Goal: Information Seeking & Learning: Compare options

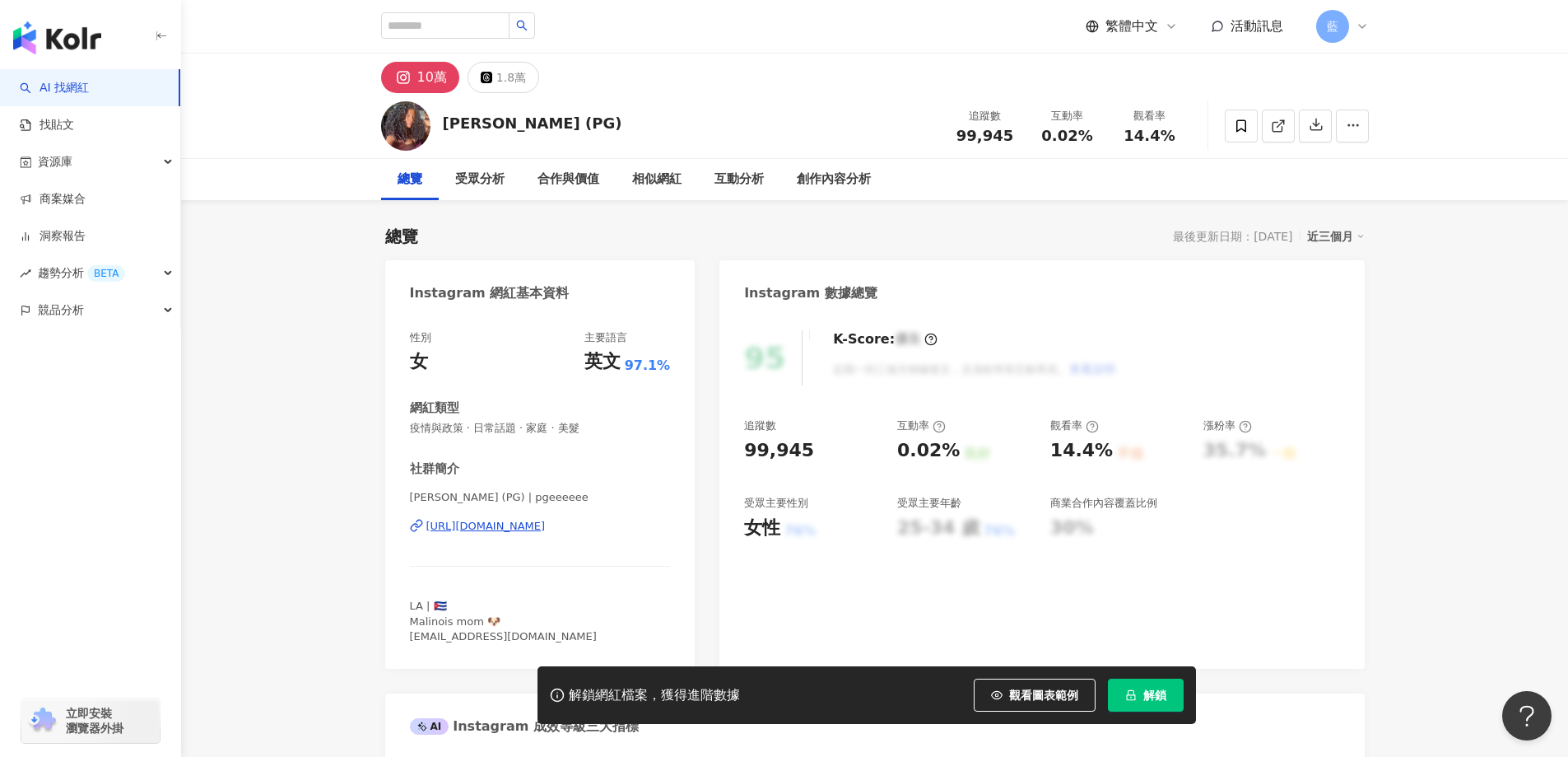
click at [498, 520] on div "https://www.instagram.com/pgeeeeee/" at bounding box center [485, 525] width 119 height 15
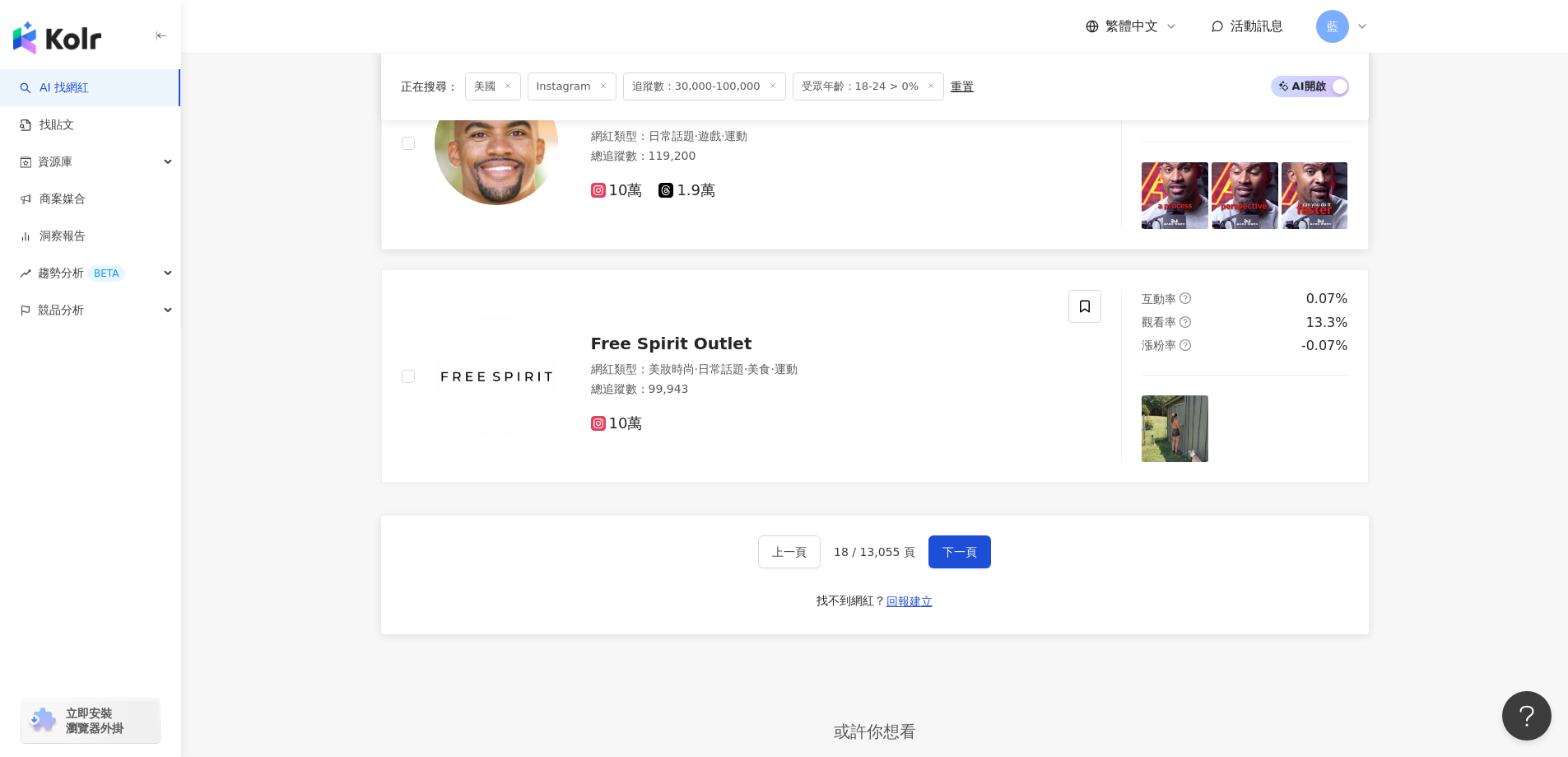
scroll to position [3246, 0]
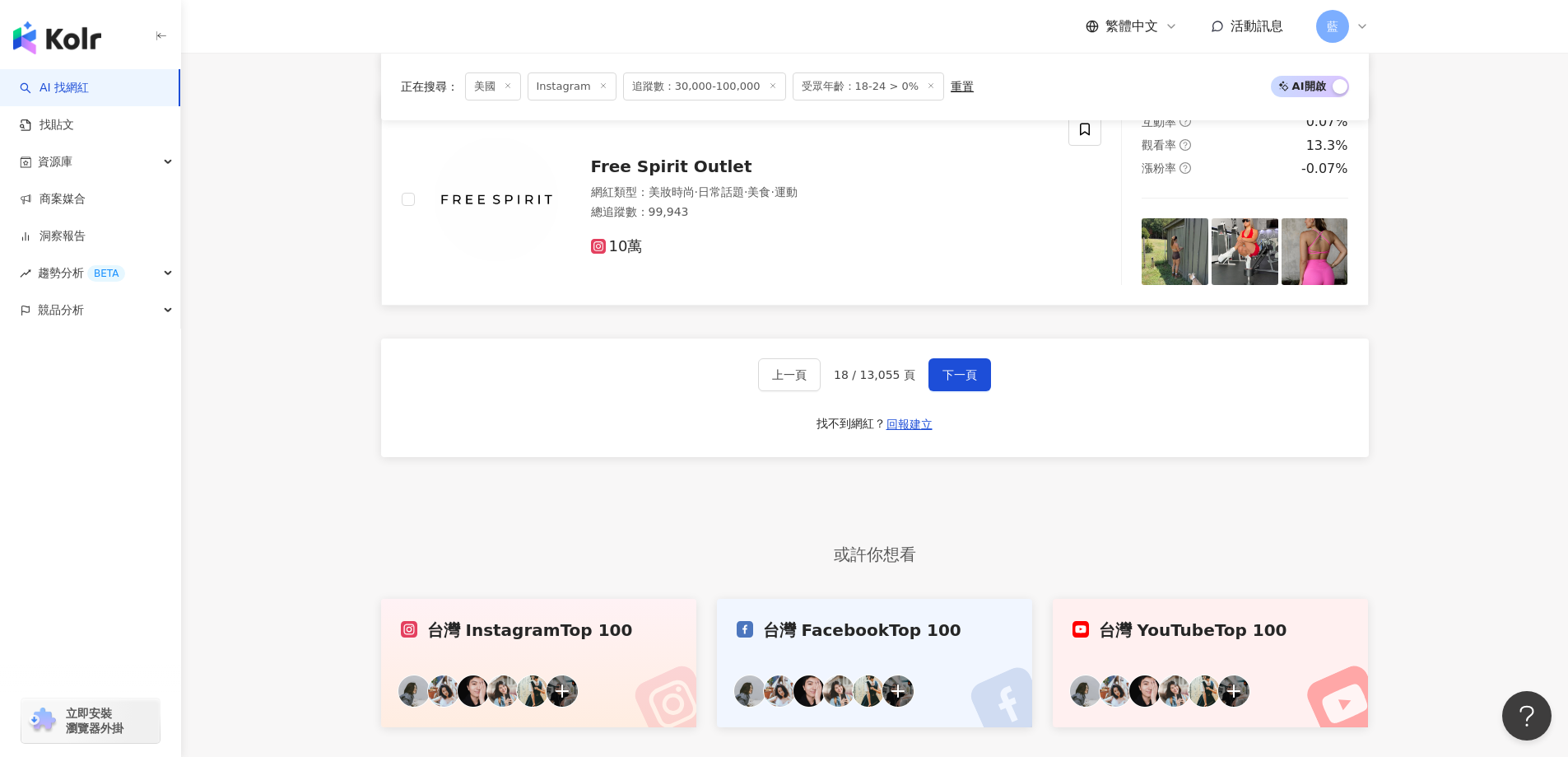
click at [700, 176] on span "Free Spirit Outlet" at bounding box center [672, 166] width 161 height 20
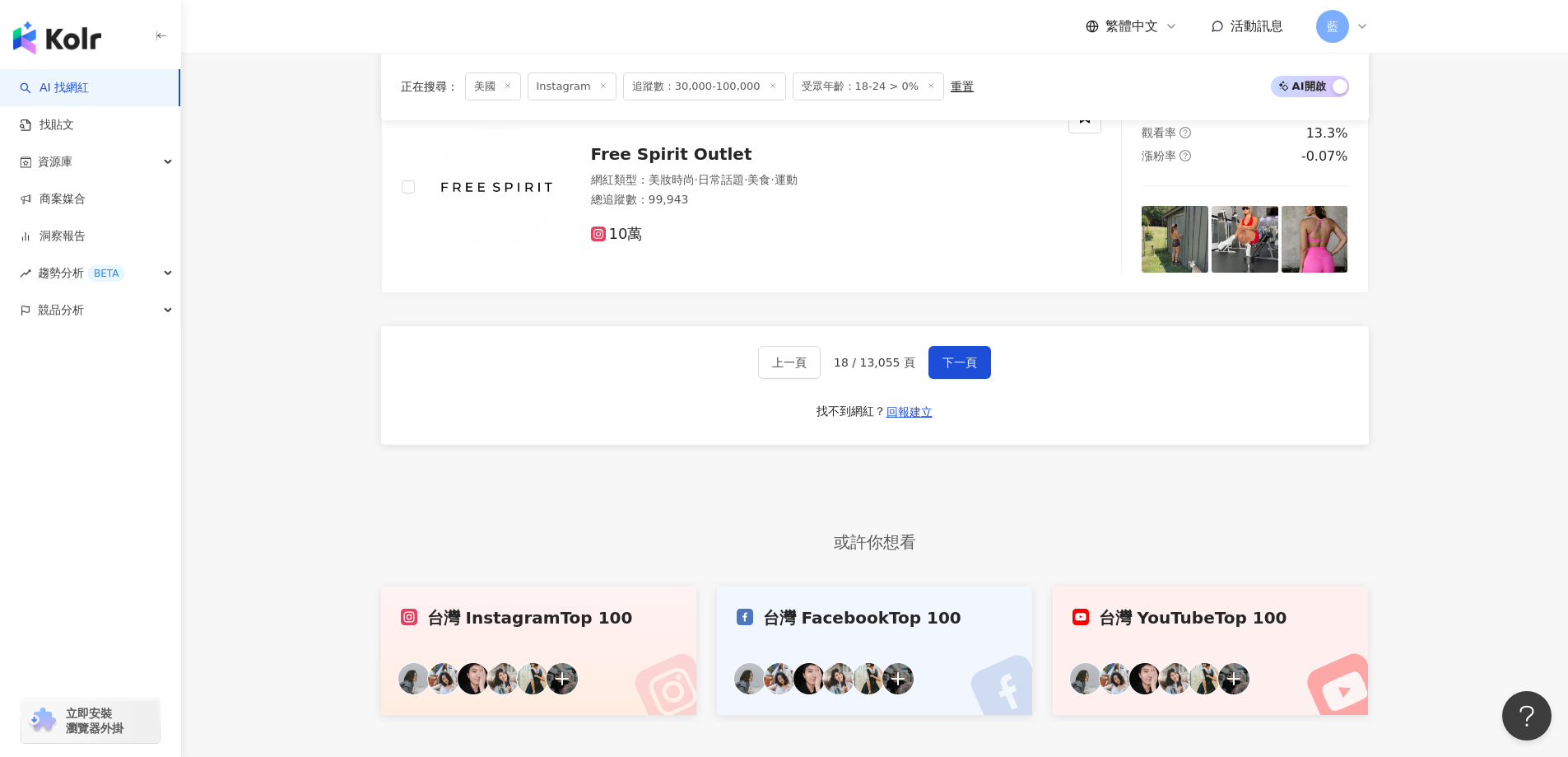
scroll to position [3412, 0]
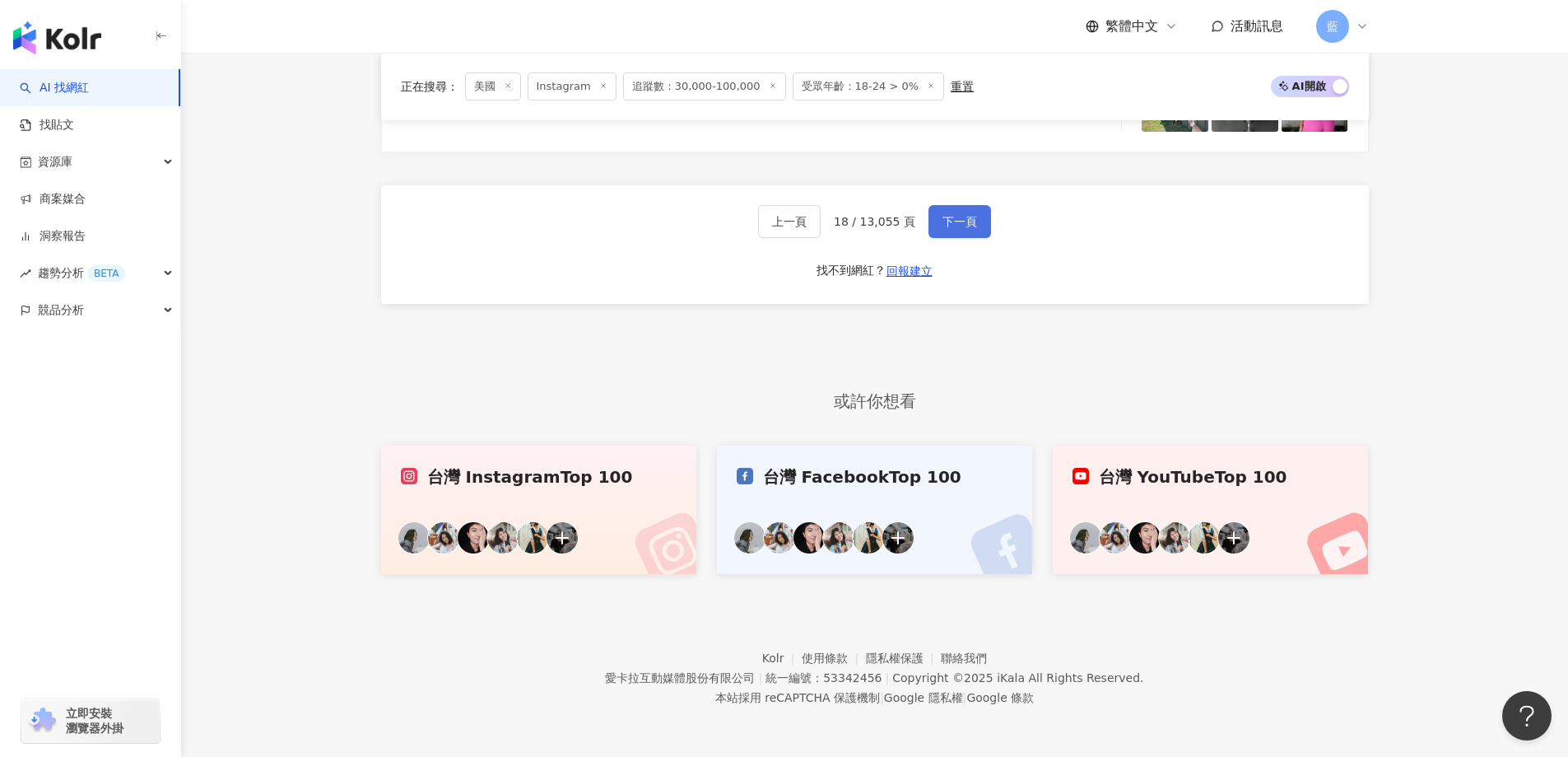
click at [945, 226] on span "下一頁" at bounding box center [960, 221] width 34 height 13
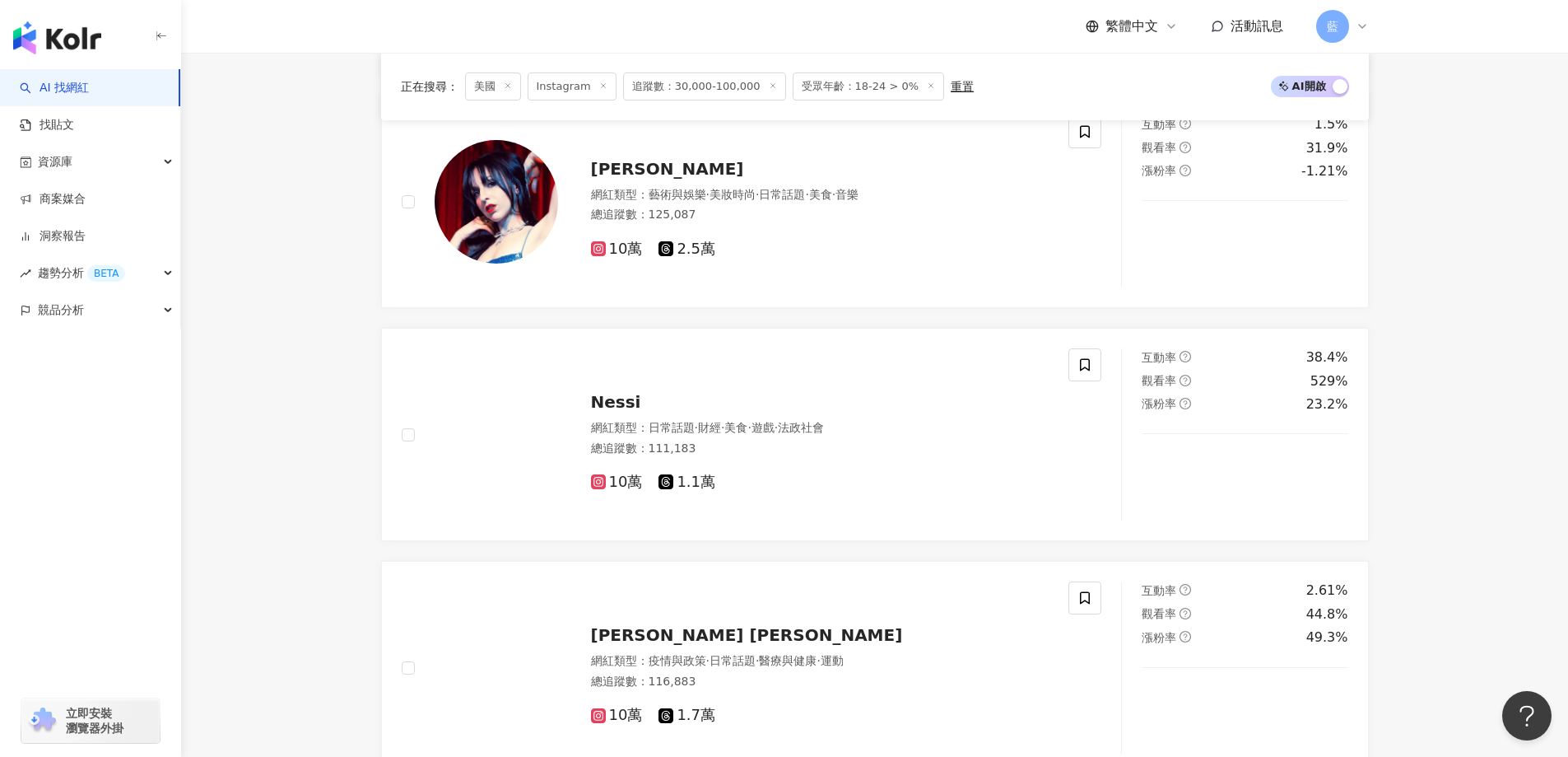
scroll to position [3272, 0]
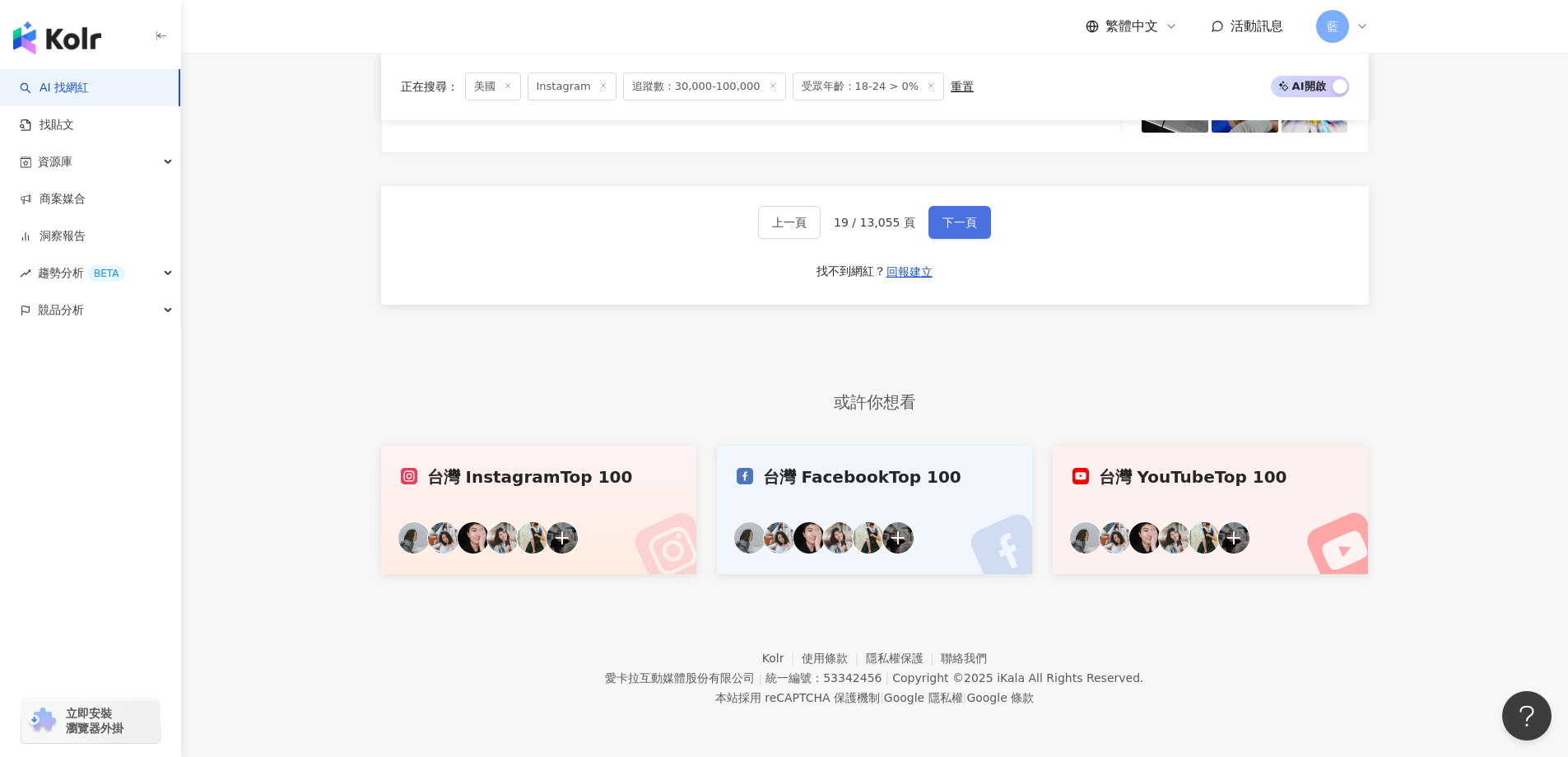
click at [943, 226] on span "下一頁" at bounding box center [960, 221] width 34 height 13
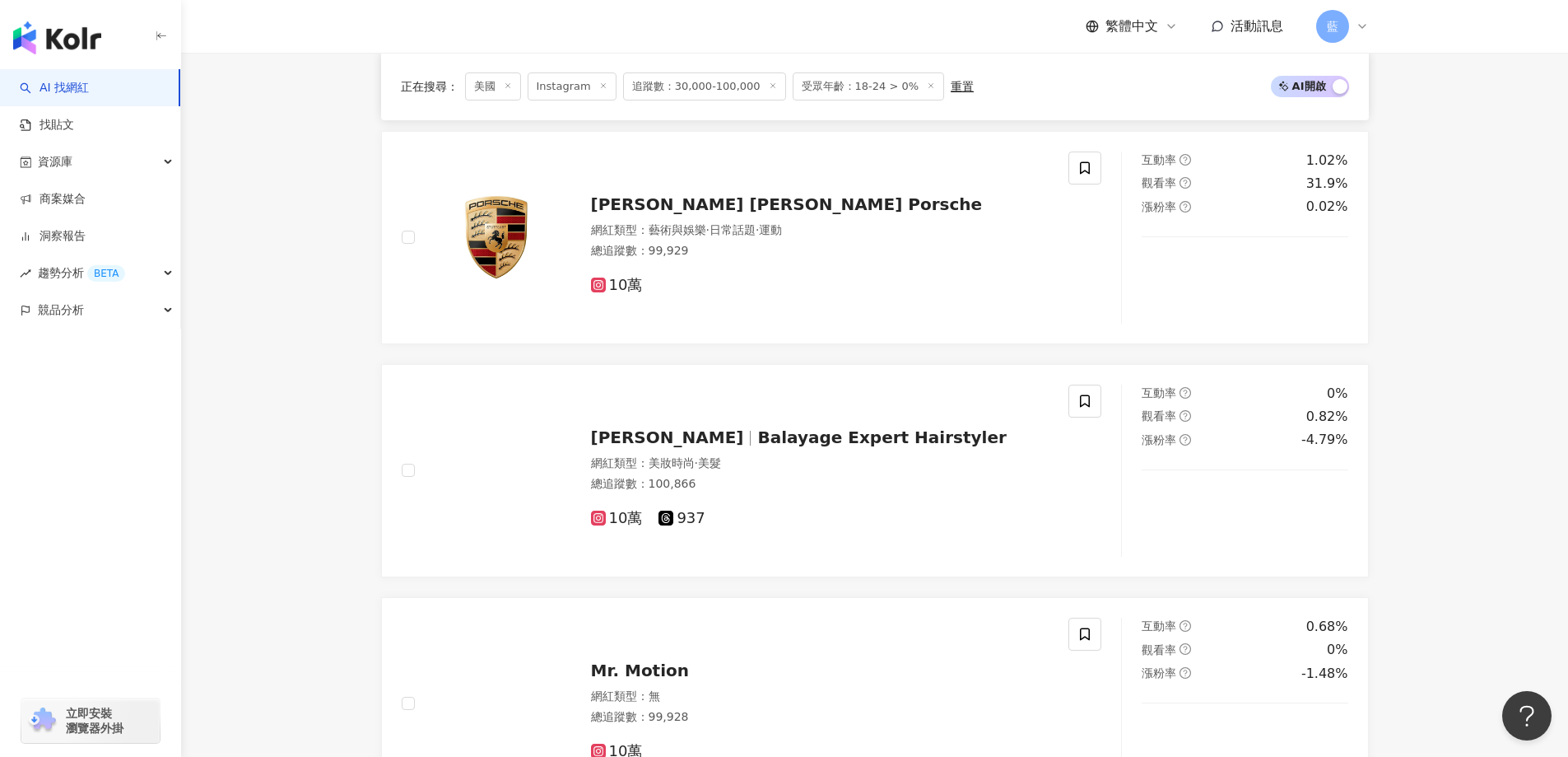
scroll to position [3306, 0]
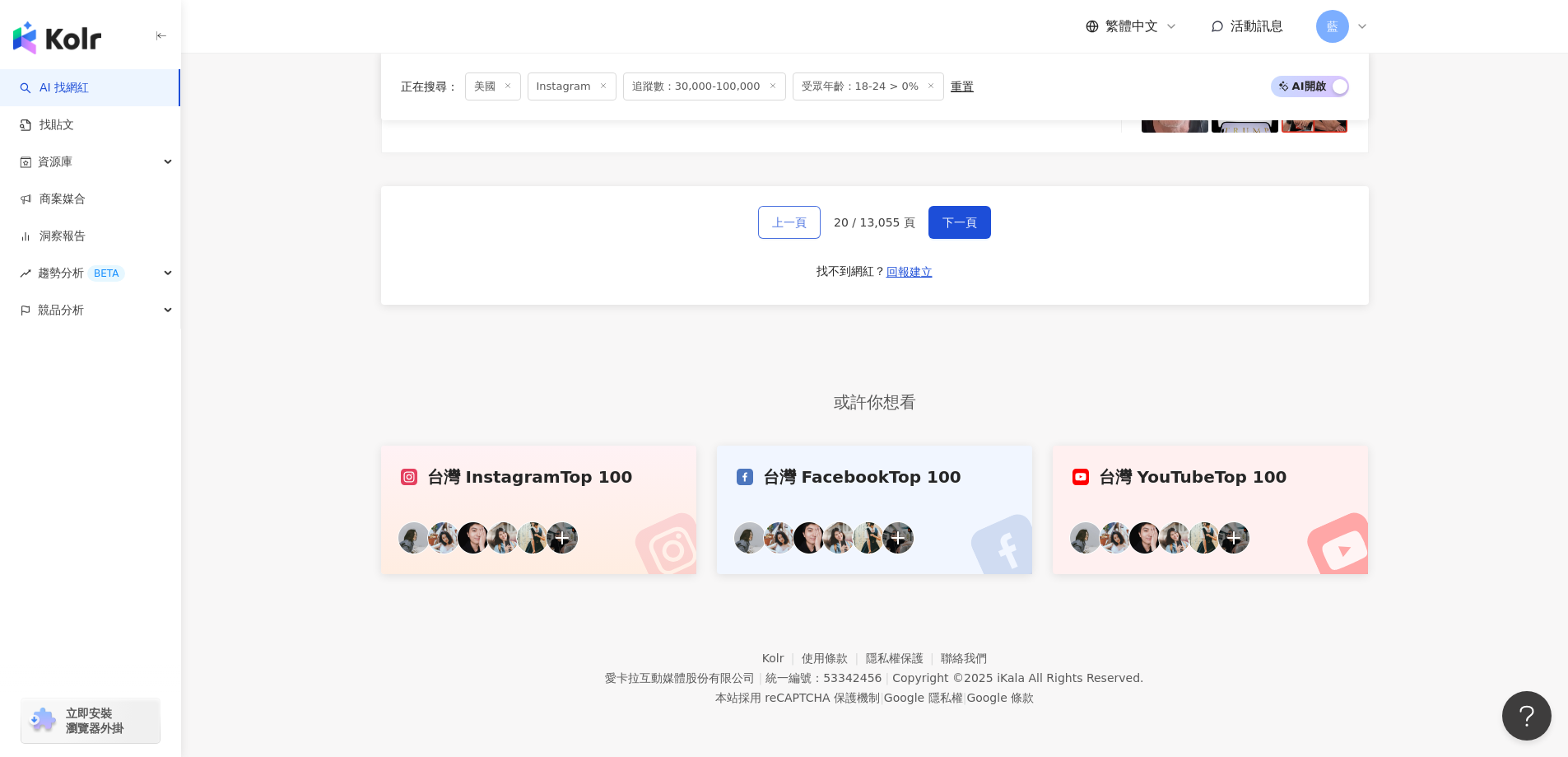
click at [800, 228] on span "上一頁" at bounding box center [789, 221] width 34 height 13
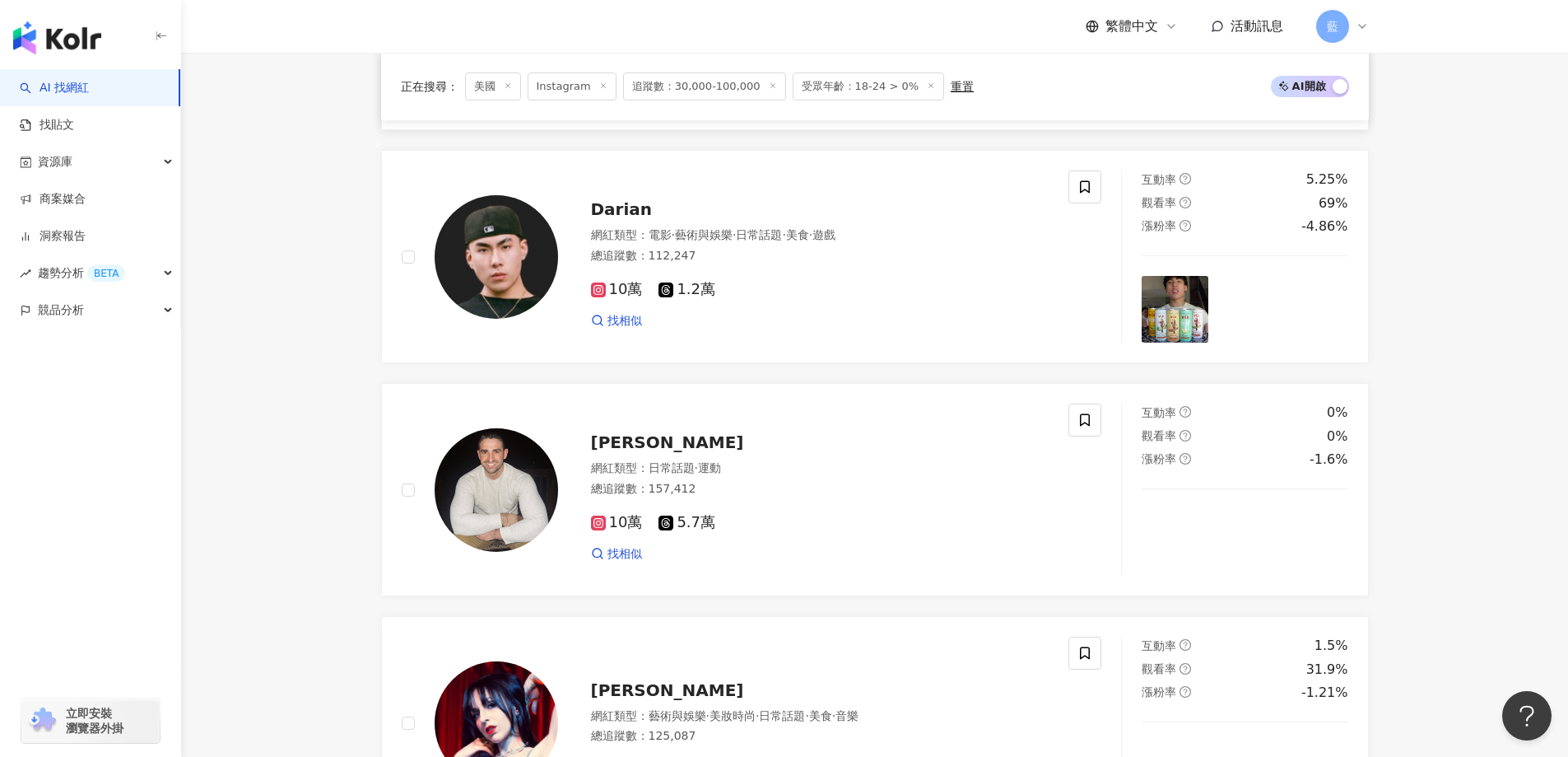
scroll to position [966, 0]
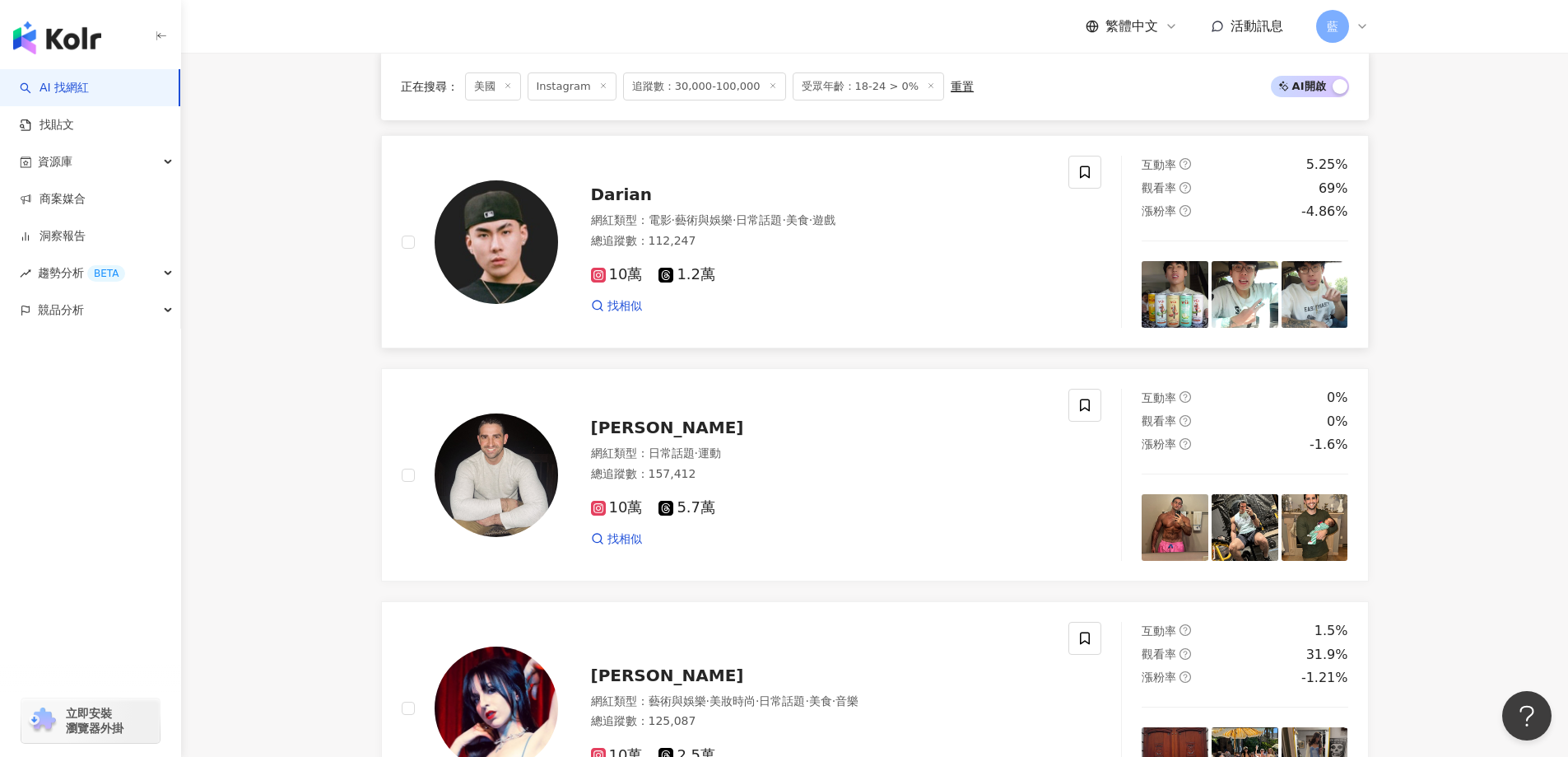
click at [619, 204] on span "Darian" at bounding box center [622, 194] width 62 height 20
click at [697, 437] on span "Matt Hannoush" at bounding box center [667, 427] width 153 height 20
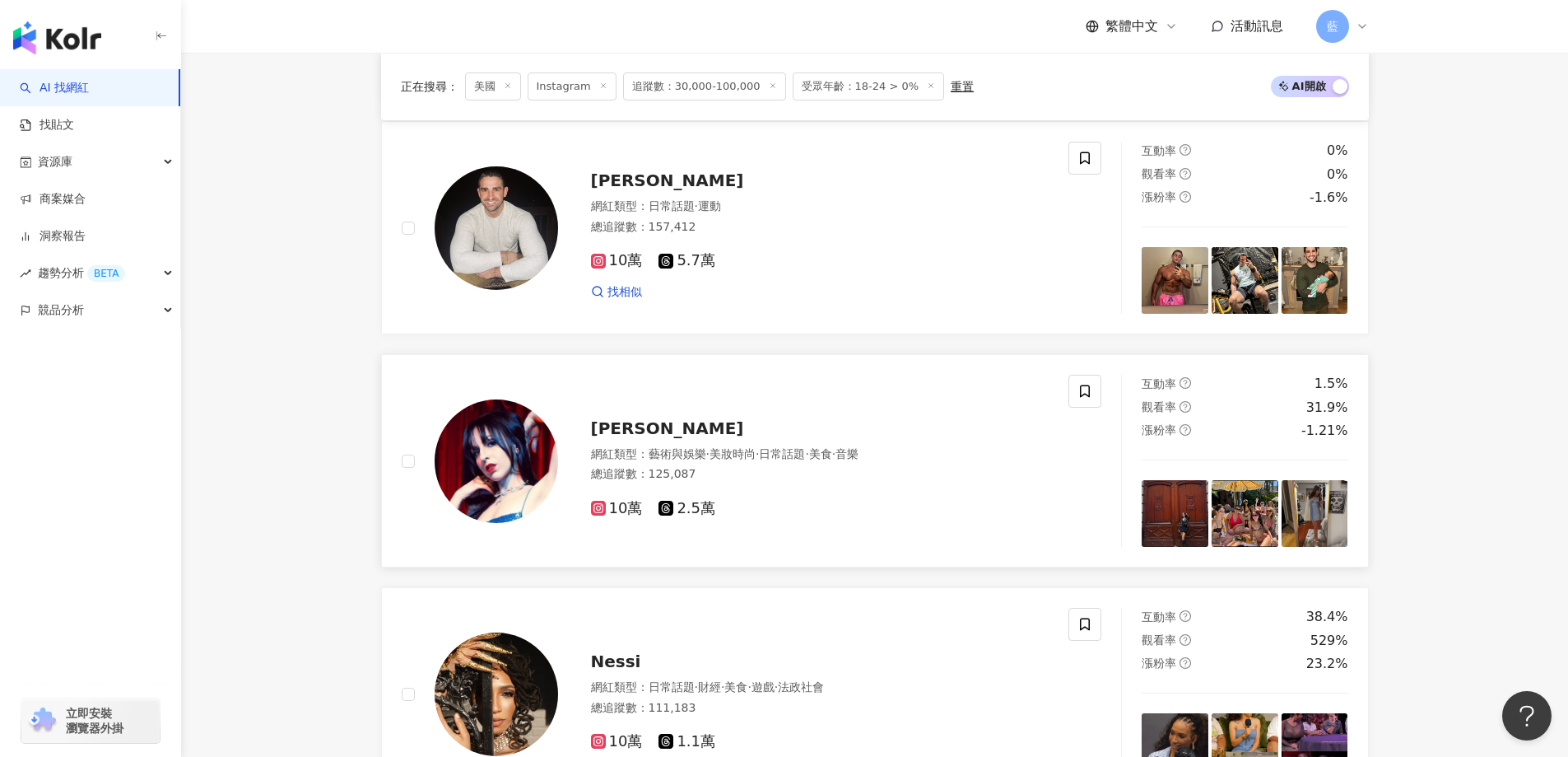
click at [647, 457] on div "網紅類型 ： 藝術與娛樂 · 美妝時尚 · 日常話題 · 美食 · 音樂" at bounding box center [820, 454] width 458 height 16
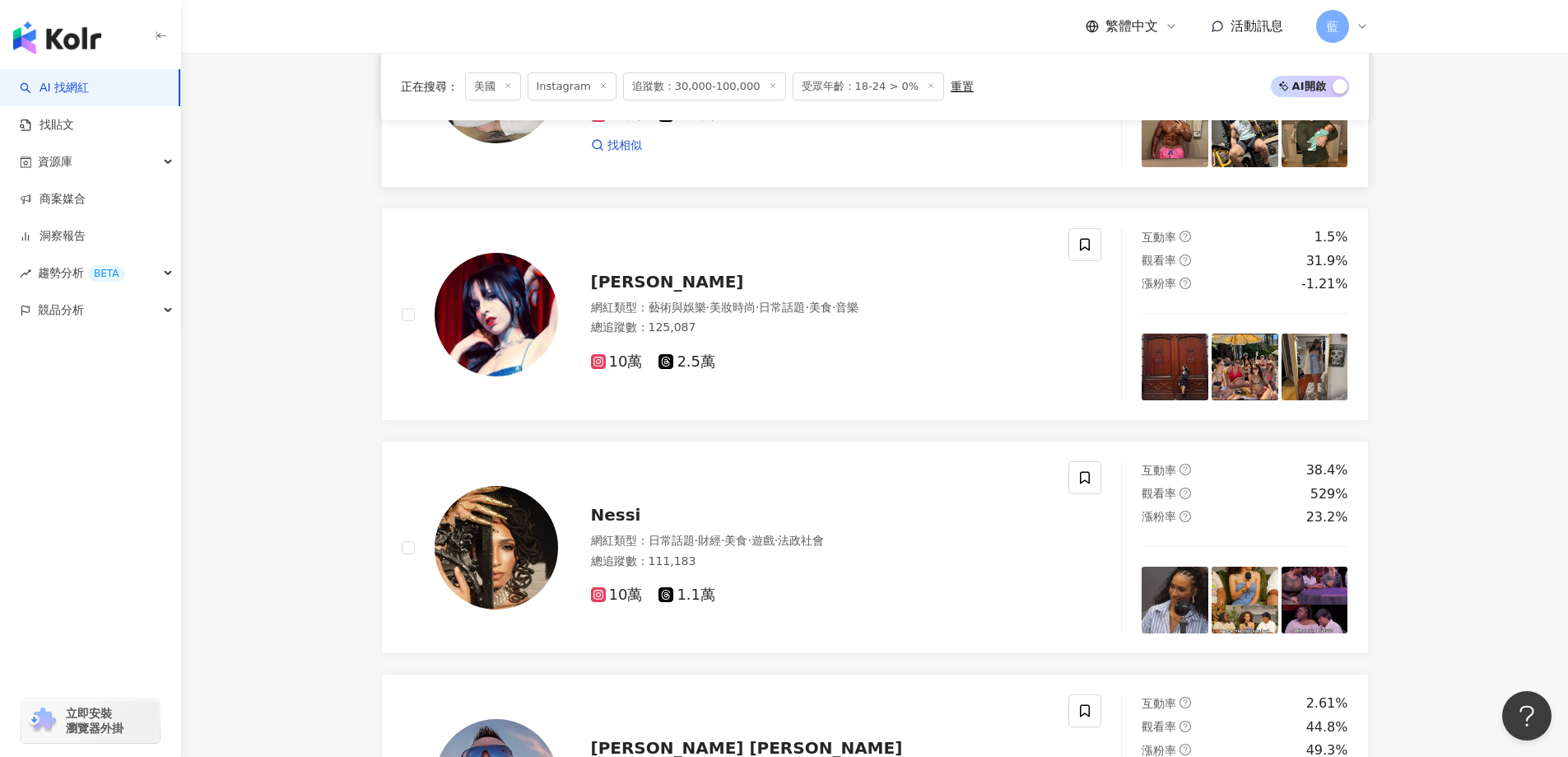
scroll to position [1542, 0]
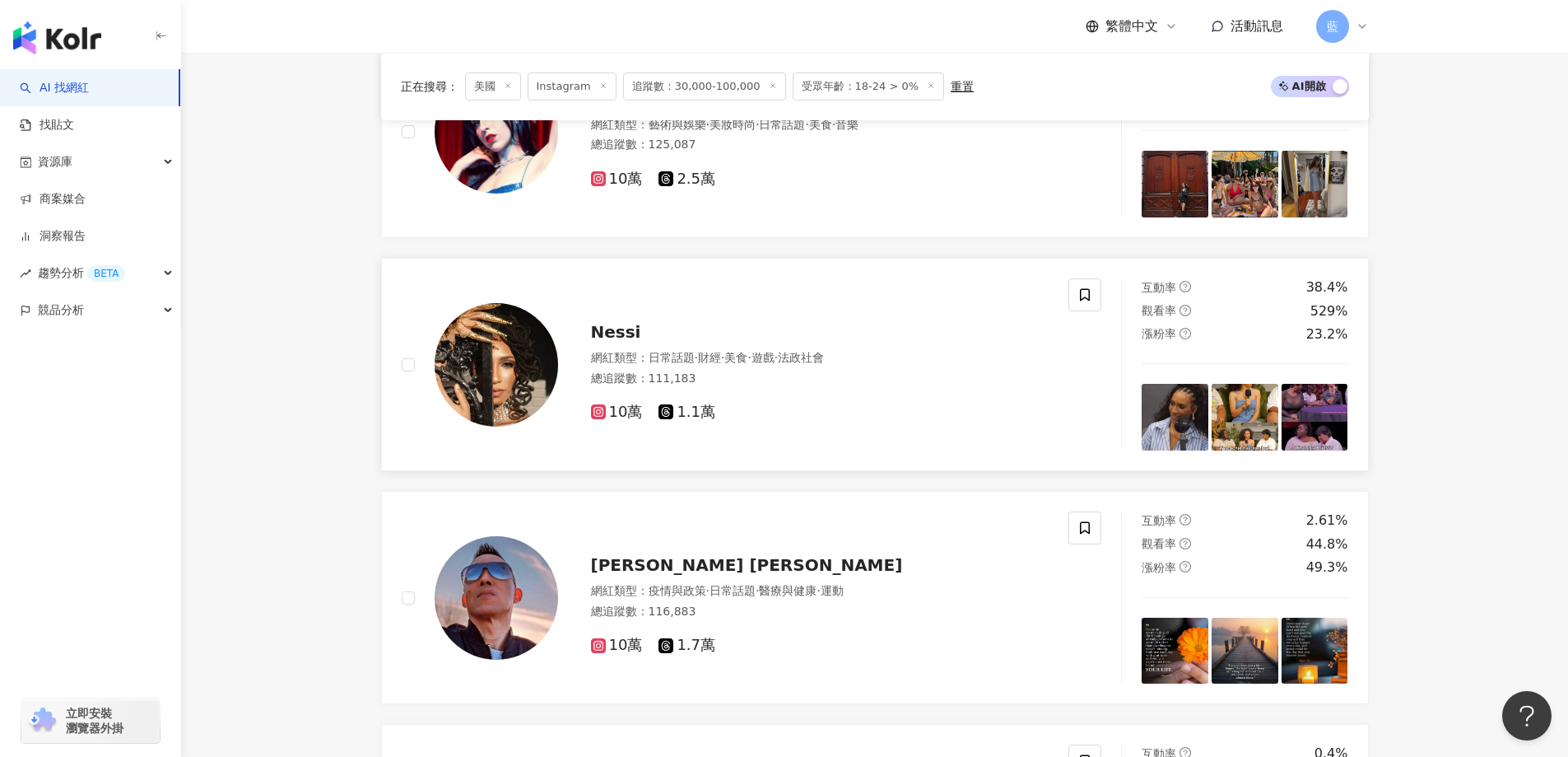
click at [623, 337] on span "Nessi" at bounding box center [616, 331] width 51 height 20
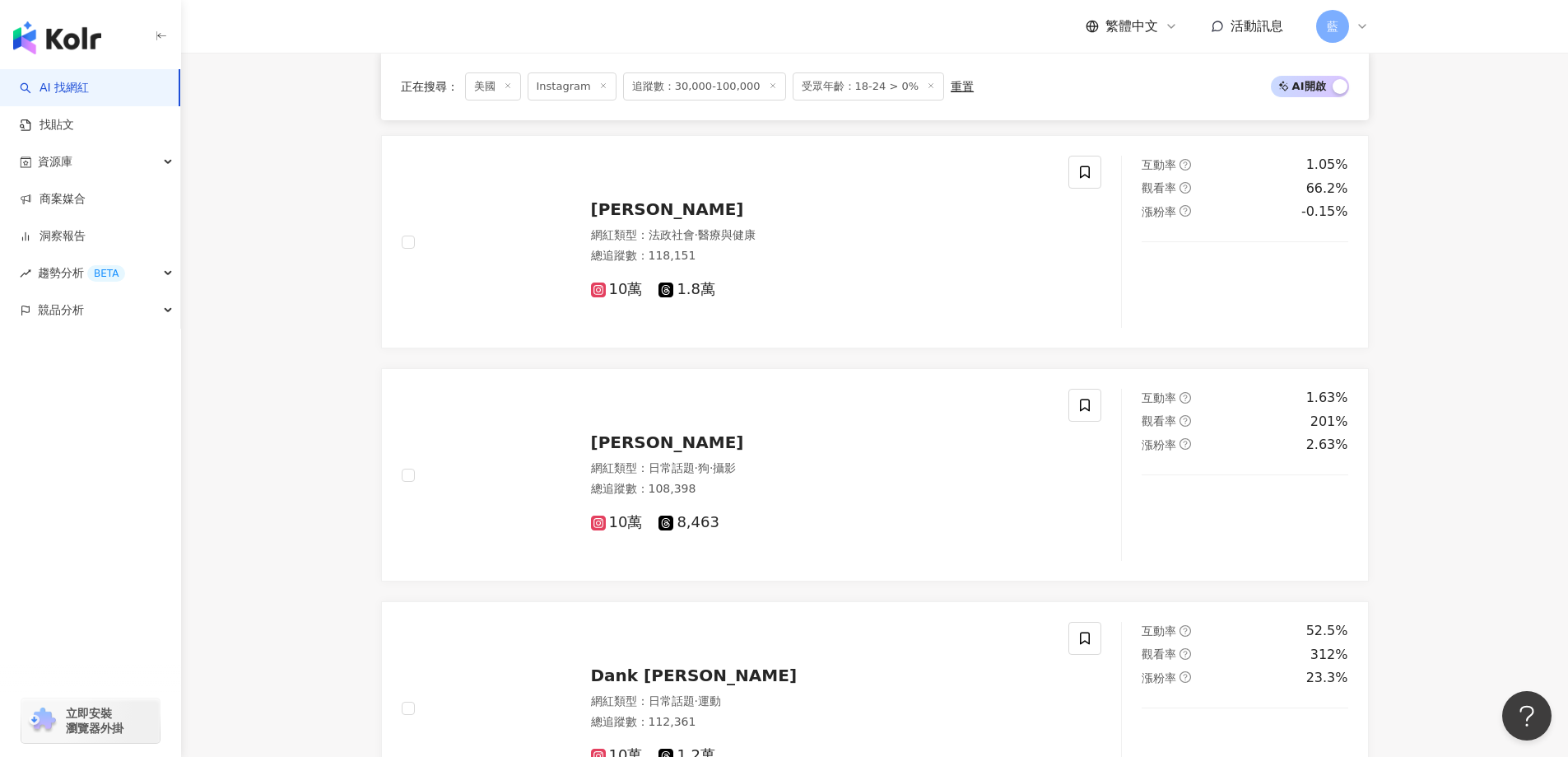
scroll to position [2365, 0]
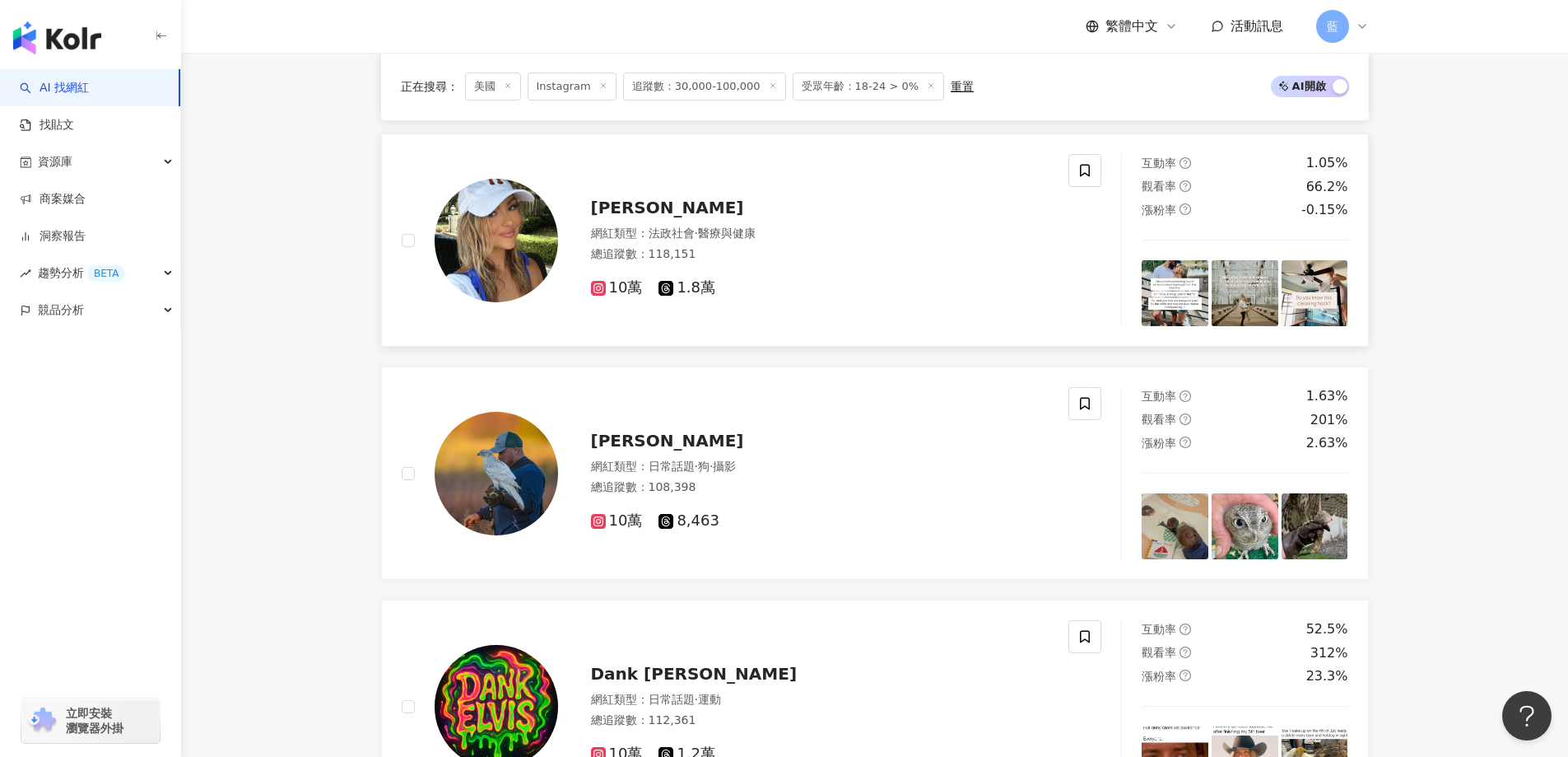
click at [673, 217] on span "Lindsey Maestas" at bounding box center [667, 207] width 153 height 20
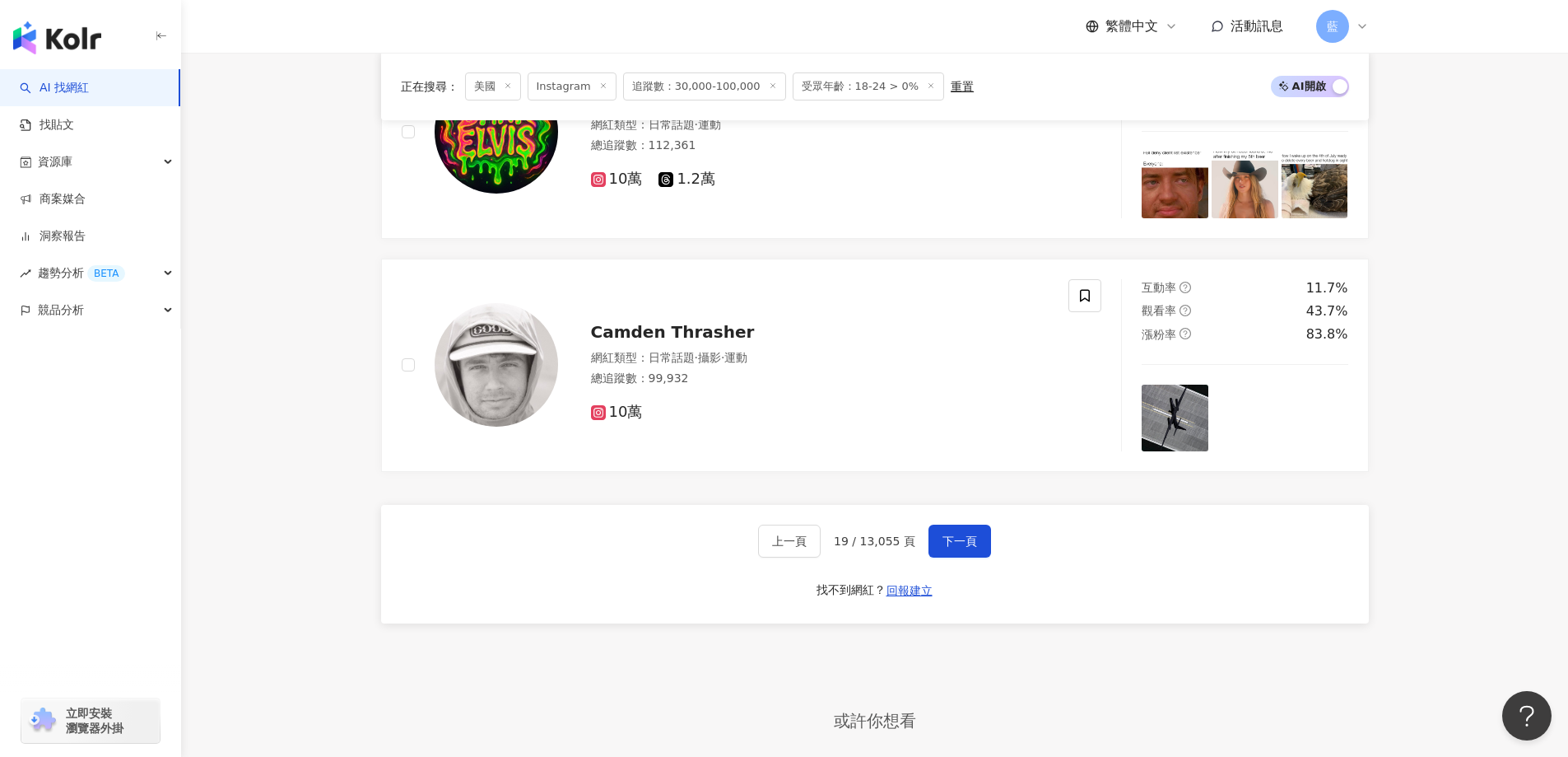
scroll to position [2942, 0]
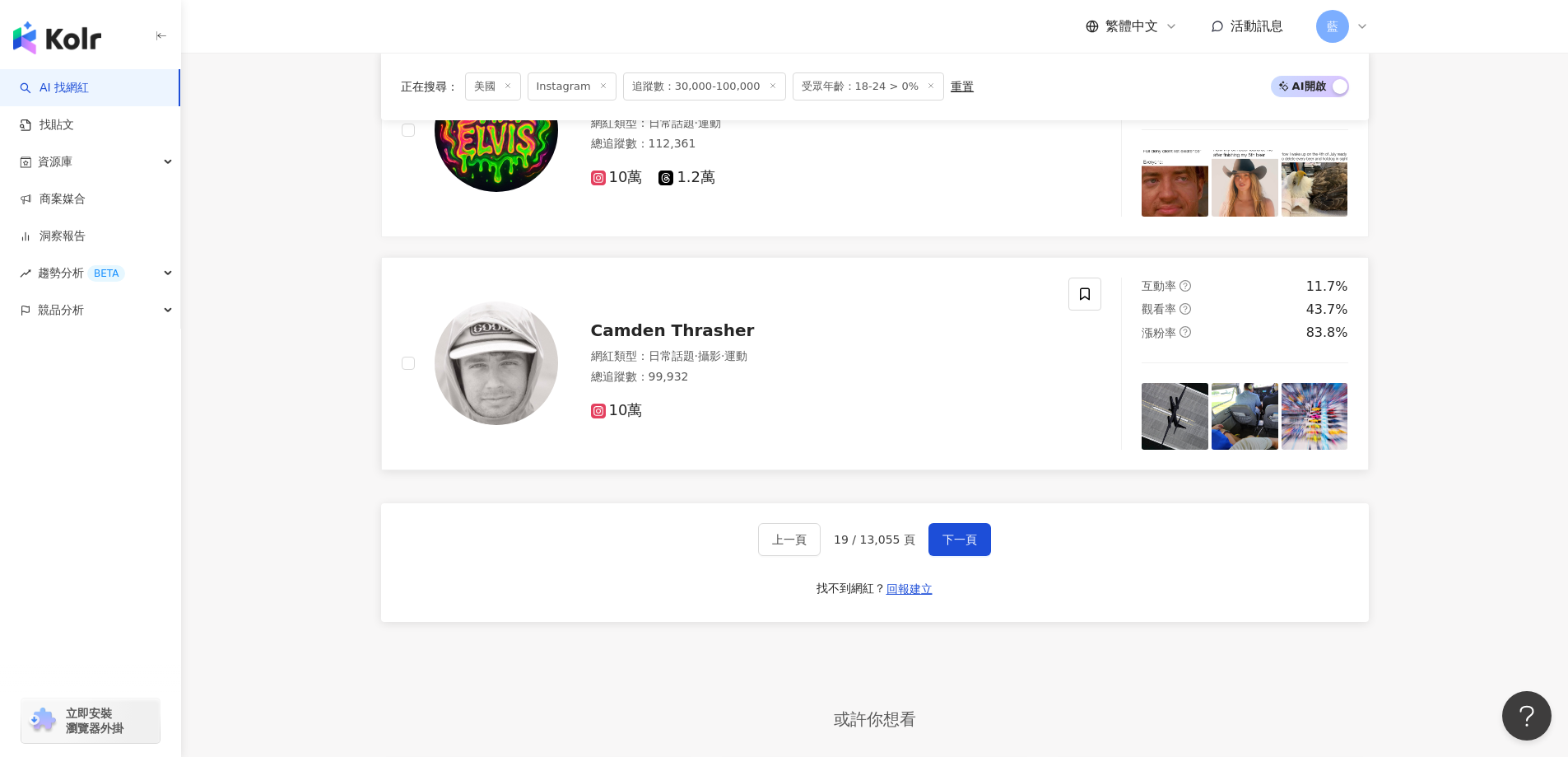
click at [688, 318] on div "Camden Thrasher 網紅類型 ： 日常話題 · 攝影 · 運動 總追蹤數 ： 99,932 10萬" at bounding box center [804, 363] width 492 height 115
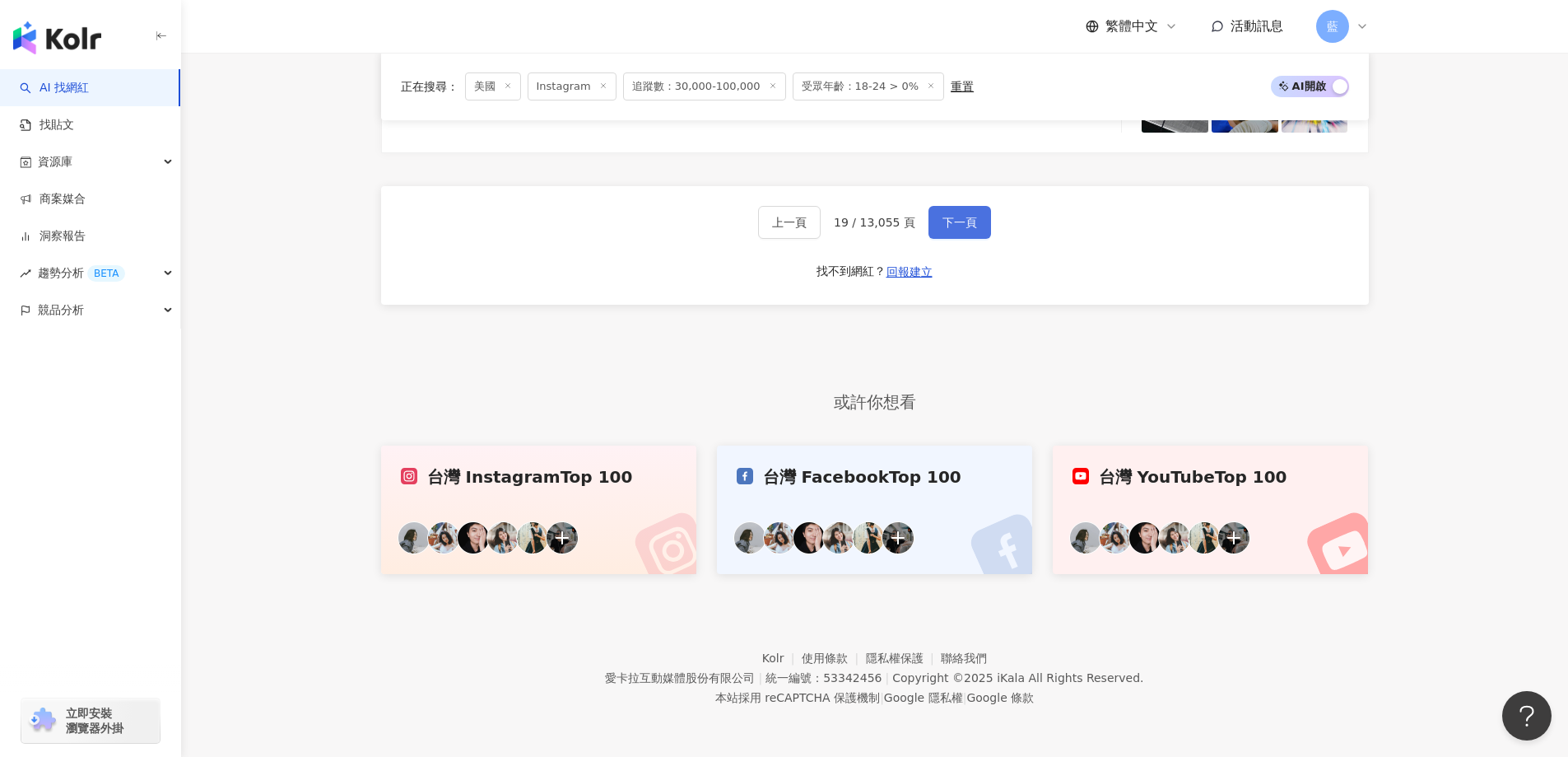
click at [944, 234] on button "下一頁" at bounding box center [959, 222] width 63 height 33
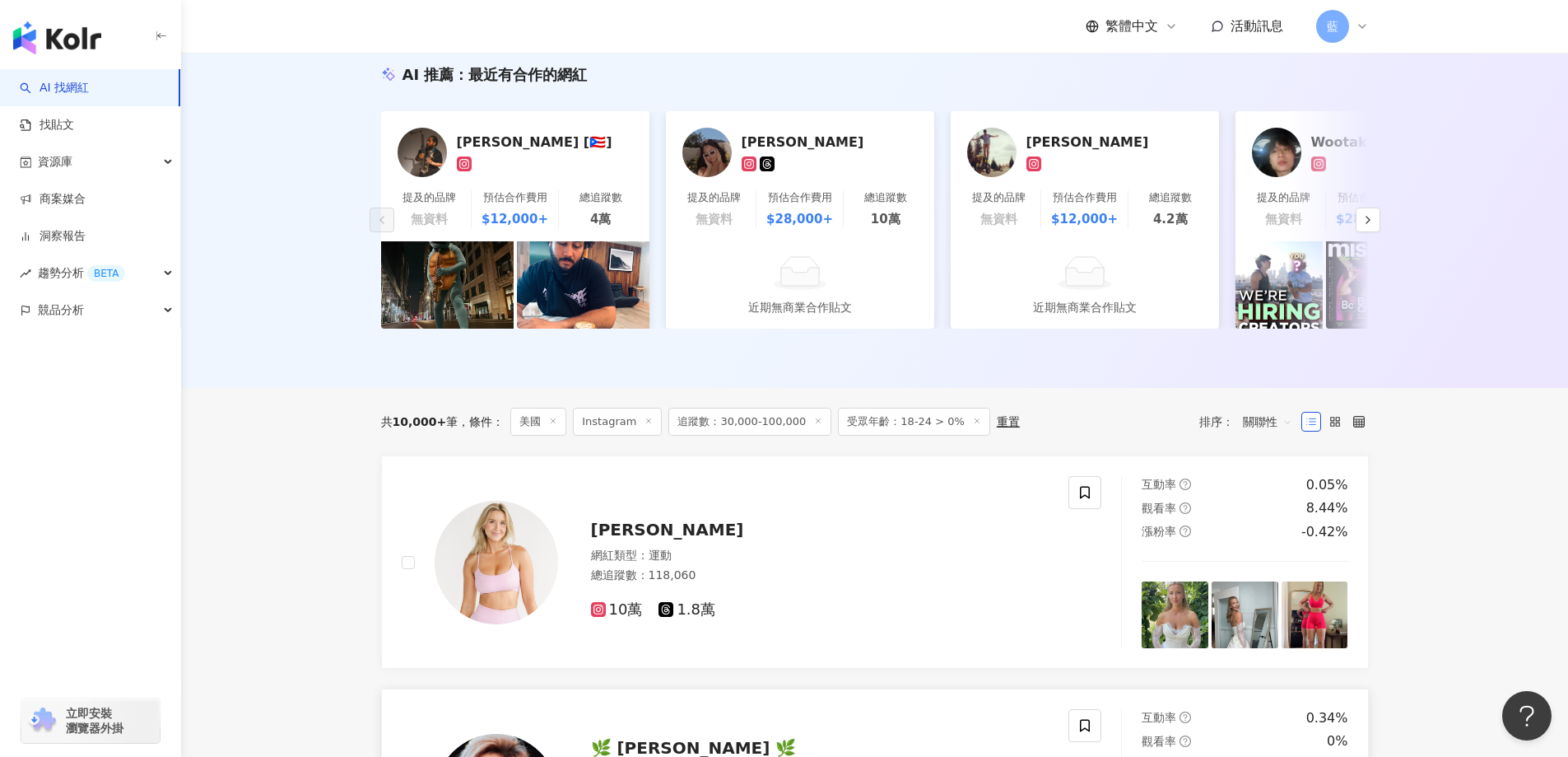
scroll to position [177, 0]
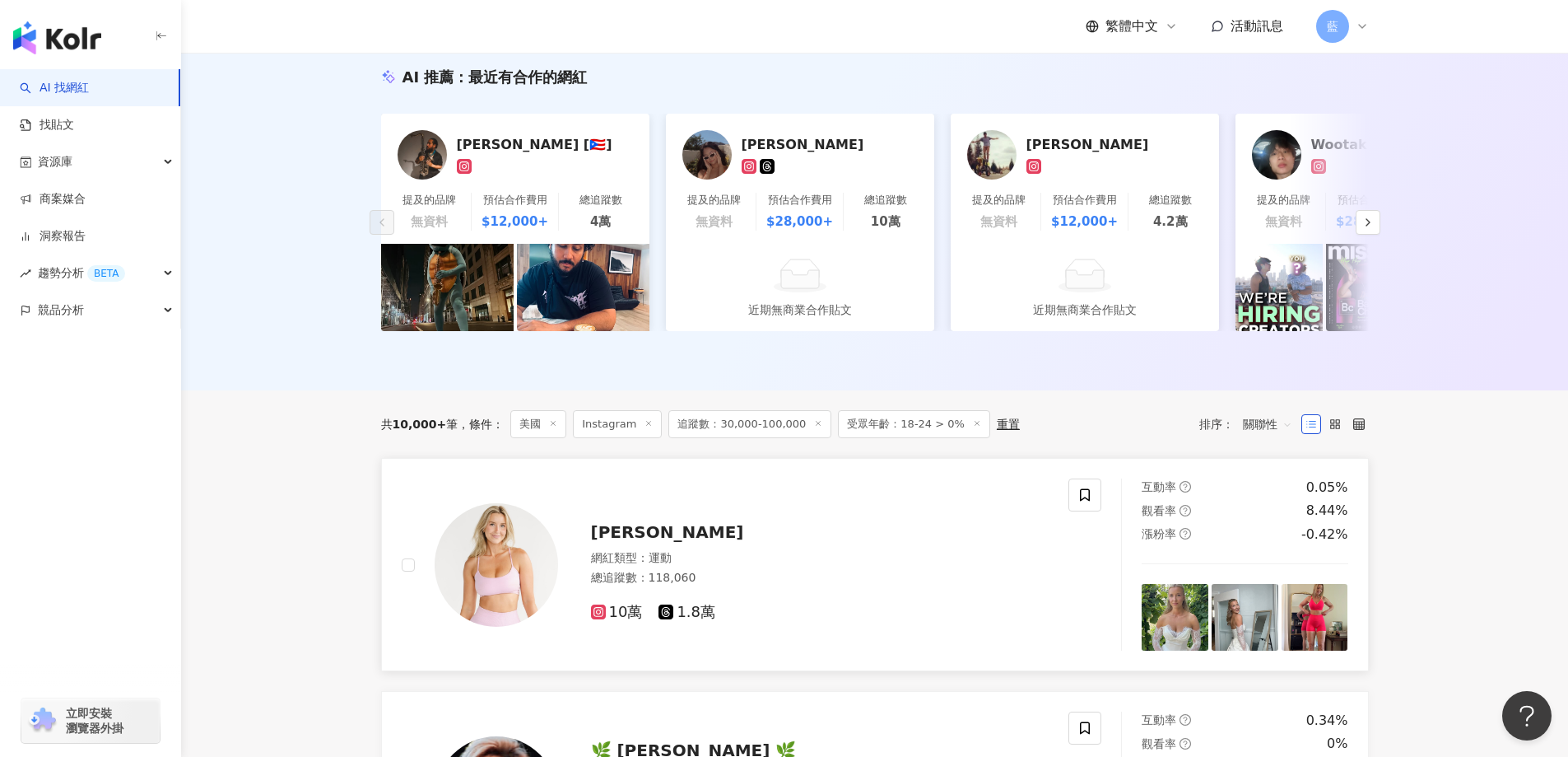
click at [665, 542] on span "Bella Anya" at bounding box center [667, 531] width 153 height 20
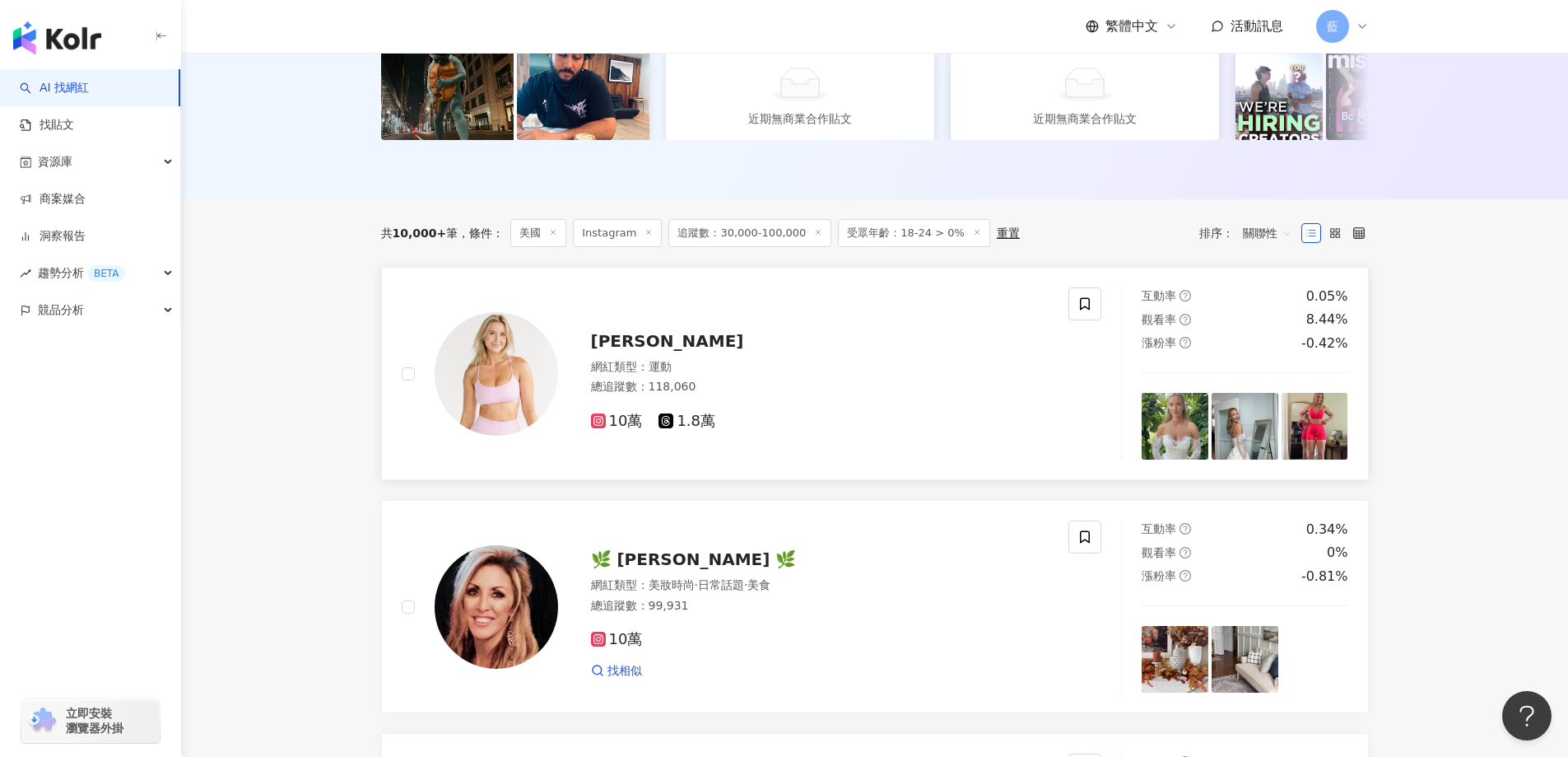
scroll to position [589, 0]
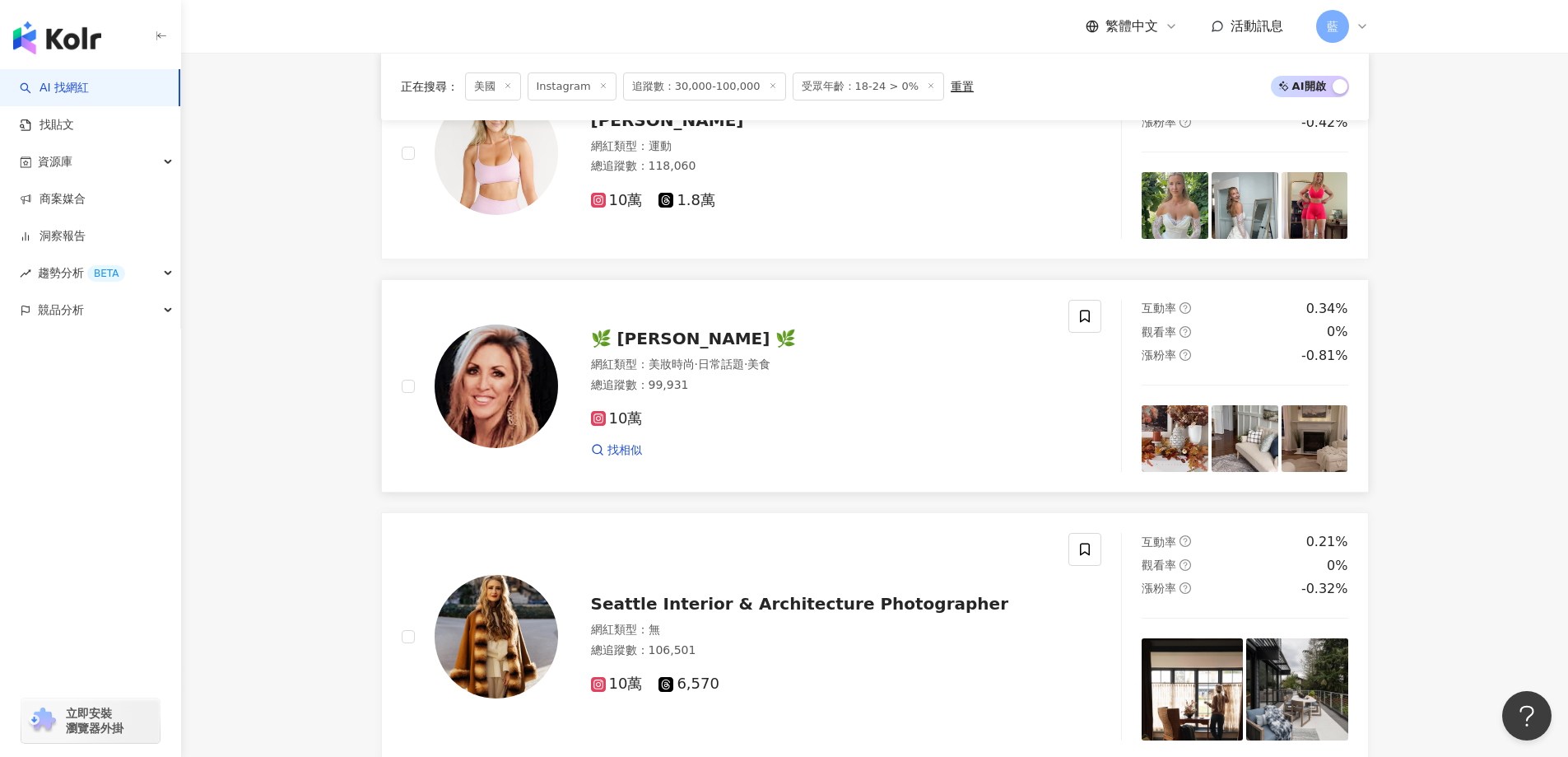
click at [684, 348] on span "🌿 Becca Bertotti 🌿" at bounding box center [694, 338] width 206 height 20
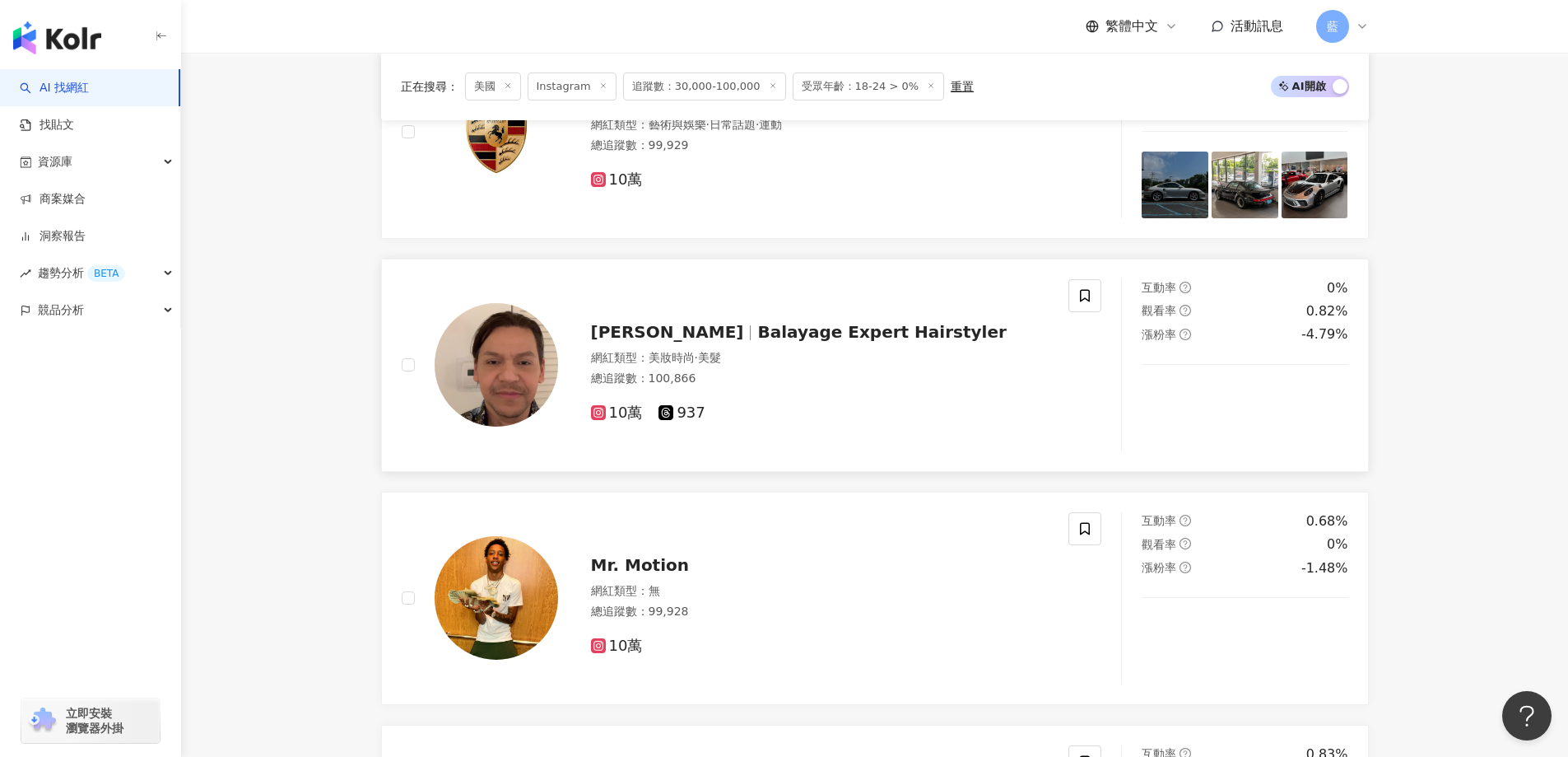
scroll to position [1659, 0]
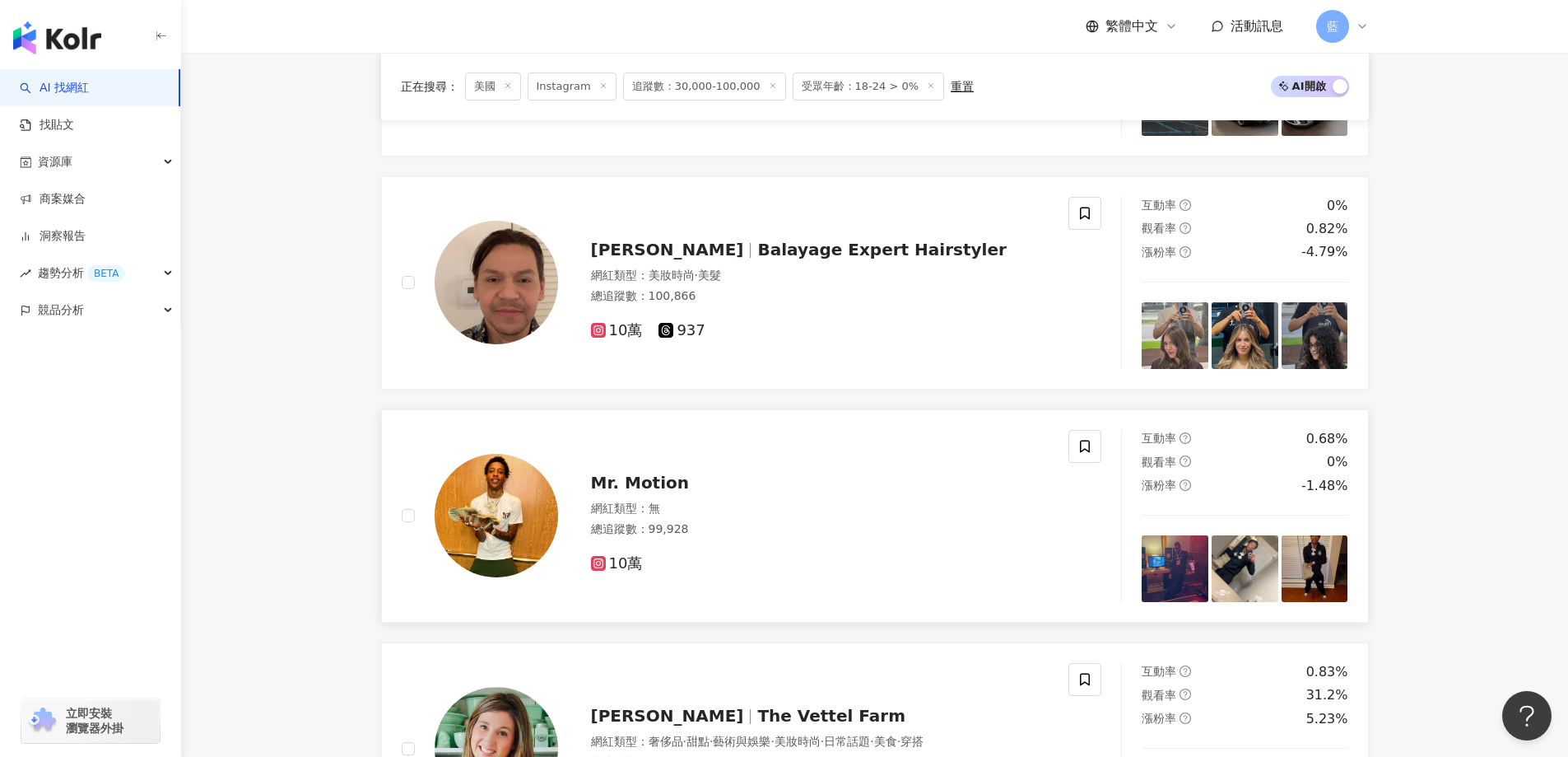
click at [639, 493] on span "Mr. Motion" at bounding box center [640, 482] width 99 height 20
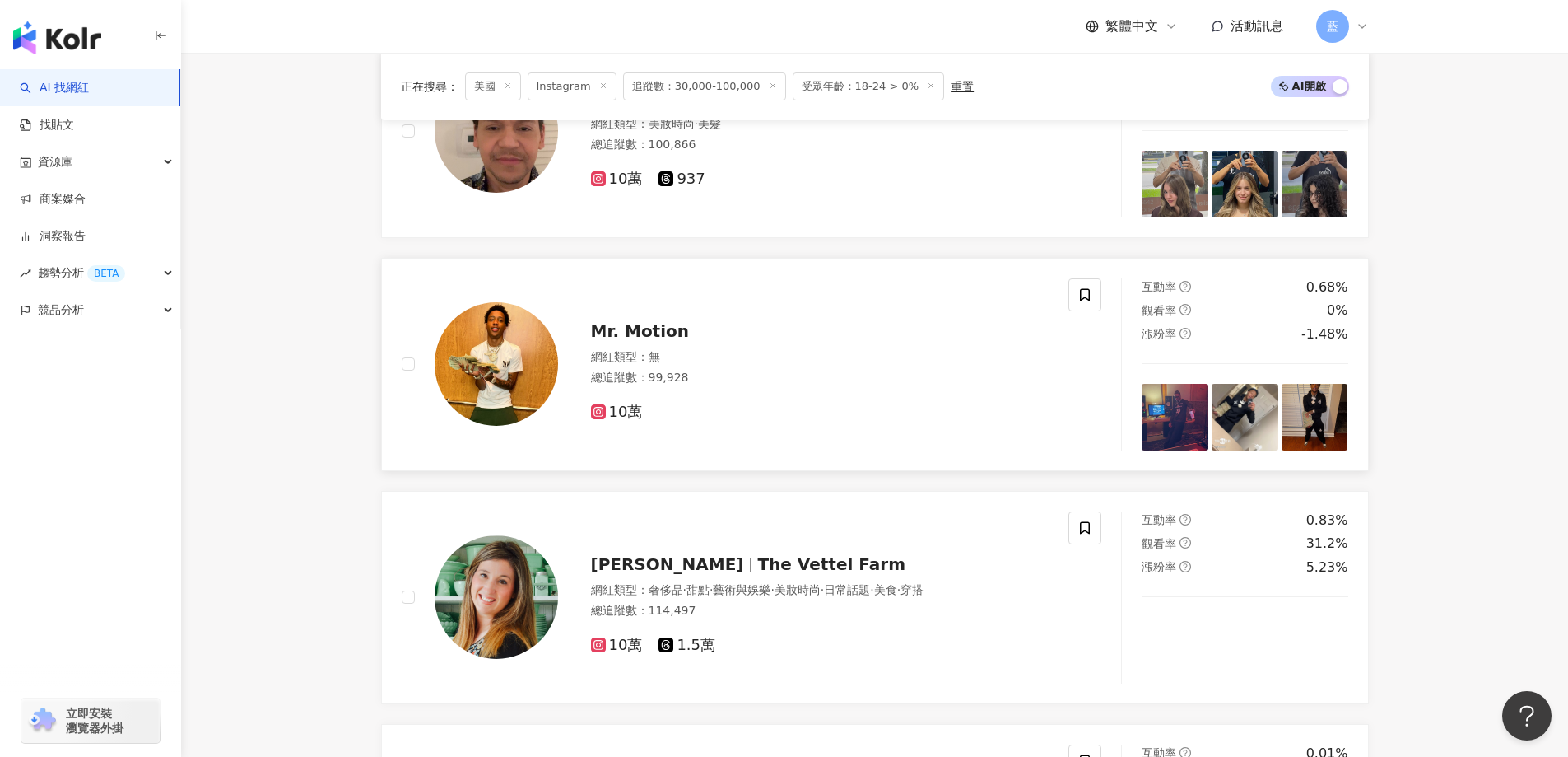
scroll to position [1989, 0]
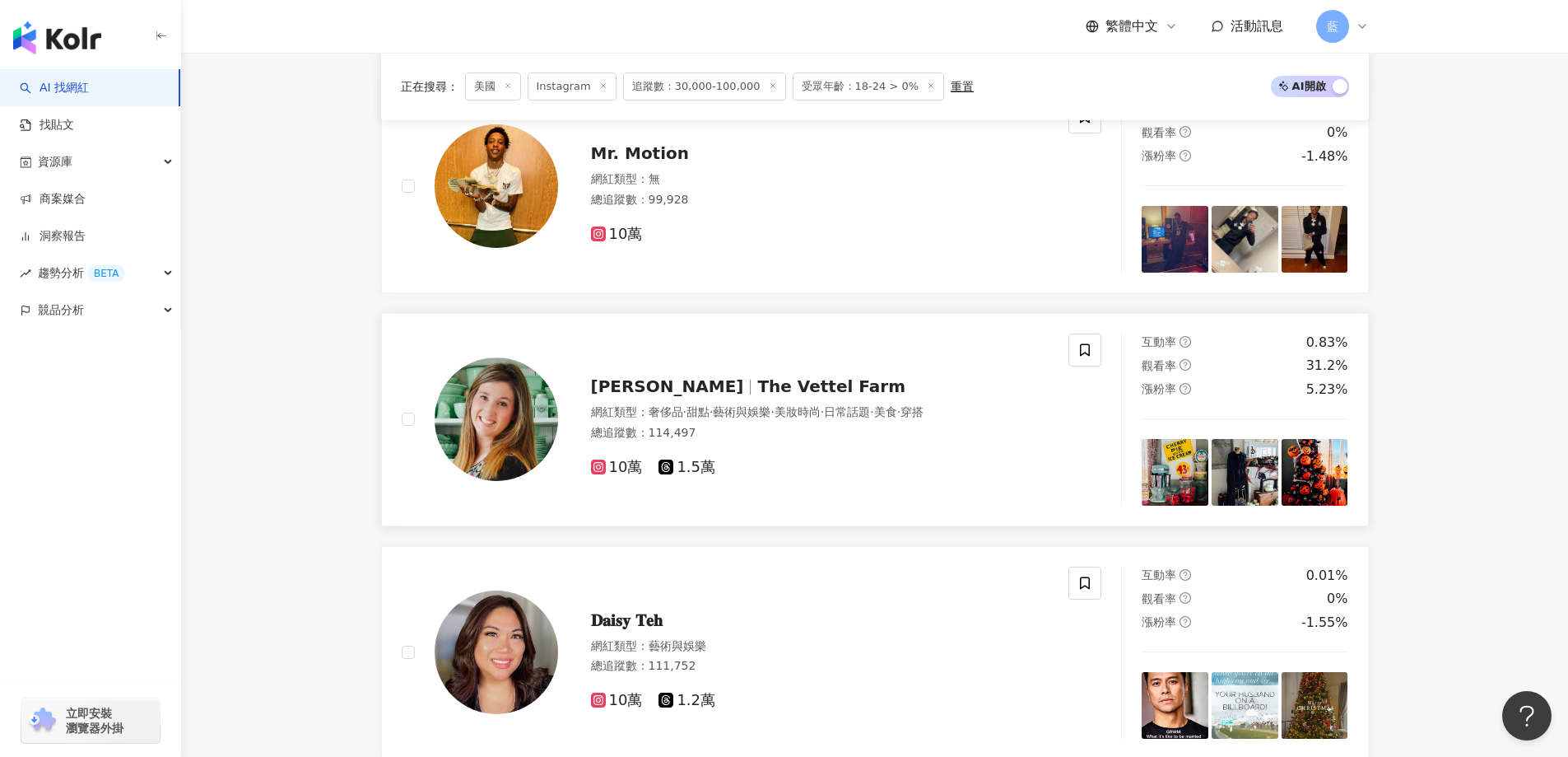
click at [646, 396] on span "Courtney Vettel" at bounding box center [667, 385] width 153 height 20
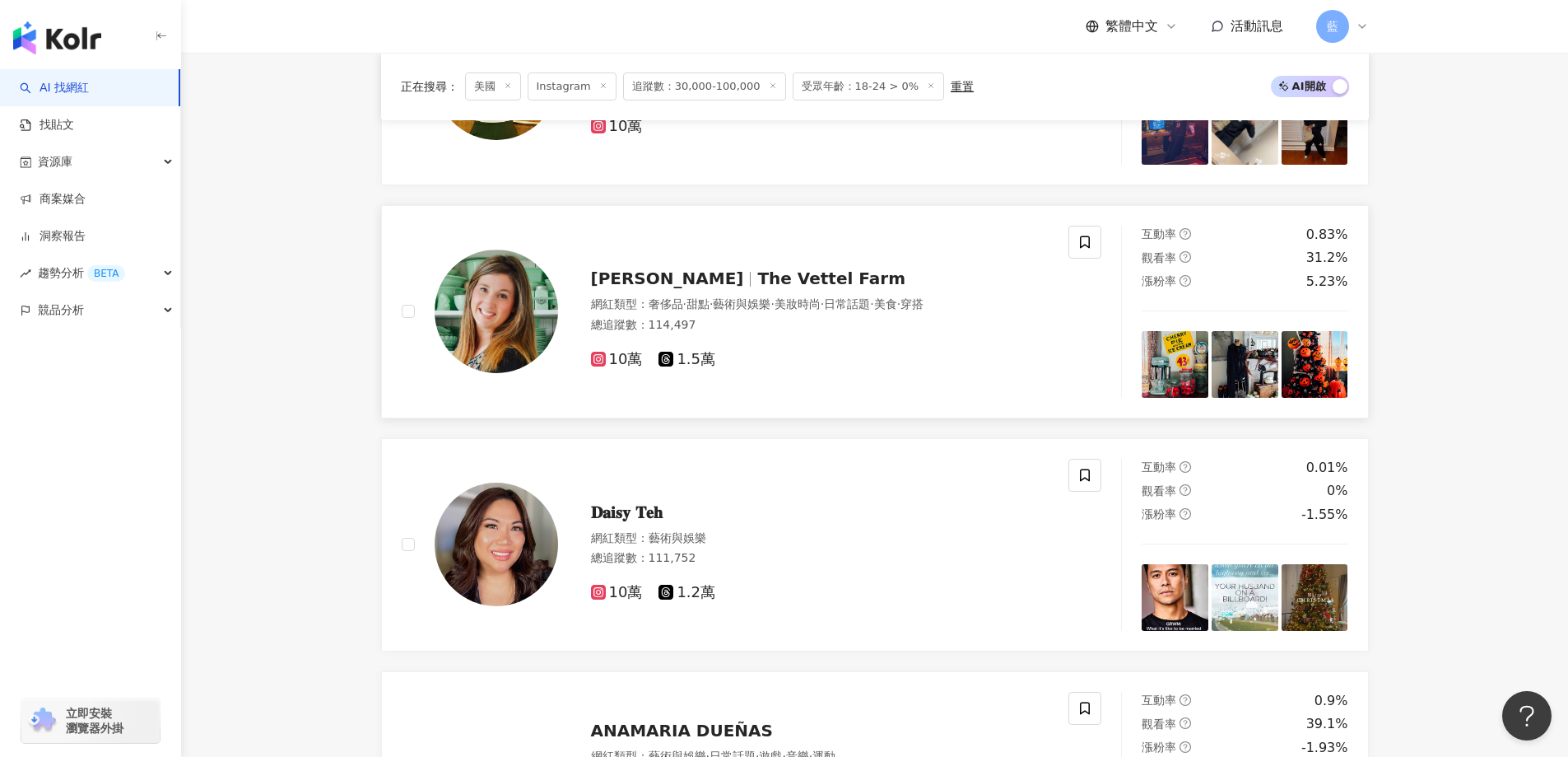
scroll to position [2153, 0]
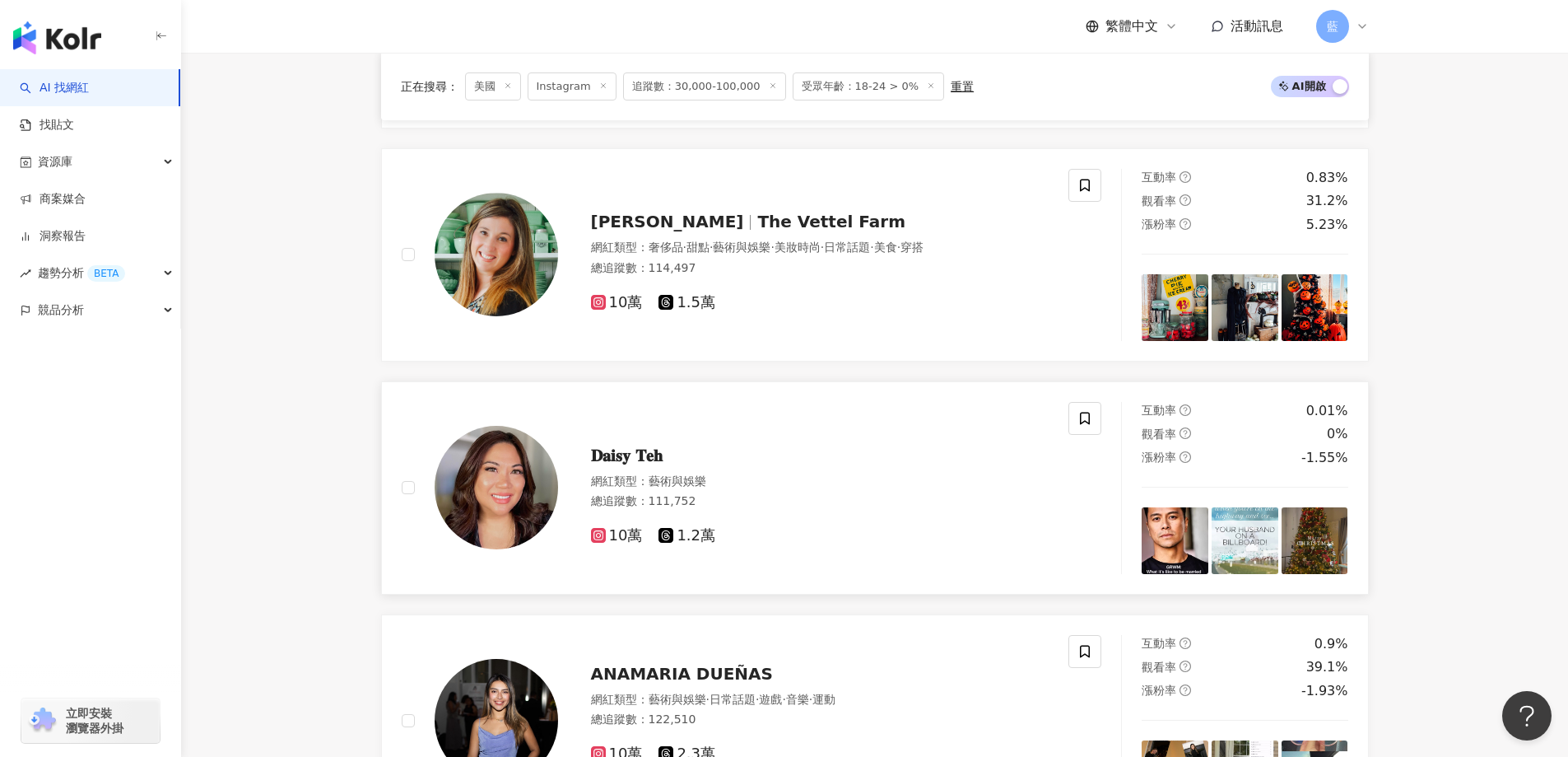
click at [648, 463] on span "𝐃𝐚𝐢𝐬𝐲 𝐓𝐞𝐡" at bounding box center [627, 455] width 72 height 20
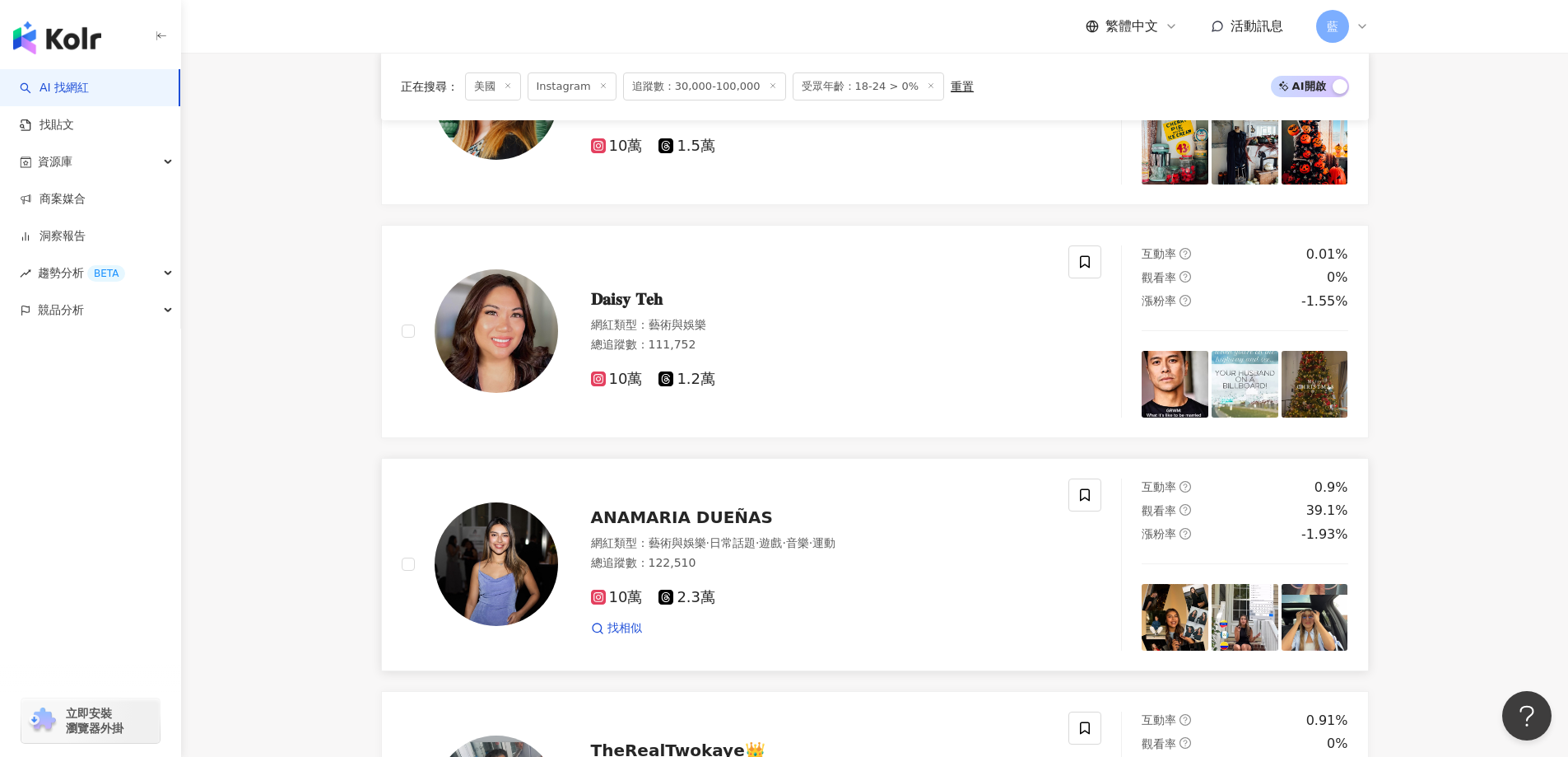
scroll to position [2483, 0]
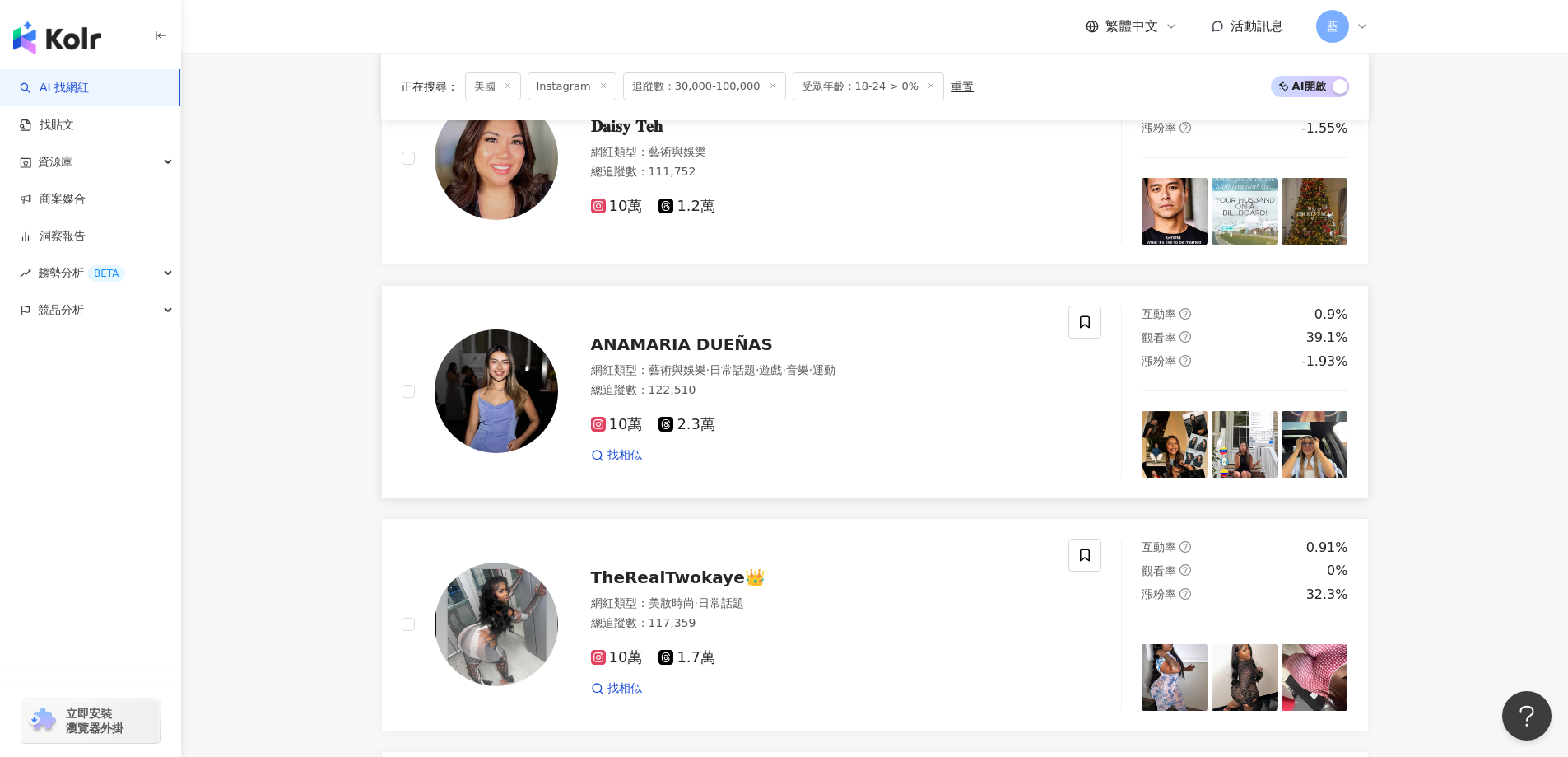
click at [644, 354] on span "ANAMARIA DUEÑAS" at bounding box center [682, 344] width 182 height 20
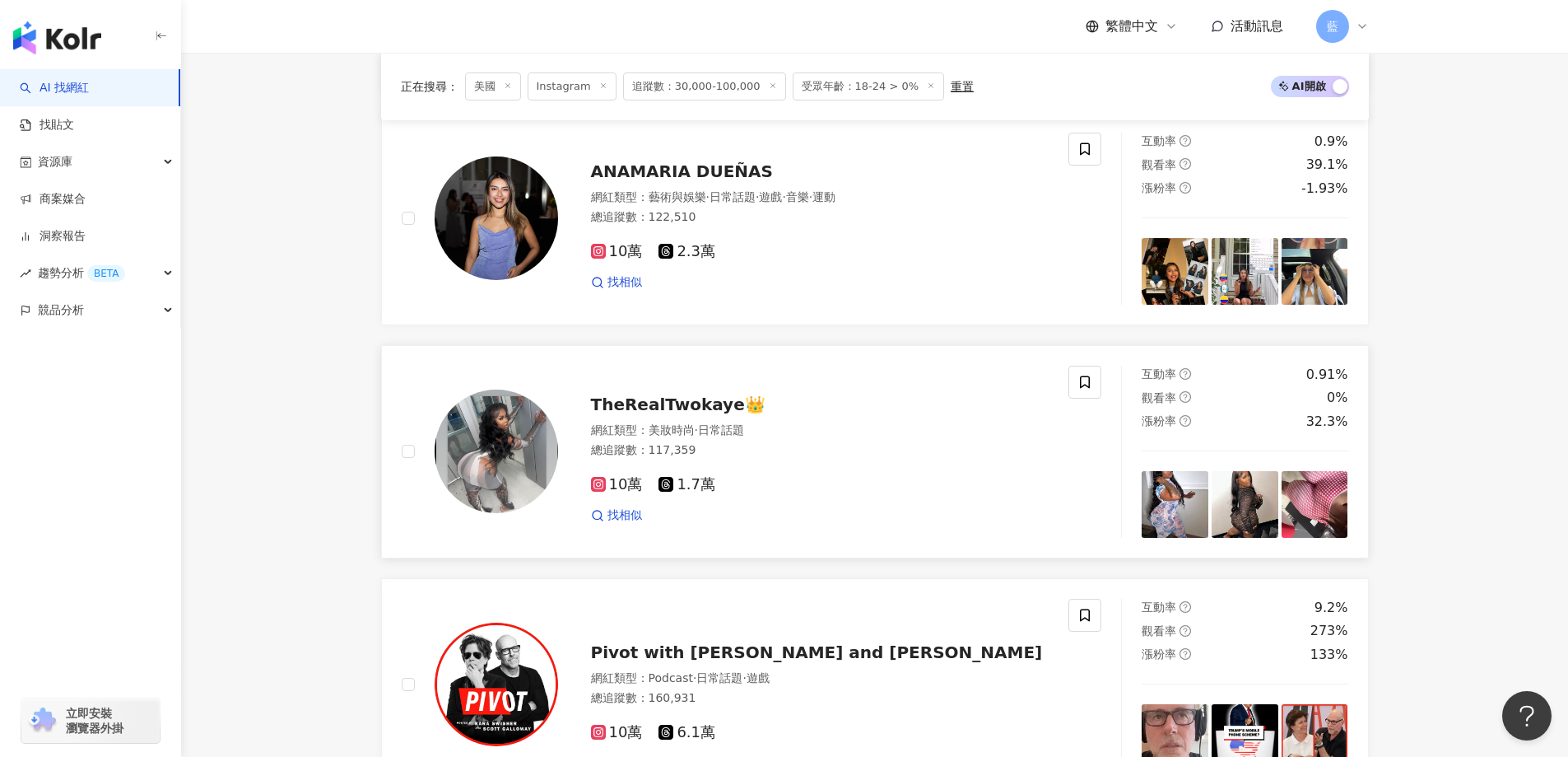
scroll to position [2813, 0]
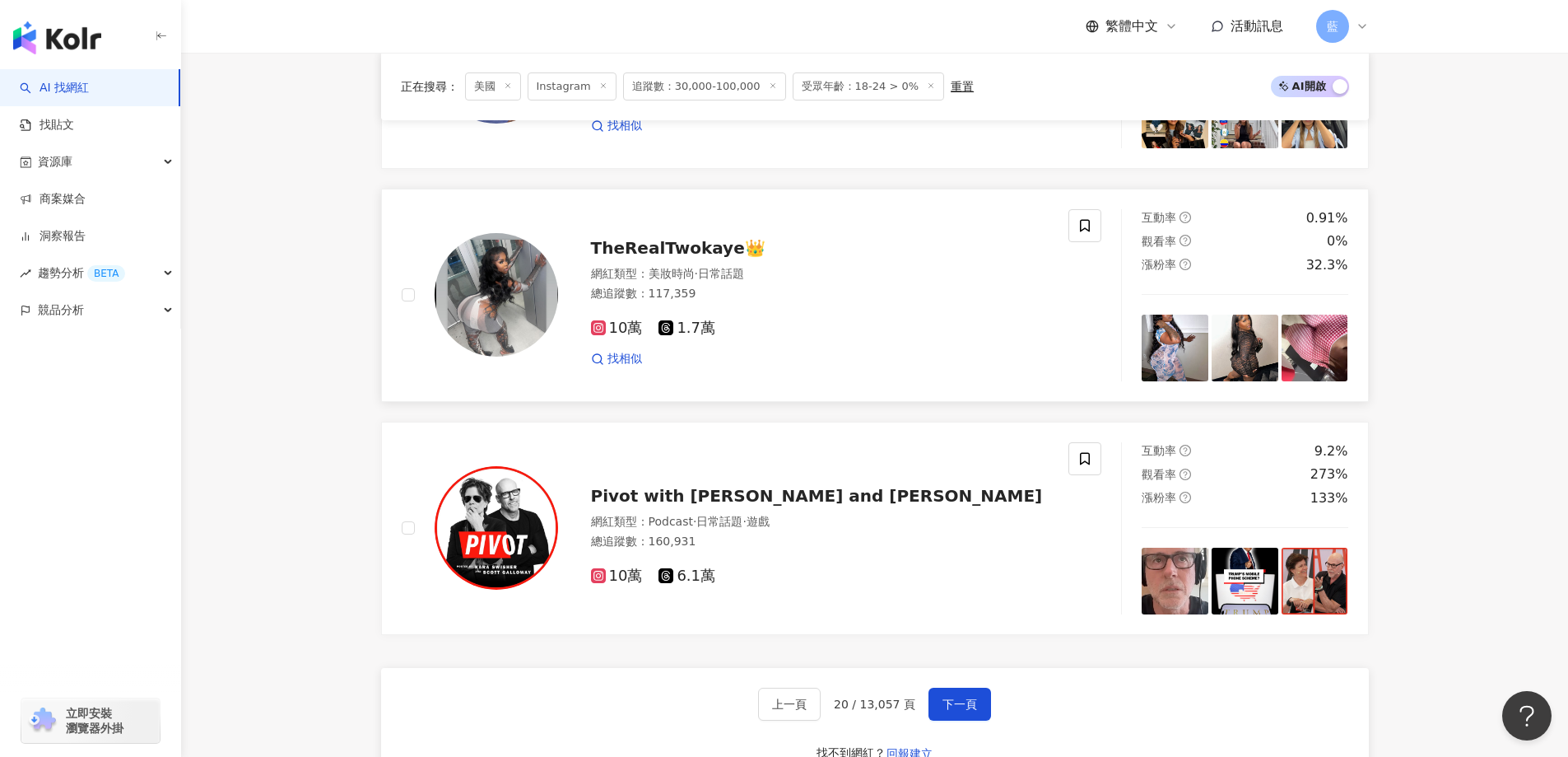
click at [701, 257] on span "TheRealTwokaye👑" at bounding box center [678, 247] width 174 height 20
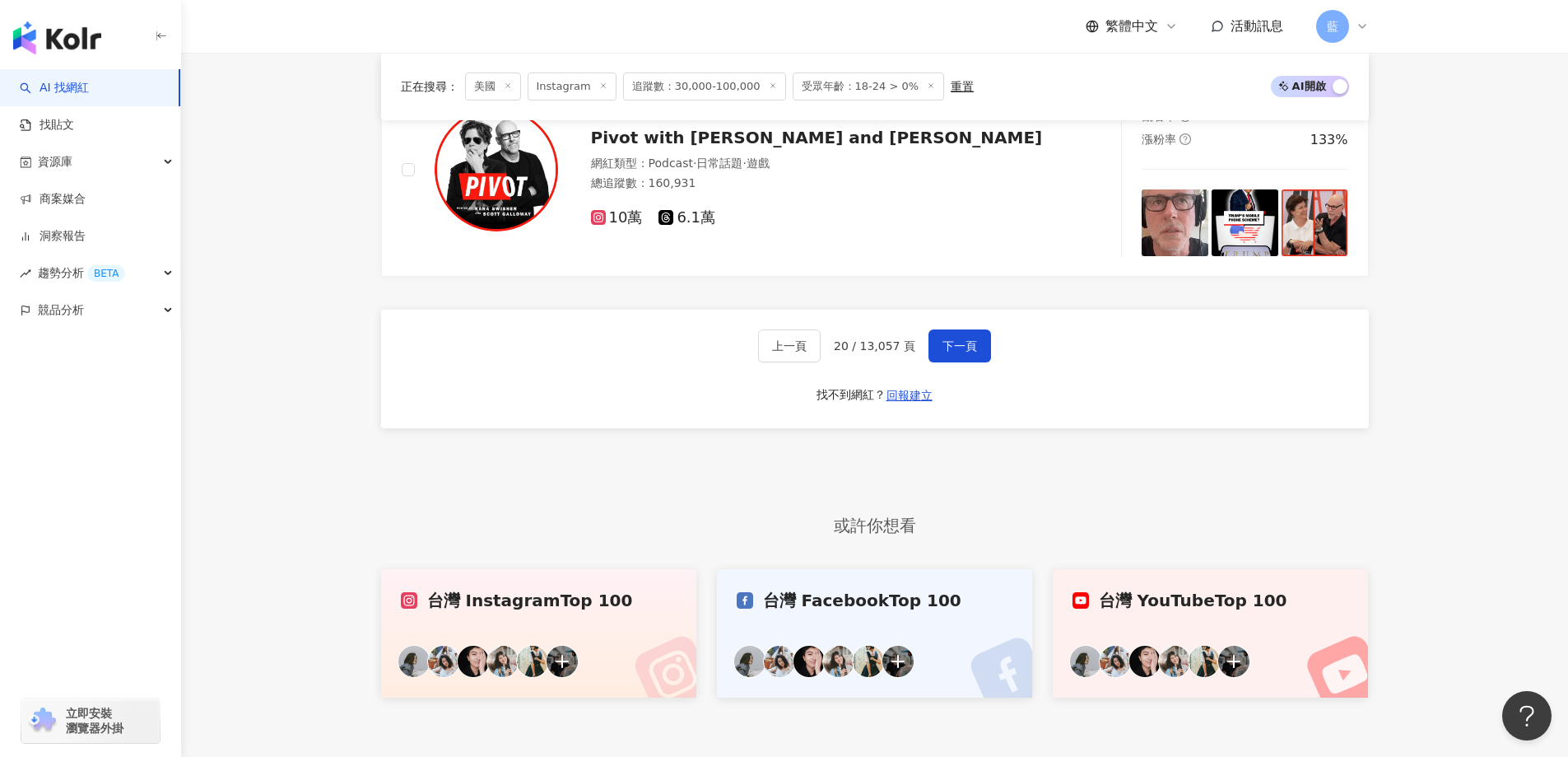
scroll to position [3141, 0]
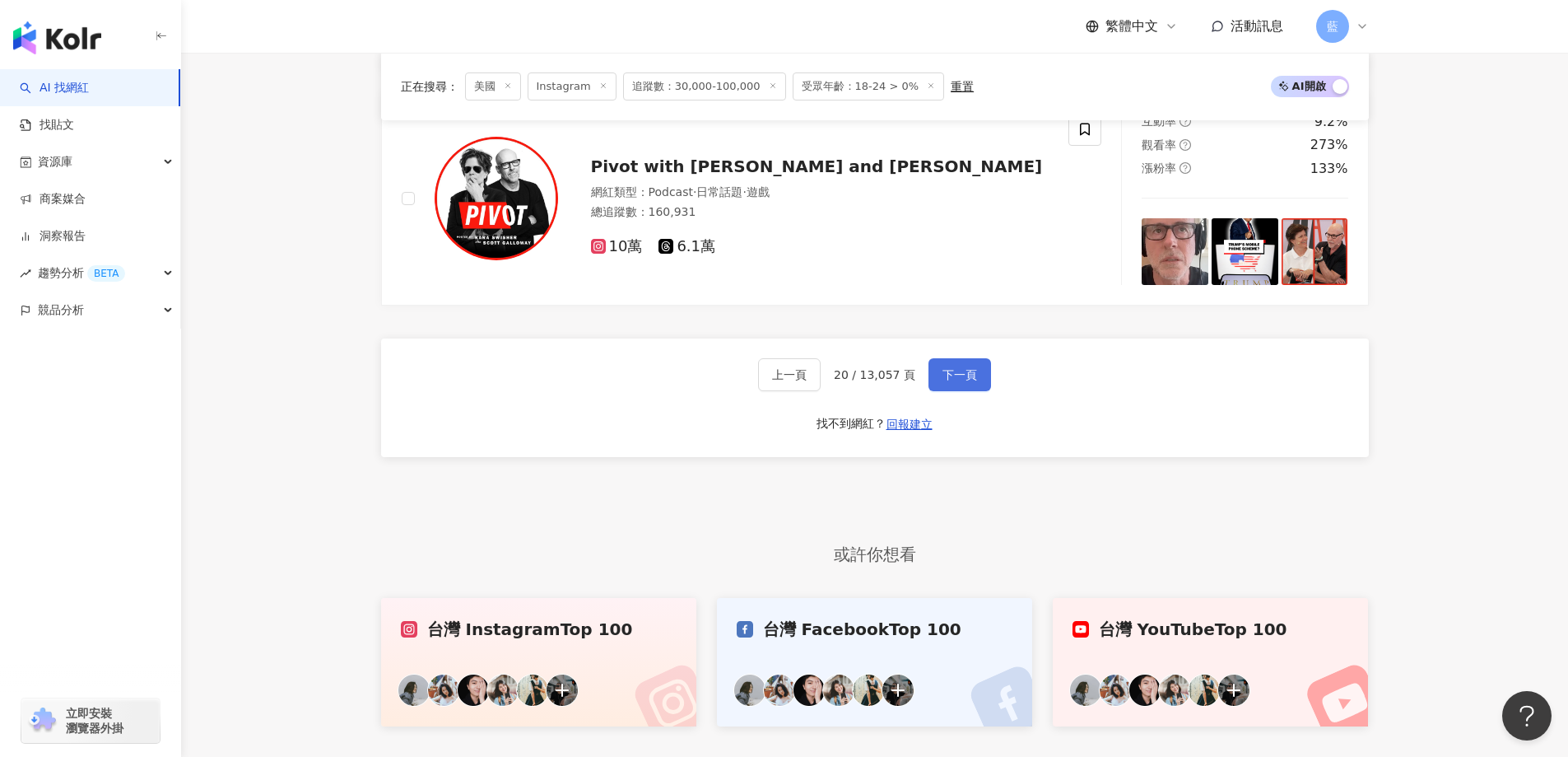
click at [973, 391] on button "下一頁" at bounding box center [959, 374] width 63 height 33
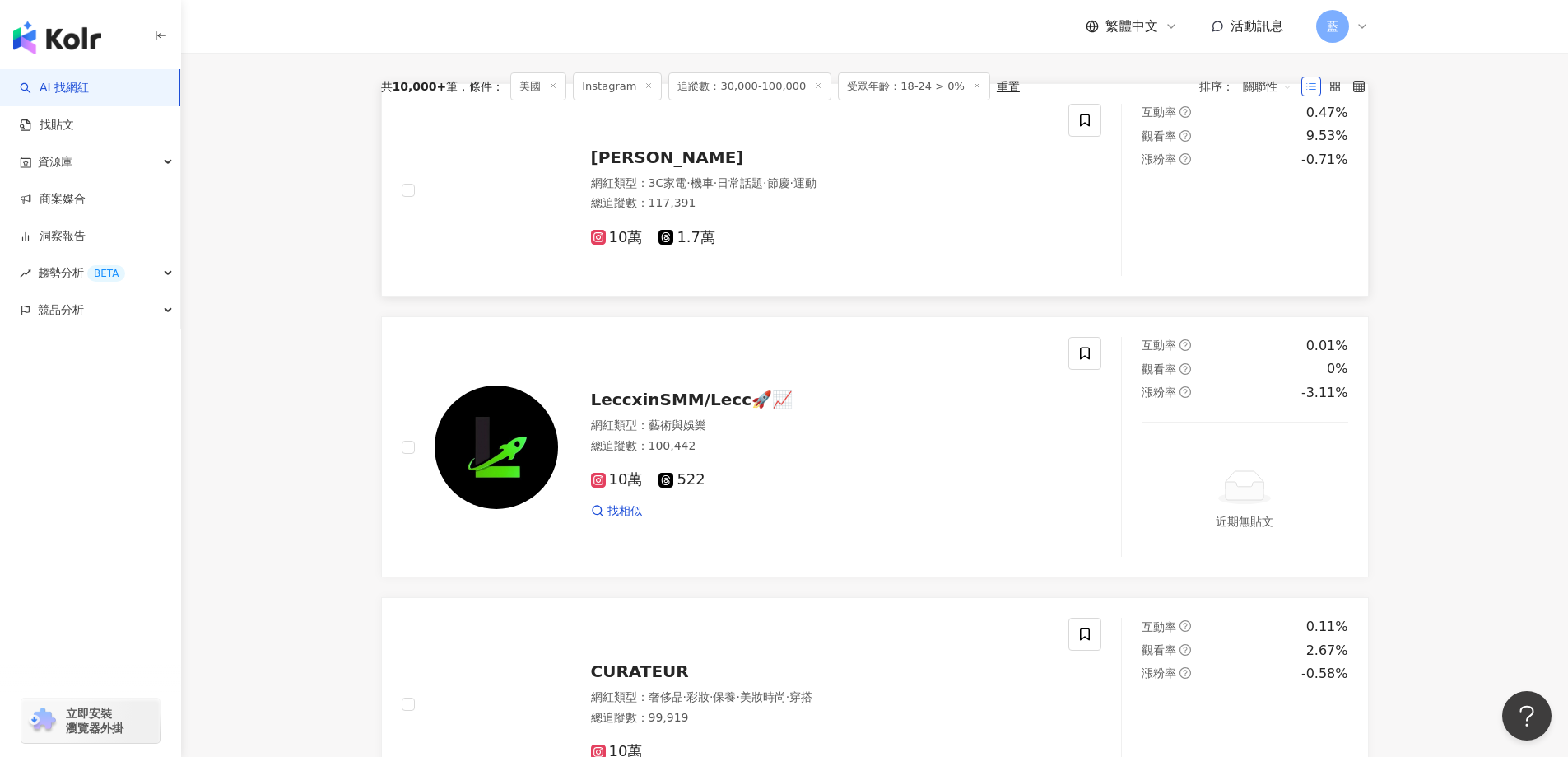
scroll to position [469, 0]
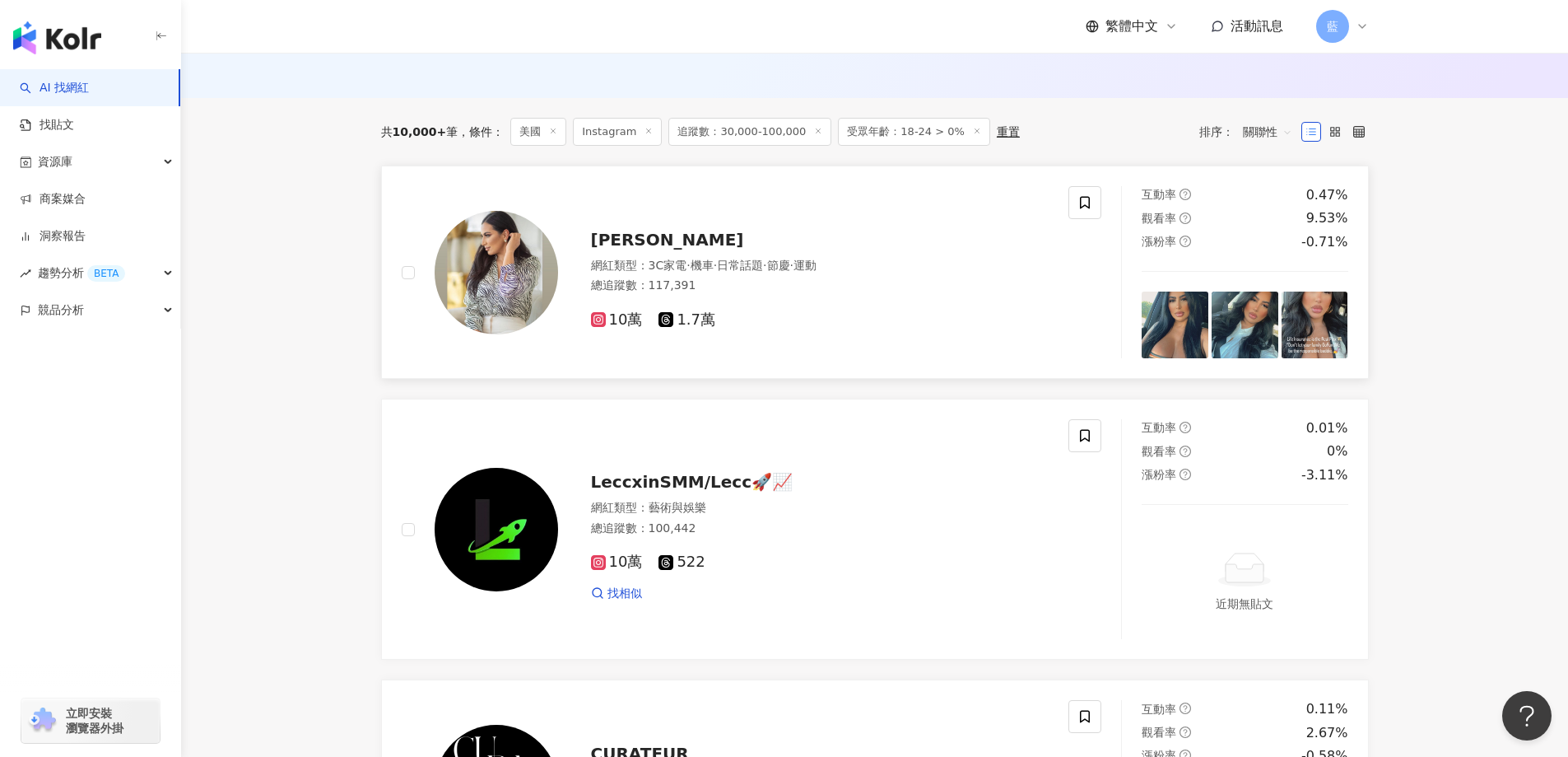
click at [699, 239] on span "Janet Venegas Cox" at bounding box center [667, 239] width 153 height 20
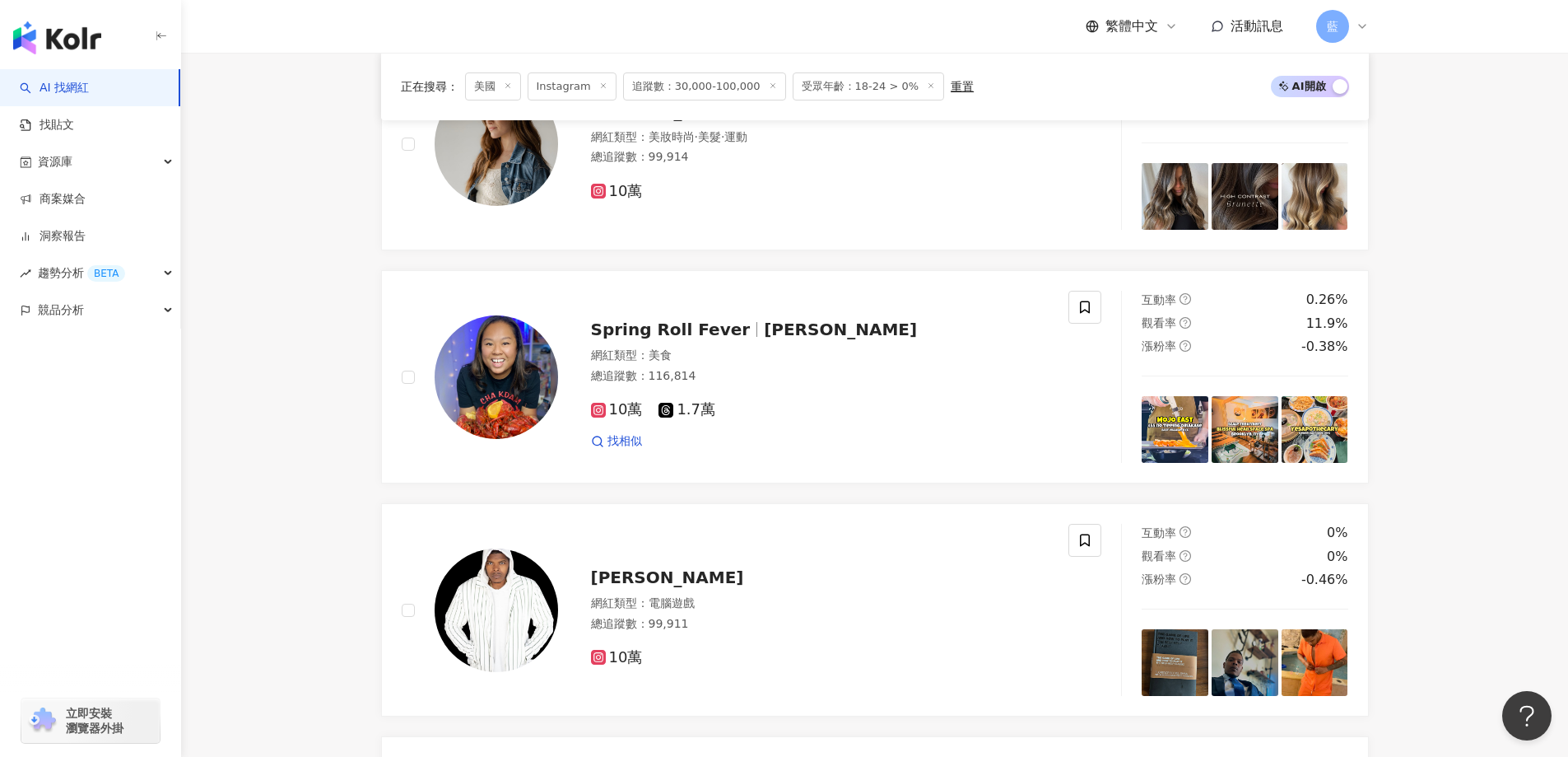
scroll to position [2041, 0]
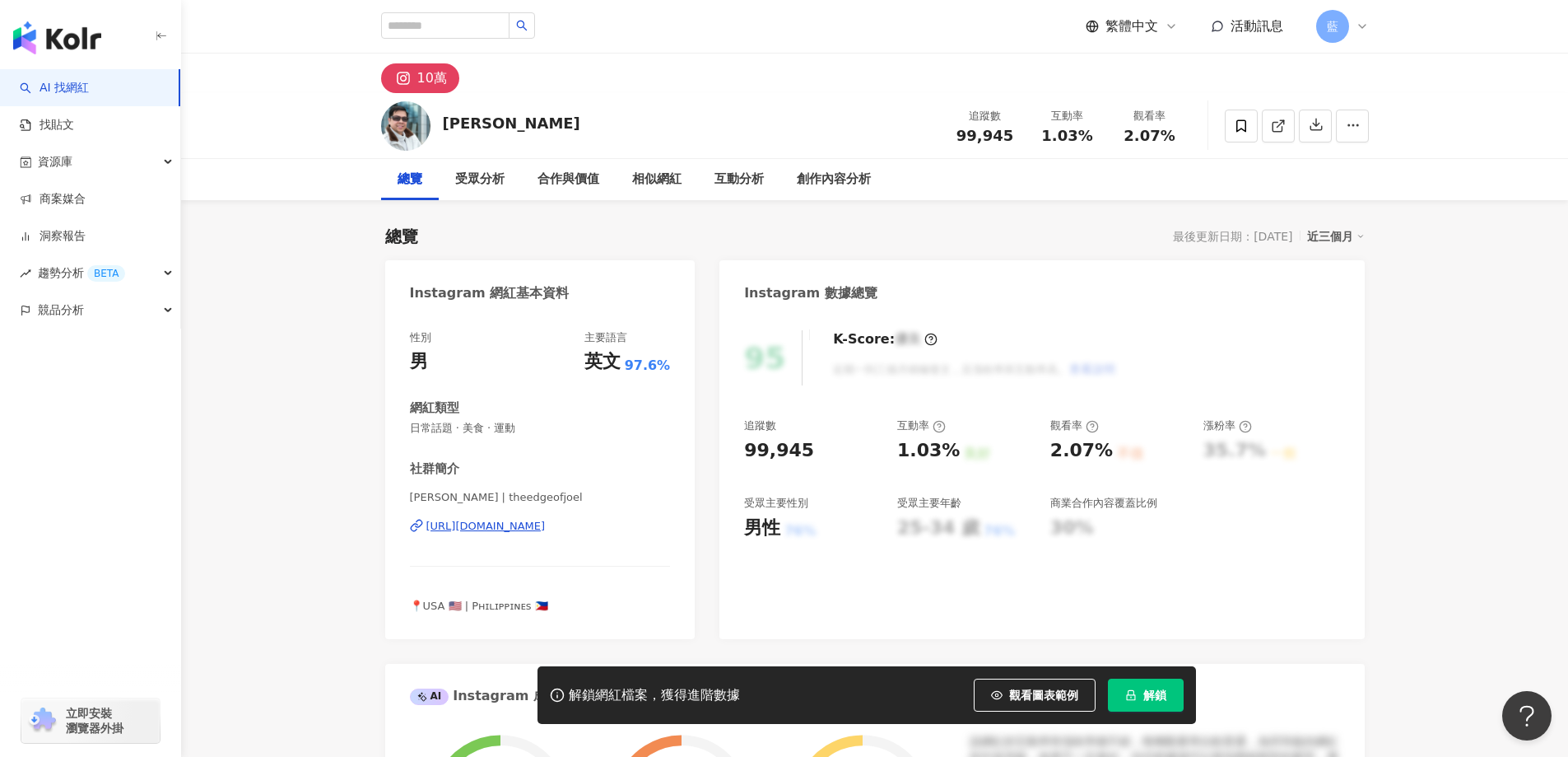
click at [546, 524] on div "https://www.instagram.com/theedgeofjoel/" at bounding box center [485, 525] width 119 height 15
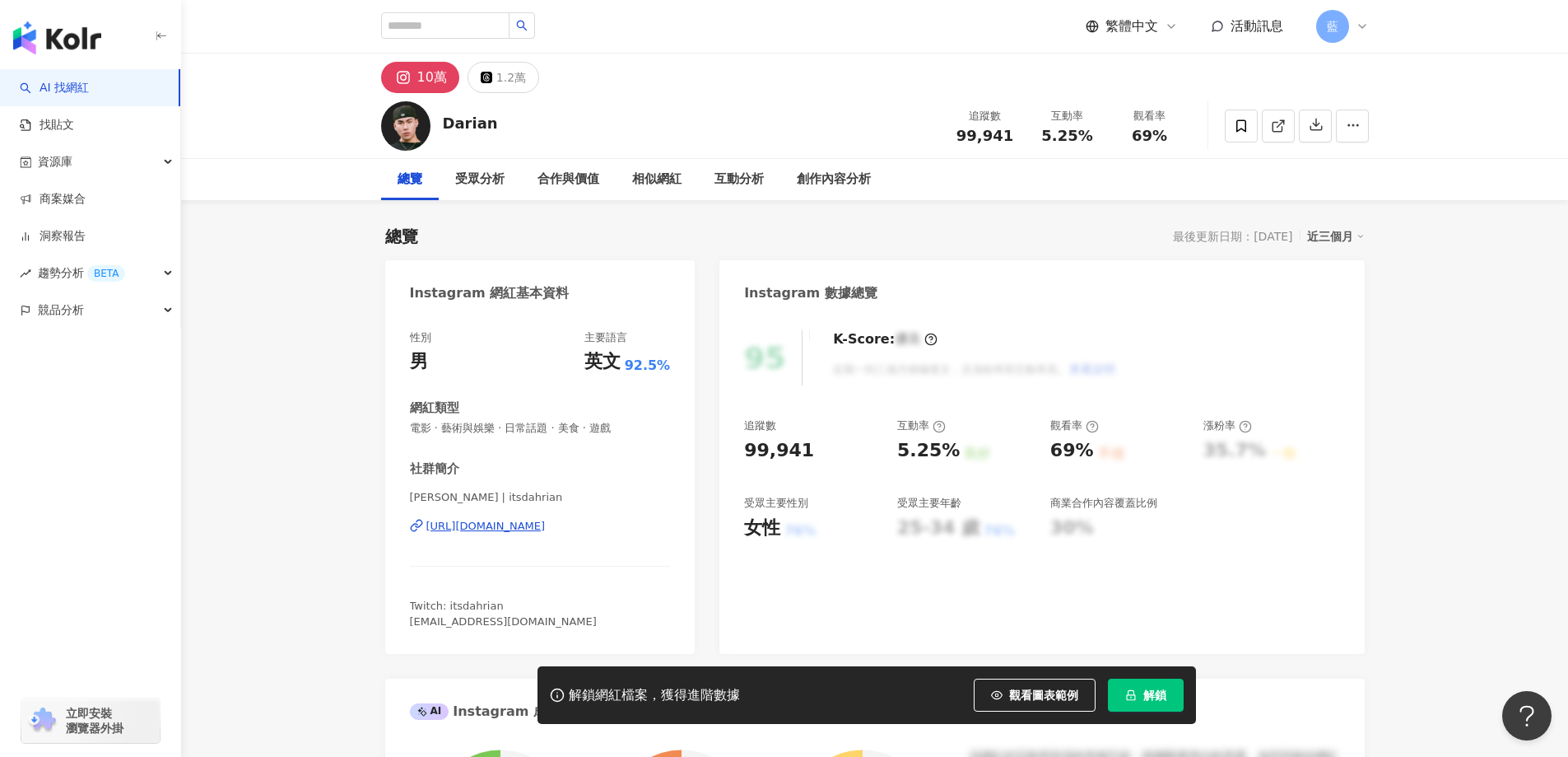
click at [503, 530] on div "https://www.instagram.com/itsdahrian/" at bounding box center [485, 525] width 119 height 15
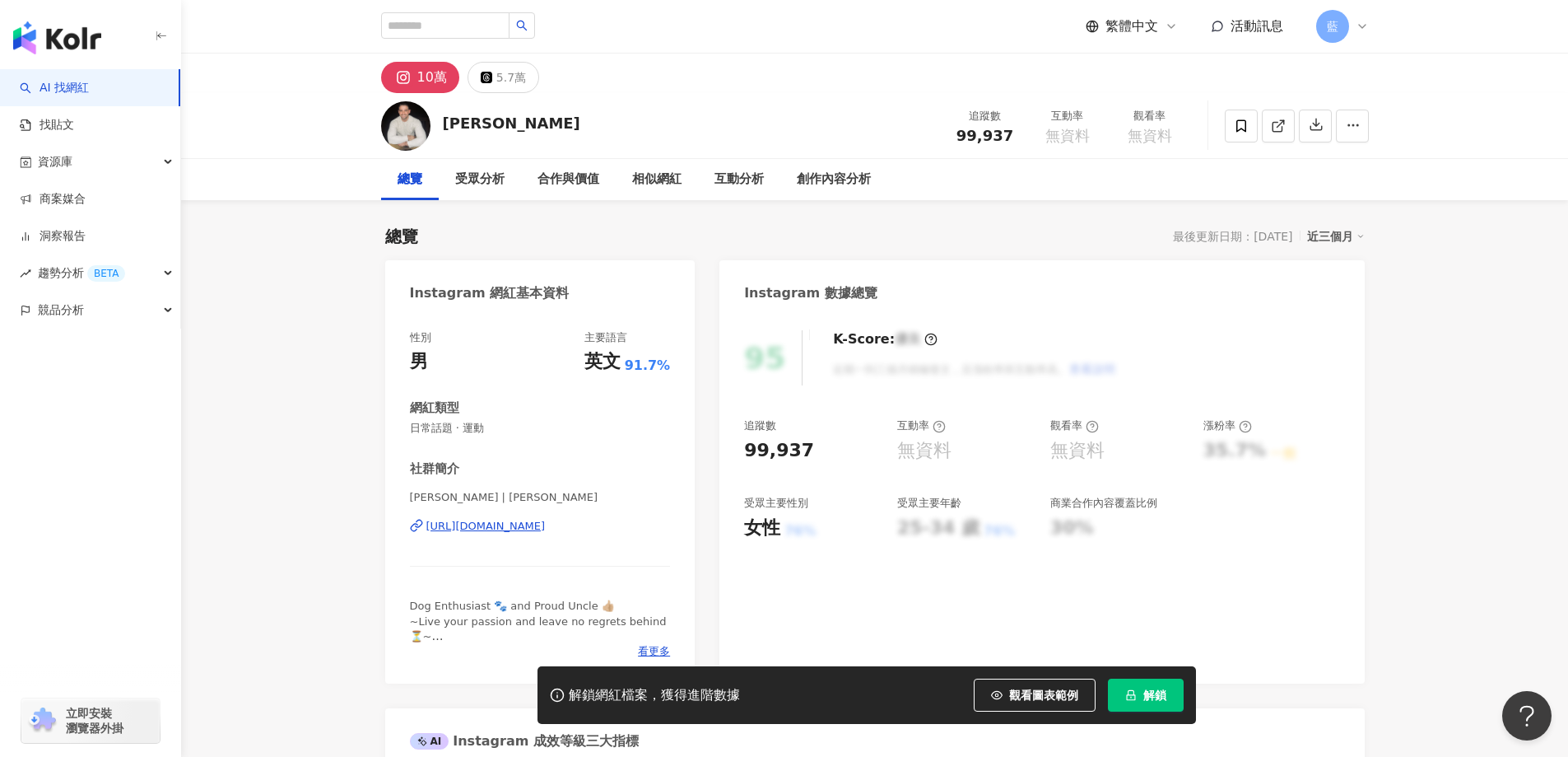
click at [546, 532] on div "[URL][DOMAIN_NAME]" at bounding box center [485, 525] width 119 height 15
click at [546, 527] on div "[URL][DOMAIN_NAME]" at bounding box center [485, 525] width 119 height 15
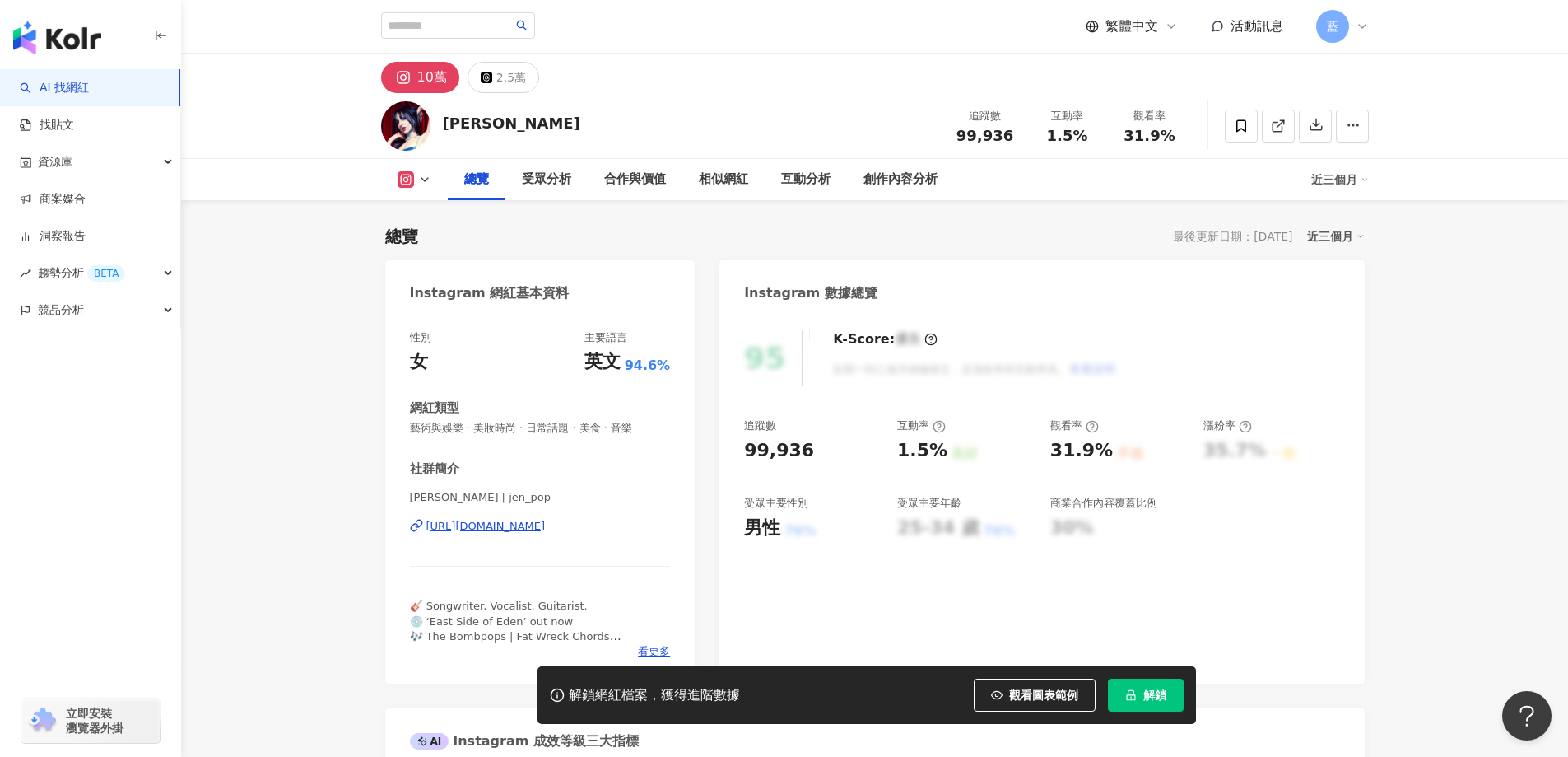
click at [546, 522] on div "[URL][DOMAIN_NAME]" at bounding box center [485, 525] width 119 height 15
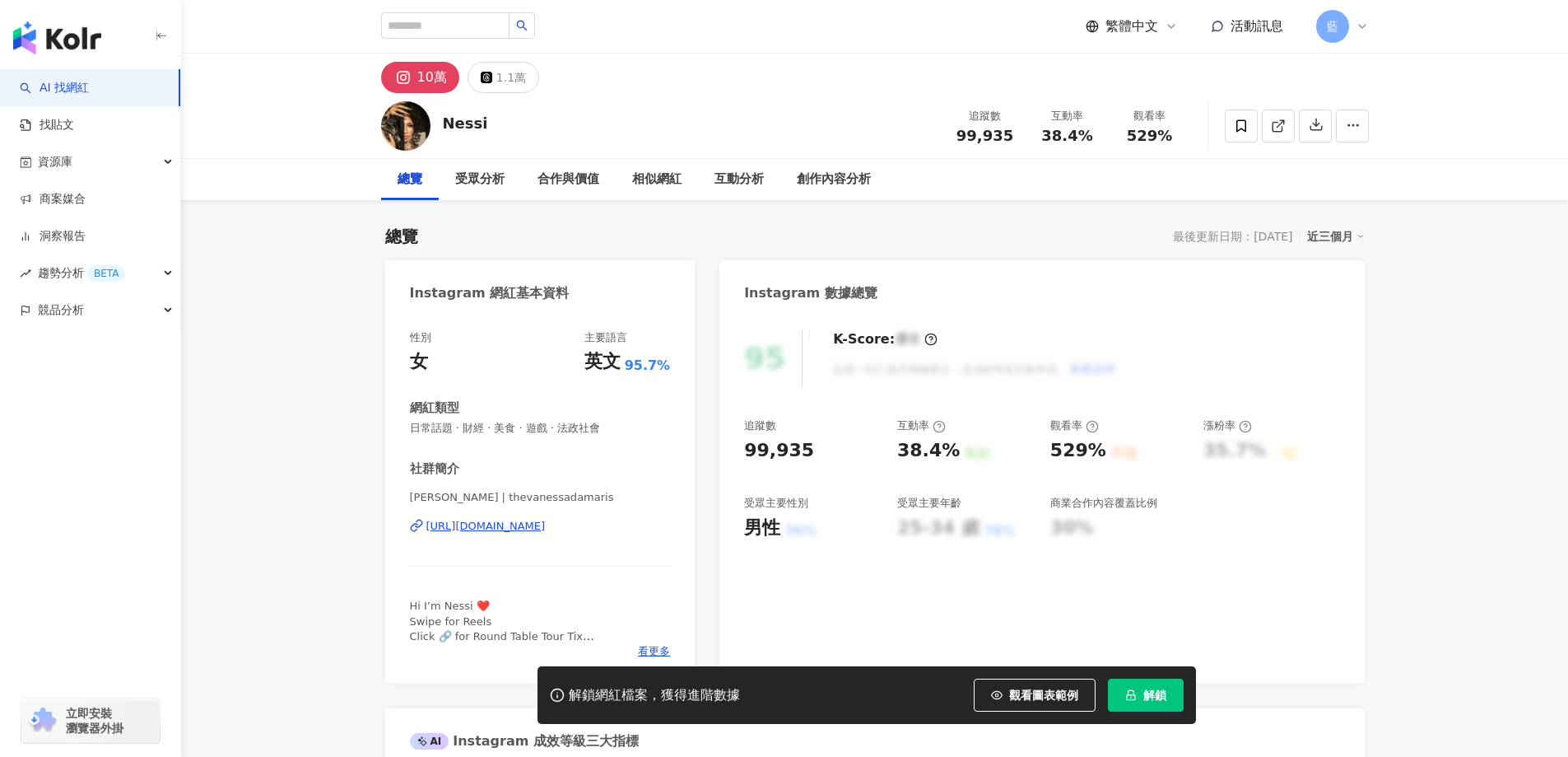
drag, startPoint x: 709, startPoint y: 597, endPoint x: 636, endPoint y: 525, distance: 102.5
click at [546, 525] on div "https://www.instagram.com/thevanessadamaris/" at bounding box center [485, 525] width 119 height 15
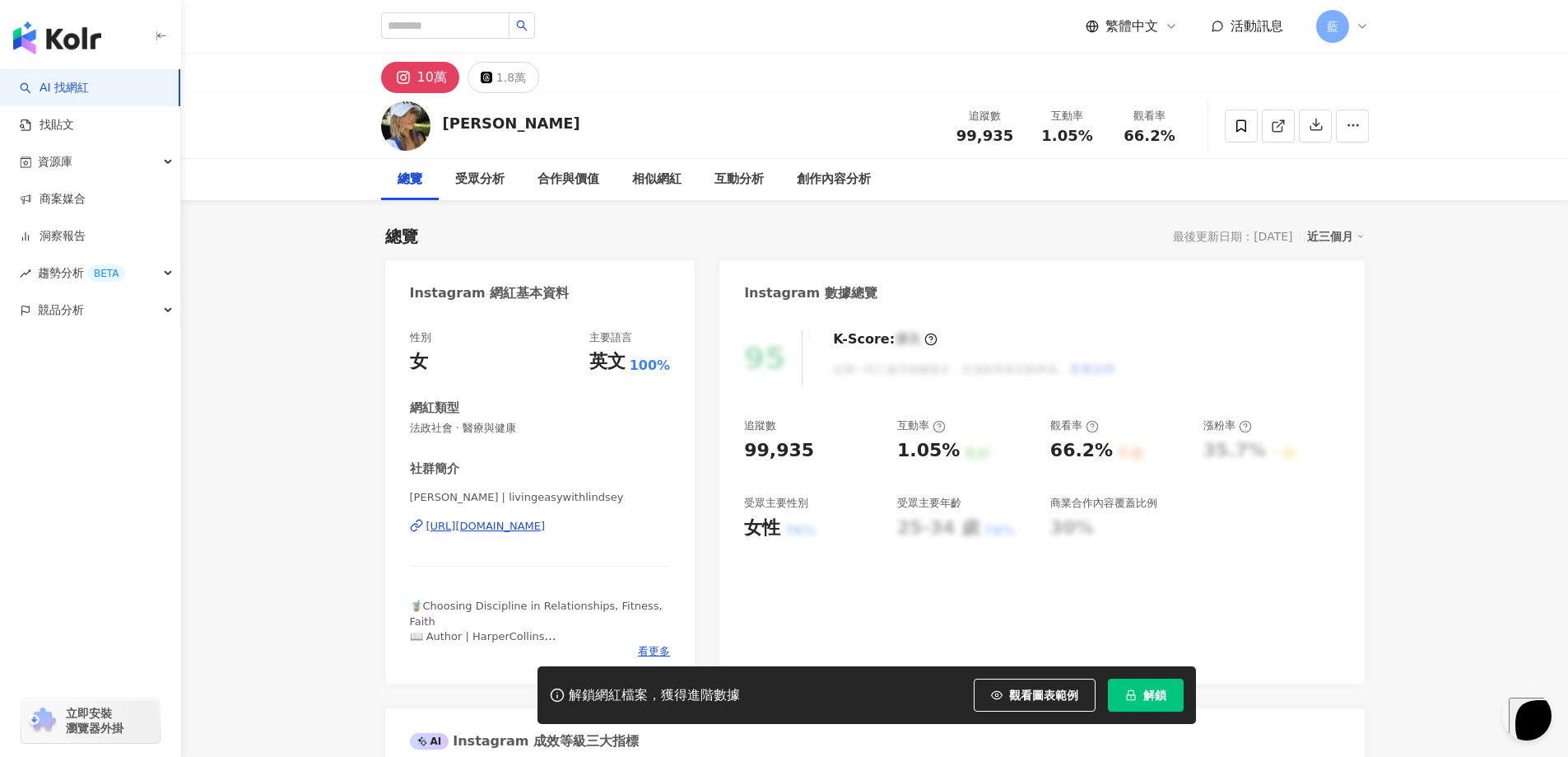
scroll to position [165, 0]
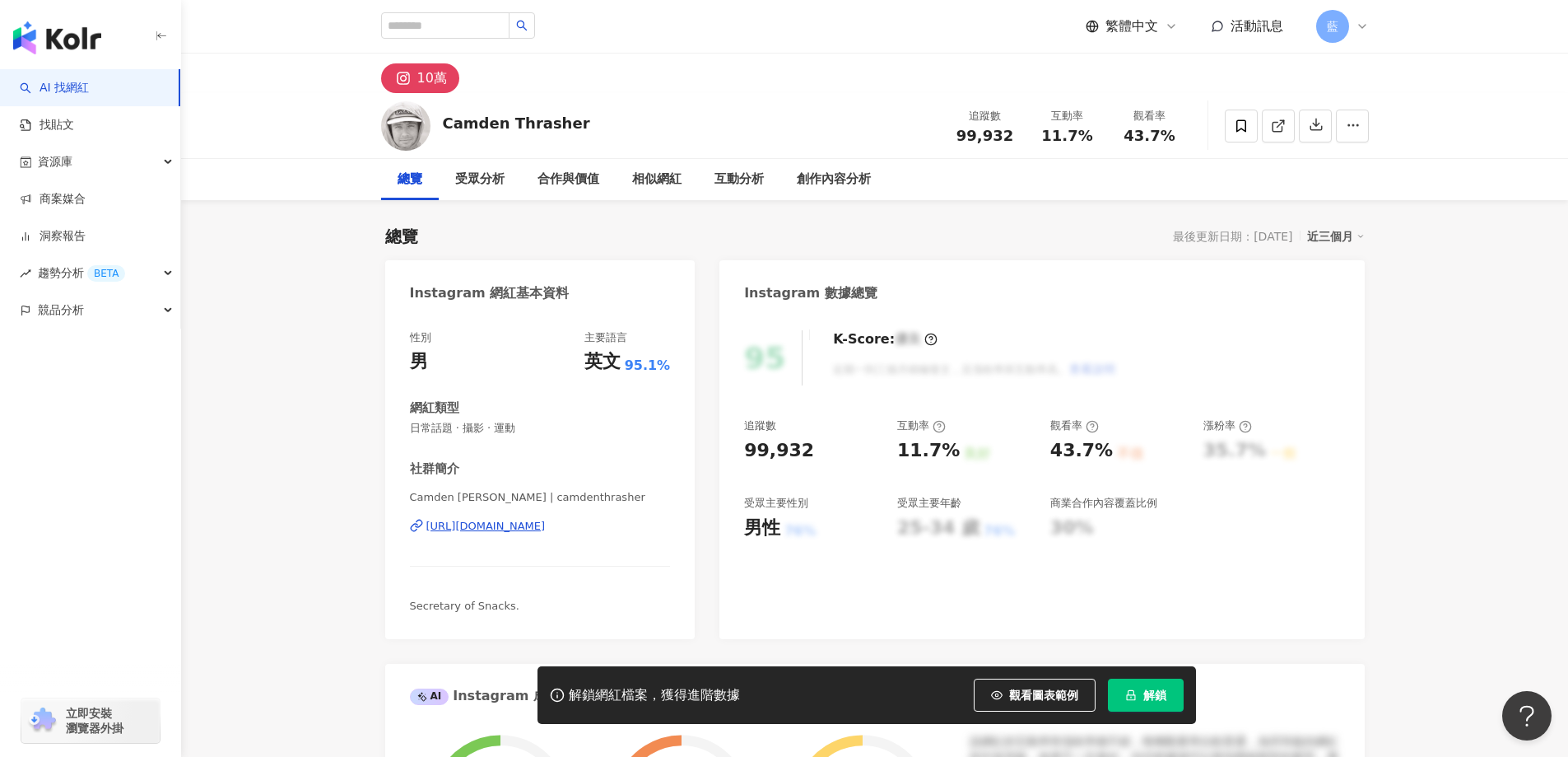
click at [546, 518] on div "https://www.instagram.com/camdenthrasher/" at bounding box center [485, 525] width 119 height 15
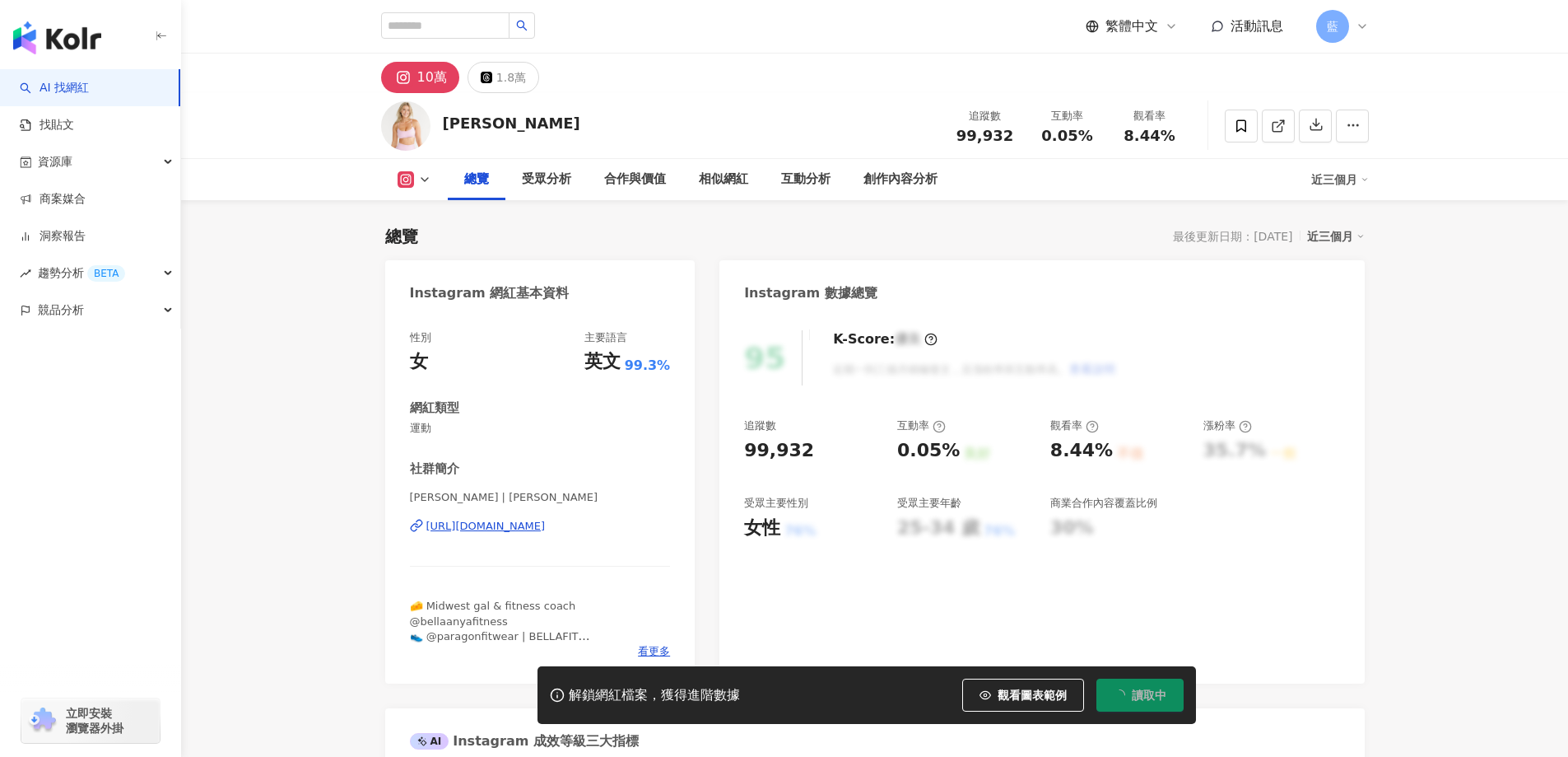
click at [552, 518] on div "Bella Anya | bellaxanya https://www.instagram.com/bellaxanya/" at bounding box center [540, 538] width 261 height 96
click at [546, 528] on div "https://www.instagram.com/bellaxanya/" at bounding box center [485, 525] width 119 height 15
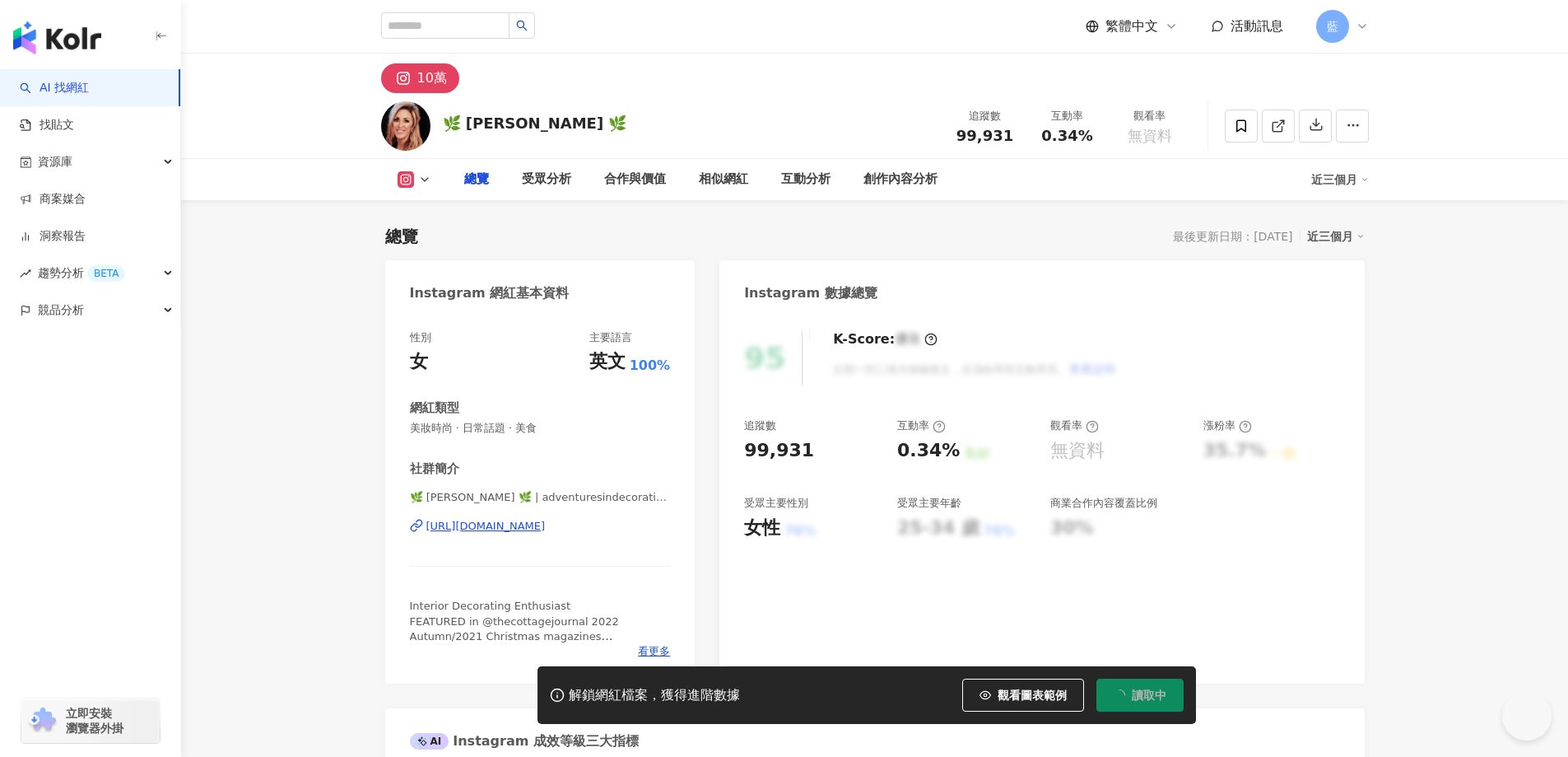
click at [546, 530] on div "https://www.instagram.com/adventuresindecorating1/" at bounding box center [485, 525] width 119 height 15
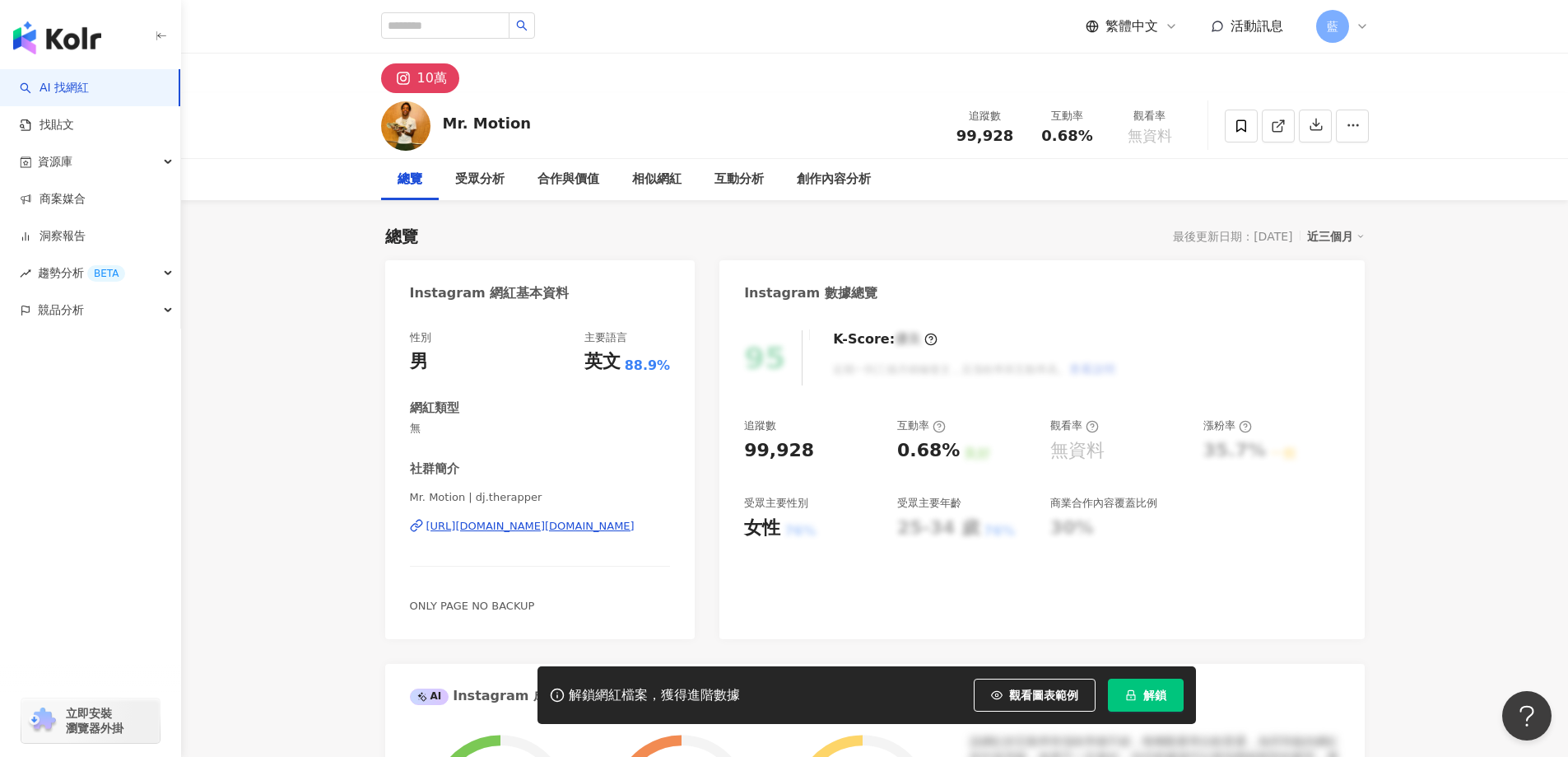
click at [564, 536] on div "Mr. Motion | dj.therapper [URL][DOMAIN_NAME][DOMAIN_NAME]" at bounding box center [540, 538] width 261 height 96
click at [564, 530] on div "[URL][DOMAIN_NAME][DOMAIN_NAME]" at bounding box center [530, 525] width 208 height 15
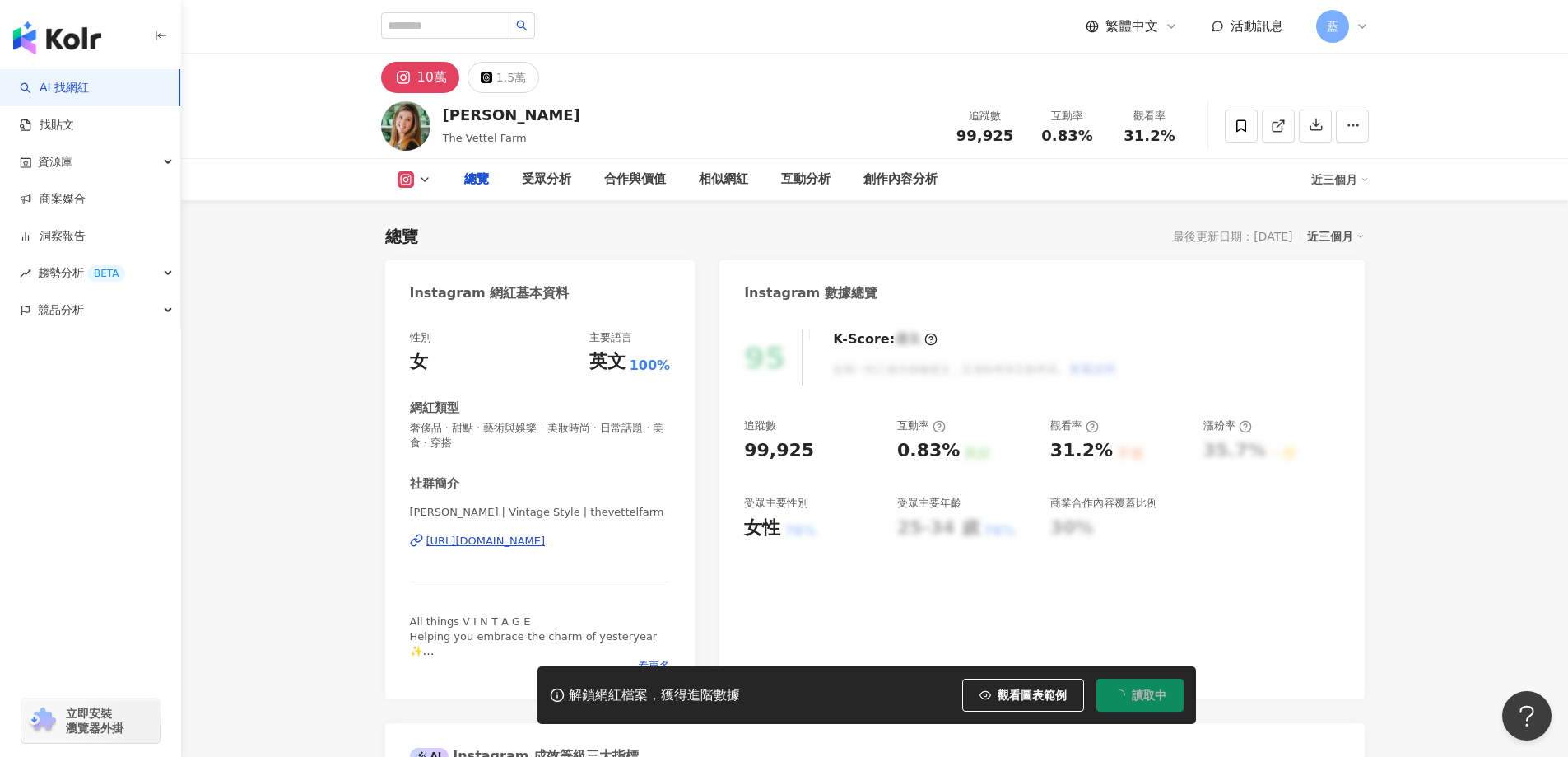
click at [545, 546] on div "https://www.instagram.com/thevettelfarm/" at bounding box center [485, 541] width 119 height 15
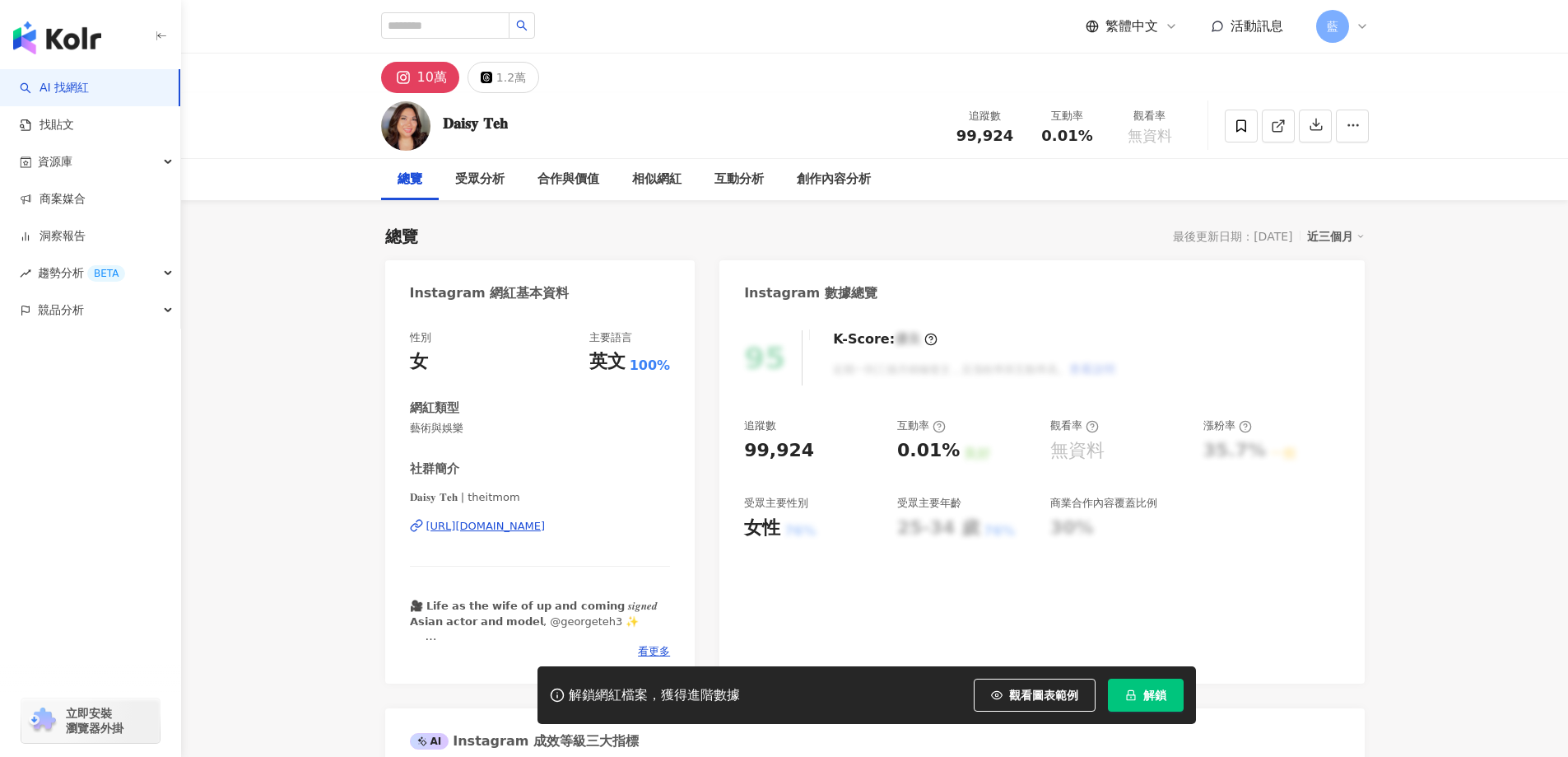
click at [546, 524] on div "https://www.instagram.com/theitmom/" at bounding box center [485, 525] width 119 height 15
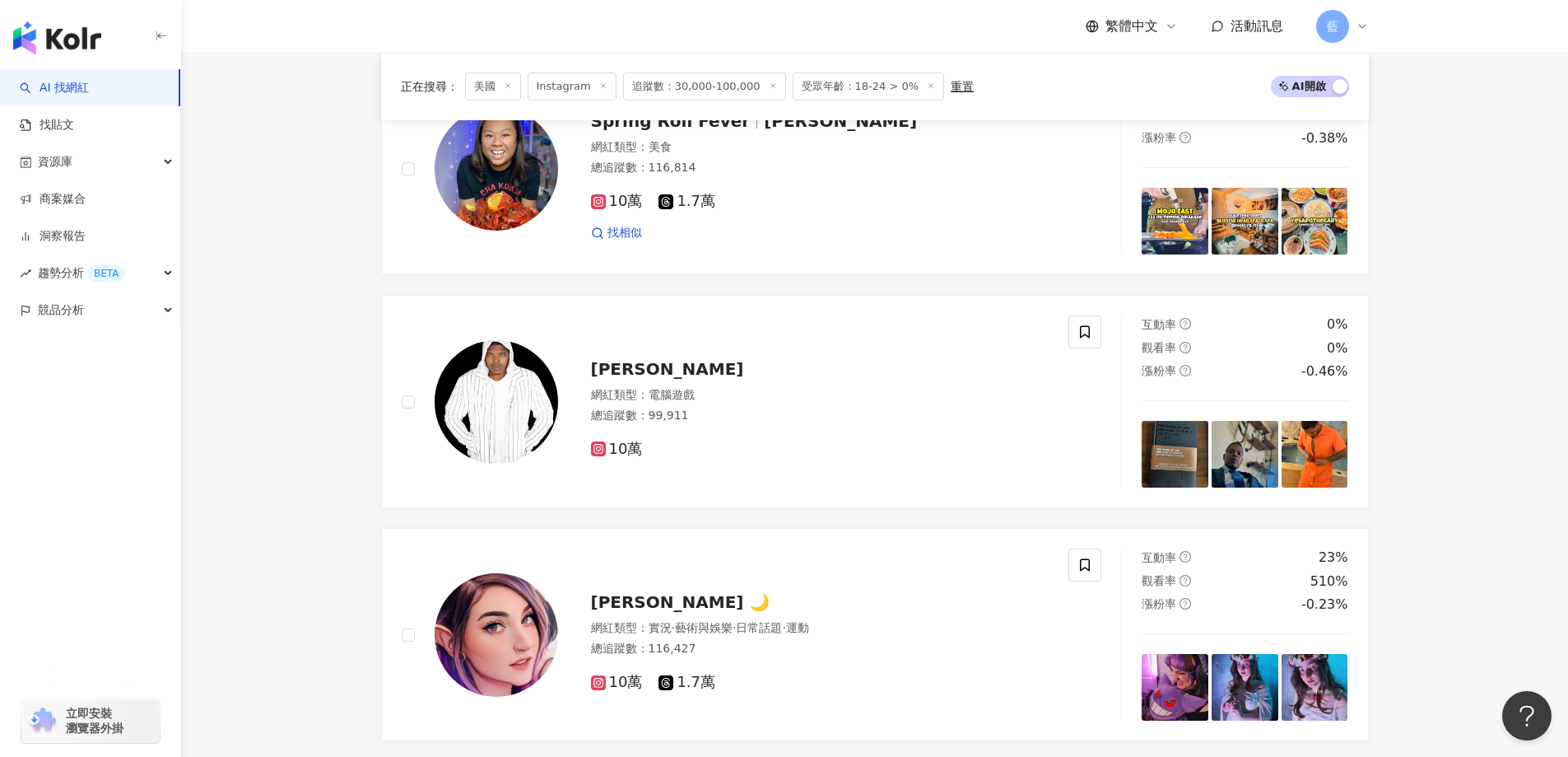
scroll to position [2364, 0]
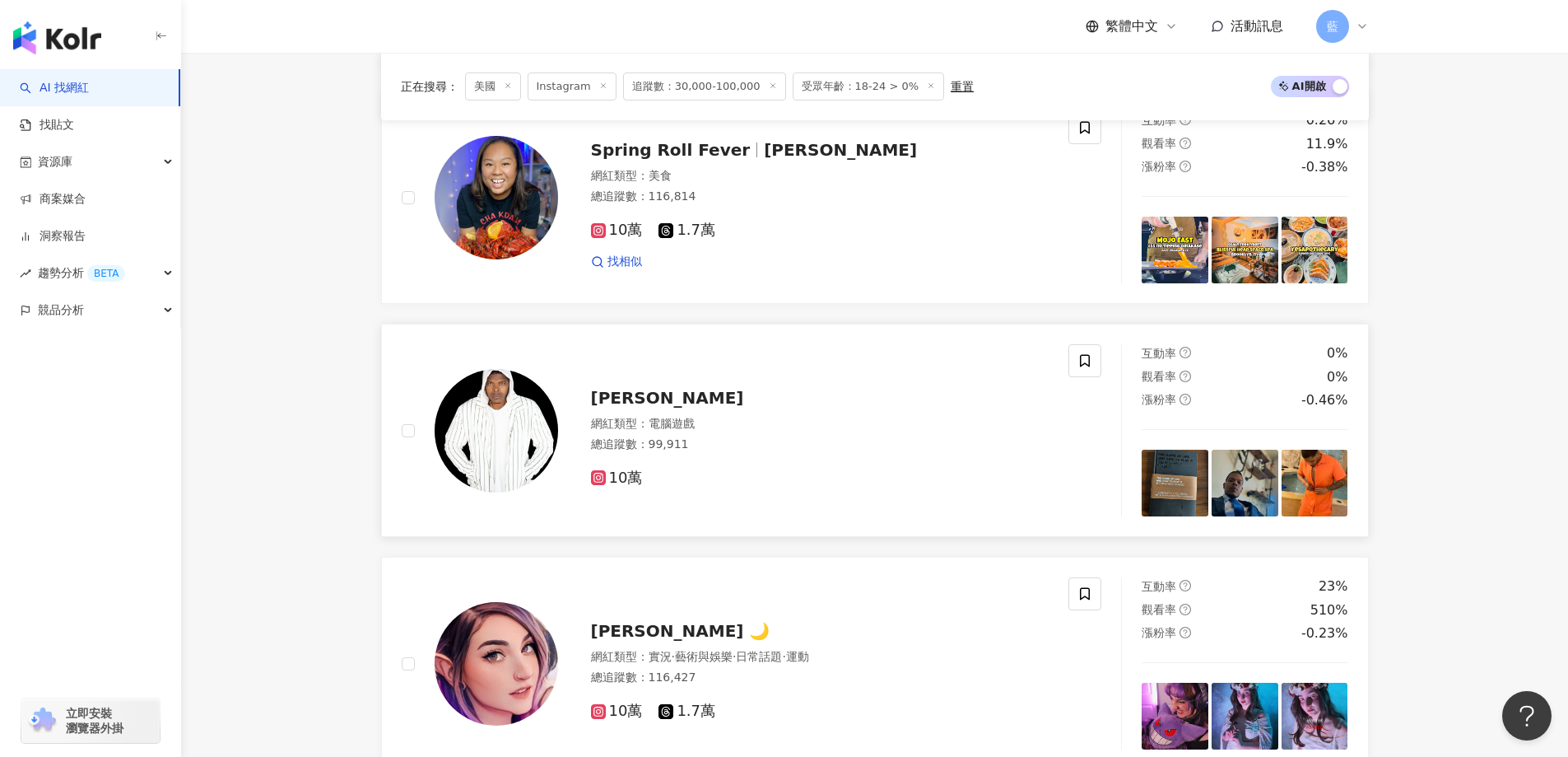
click at [710, 402] on span "Tyrone F Reeves" at bounding box center [667, 397] width 153 height 20
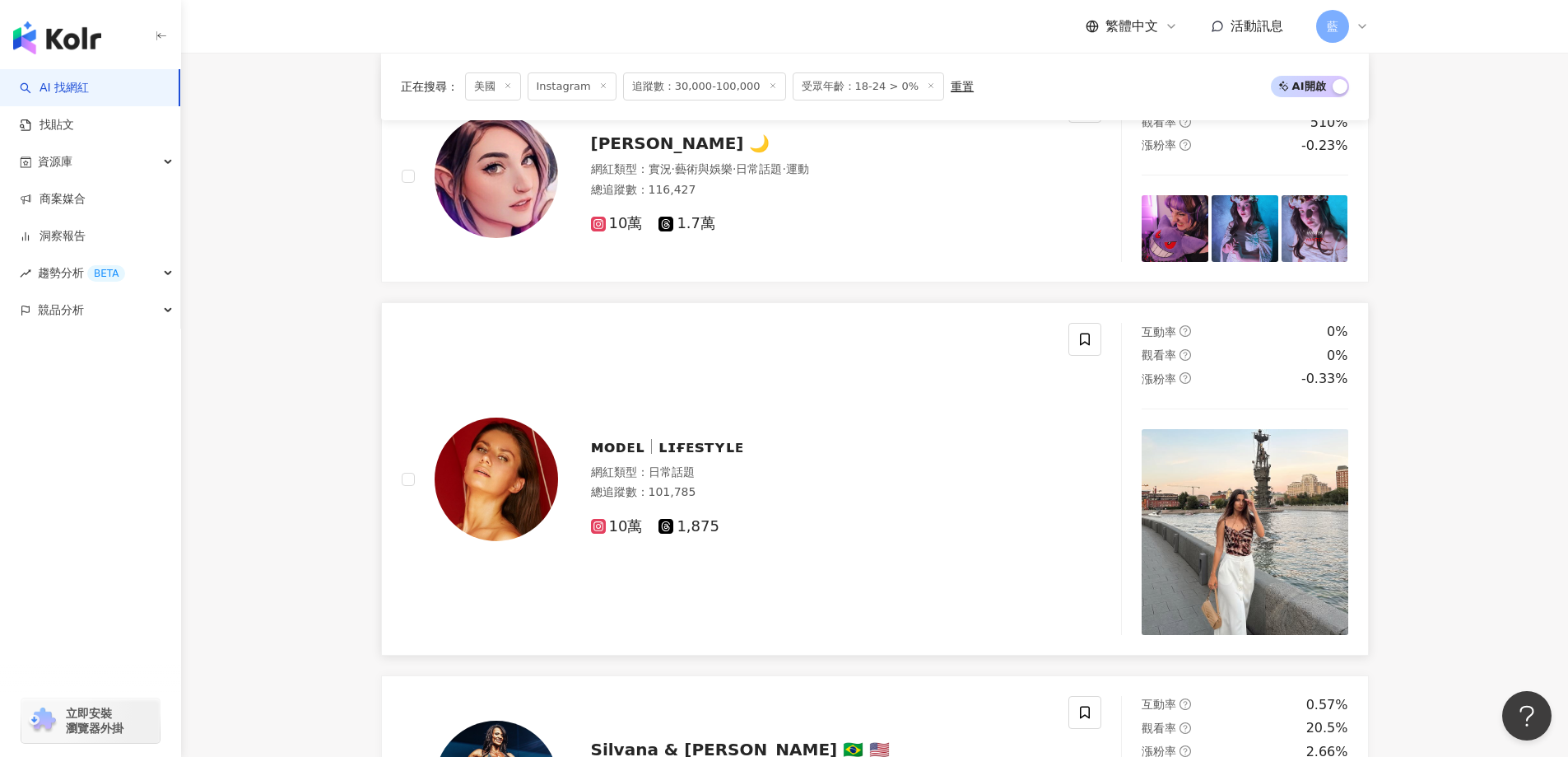
scroll to position [3022, 0]
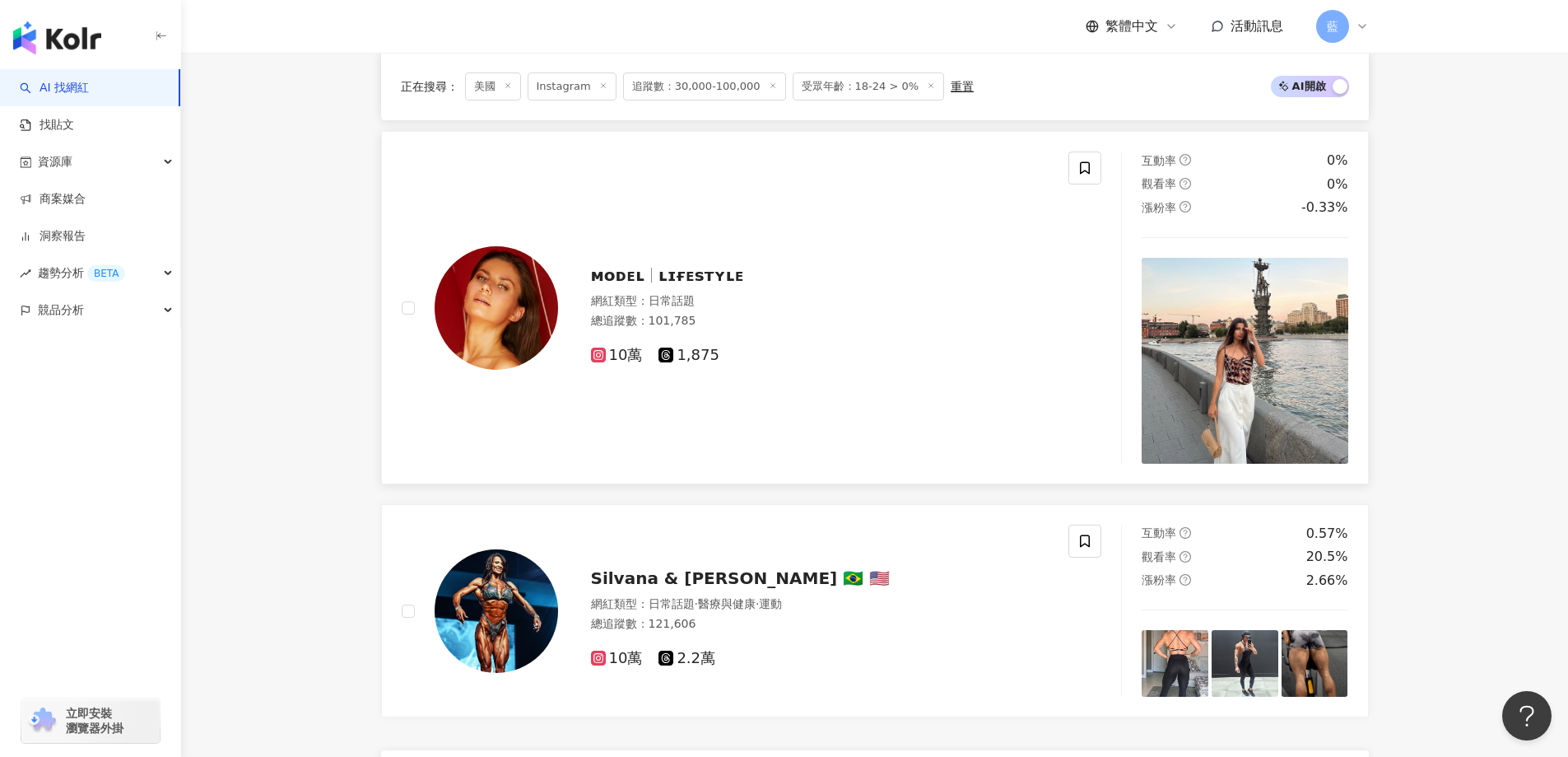
click at [703, 282] on span "ʟɪғᴇsᴛʏʟᴇ" at bounding box center [702, 275] width 86 height 20
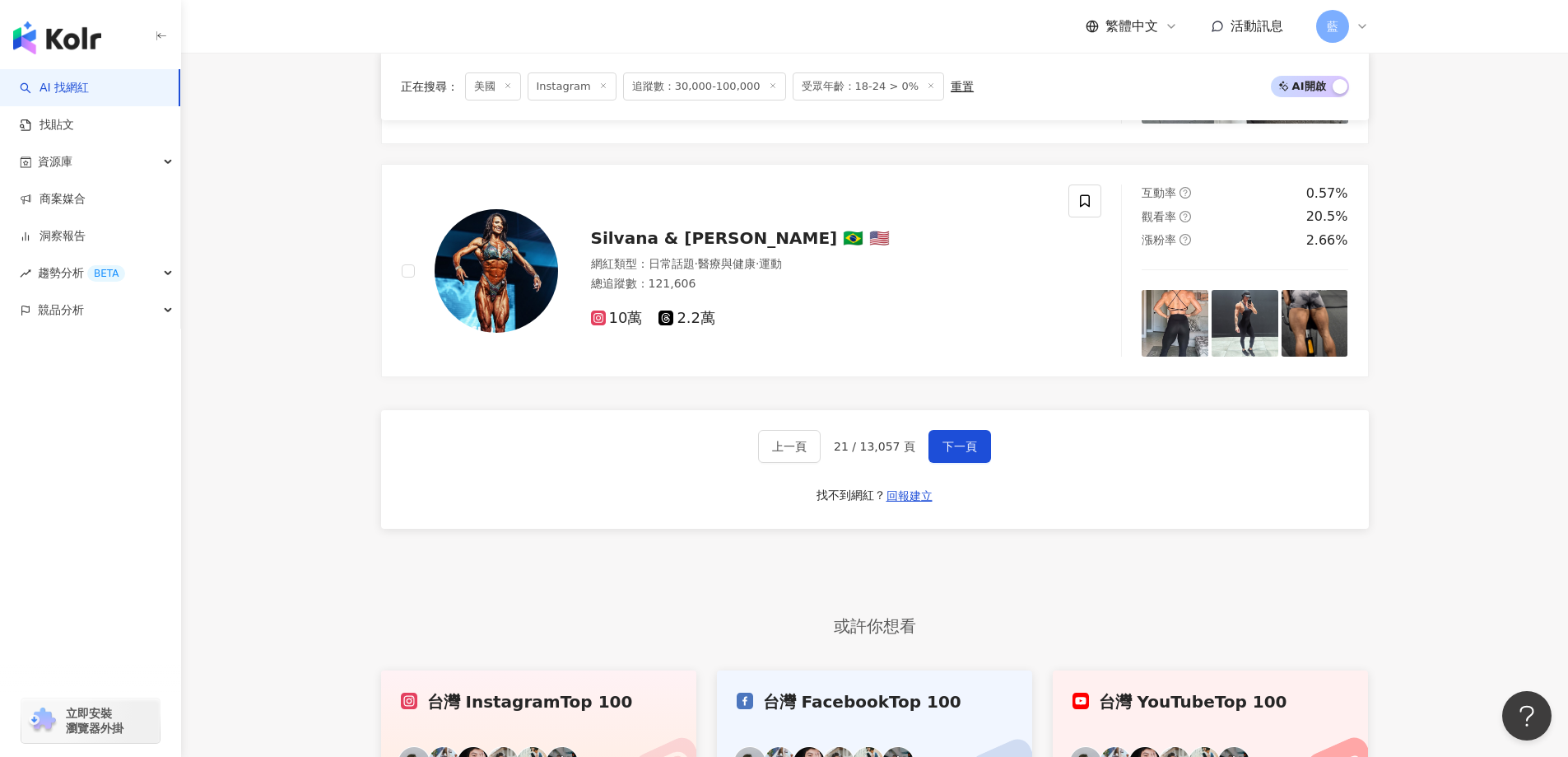
scroll to position [3434, 0]
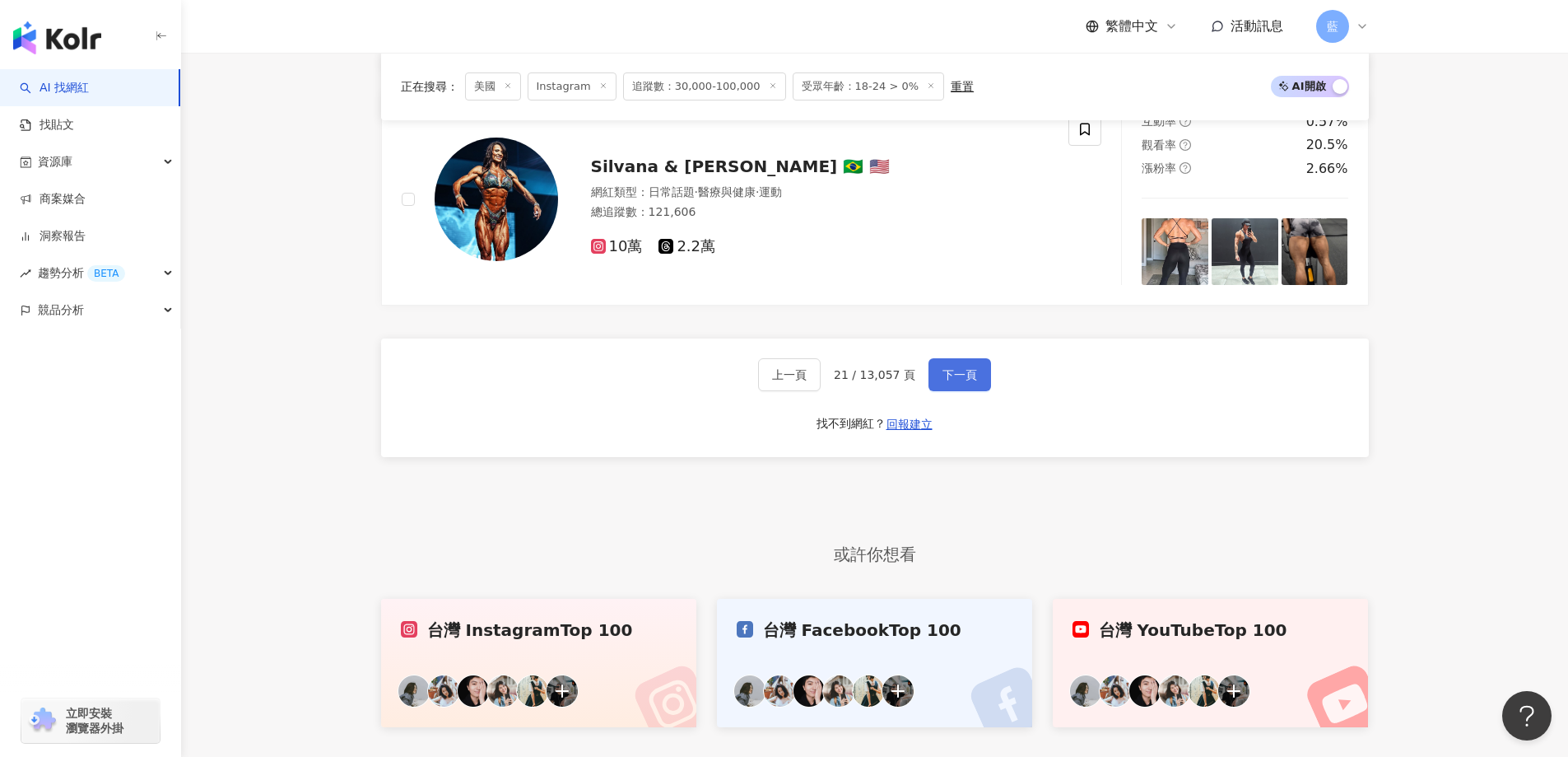
click at [979, 391] on button "下一頁" at bounding box center [959, 374] width 63 height 33
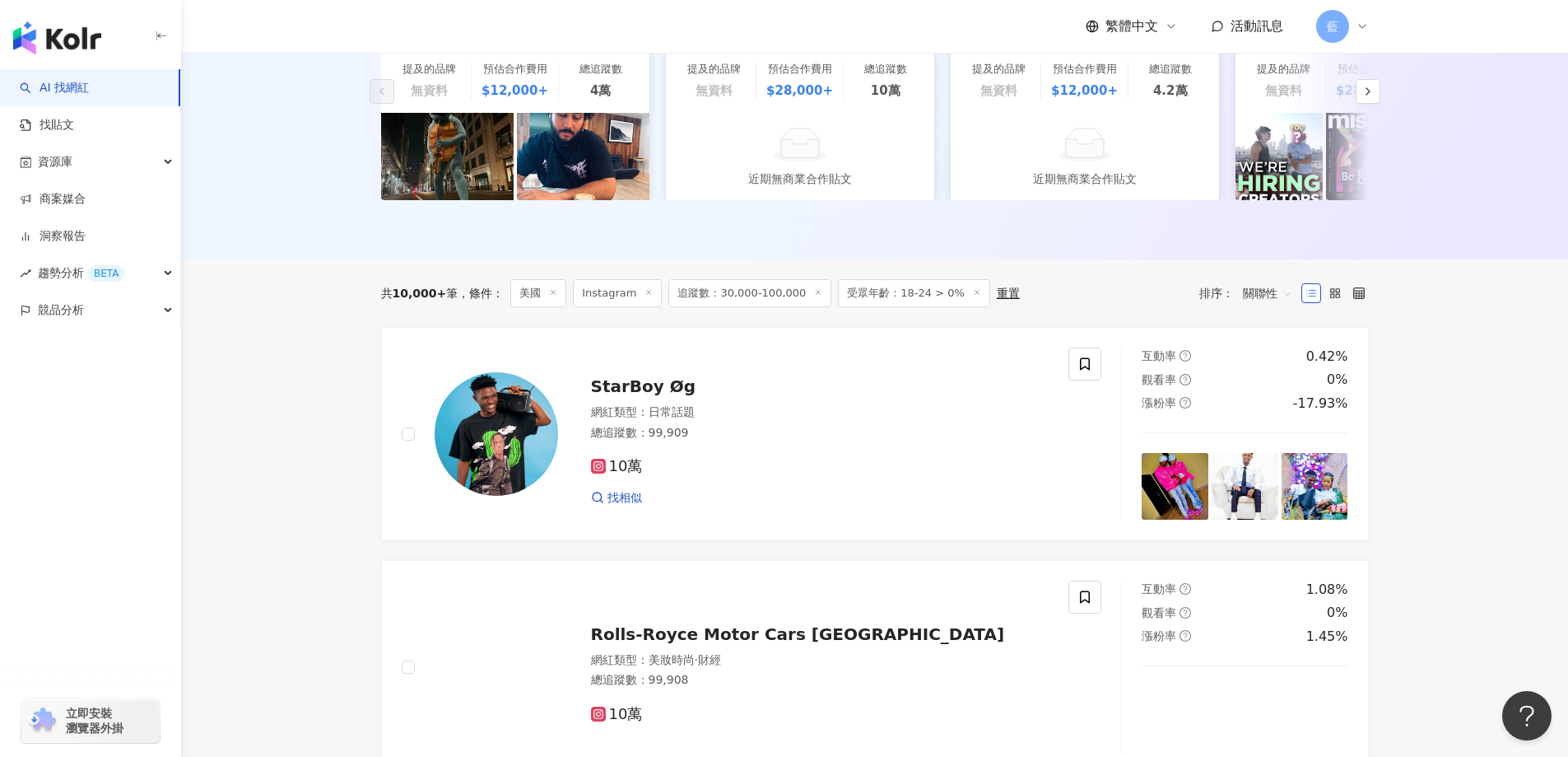
scroll to position [307, 0]
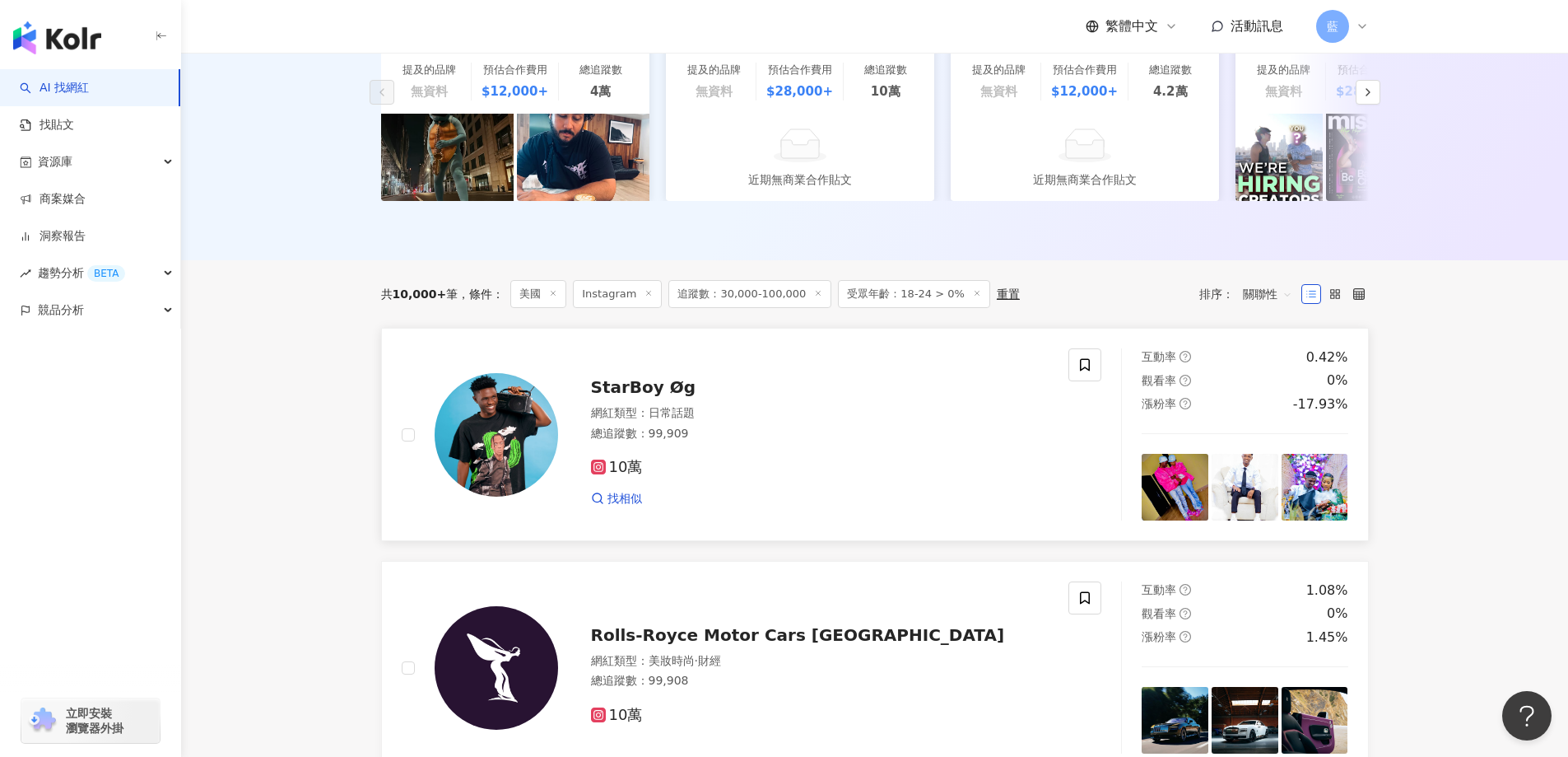
click at [637, 392] on span "StarBoy Øg" at bounding box center [643, 386] width 106 height 20
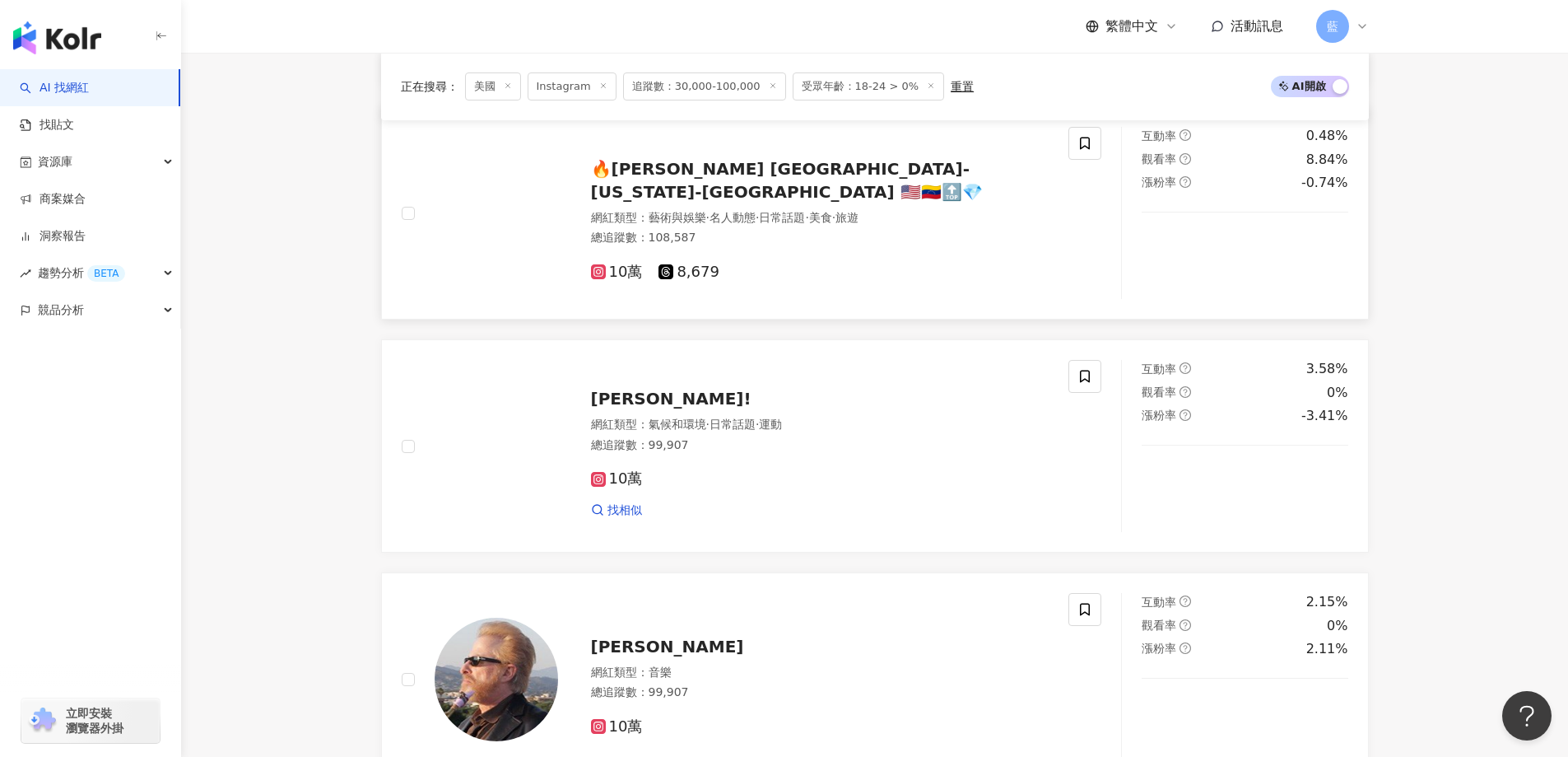
scroll to position [966, 0]
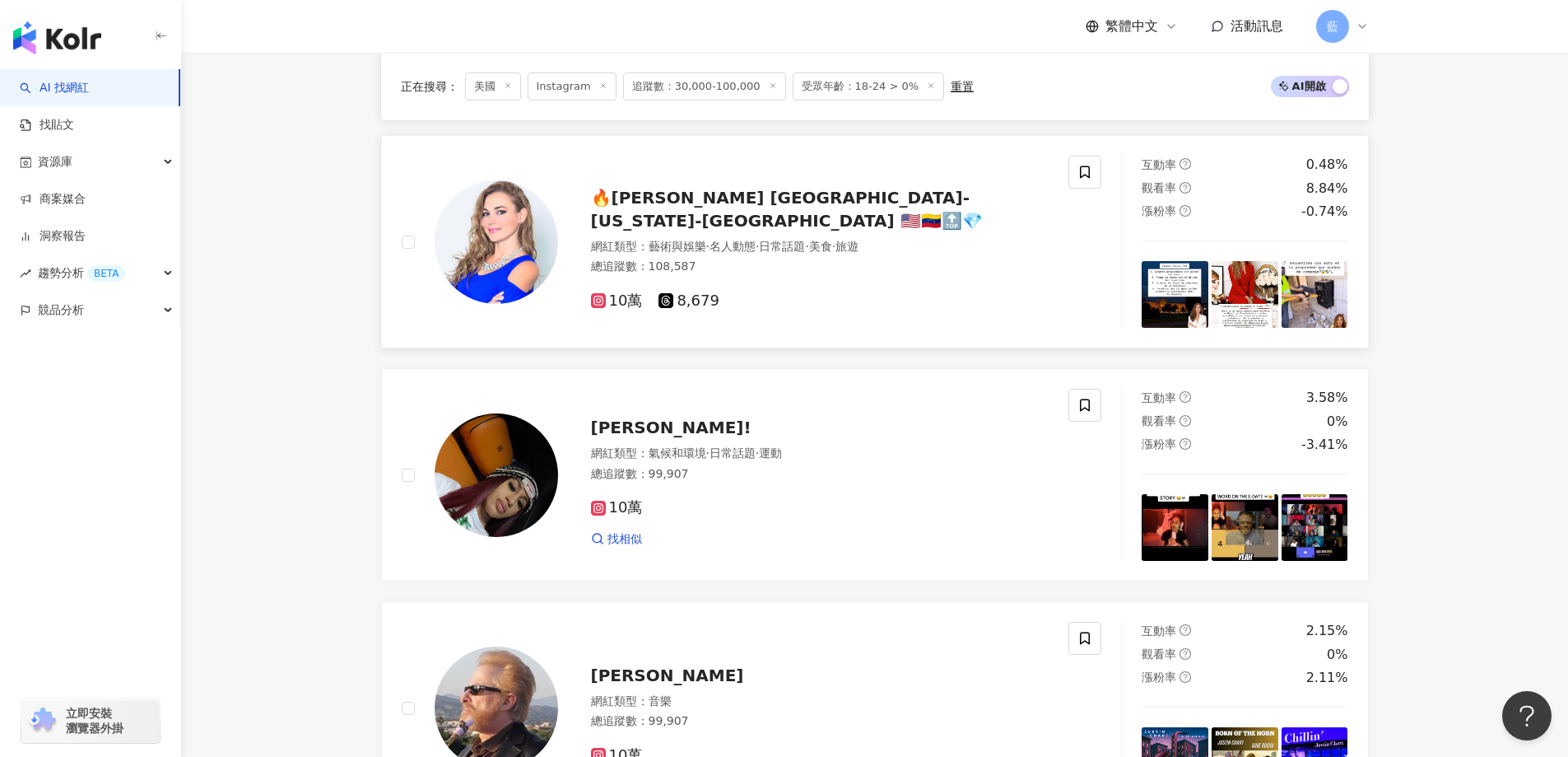
click at [743, 215] on span "🔥ARYANNA PINEDA Miami-Florida-USA 🇺🇸🇻🇪🔝💎" at bounding box center [787, 209] width 392 height 43
click at [627, 437] on span "dangie!" at bounding box center [671, 427] width 160 height 20
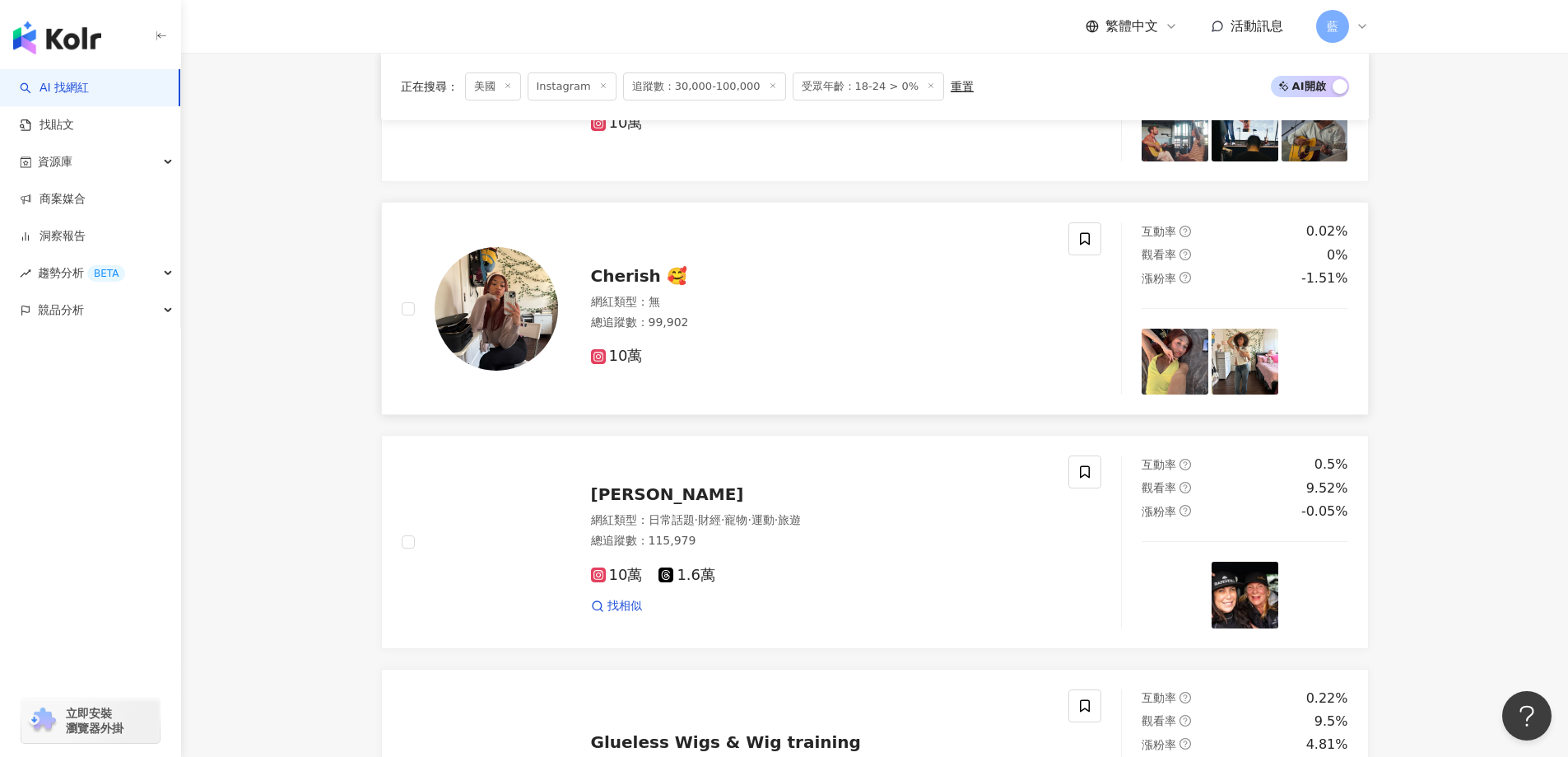
scroll to position [2448, 0]
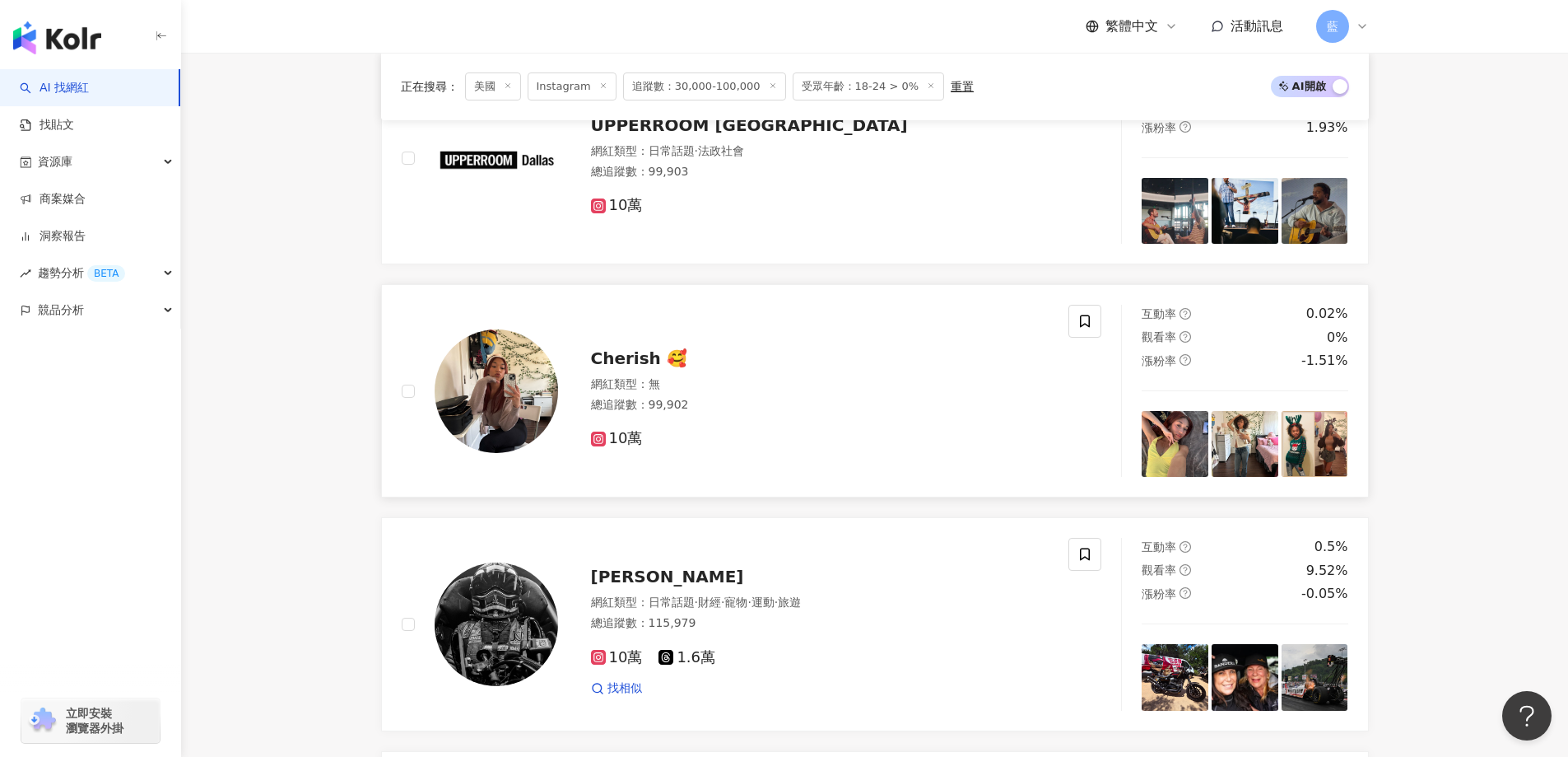
click at [648, 366] on span "Cherish 🥰" at bounding box center [639, 358] width 96 height 20
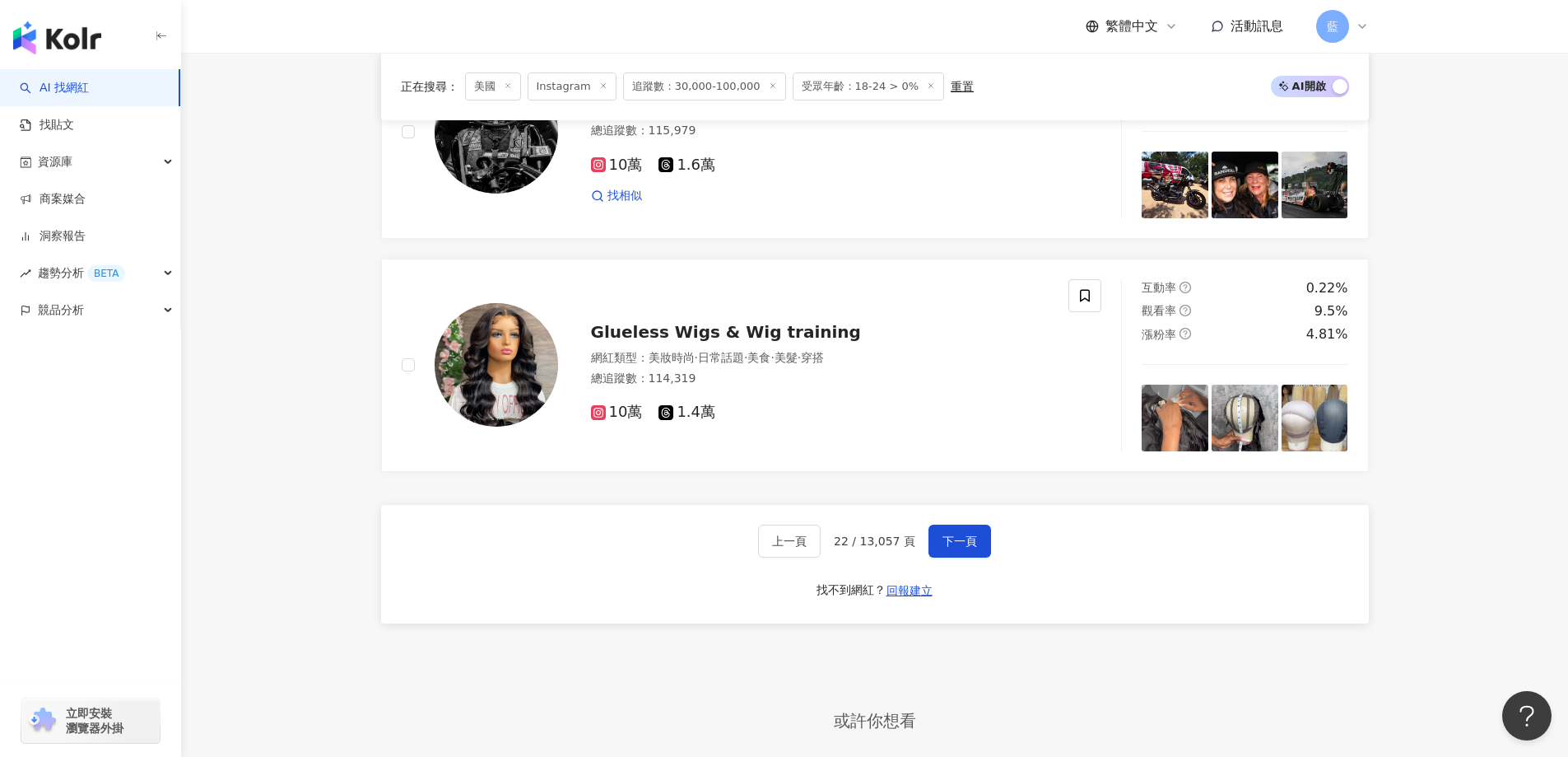
scroll to position [2942, 0]
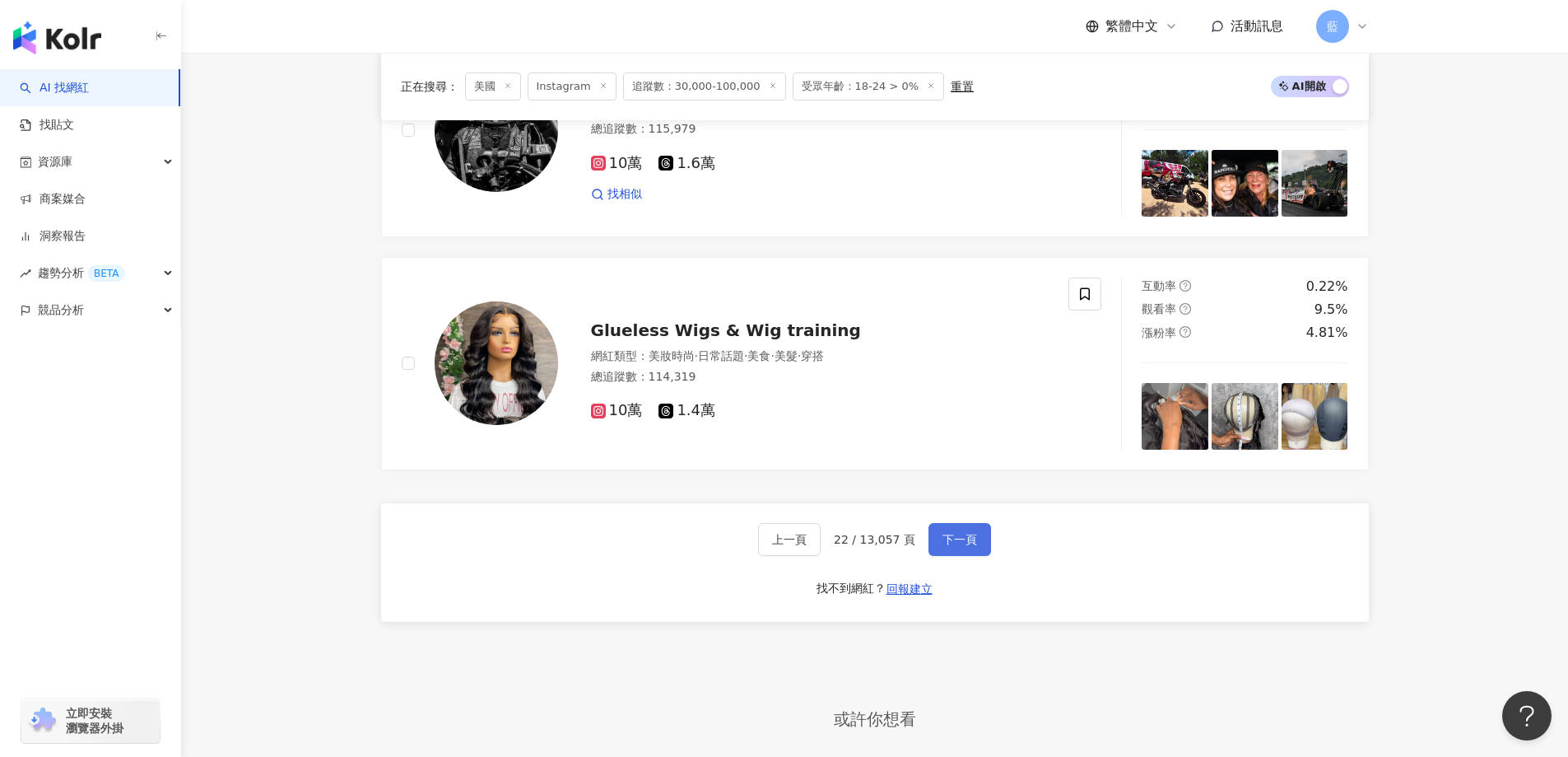
click at [956, 536] on button "下一頁" at bounding box center [959, 539] width 63 height 33
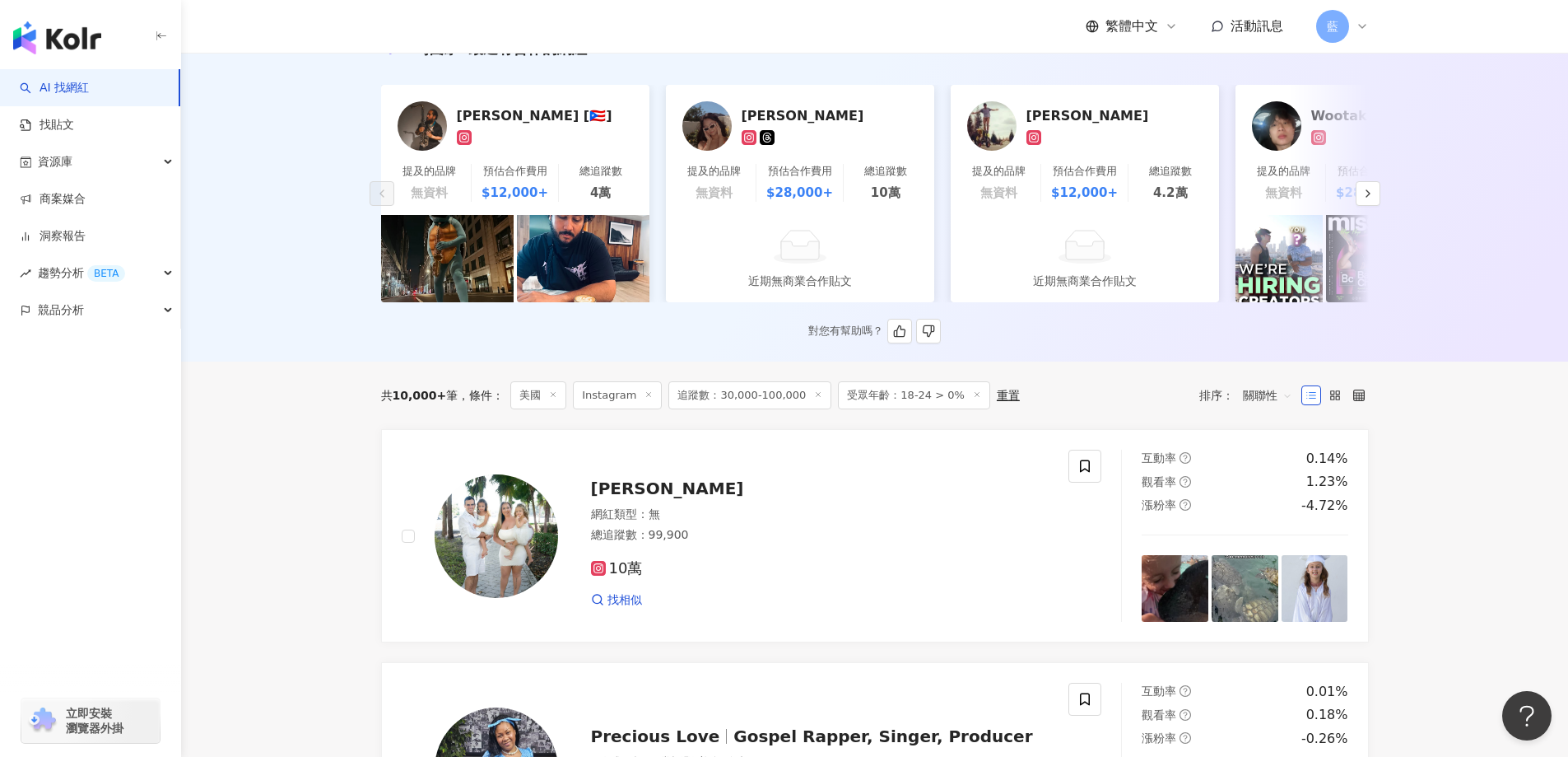
scroll to position [177, 0]
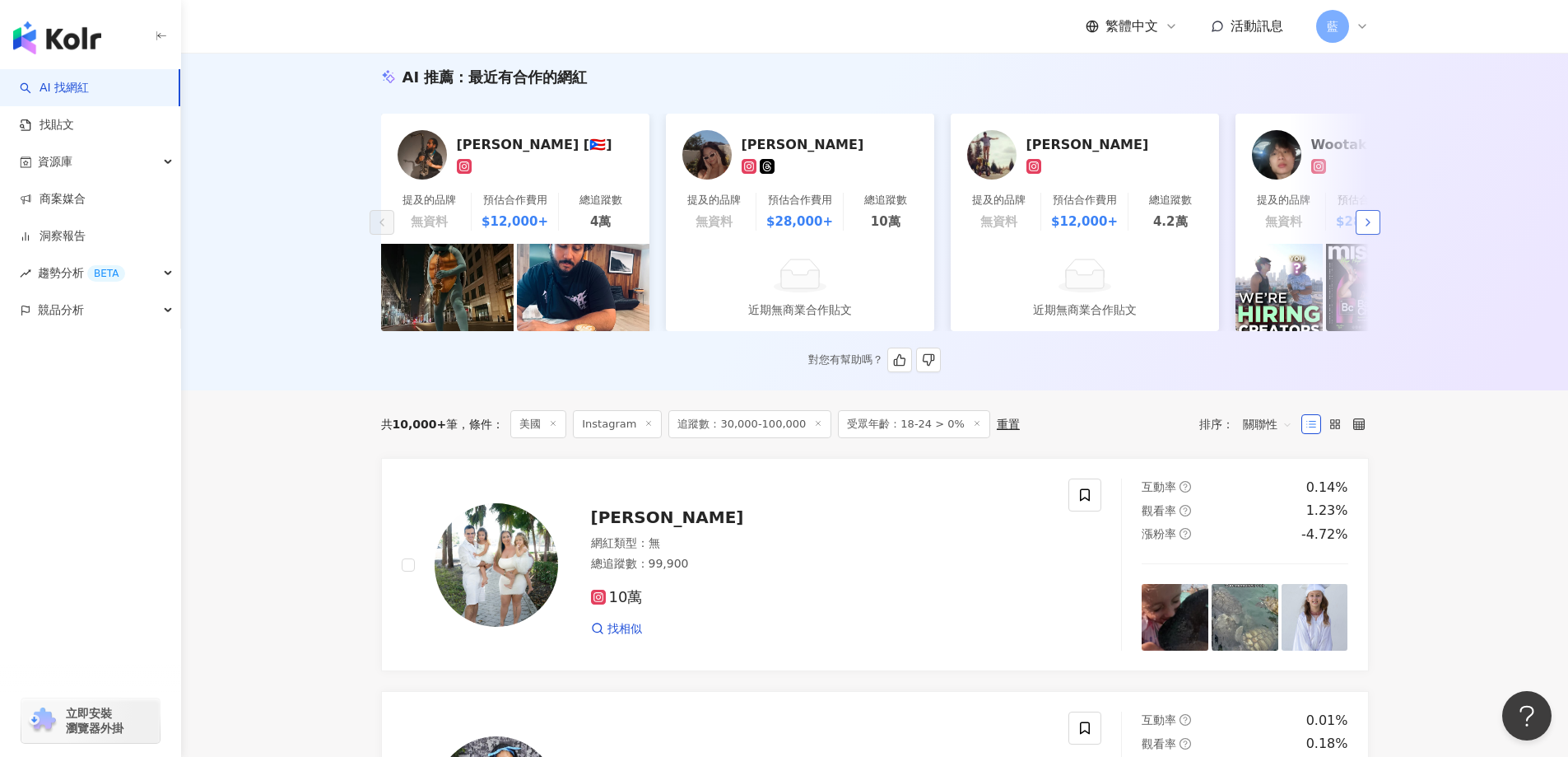
click at [1366, 226] on polyline "button" at bounding box center [1368, 222] width 3 height 7
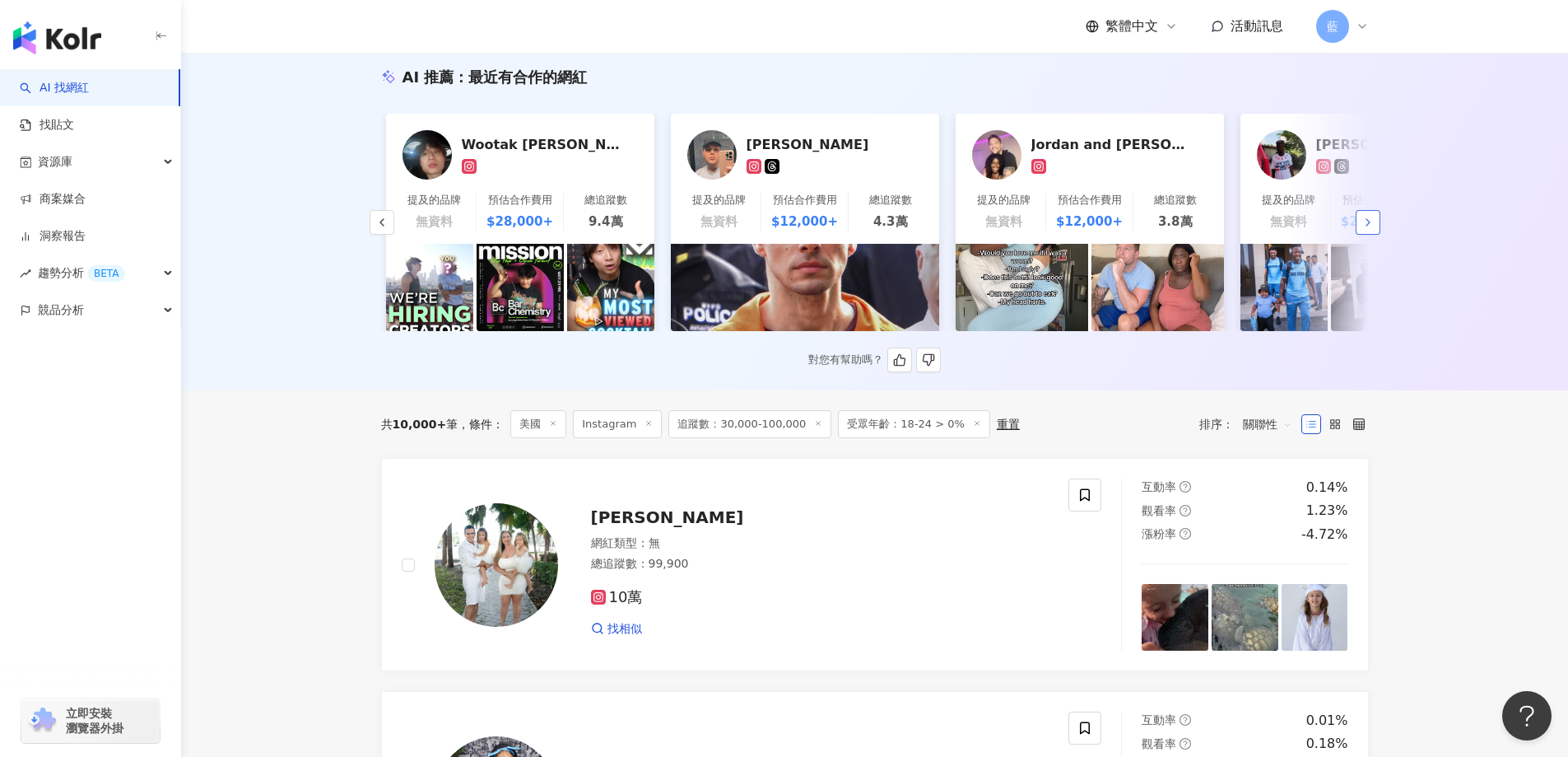
scroll to position [0, 854]
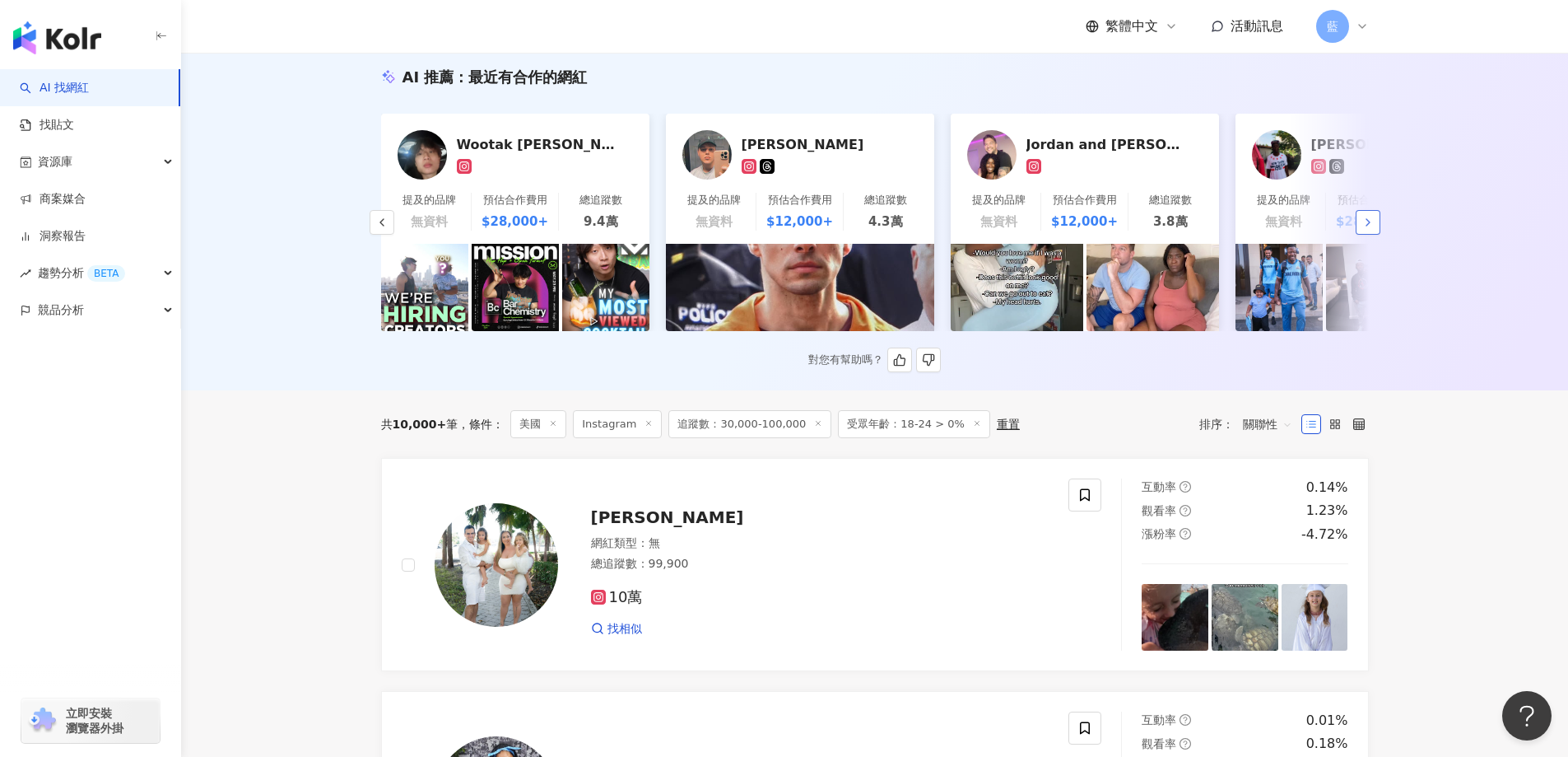
click at [1366, 226] on polyline "button" at bounding box center [1368, 222] width 3 height 7
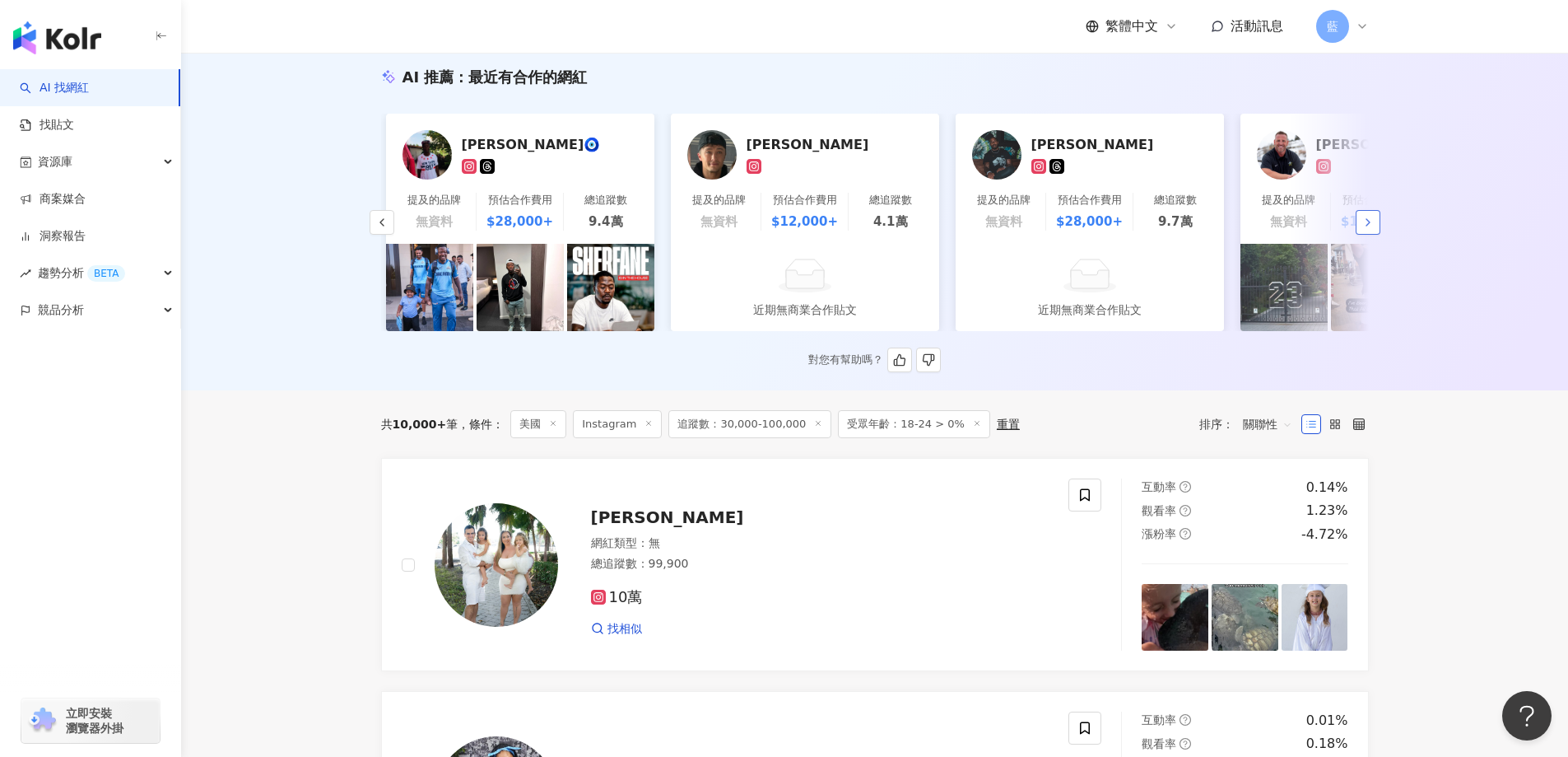
scroll to position [0, 1709]
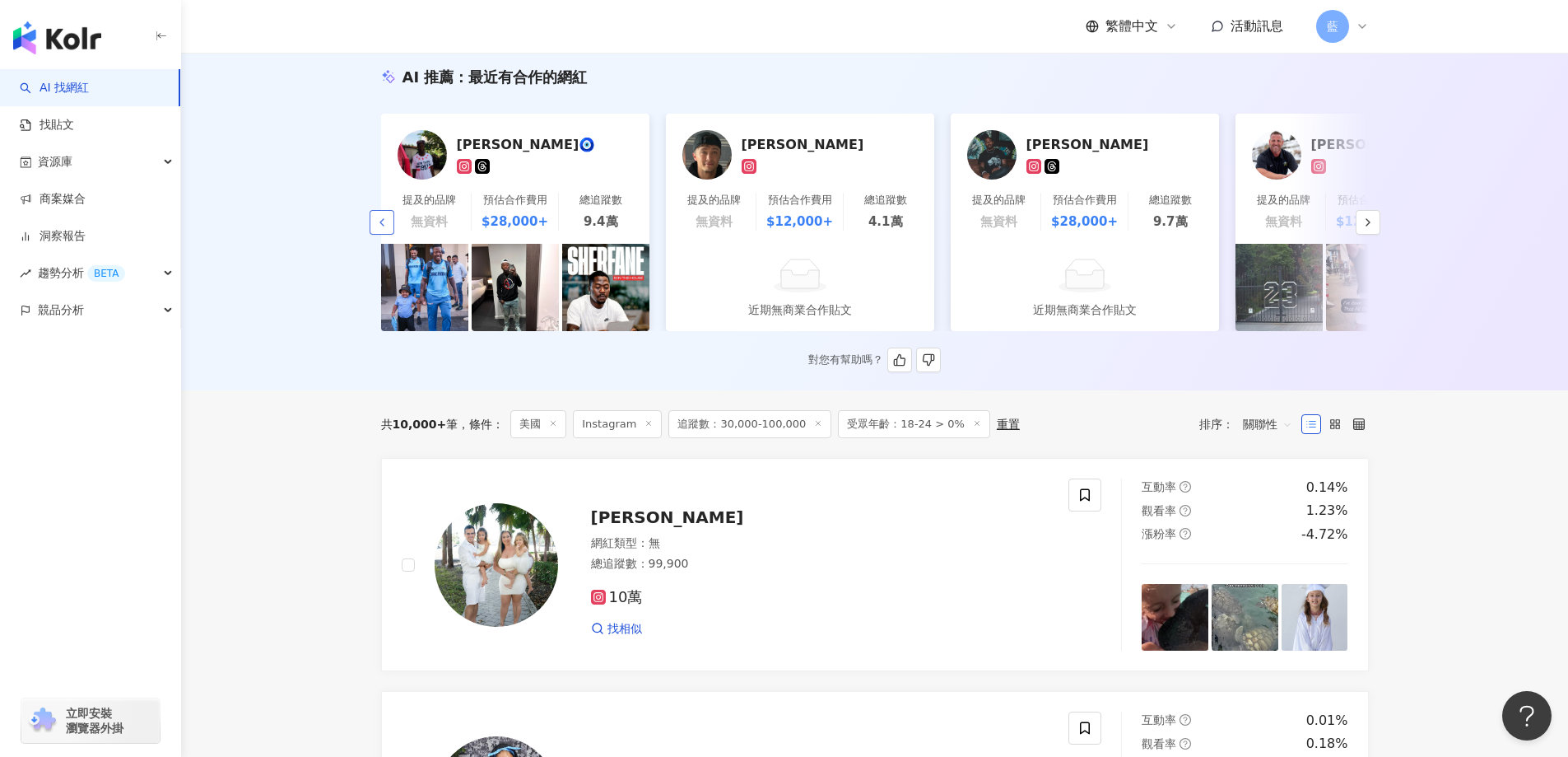
click at [382, 229] on icon "button" at bounding box center [382, 221] width 13 height 13
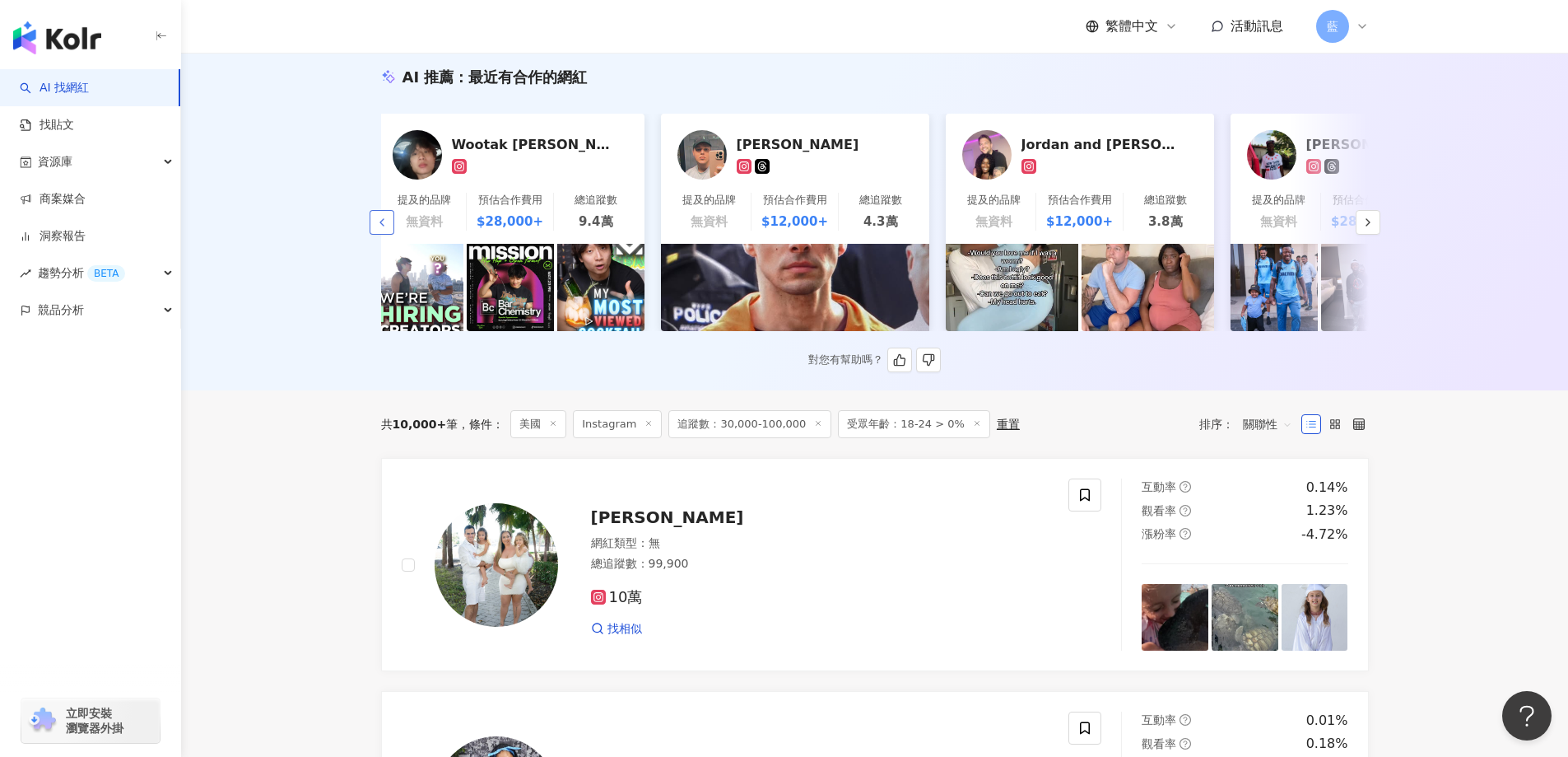
click at [382, 229] on icon "button" at bounding box center [382, 221] width 13 height 13
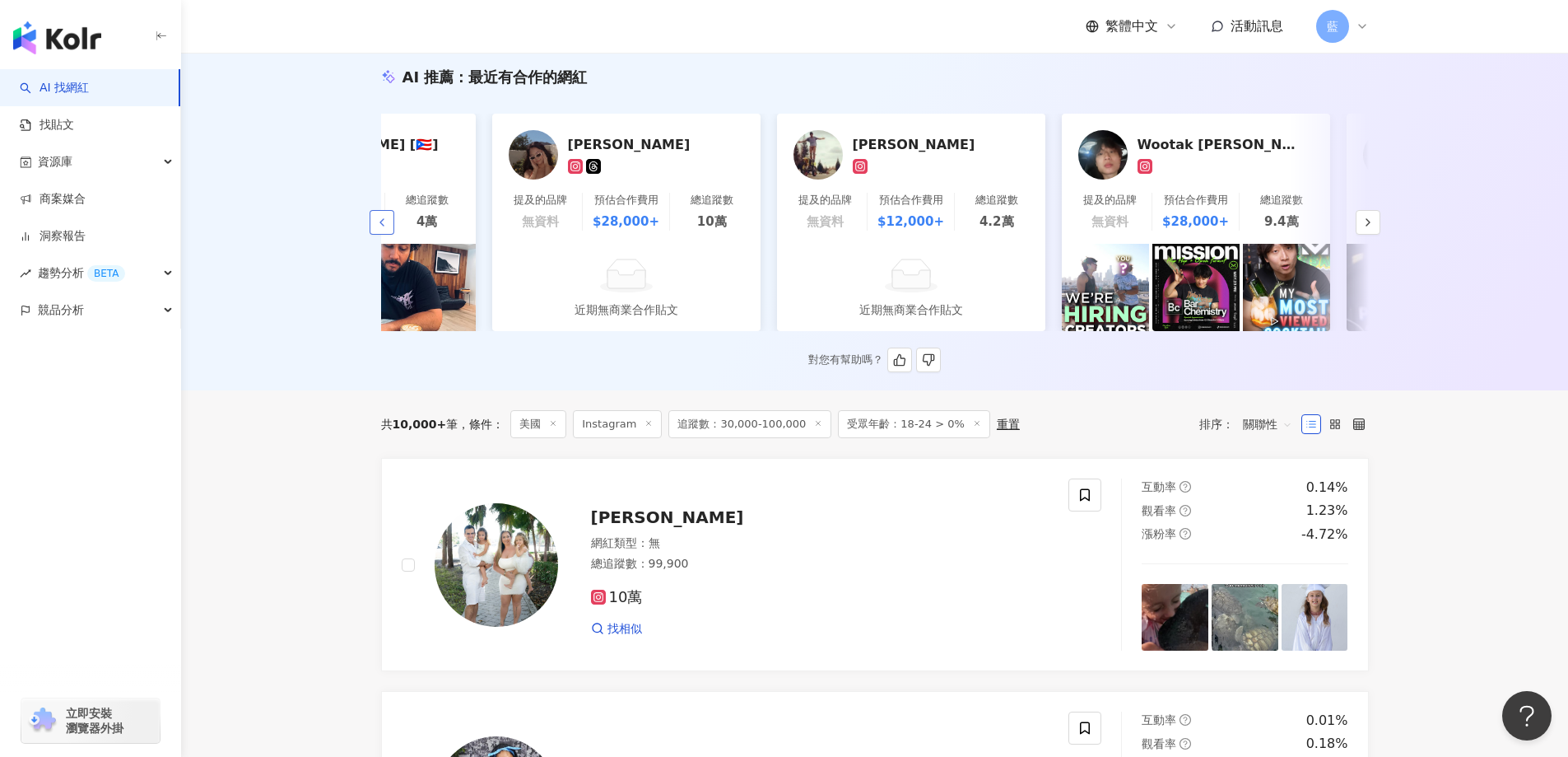
click at [382, 229] on icon "button" at bounding box center [382, 221] width 13 height 13
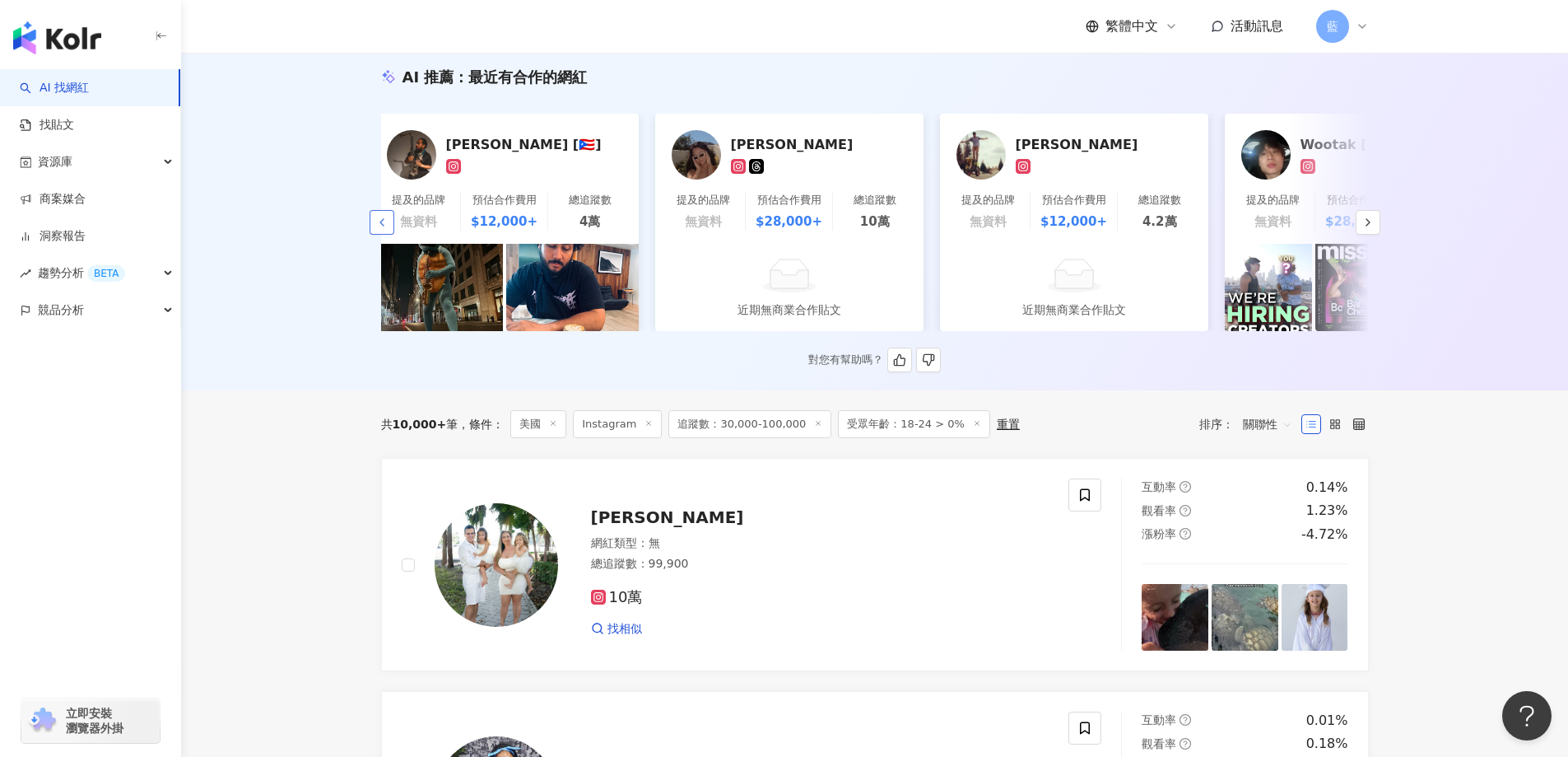
click at [382, 229] on icon "button" at bounding box center [382, 221] width 13 height 13
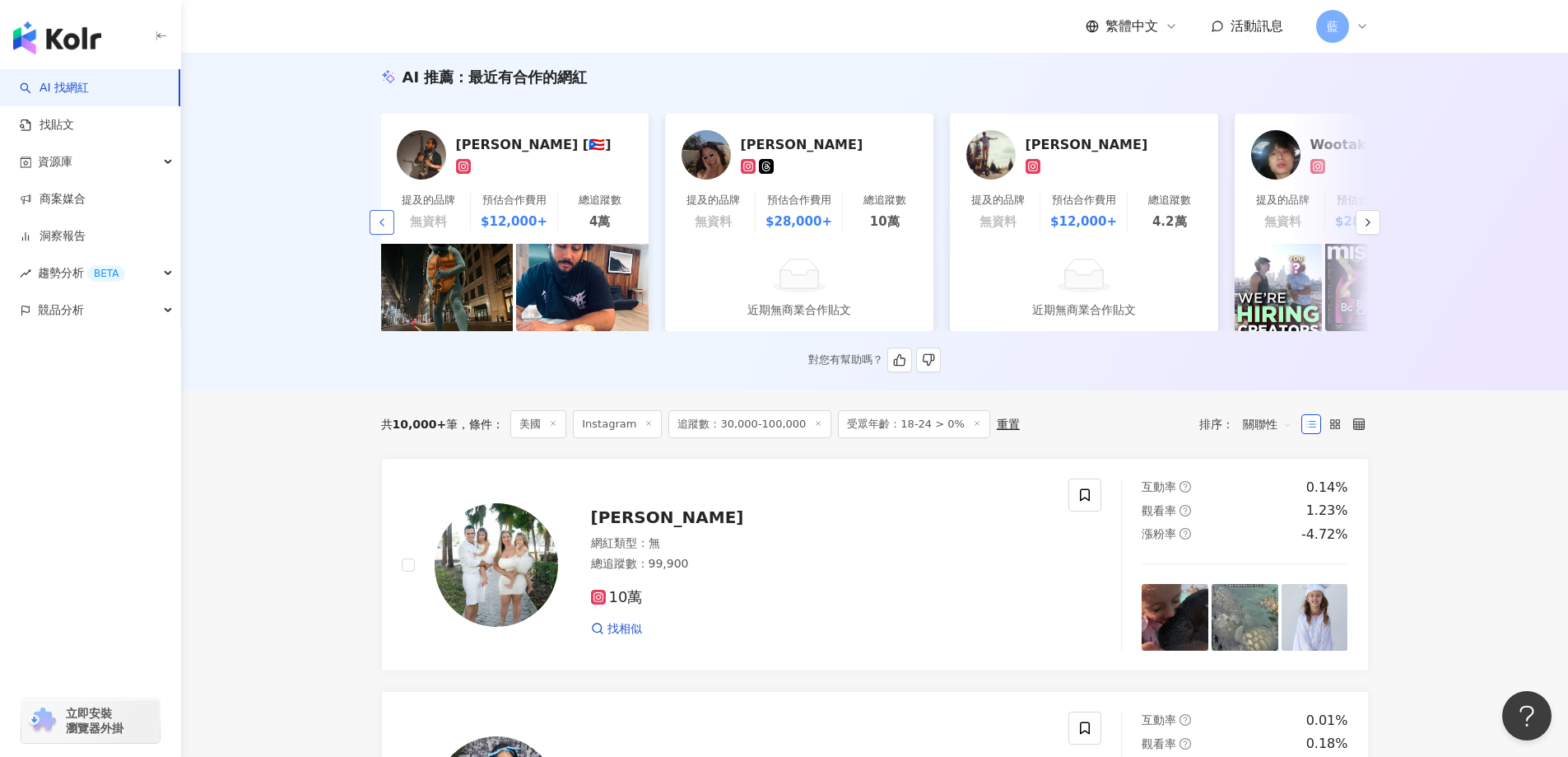
scroll to position [0, 0]
click at [477, 136] on div "Mario Castro [🇵🇷]" at bounding box center [539, 143] width 165 height 16
click at [803, 134] on div "Allison Hsu" at bounding box center [799, 155] width 255 height 50
click at [1372, 227] on icon "button" at bounding box center [1367, 221] width 13 height 13
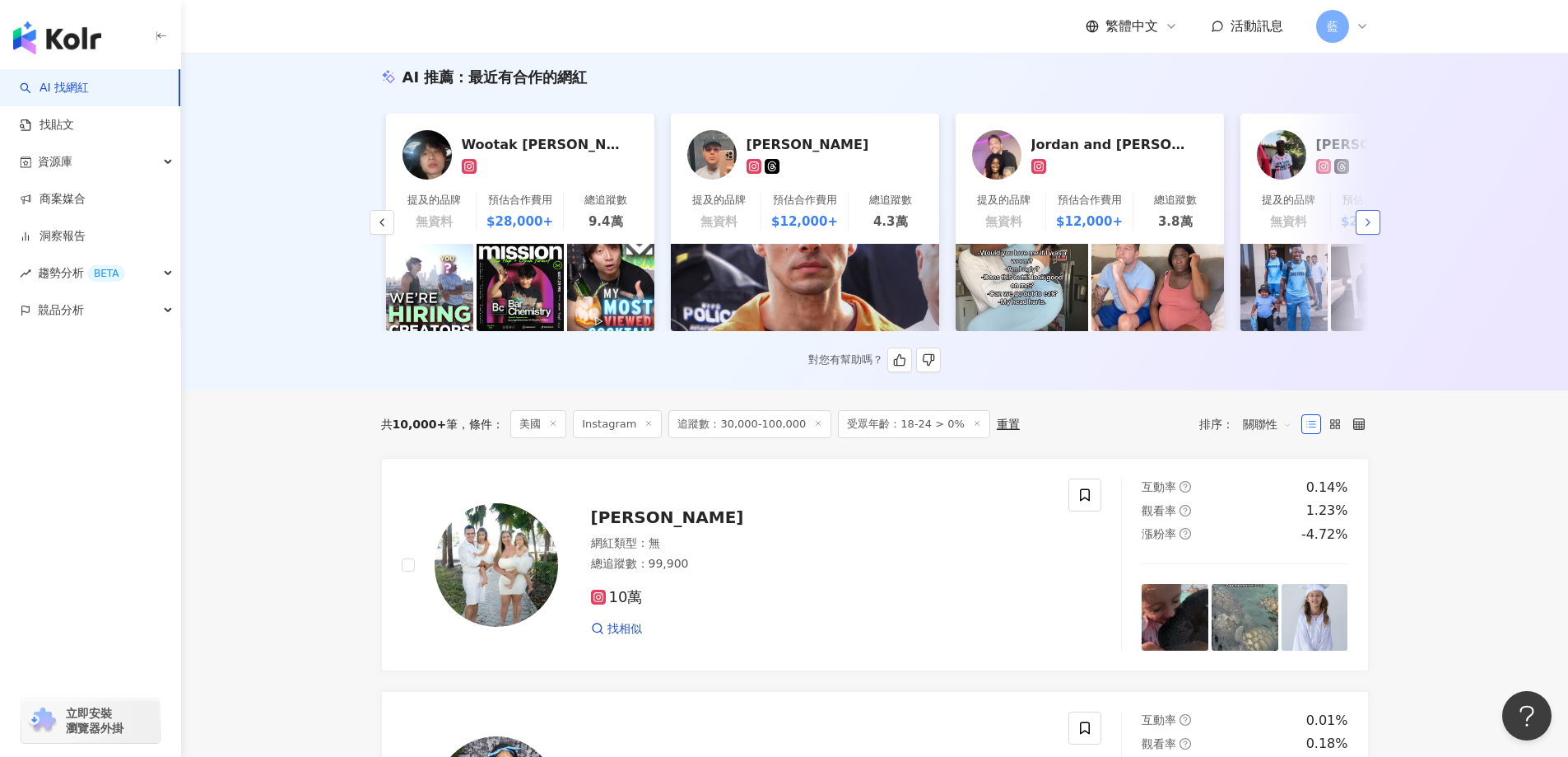
scroll to position [0, 854]
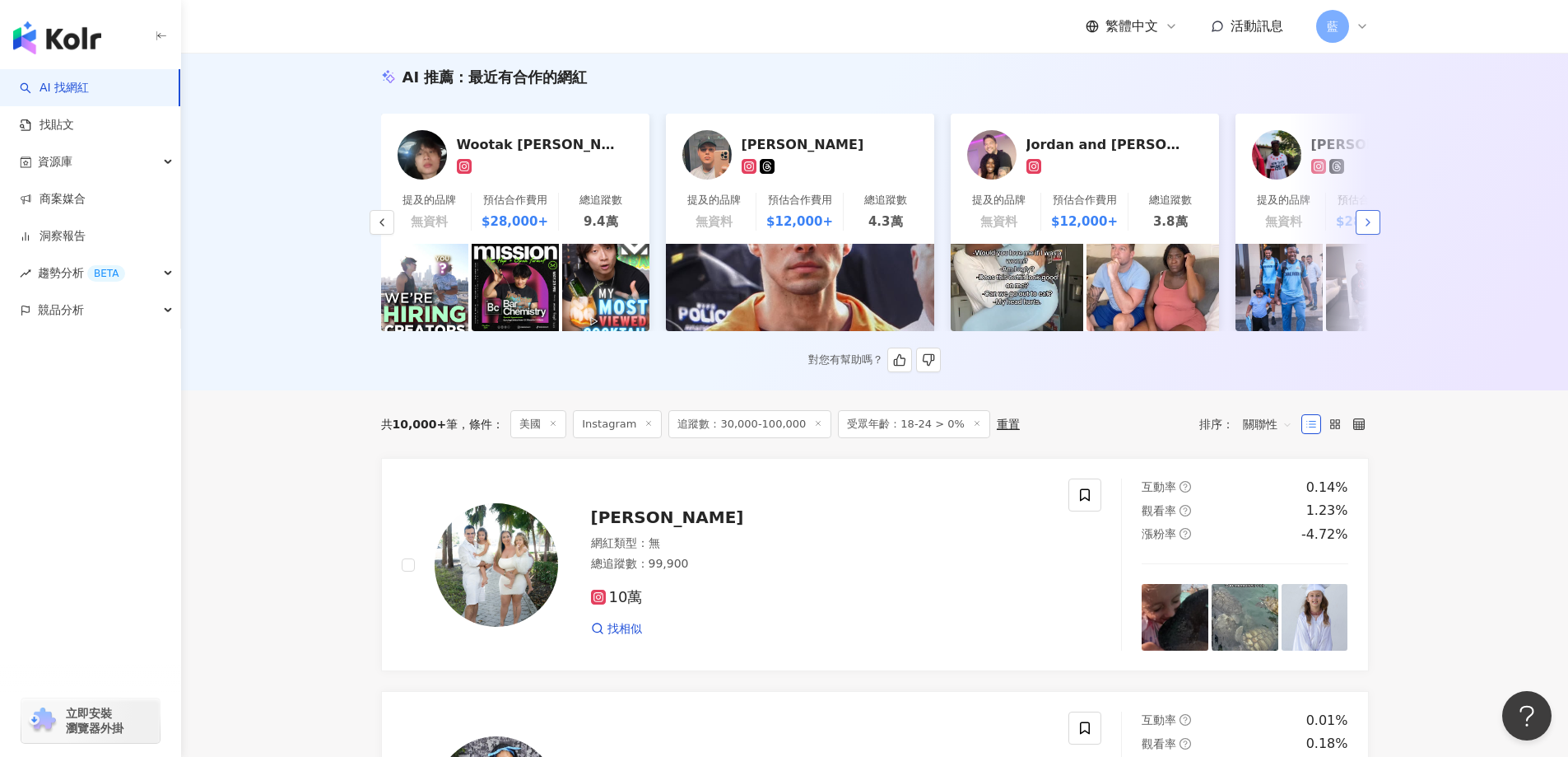
click at [1372, 227] on icon "button" at bounding box center [1367, 221] width 13 height 13
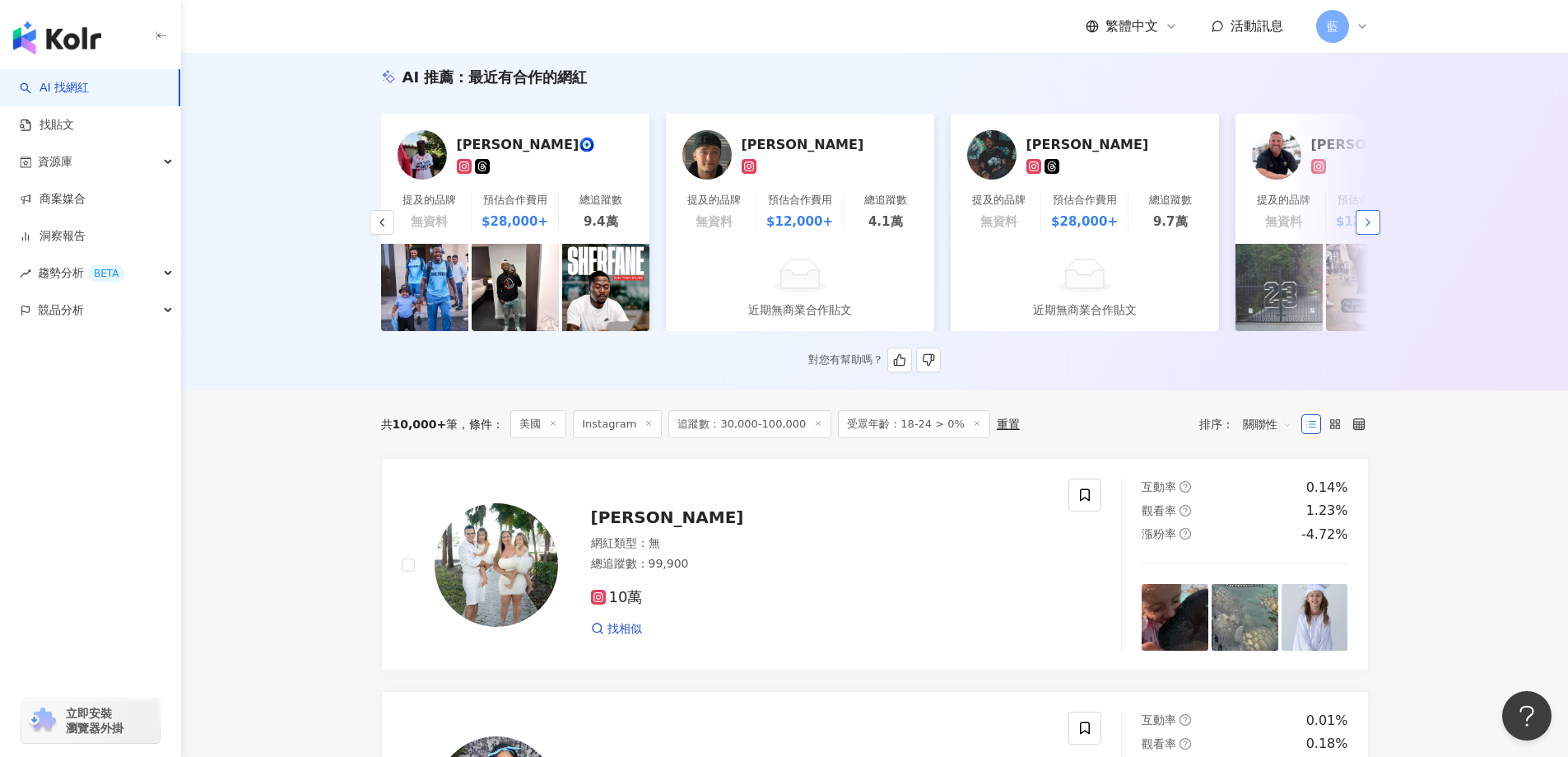
click at [1372, 227] on icon "button" at bounding box center [1367, 221] width 13 height 13
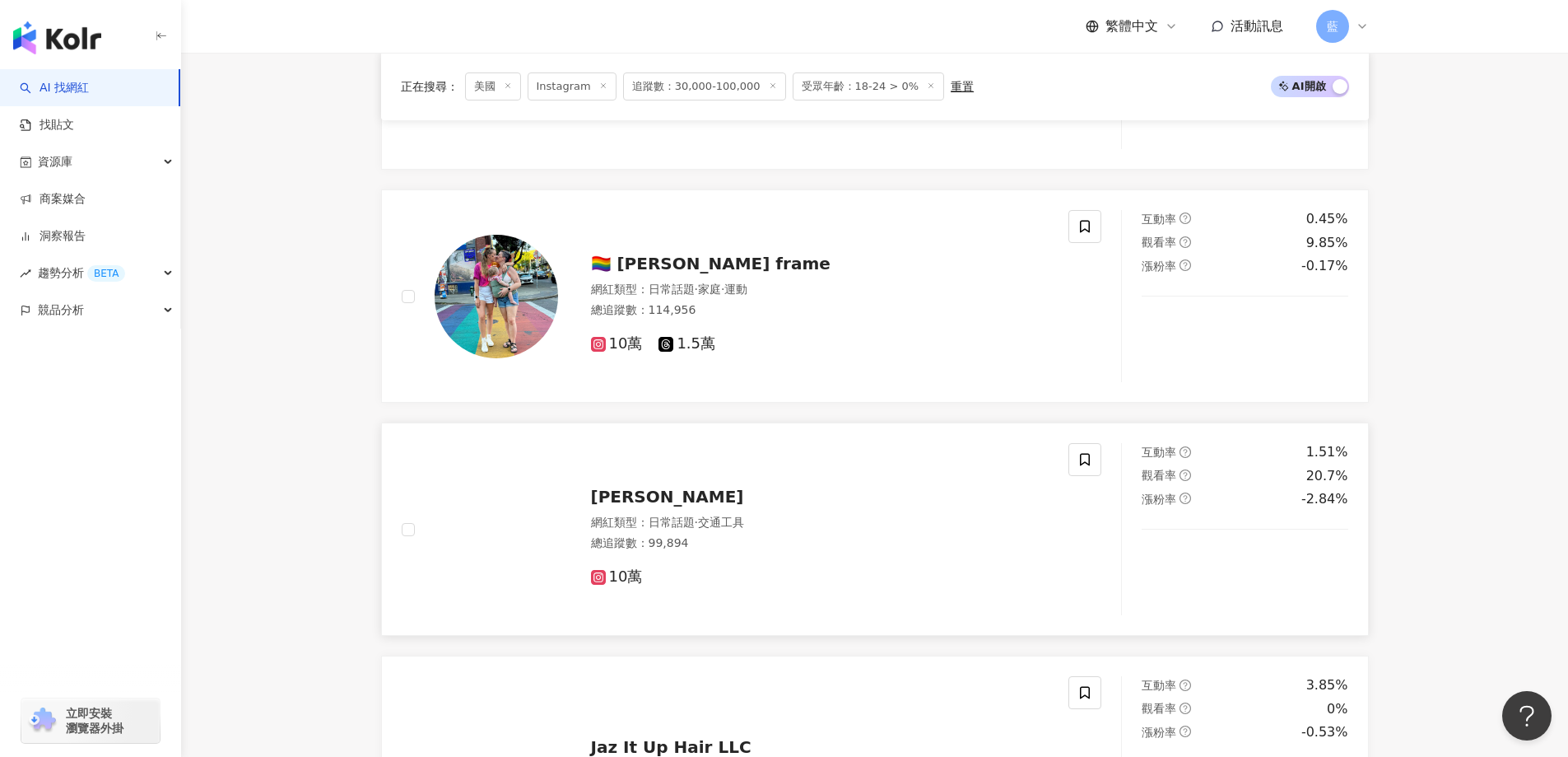
scroll to position [2318, 0]
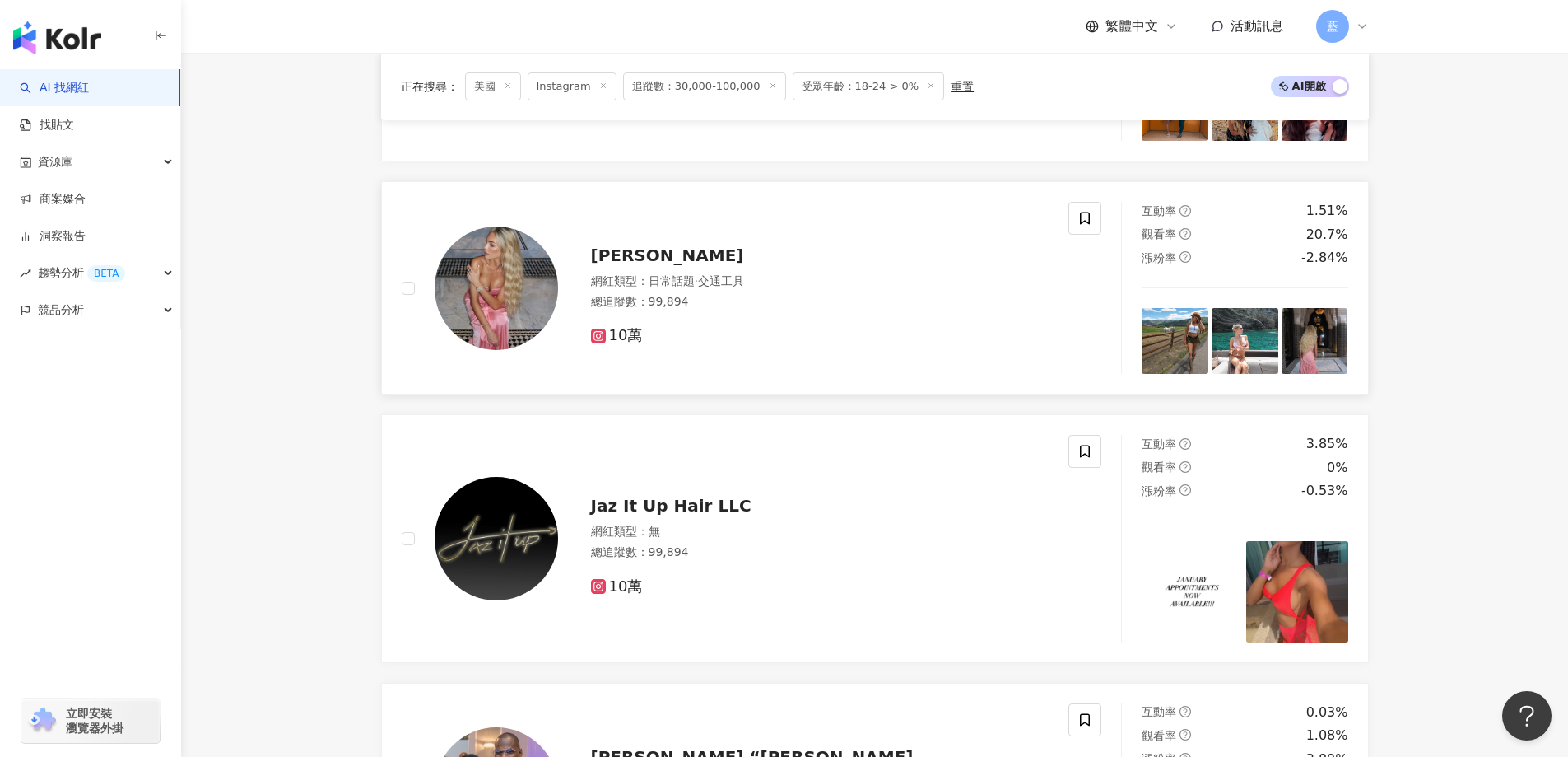
click at [682, 264] on span "KATIE CANHAM" at bounding box center [667, 255] width 153 height 20
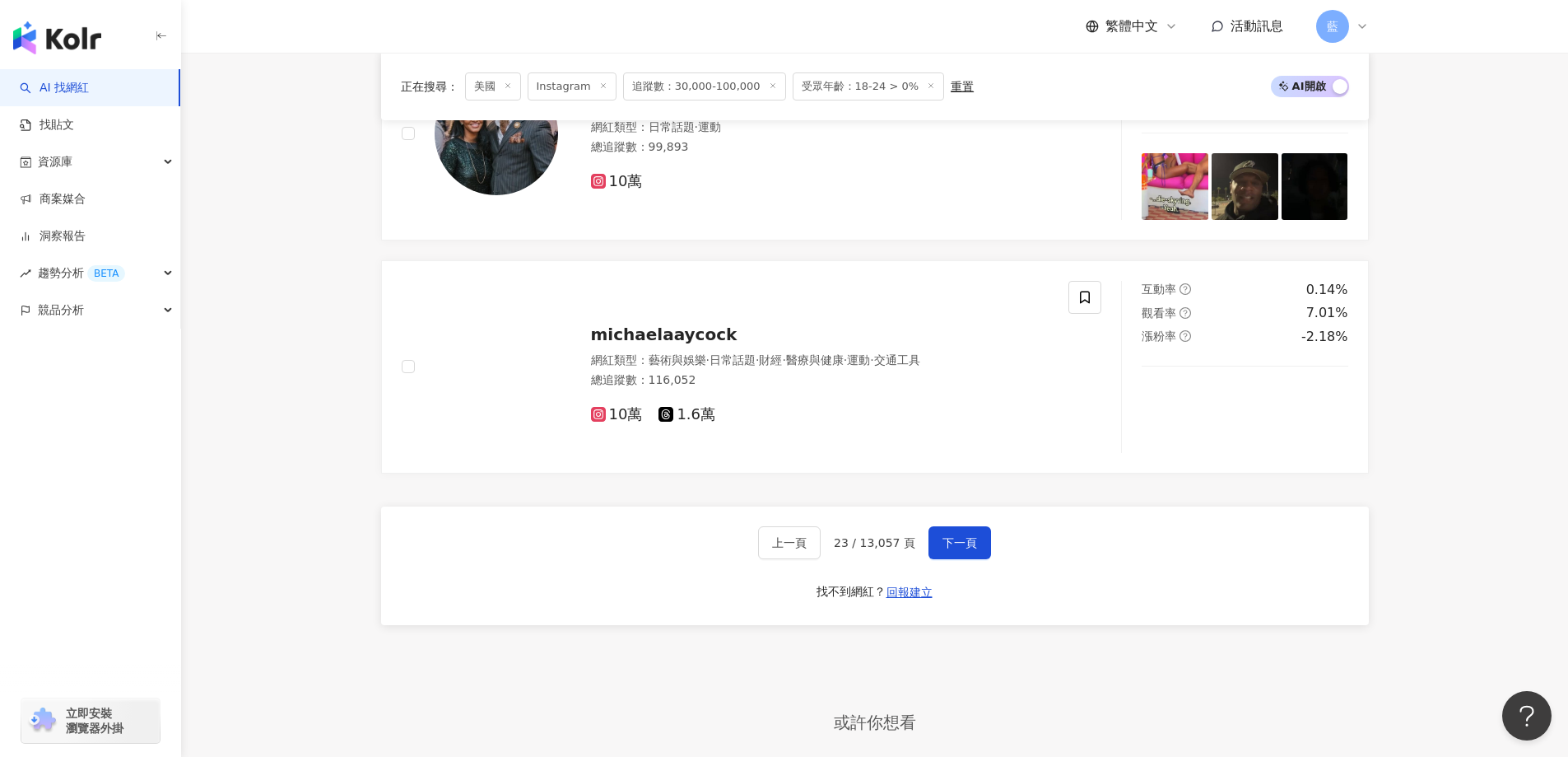
scroll to position [3141, 0]
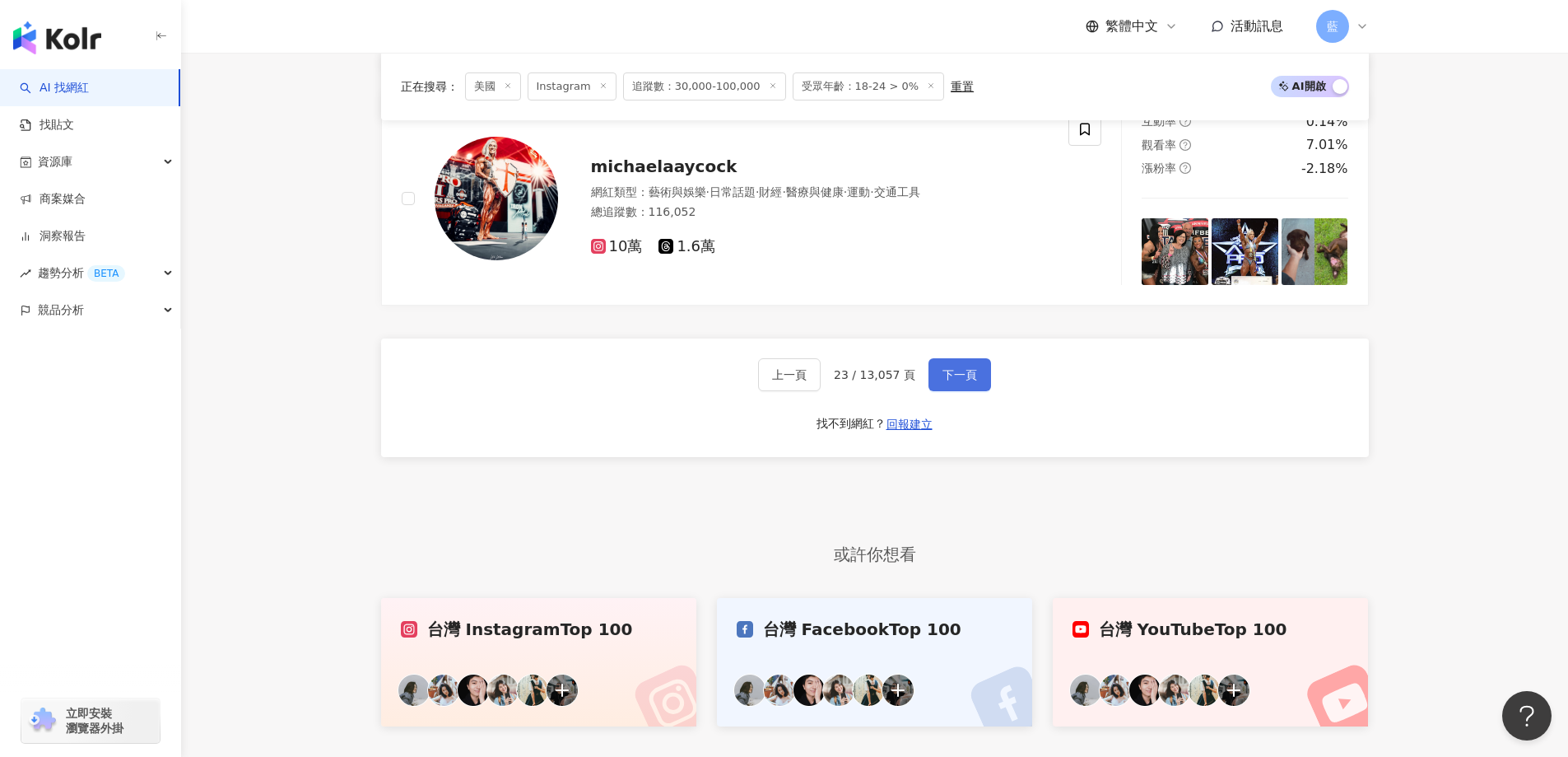
click at [968, 381] on span "下一頁" at bounding box center [960, 374] width 34 height 13
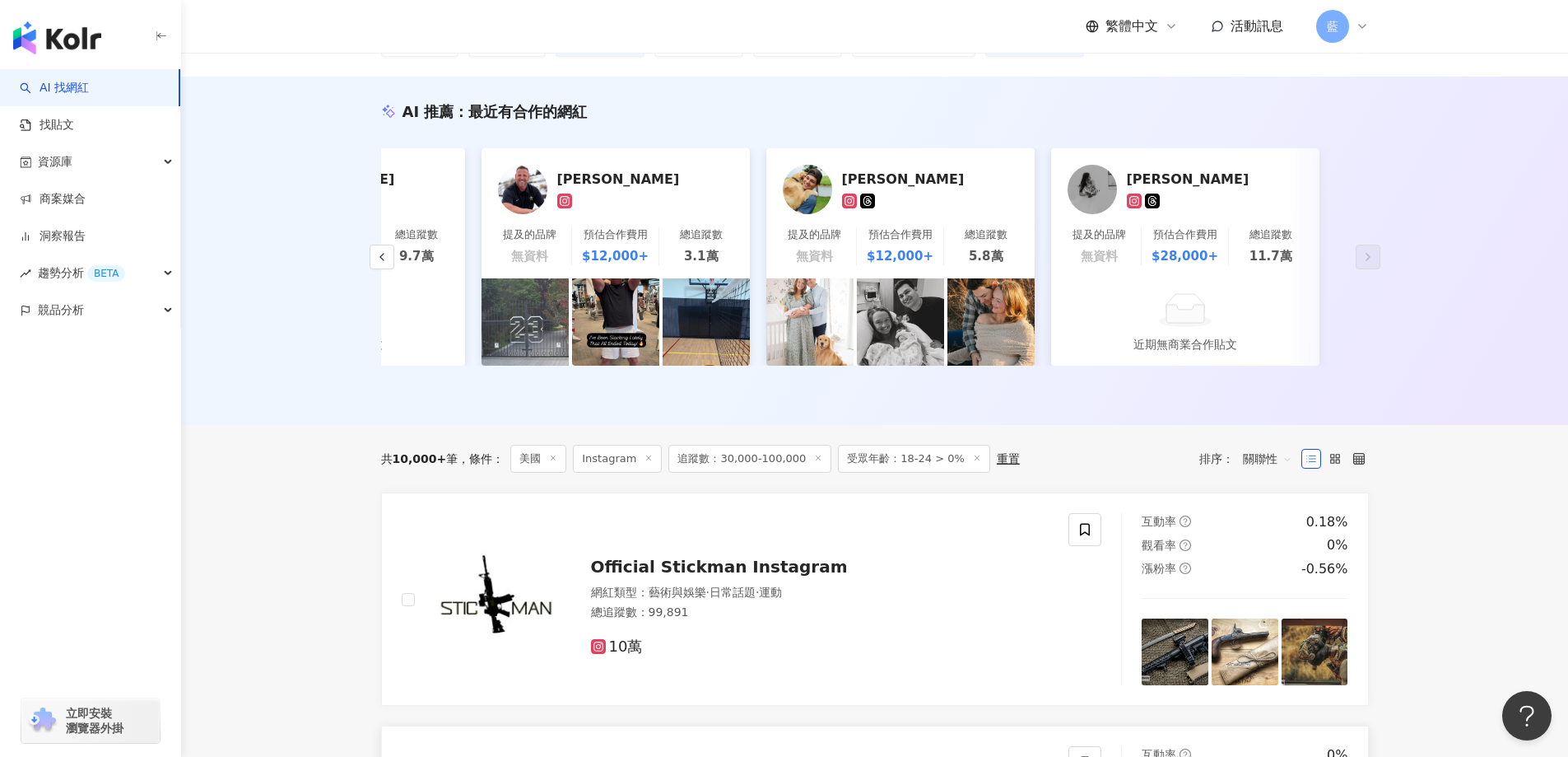
scroll to position [719, 0]
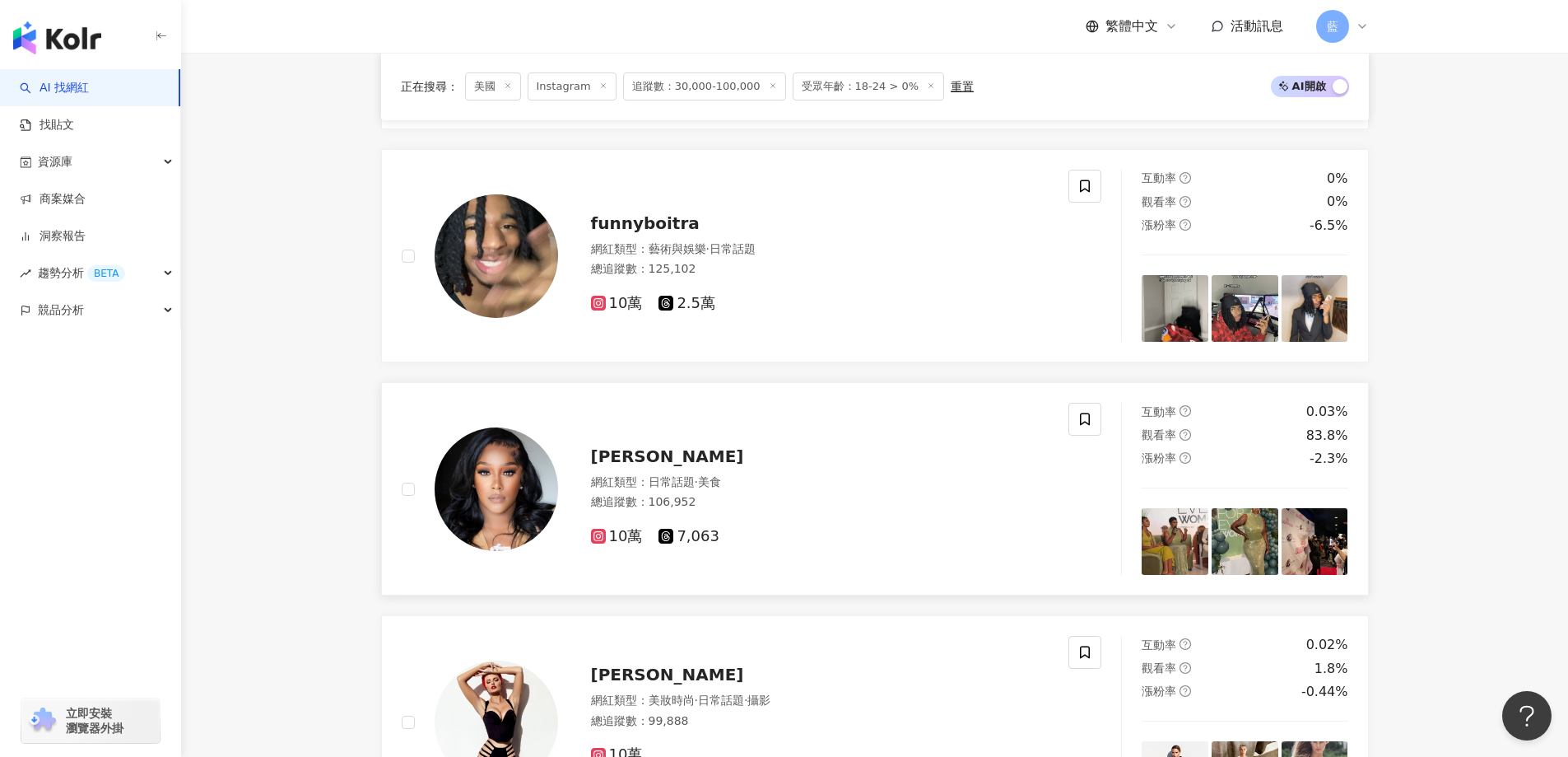
click at [710, 464] on div "Rashae Barnes" at bounding box center [820, 456] width 458 height 23
click at [660, 233] on span "funnyboitra" at bounding box center [645, 222] width 109 height 20
click at [675, 465] on span "Rashae Barnes" at bounding box center [667, 456] width 153 height 20
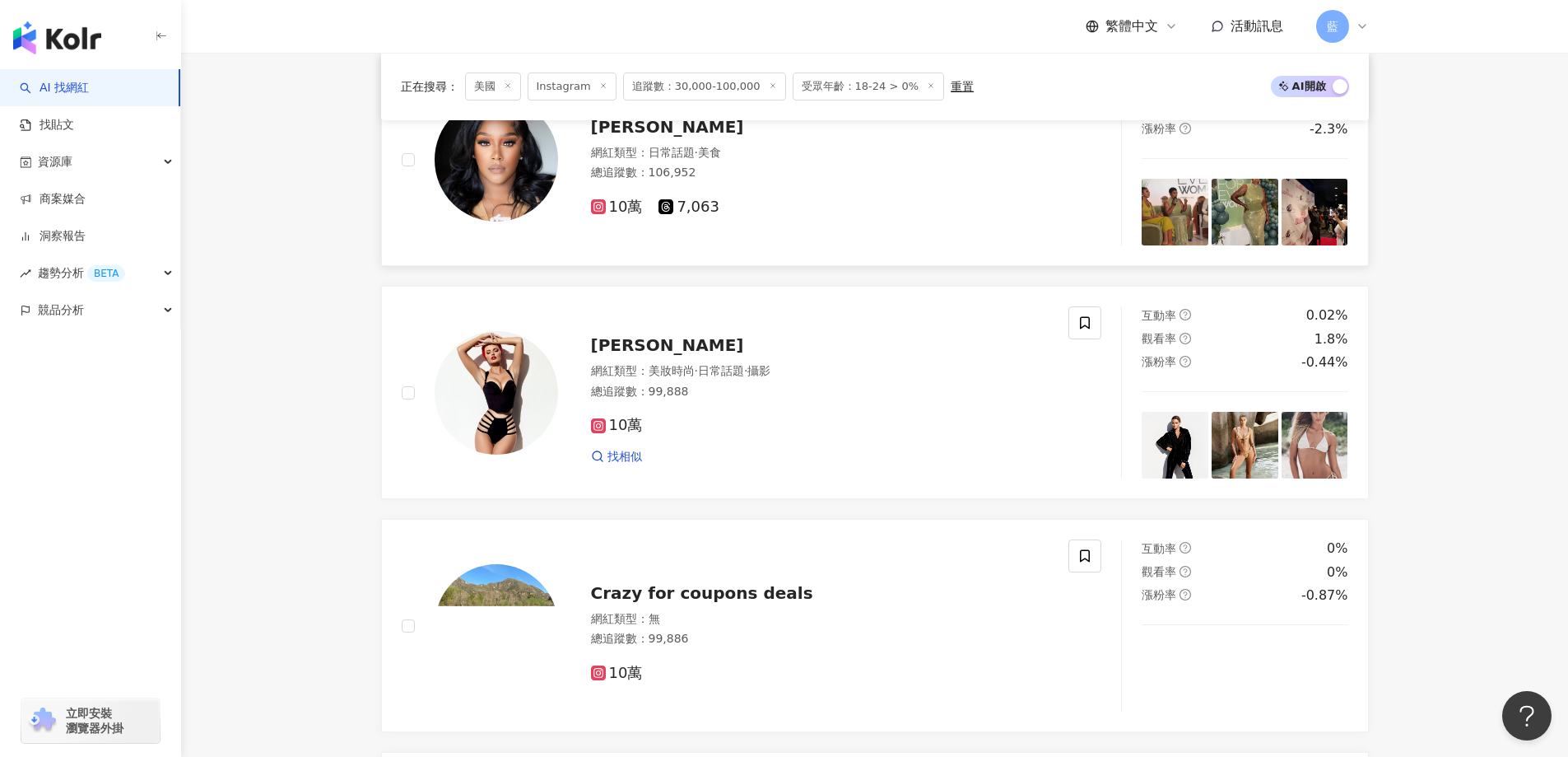
scroll to position [1213, 0]
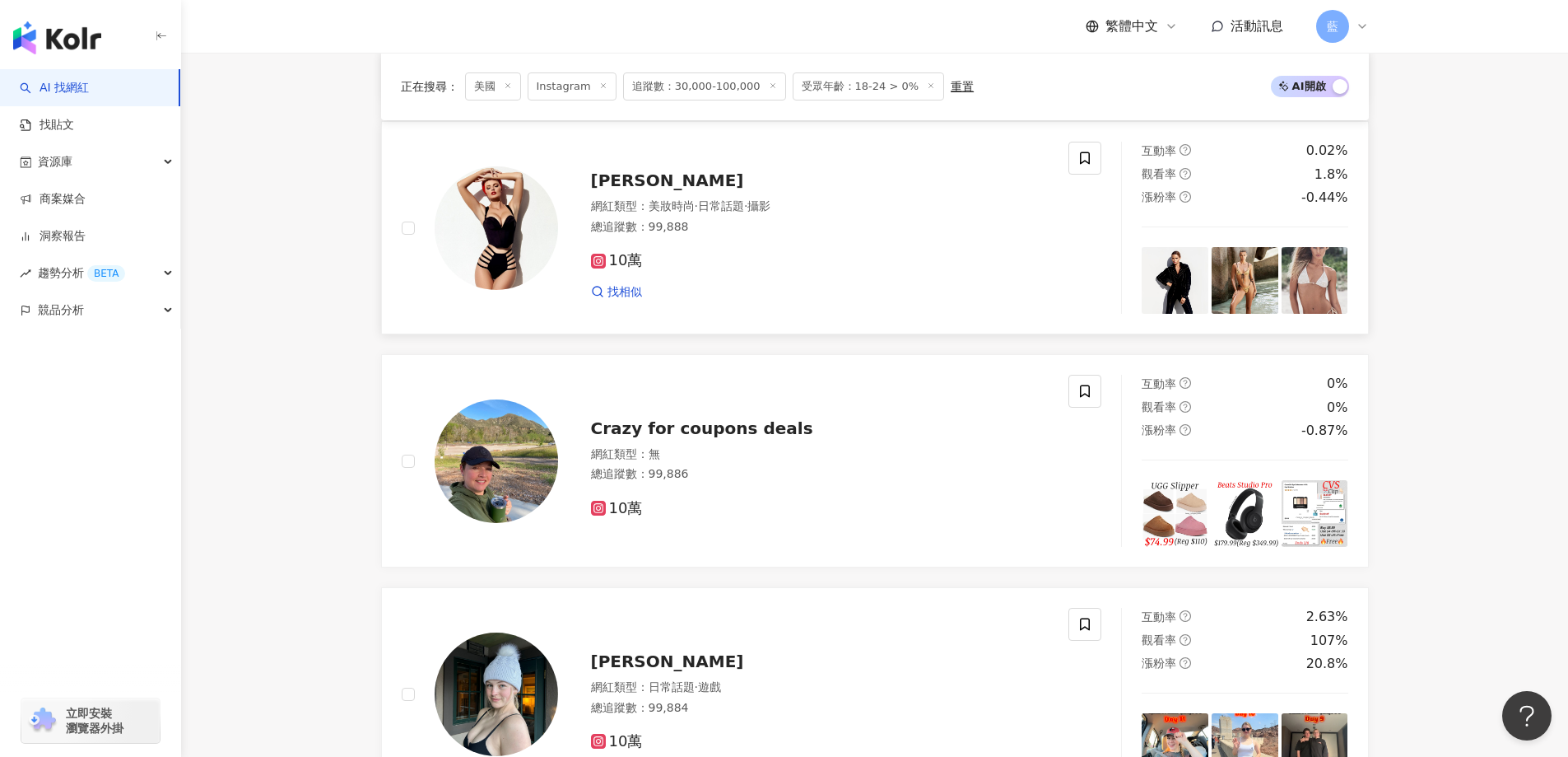
click at [623, 191] on span "Mary" at bounding box center [667, 180] width 153 height 20
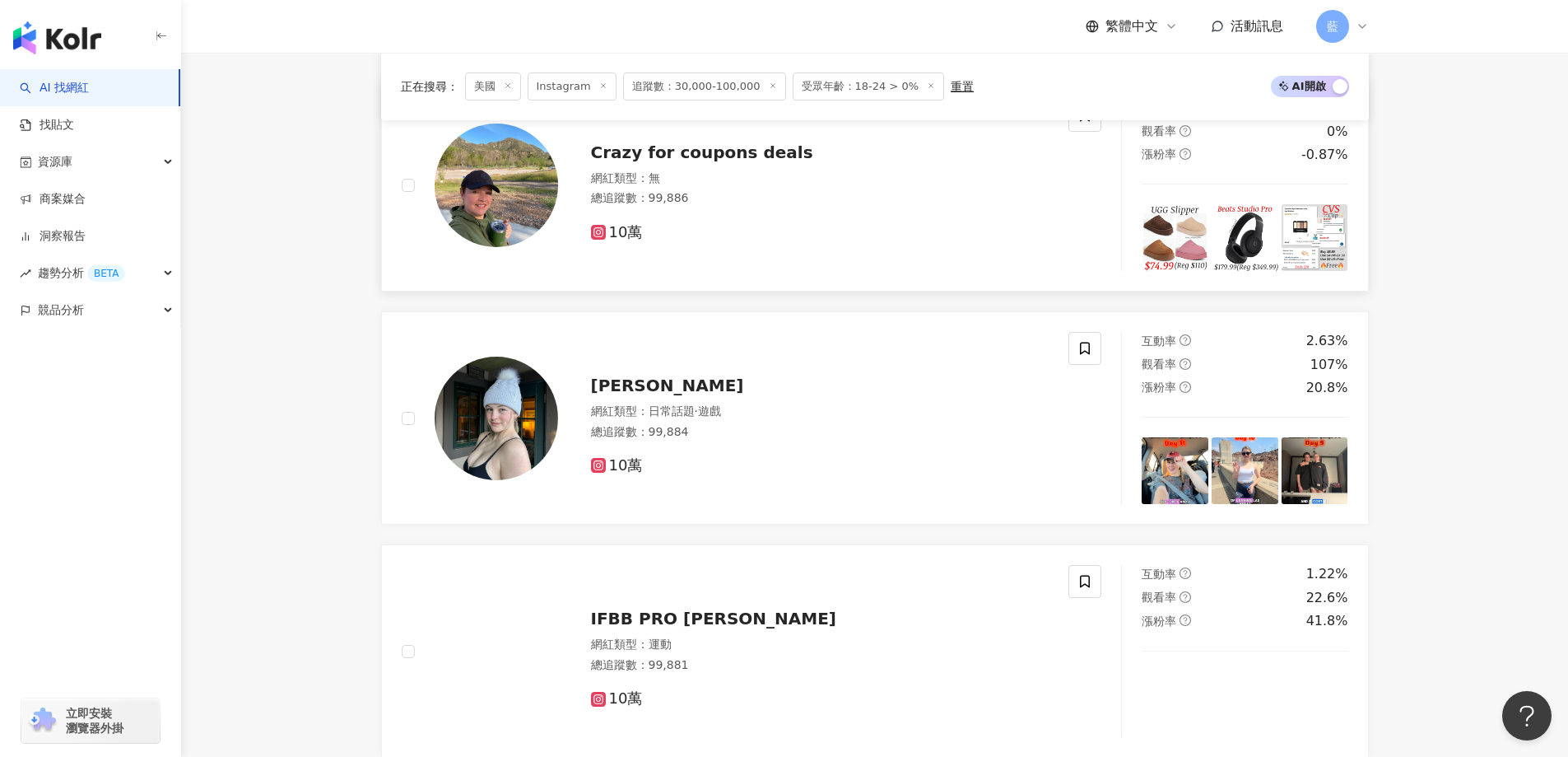
scroll to position [1460, 0]
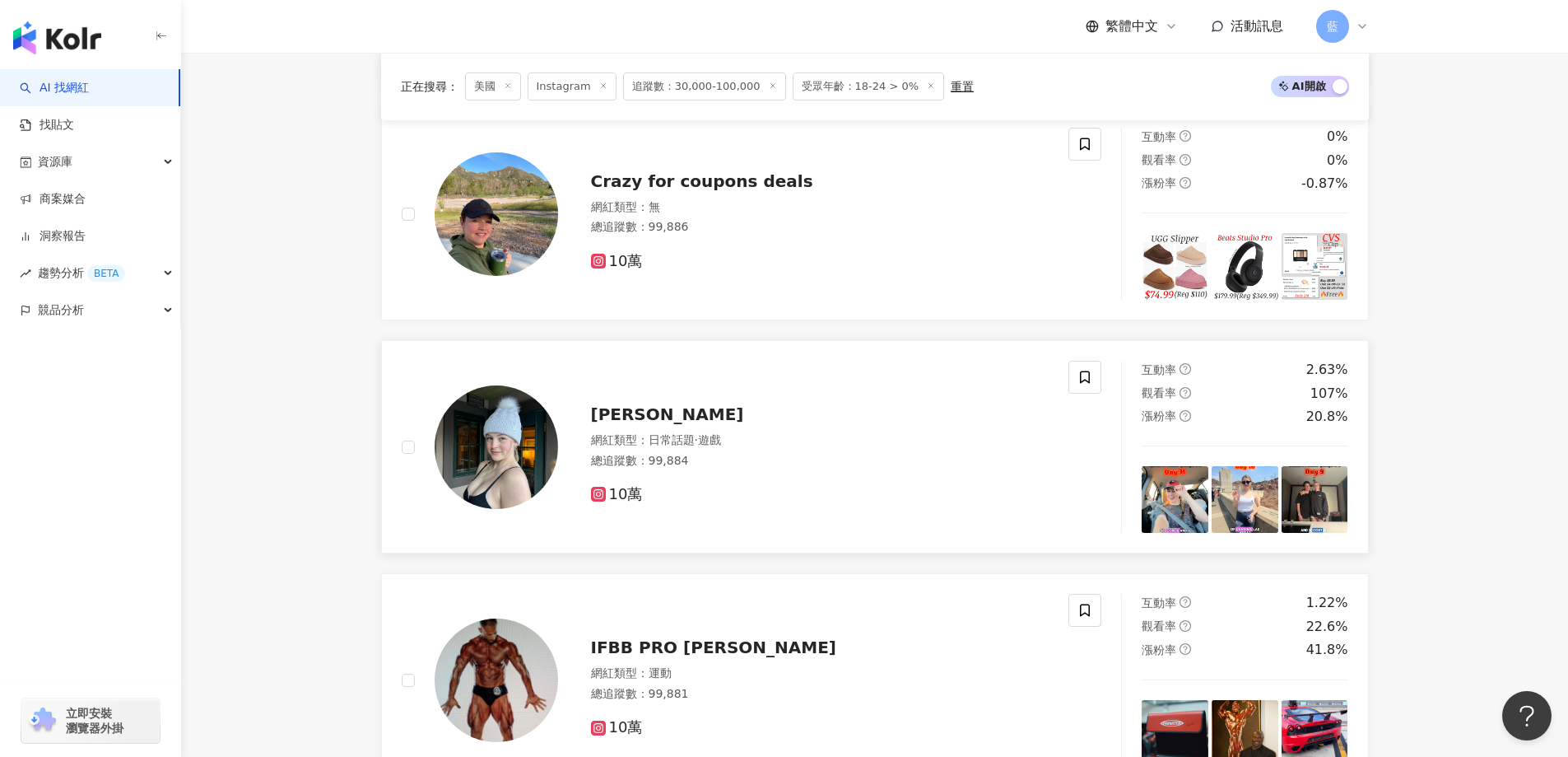
click at [615, 424] on span "Abby Merk" at bounding box center [667, 414] width 153 height 20
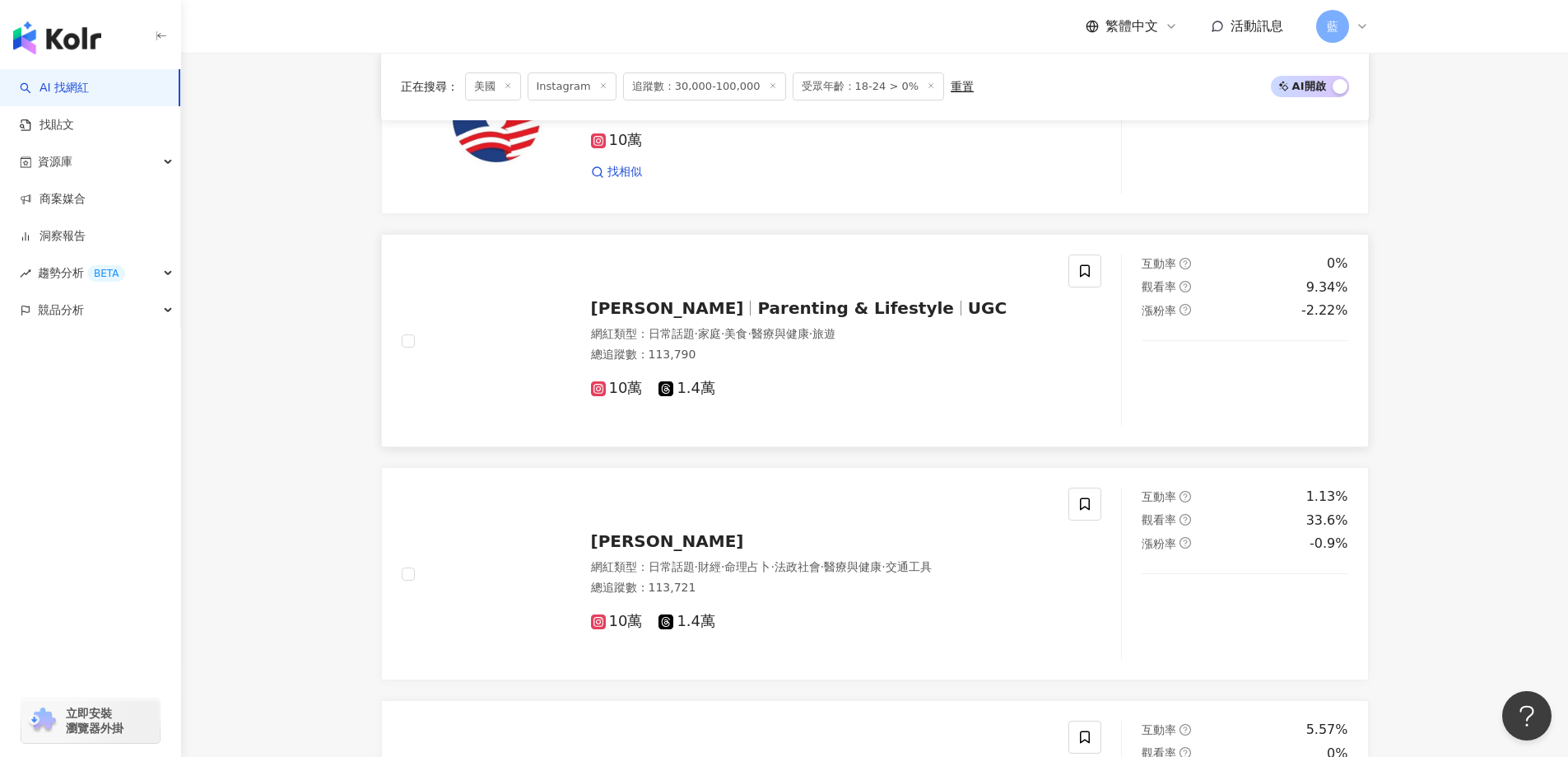
scroll to position [2448, 0]
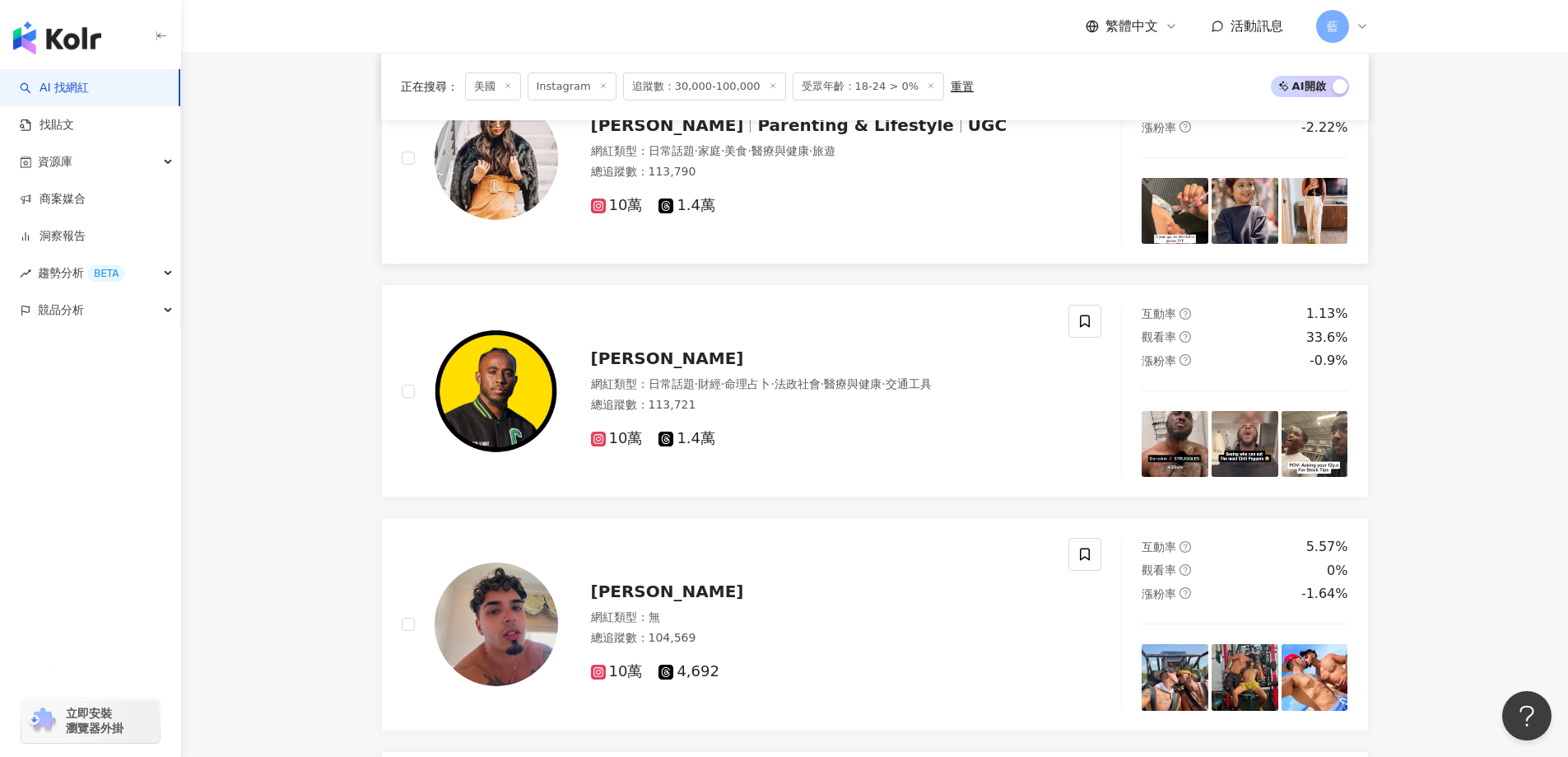
click at [760, 135] on span "Parenting & Lifestyle" at bounding box center [855, 124] width 196 height 20
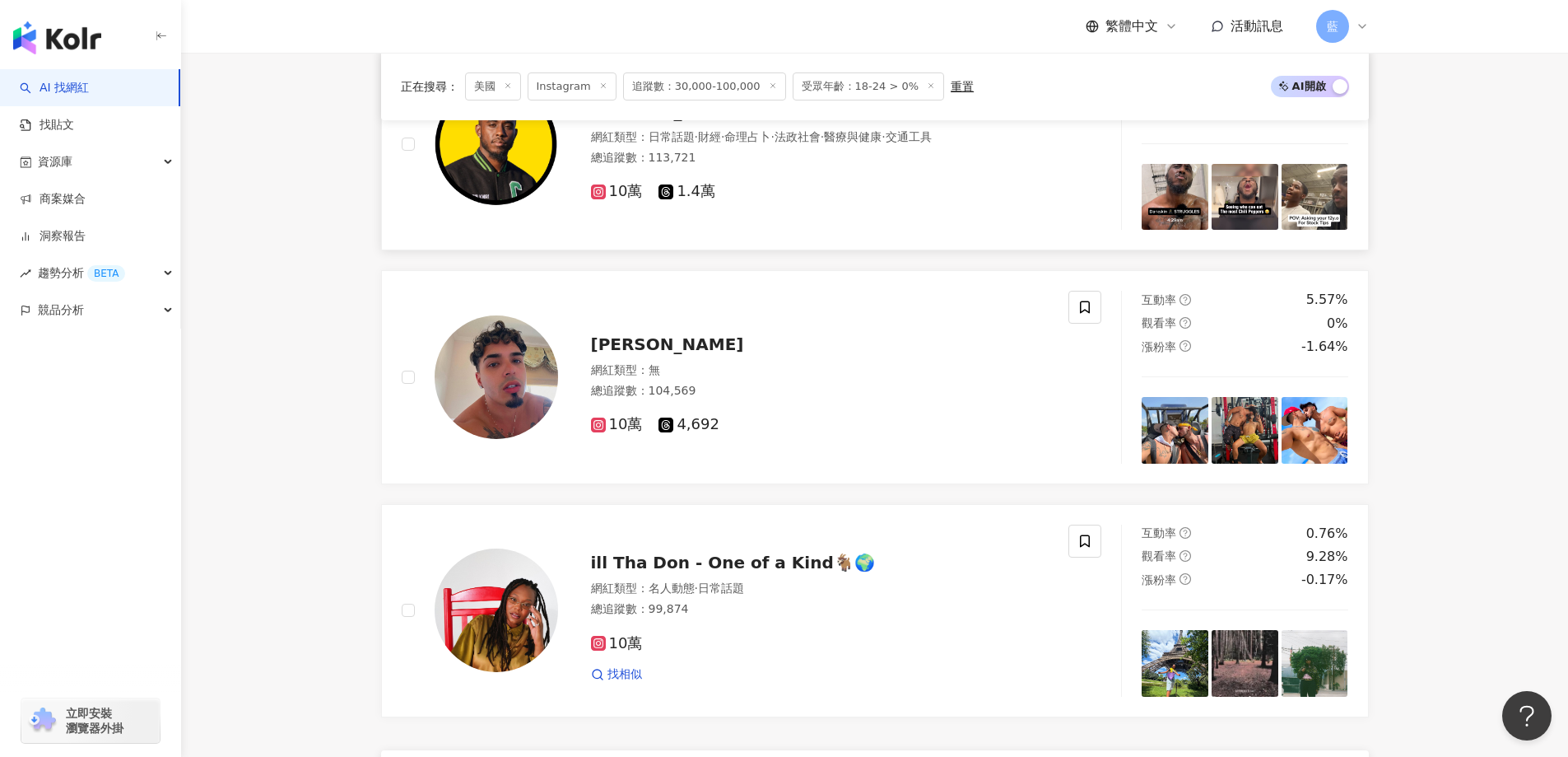
scroll to position [2530, 0]
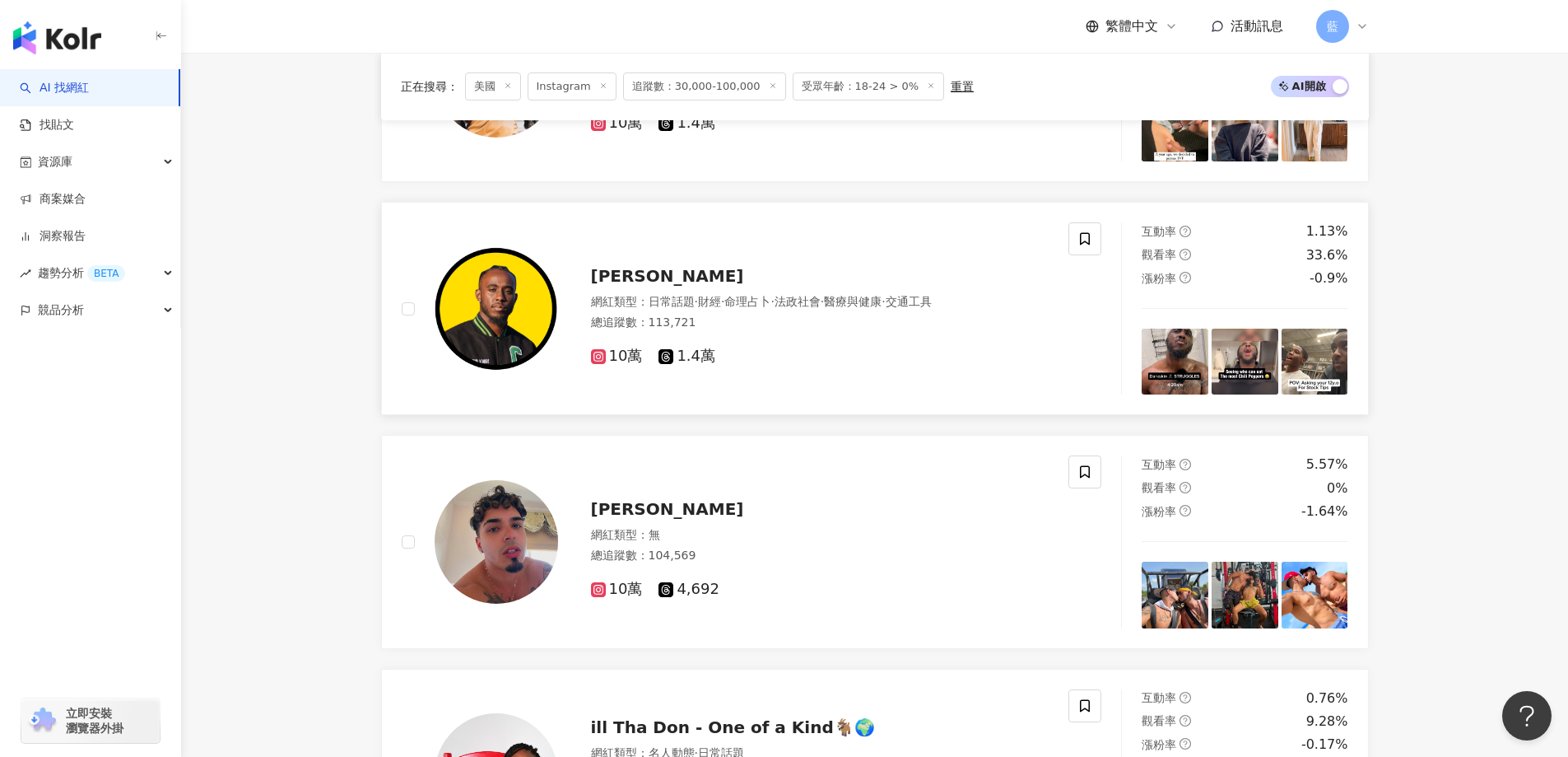
click at [679, 286] on span "Francis Coffie" at bounding box center [667, 276] width 153 height 20
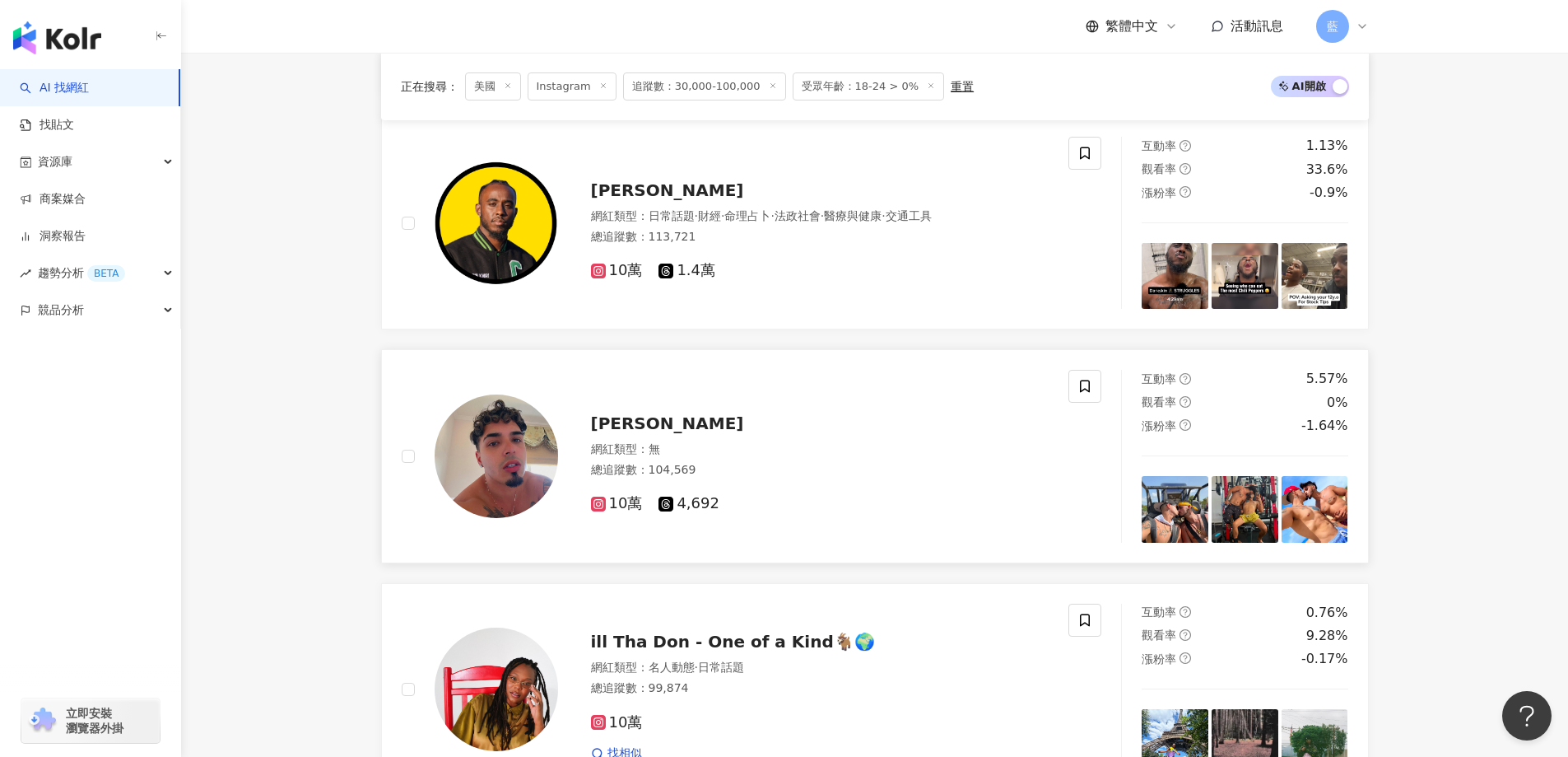
scroll to position [2695, 0]
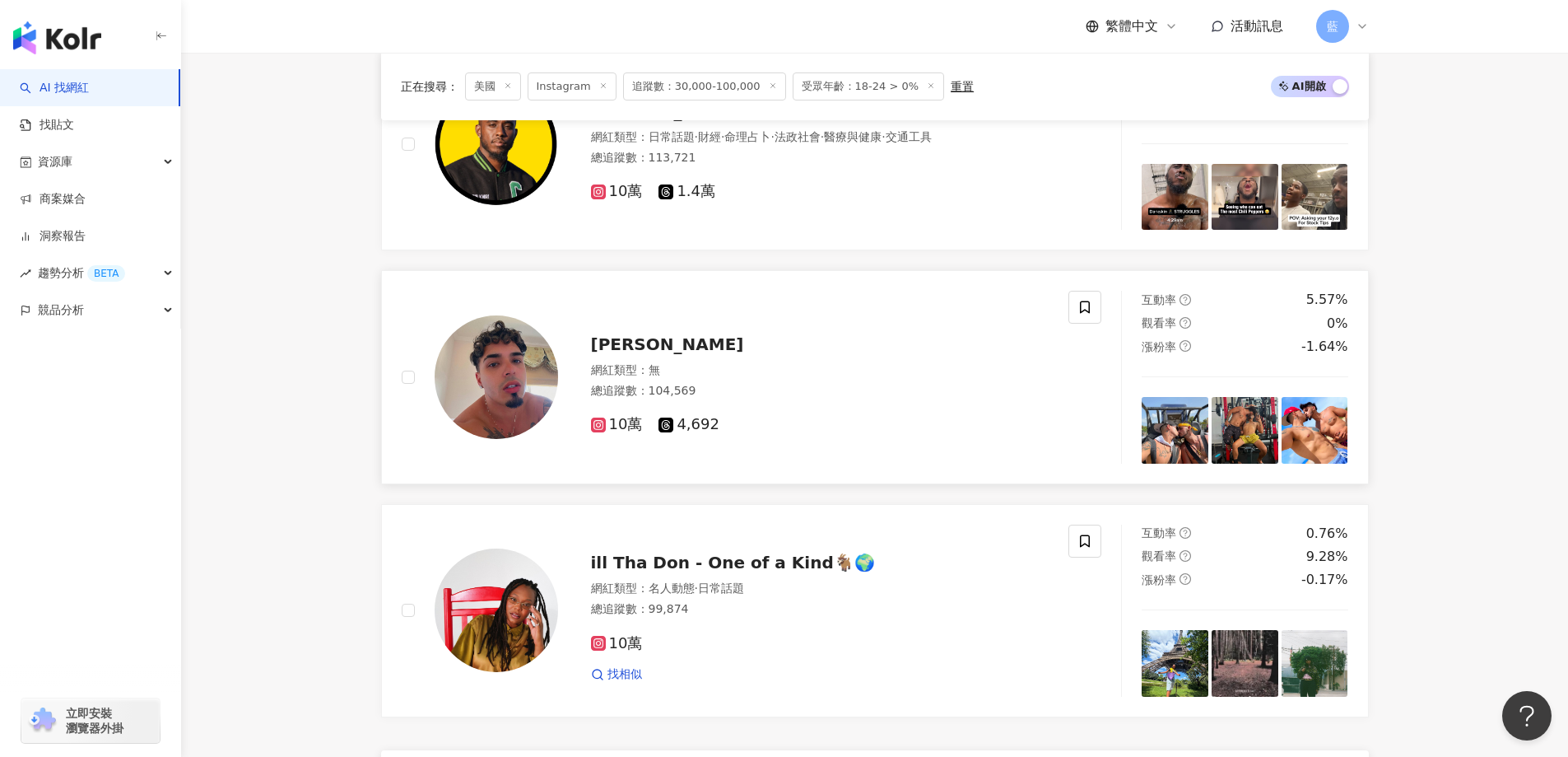
click at [669, 354] on span "Osvian Ruiz" at bounding box center [667, 344] width 153 height 20
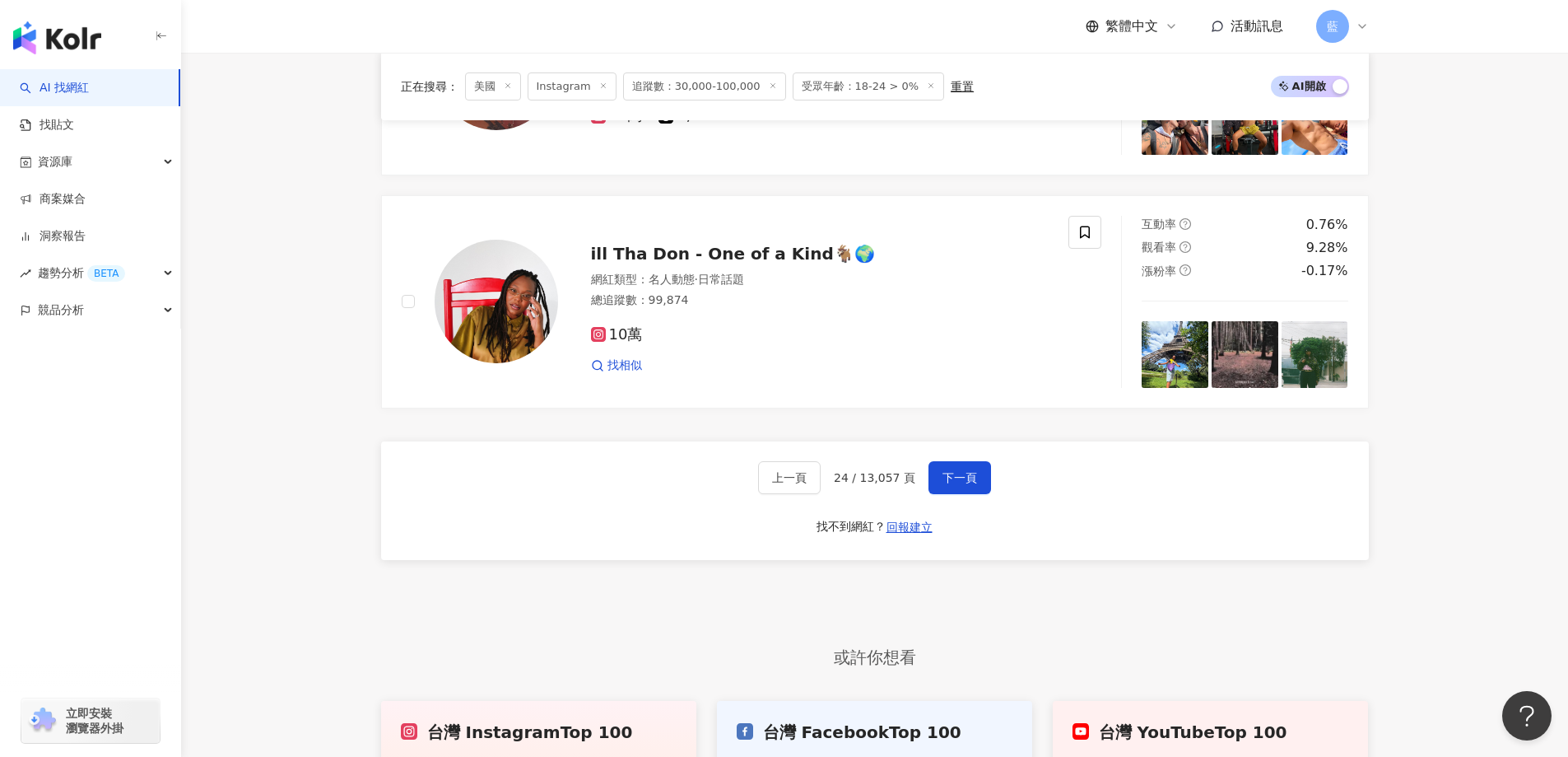
scroll to position [3107, 0]
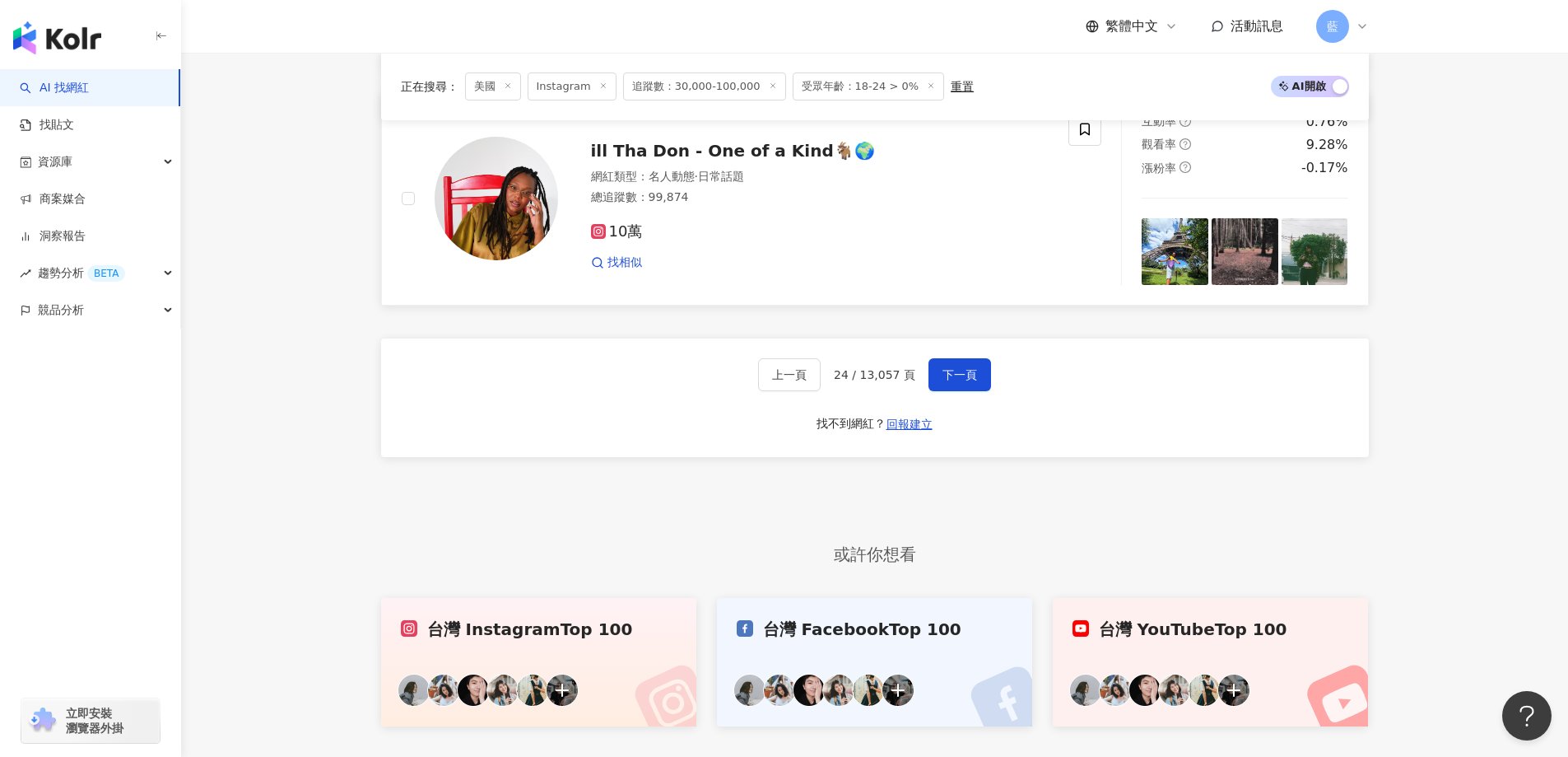
click at [772, 160] on span "ill Tha Don - One of a Kind🐐🌍" at bounding box center [733, 150] width 284 height 20
click at [936, 391] on button "下一頁" at bounding box center [959, 374] width 63 height 33
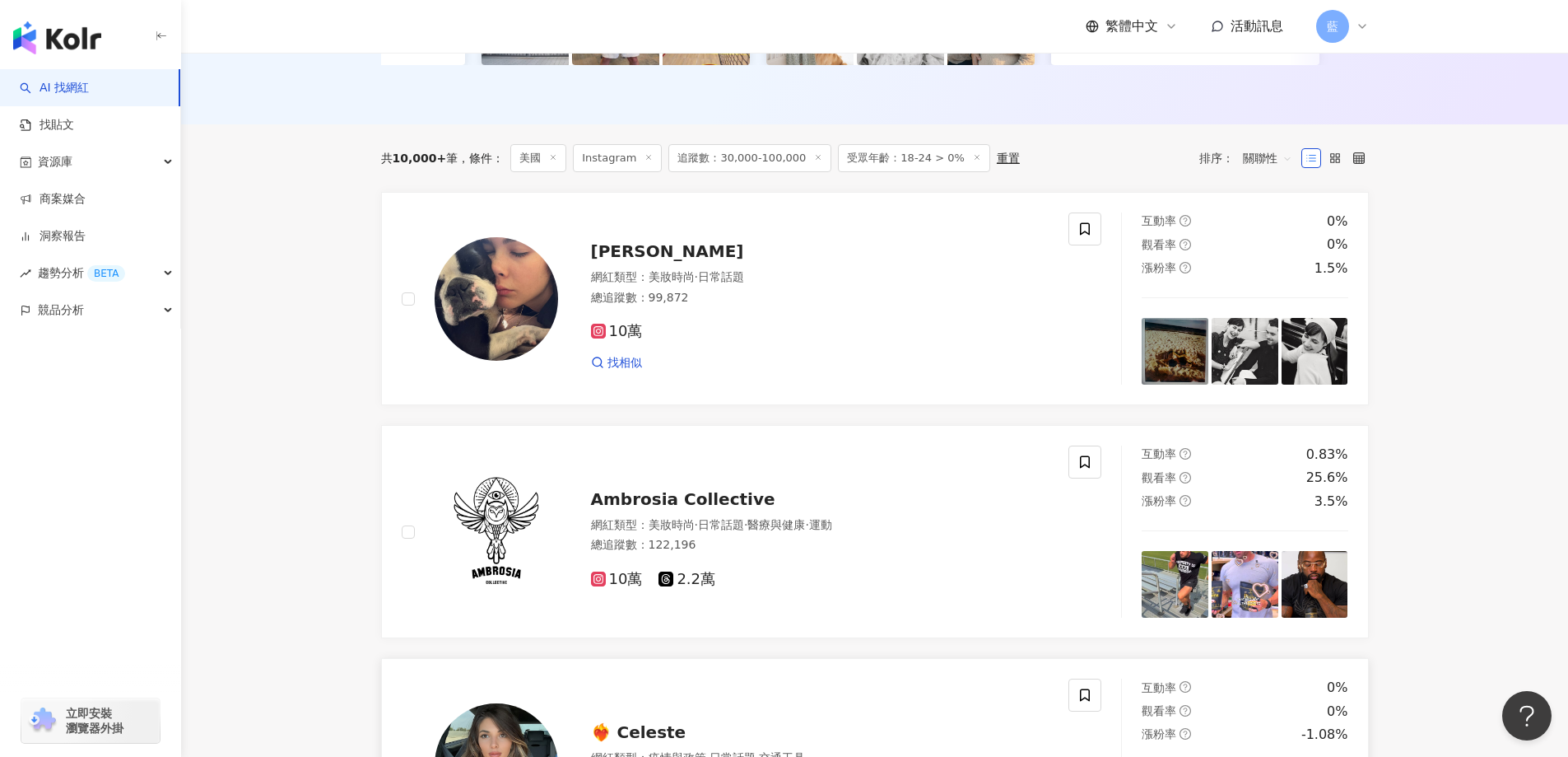
scroll to position [342, 0]
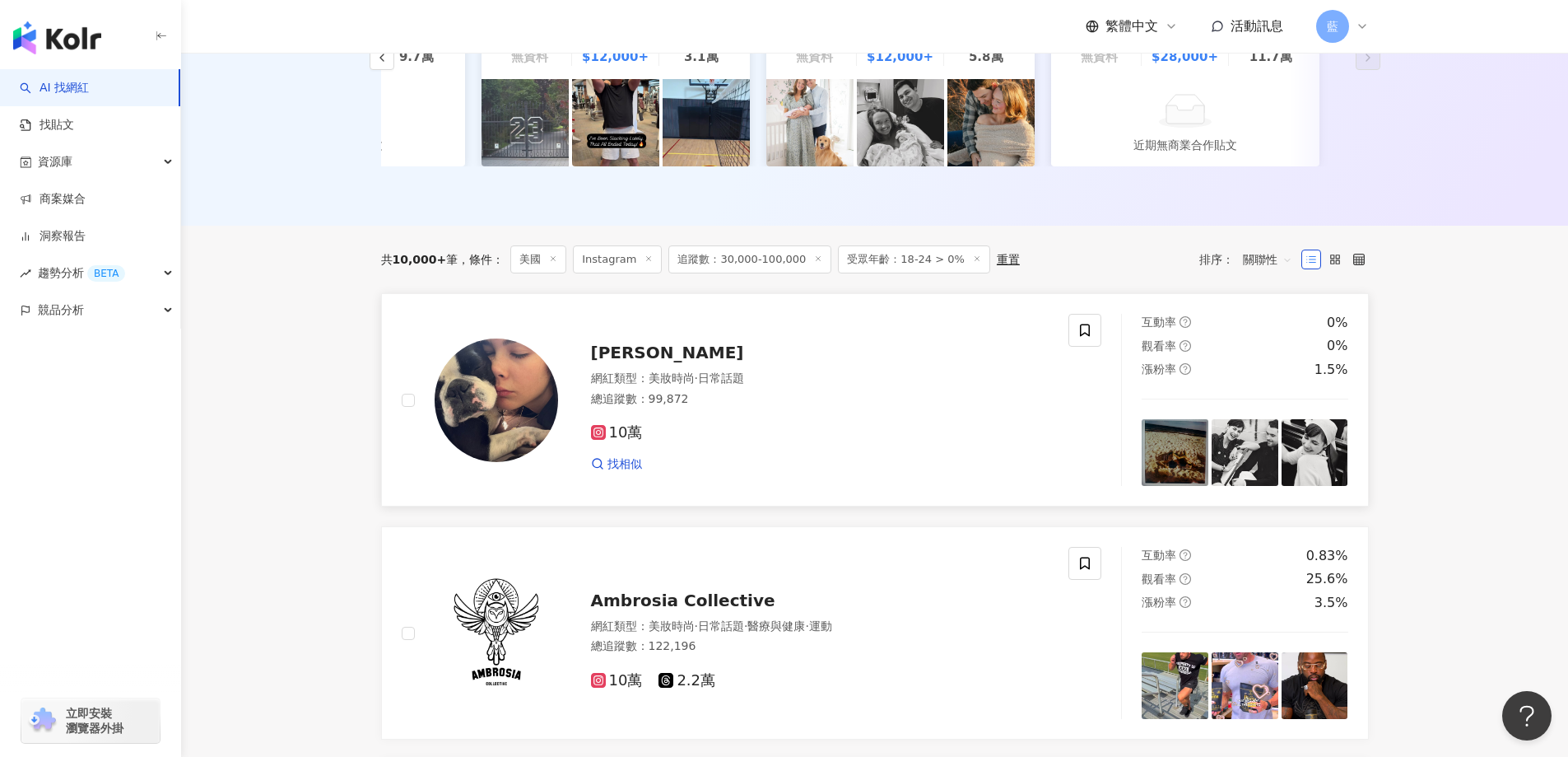
click at [686, 360] on span "GRACE burns" at bounding box center [667, 352] width 153 height 20
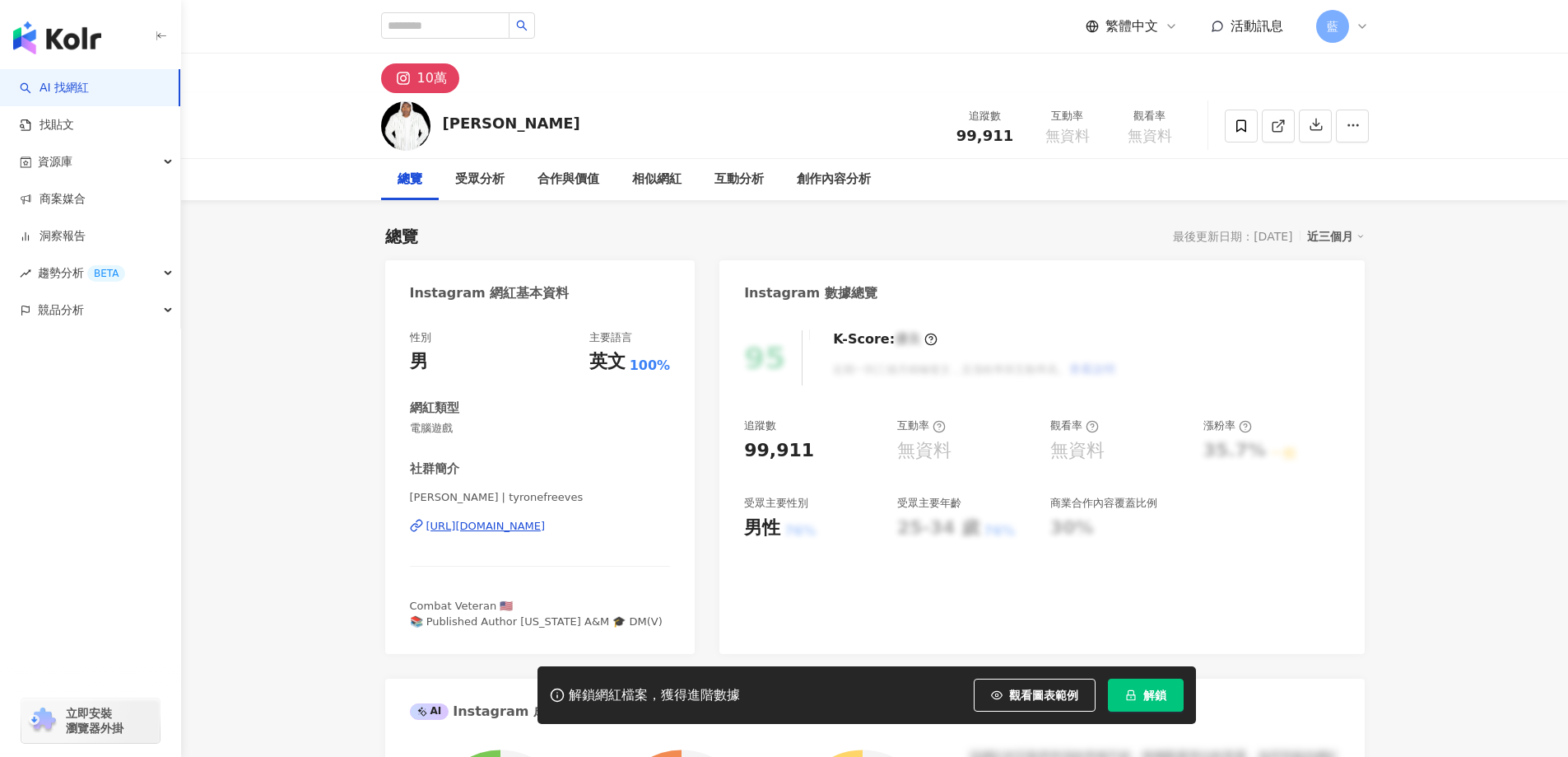
click at [540, 511] on div "[PERSON_NAME] | tyronefreeves [URL][DOMAIN_NAME]" at bounding box center [540, 538] width 261 height 96
click at [539, 521] on div "https://www.instagram.com/tyronefreeves/" at bounding box center [485, 525] width 119 height 15
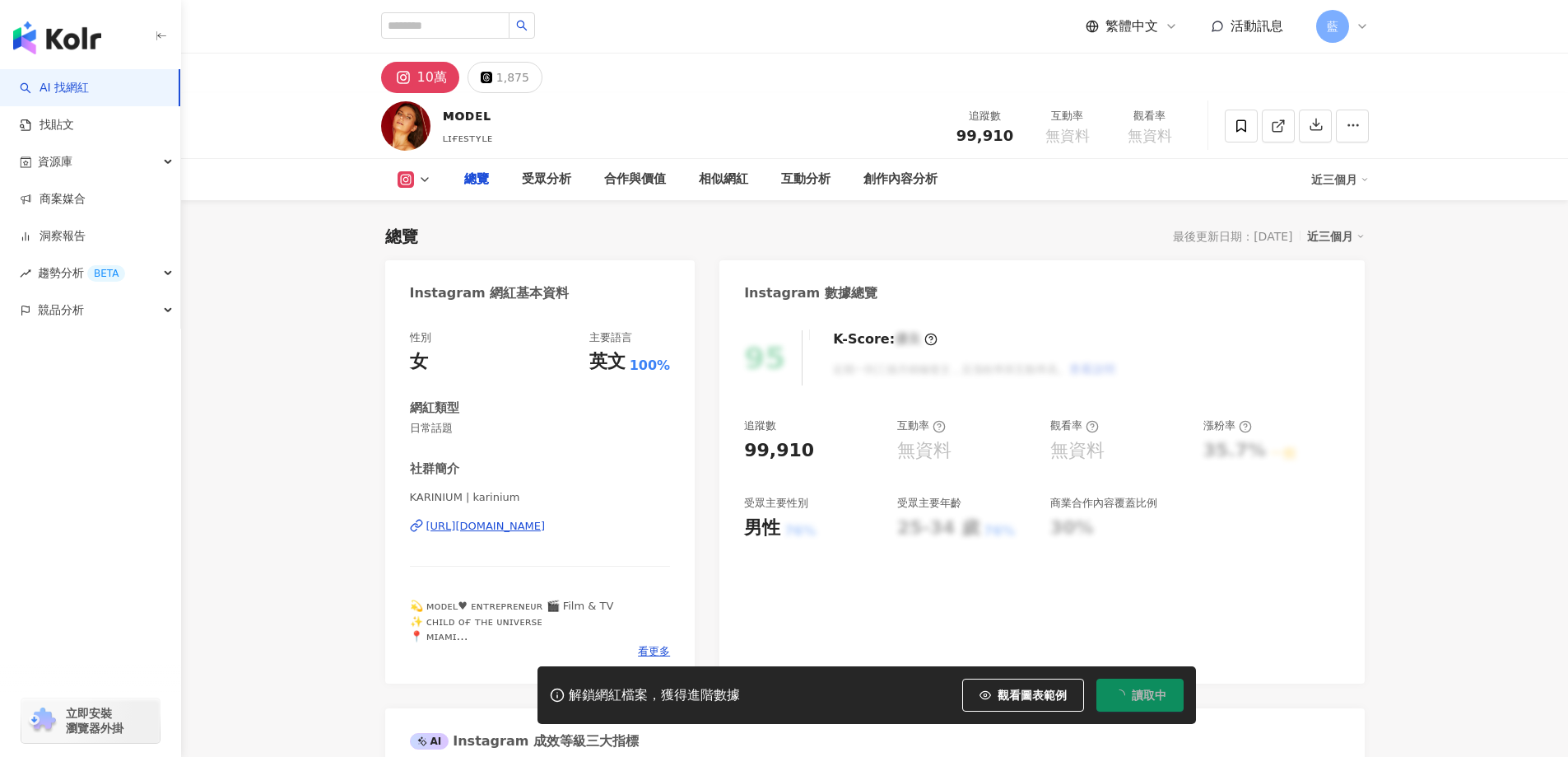
click at [561, 542] on div "KARINIUM | karinium [URL][DOMAIN_NAME]" at bounding box center [540, 538] width 261 height 96
click at [546, 525] on div "[URL][DOMAIN_NAME]" at bounding box center [485, 525] width 119 height 15
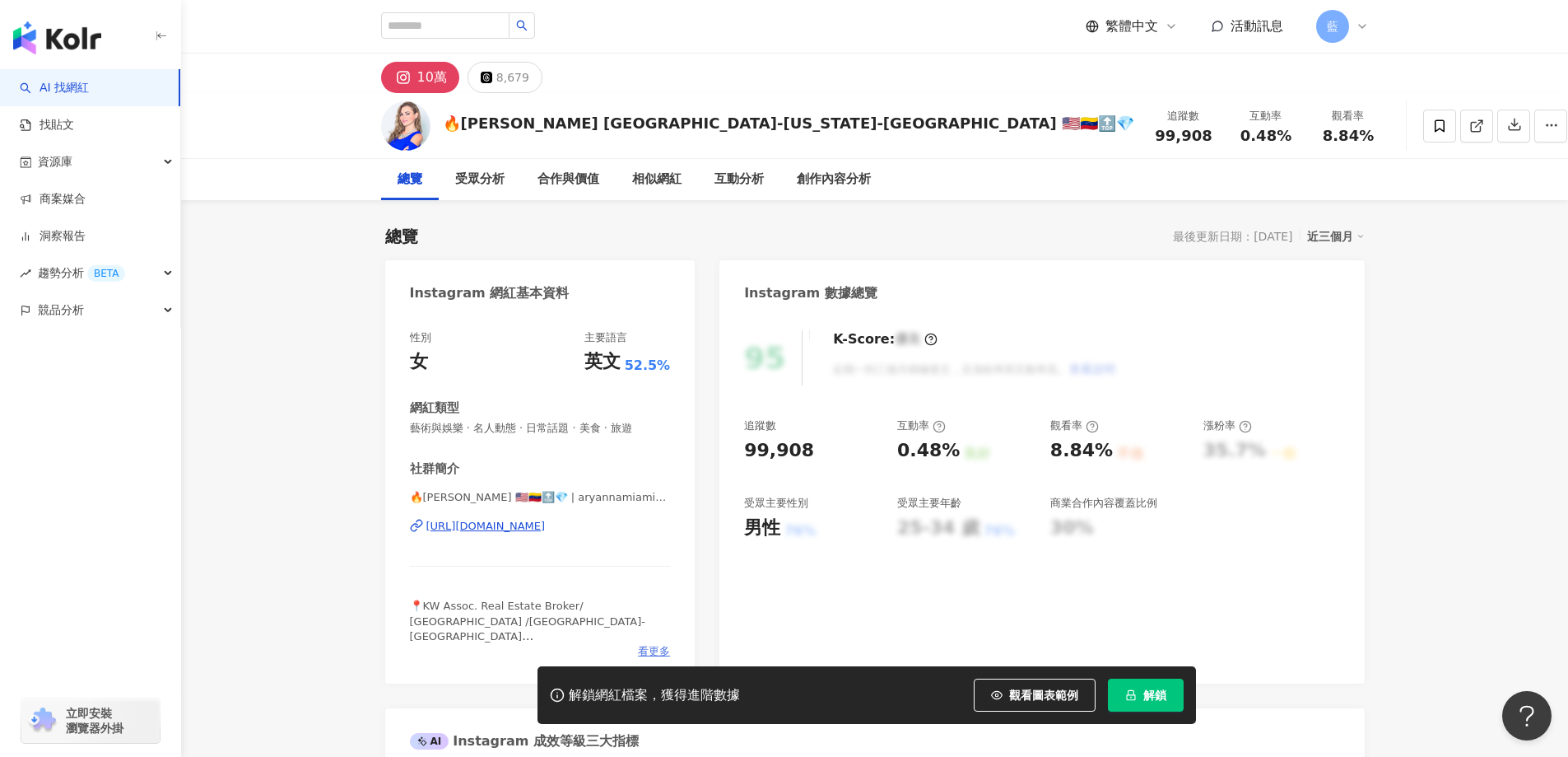
click at [645, 657] on span "看更多" at bounding box center [654, 651] width 32 height 15
click at [648, 651] on span "看更多" at bounding box center [654, 651] width 32 height 15
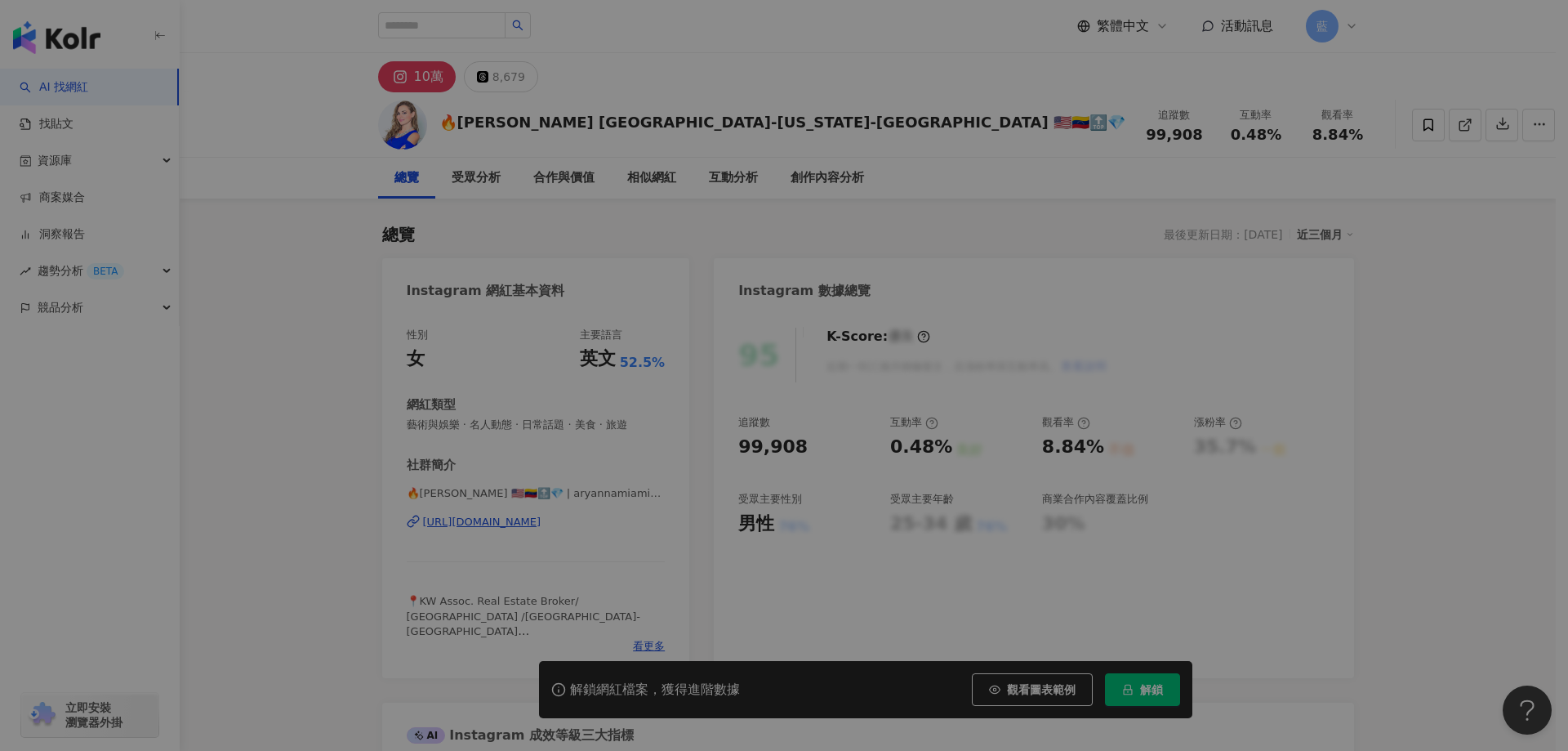
click at [599, 524] on div "網紅簡介 📍KW Assoc. Real Estate Broker/ Miami /FL-USA 💁‍♀️ Miami Dade Women's Counc…" at bounding box center [784, 376] width 1568 height 751
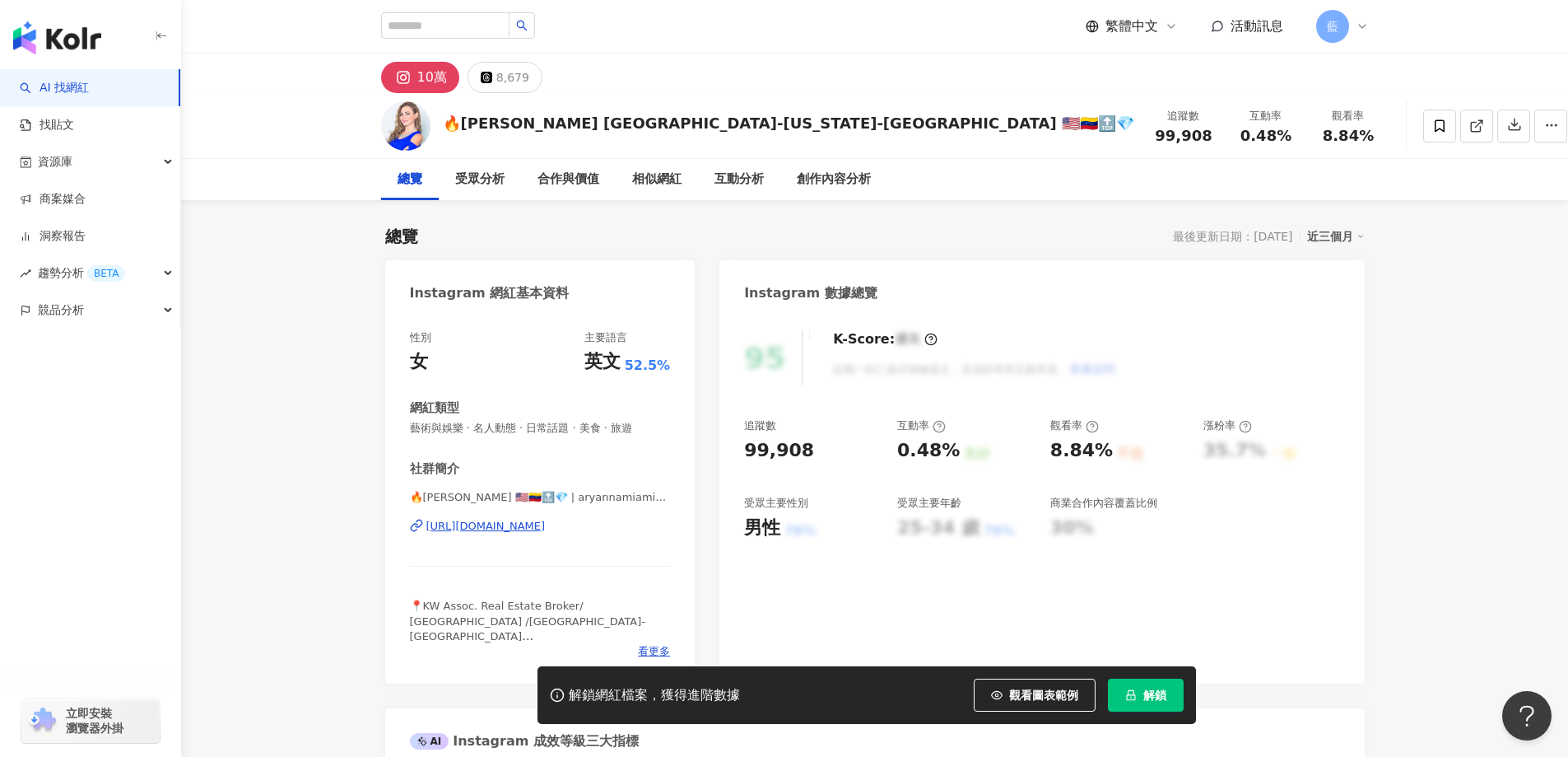
click at [546, 518] on div "https://www.instagram.com/aryannamiamirealtor/" at bounding box center [485, 525] width 119 height 15
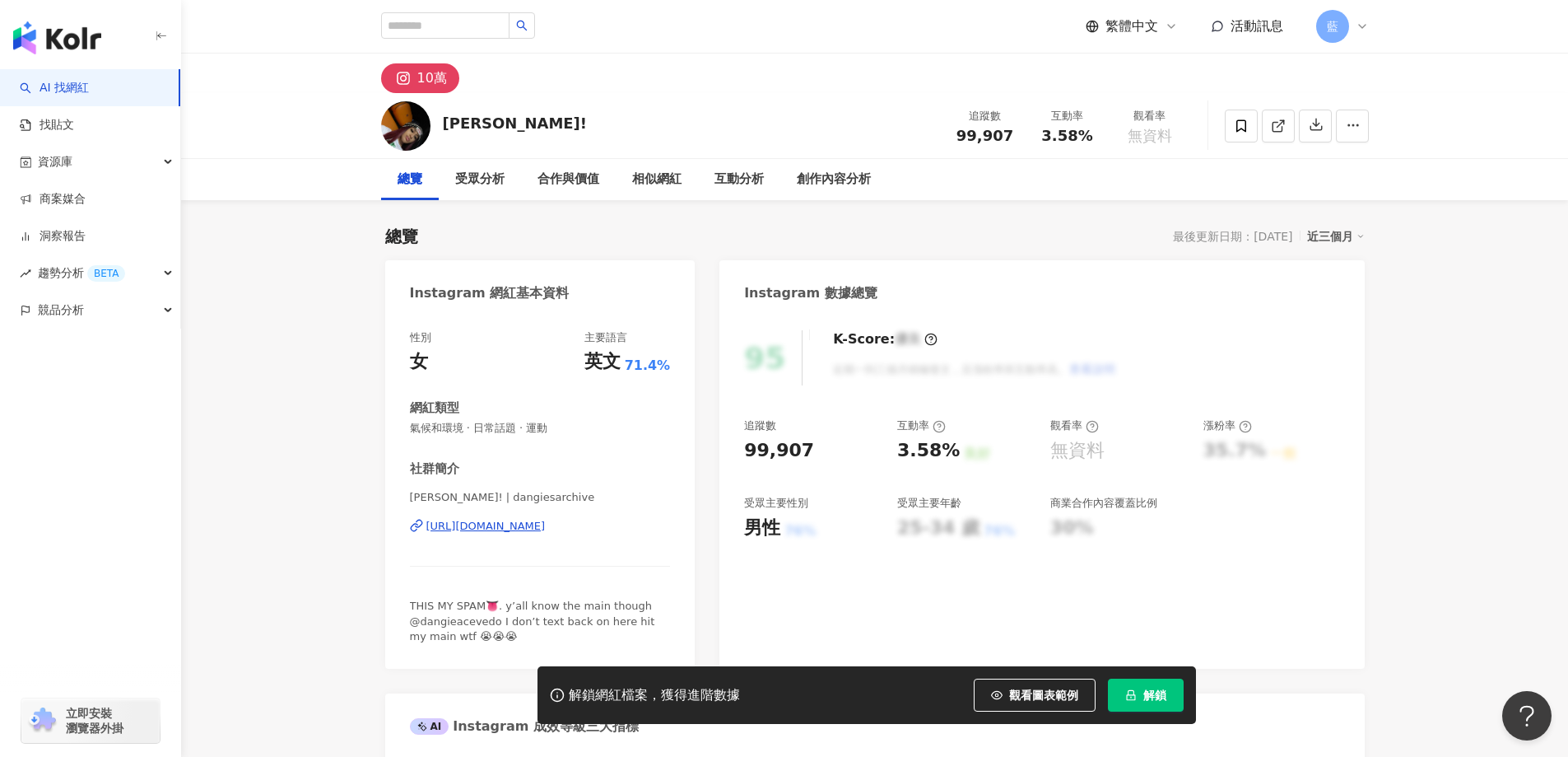
click at [495, 528] on div "https://www.instagram.com/dangiesarchive/" at bounding box center [485, 525] width 119 height 15
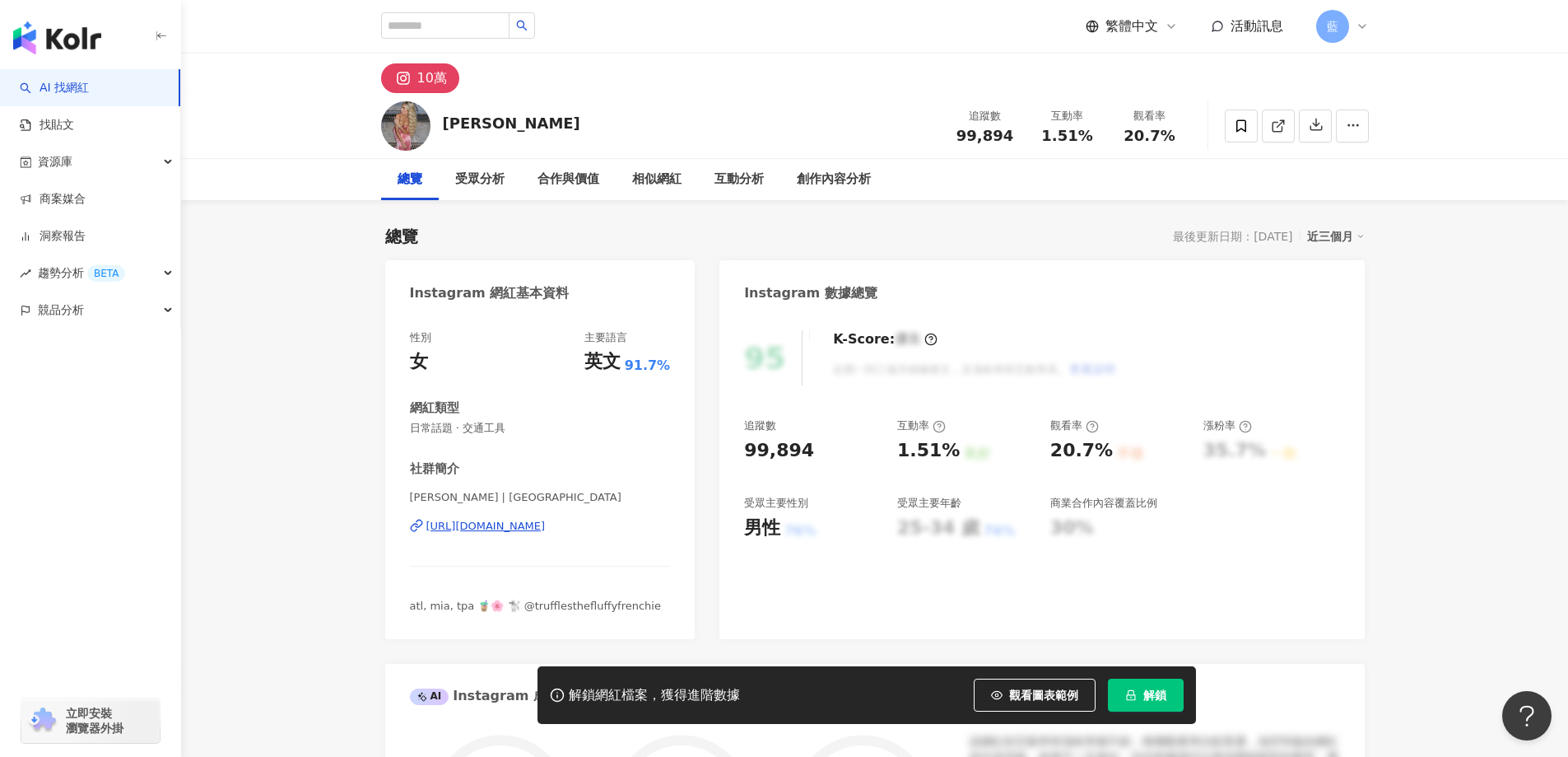
click at [537, 523] on div "https://www.instagram.com/ktcanham/" at bounding box center [485, 525] width 119 height 15
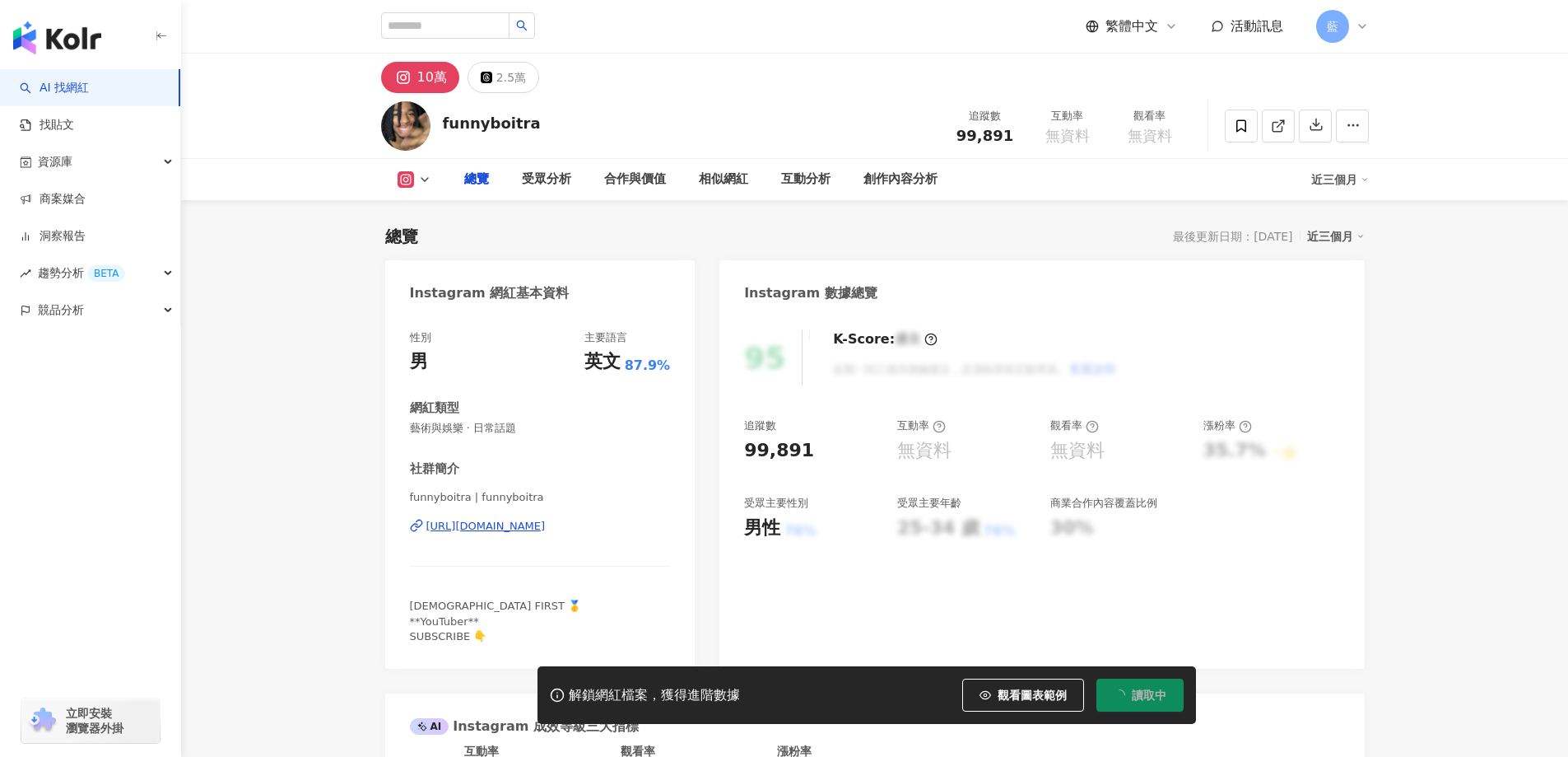
click at [546, 530] on div "https://www.instagram.com/funnyboitra/" at bounding box center [485, 525] width 119 height 15
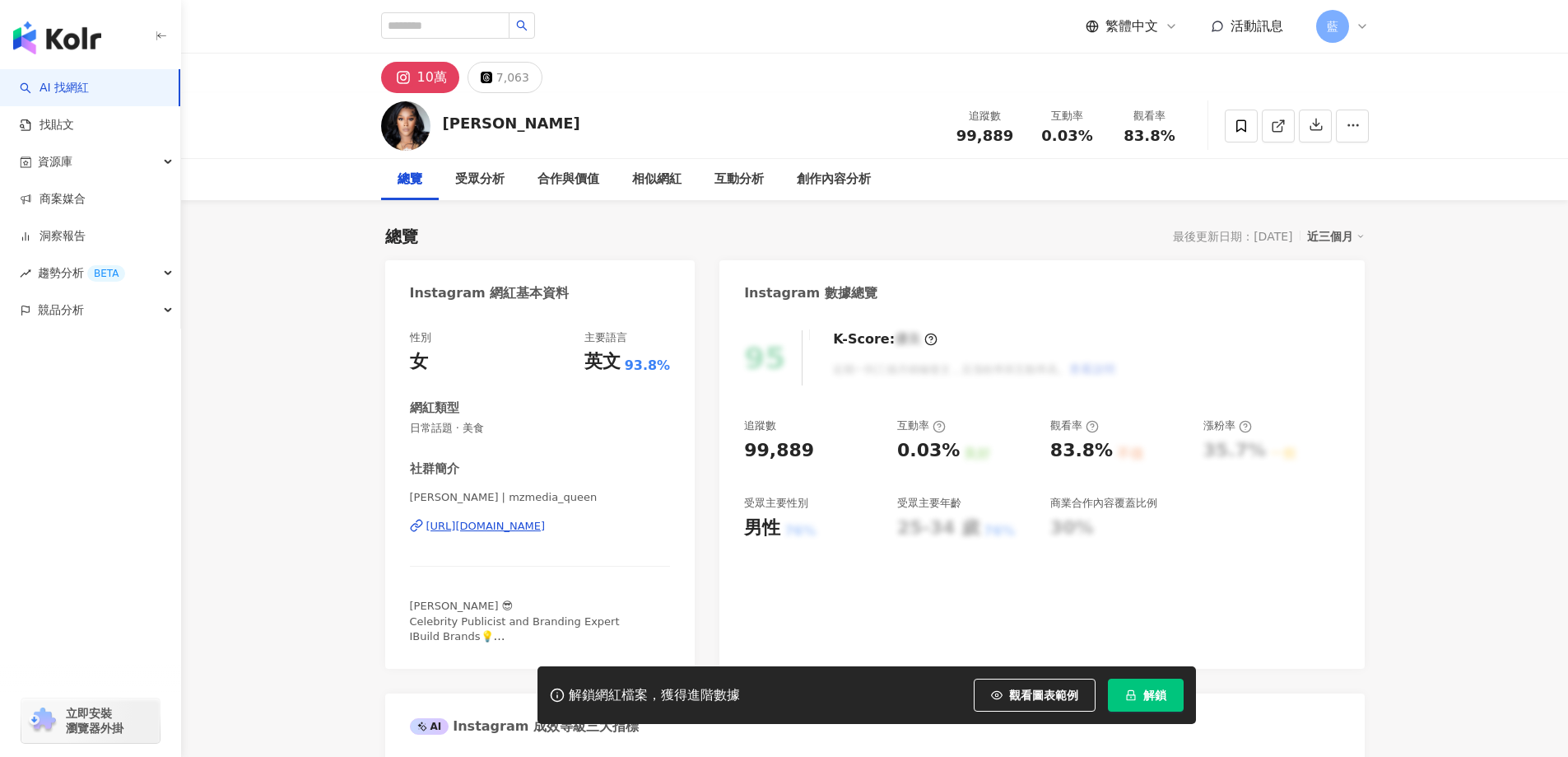
click at [591, 535] on div "Rashae Barnes | mzmedia_queen https://www.instagram.com/mzmedia_queen/" at bounding box center [540, 538] width 261 height 96
click at [546, 525] on div "https://www.instagram.com/mzmedia_queen/" at bounding box center [485, 525] width 119 height 15
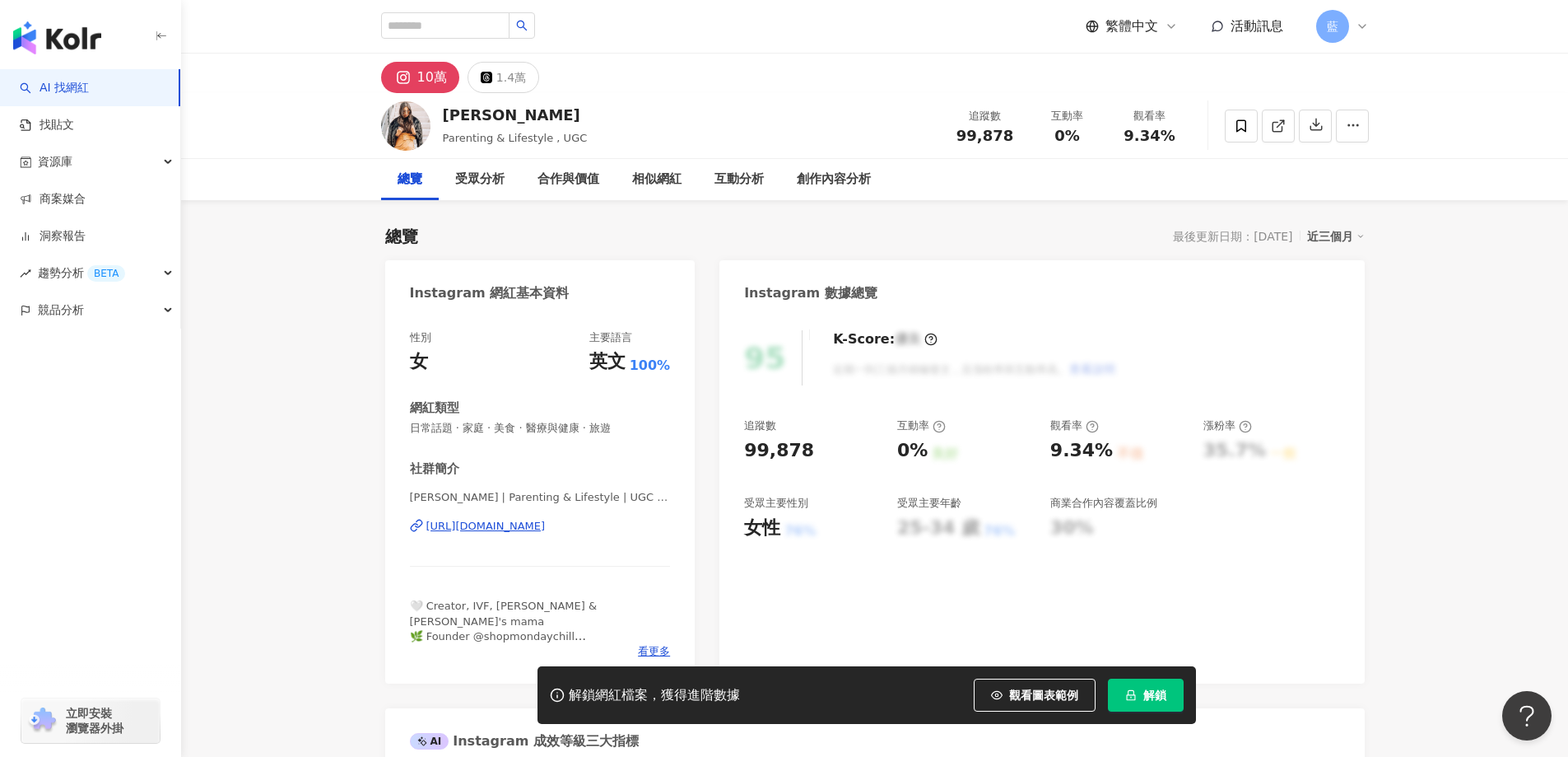
drag, startPoint x: 578, startPoint y: 422, endPoint x: 560, endPoint y: 521, distance: 100.6
click at [546, 521] on div "[URL][DOMAIN_NAME]" at bounding box center [485, 525] width 119 height 15
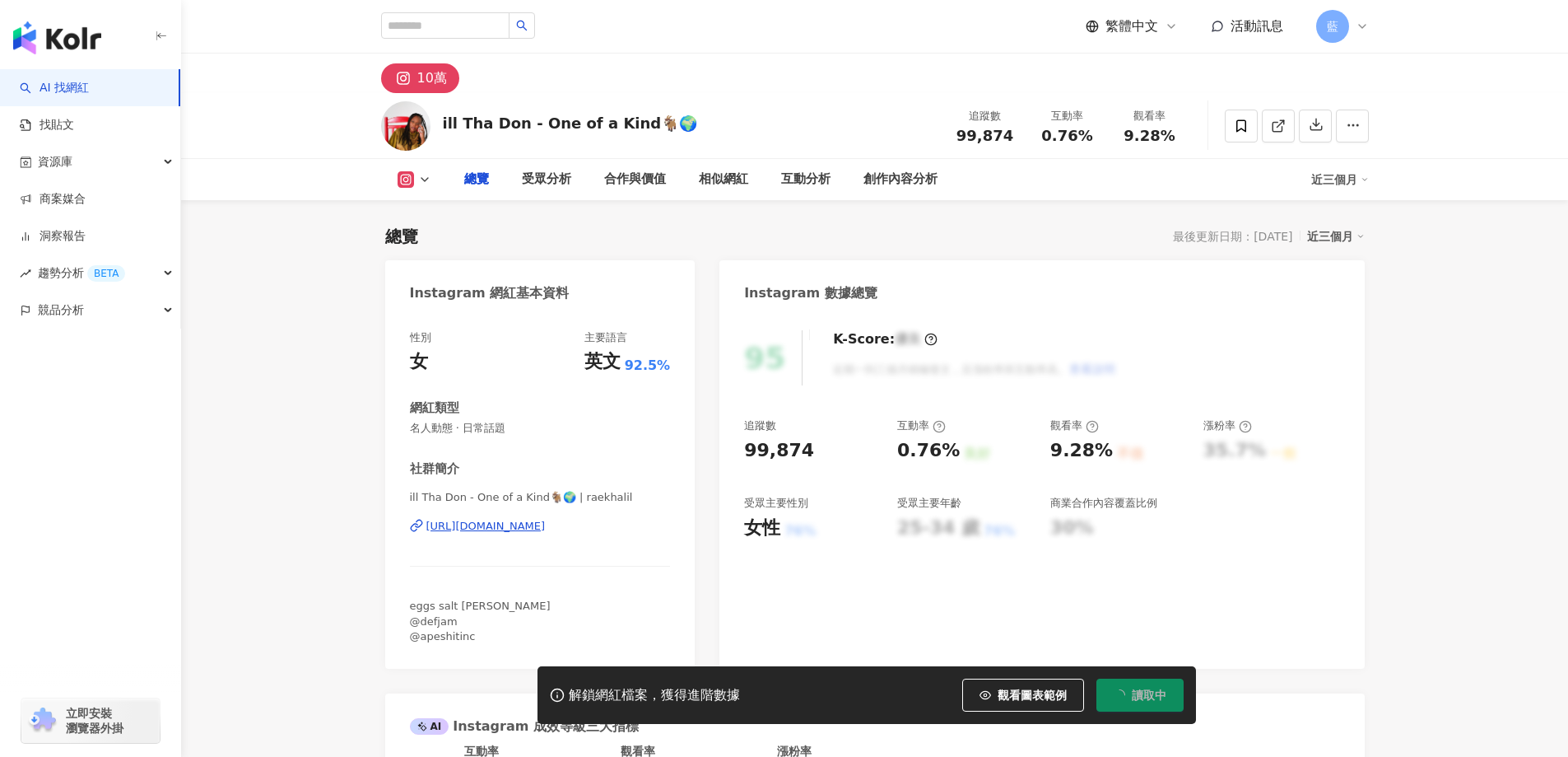
click at [546, 524] on div "[URL][DOMAIN_NAME]" at bounding box center [485, 525] width 119 height 15
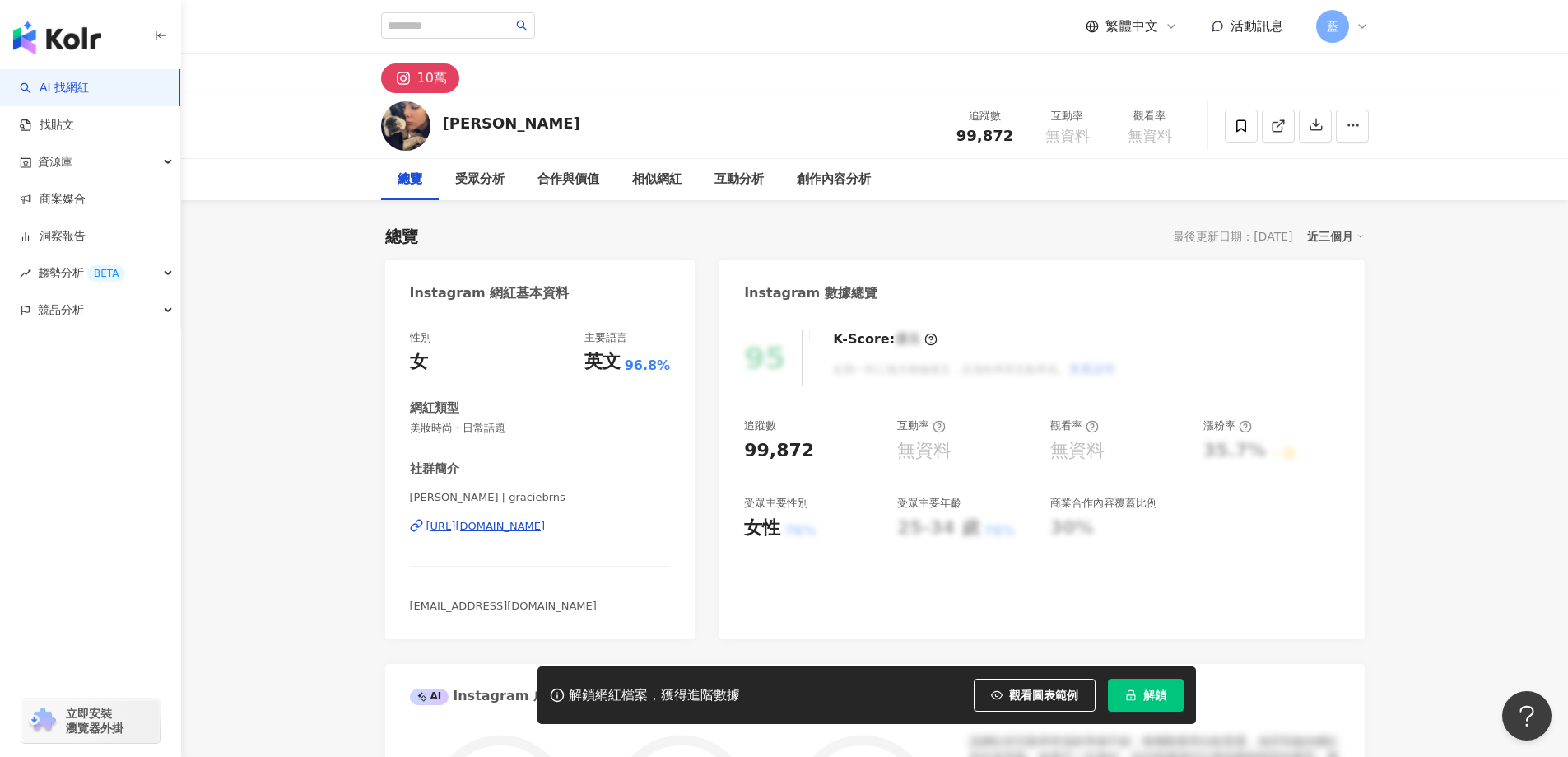
click at [545, 524] on div "https://www.instagram.com/graciebrns/" at bounding box center [485, 525] width 119 height 15
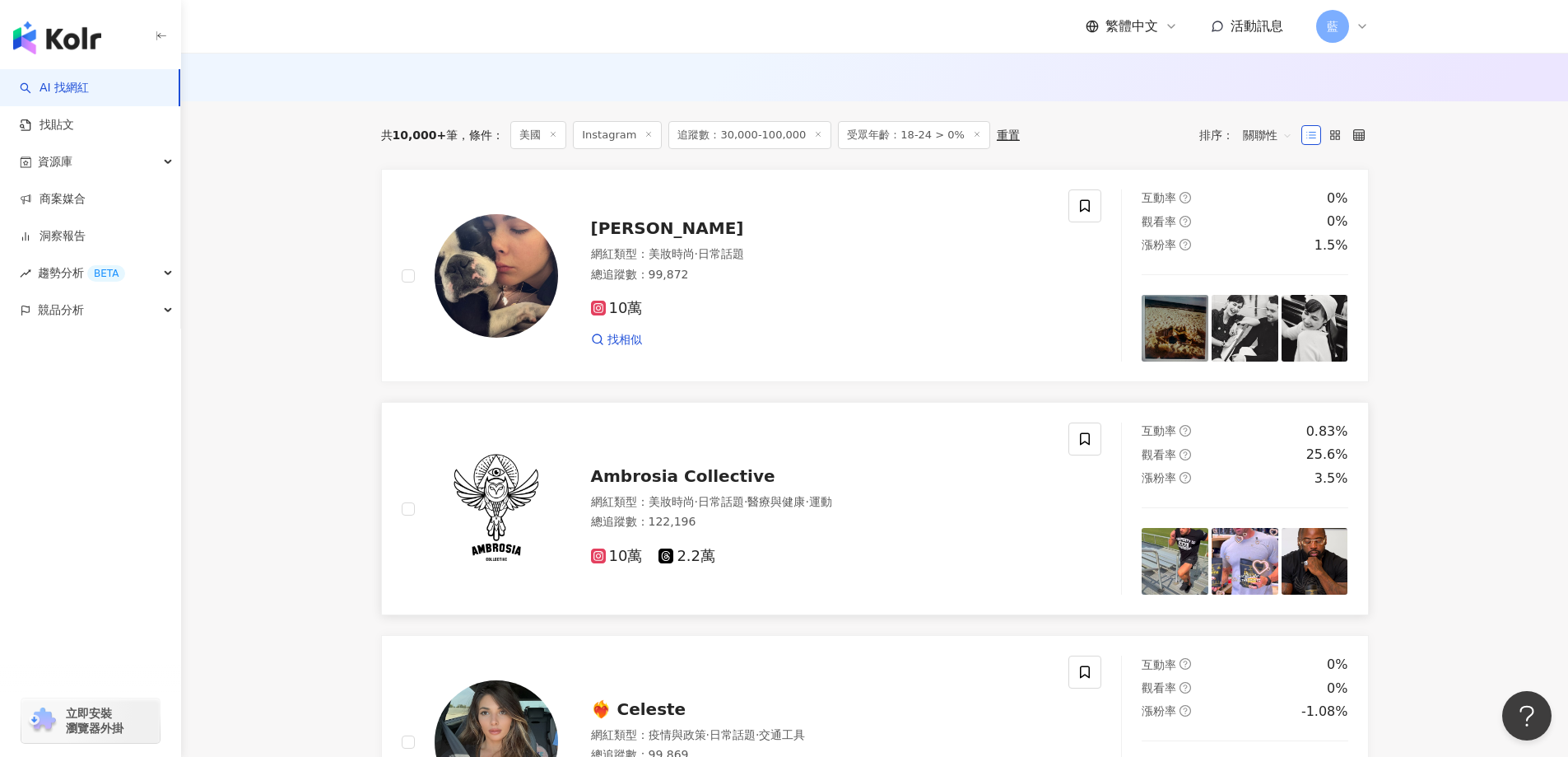
scroll to position [671, 0]
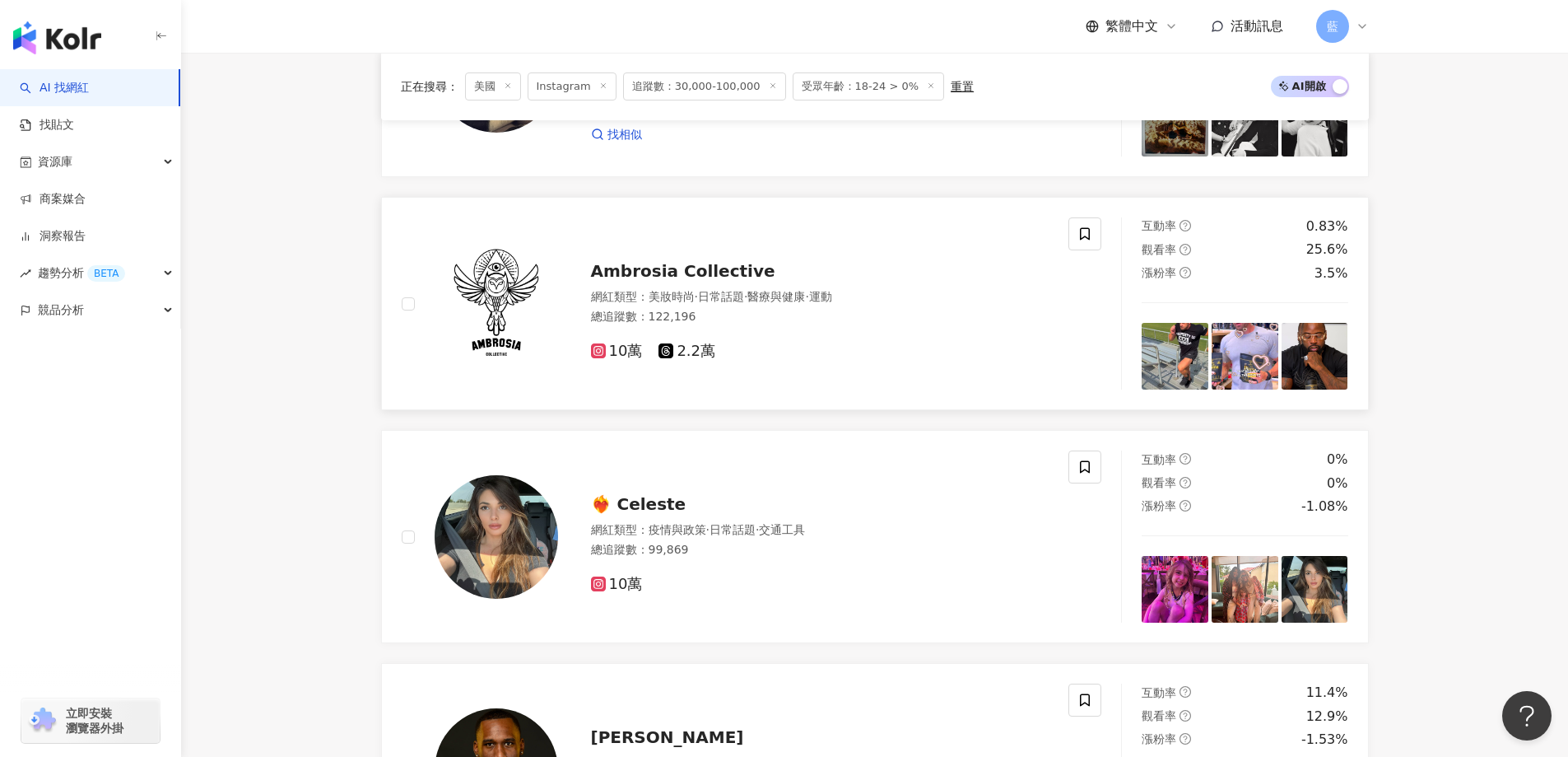
click at [646, 281] on span "Ambrosia Collective" at bounding box center [683, 270] width 184 height 20
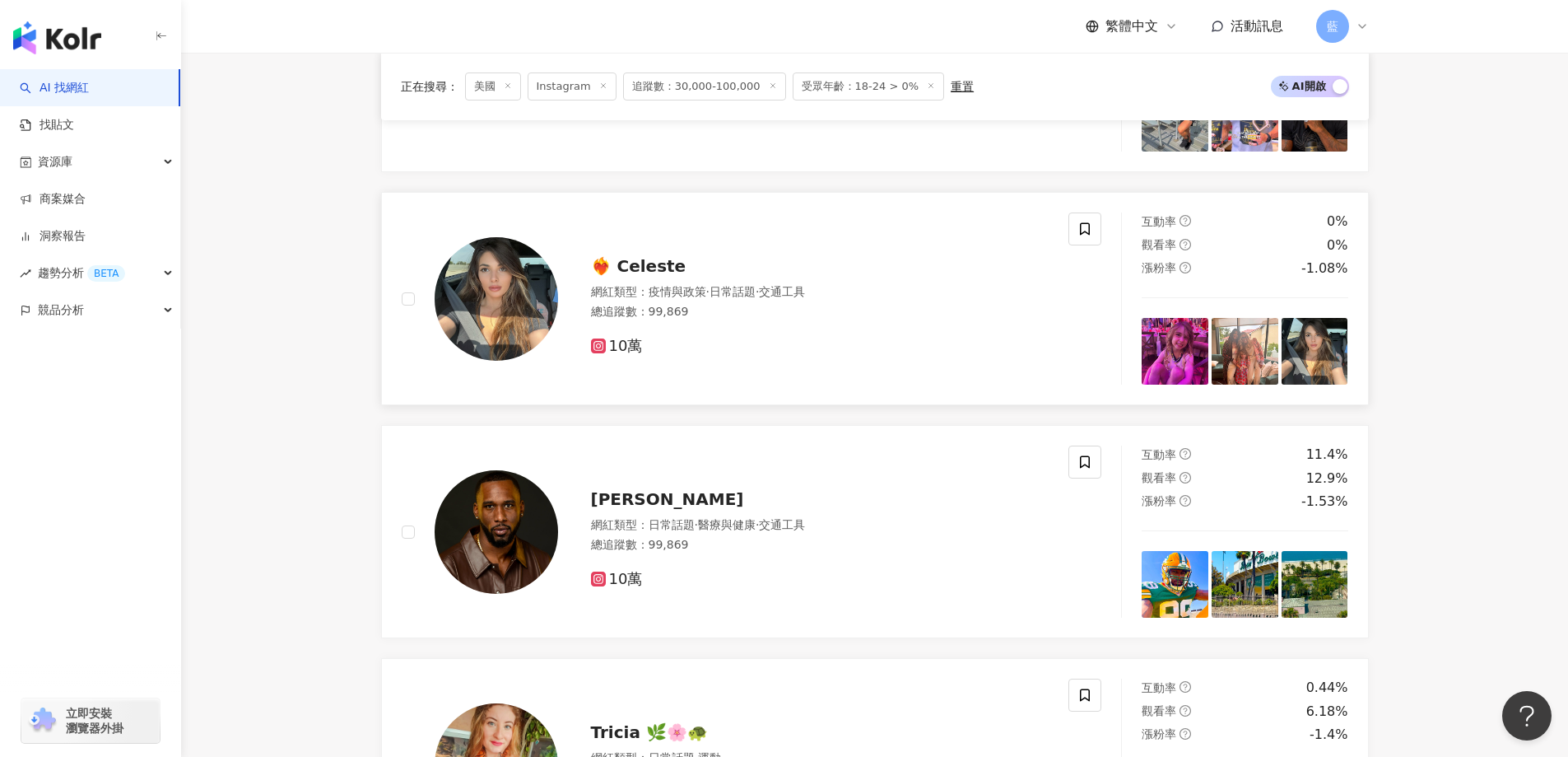
scroll to position [1001, 0]
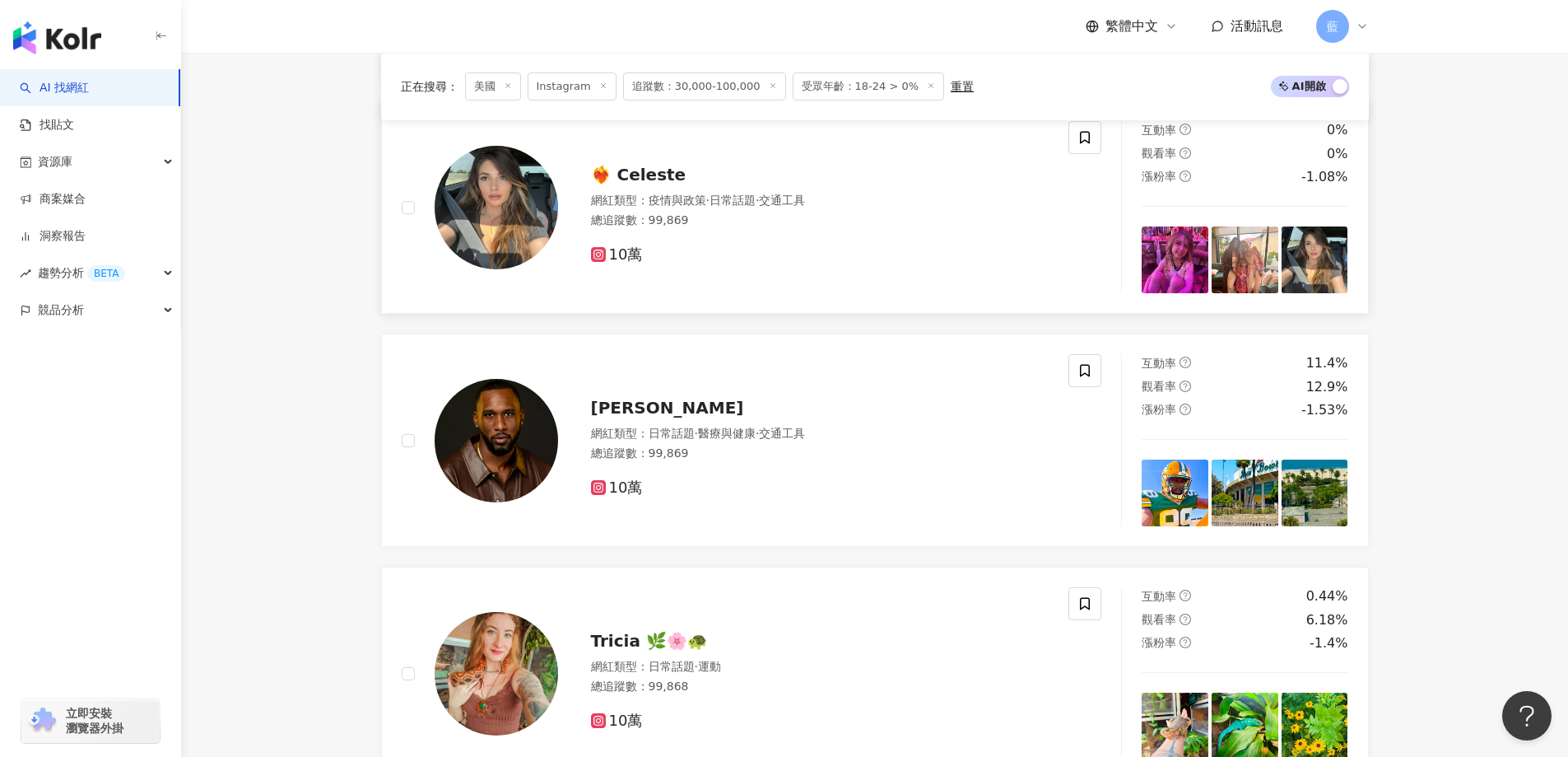
click at [677, 185] on span "❤️‍🔥 Celeste" at bounding box center [638, 174] width 95 height 20
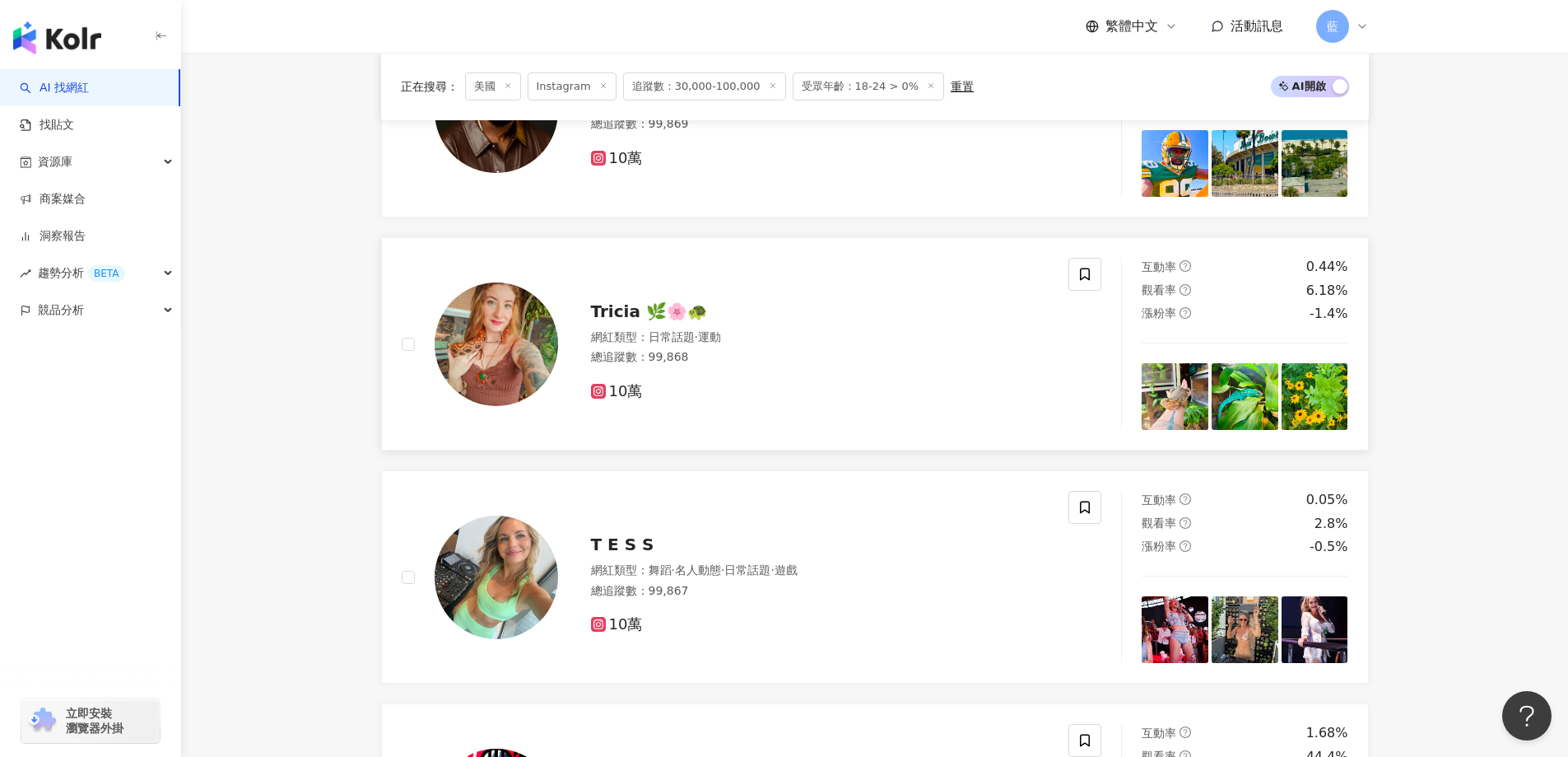
scroll to position [1248, 0]
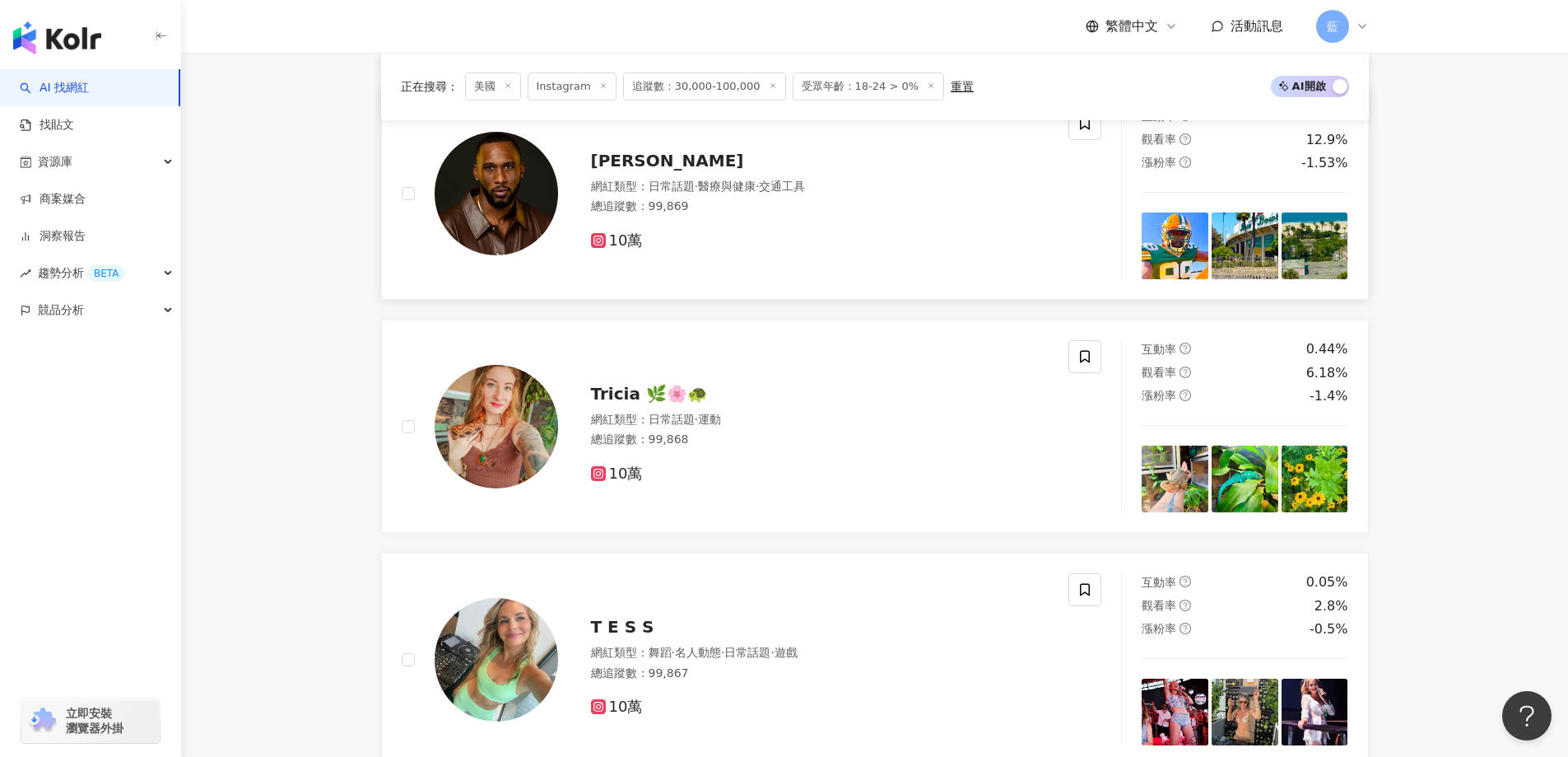
click at [697, 171] on span "Brandon Chambers" at bounding box center [667, 160] width 153 height 20
click at [618, 403] on span "Tricia 🌿🌸🐢" at bounding box center [649, 393] width 117 height 20
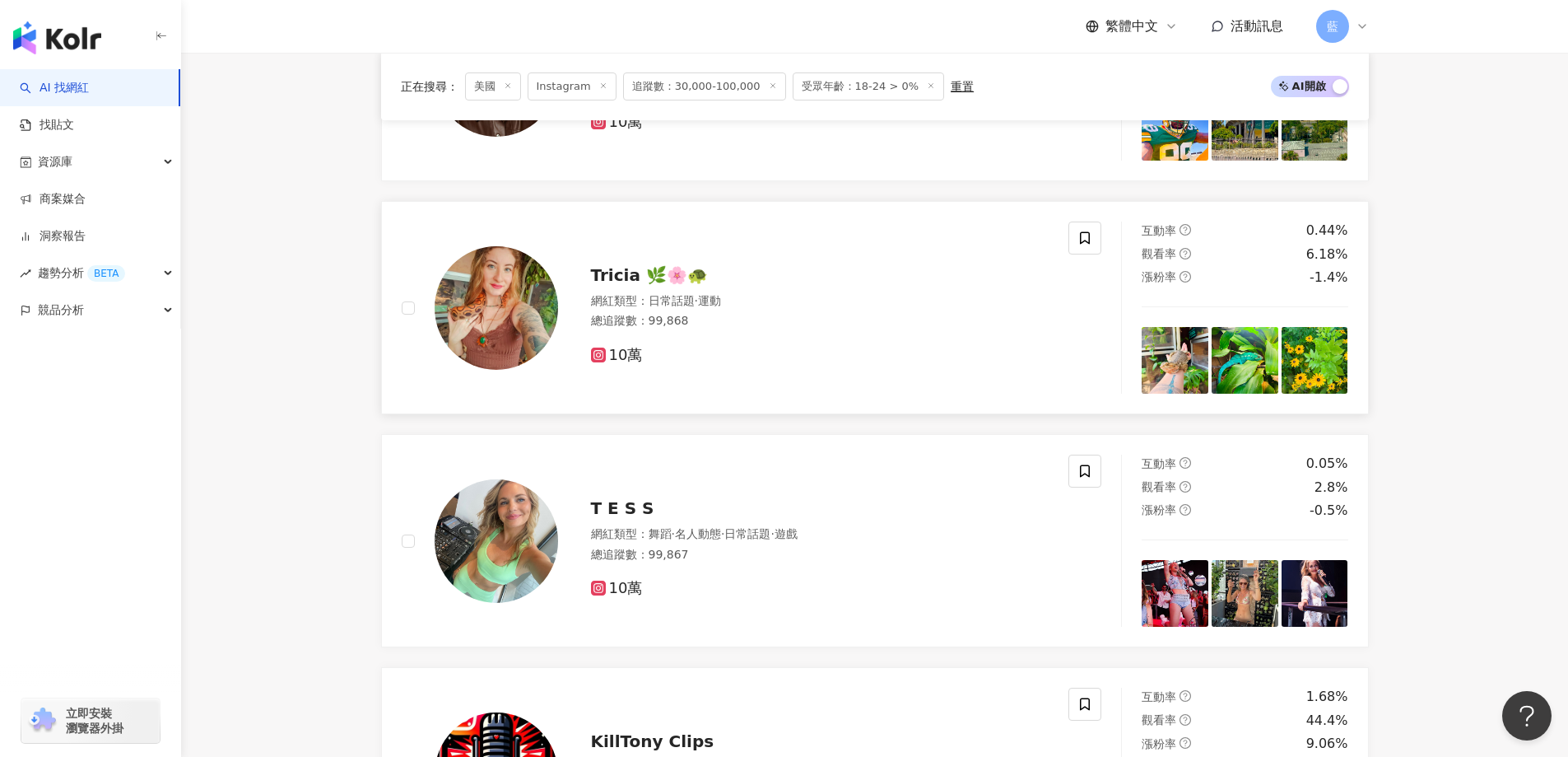
scroll to position [1494, 0]
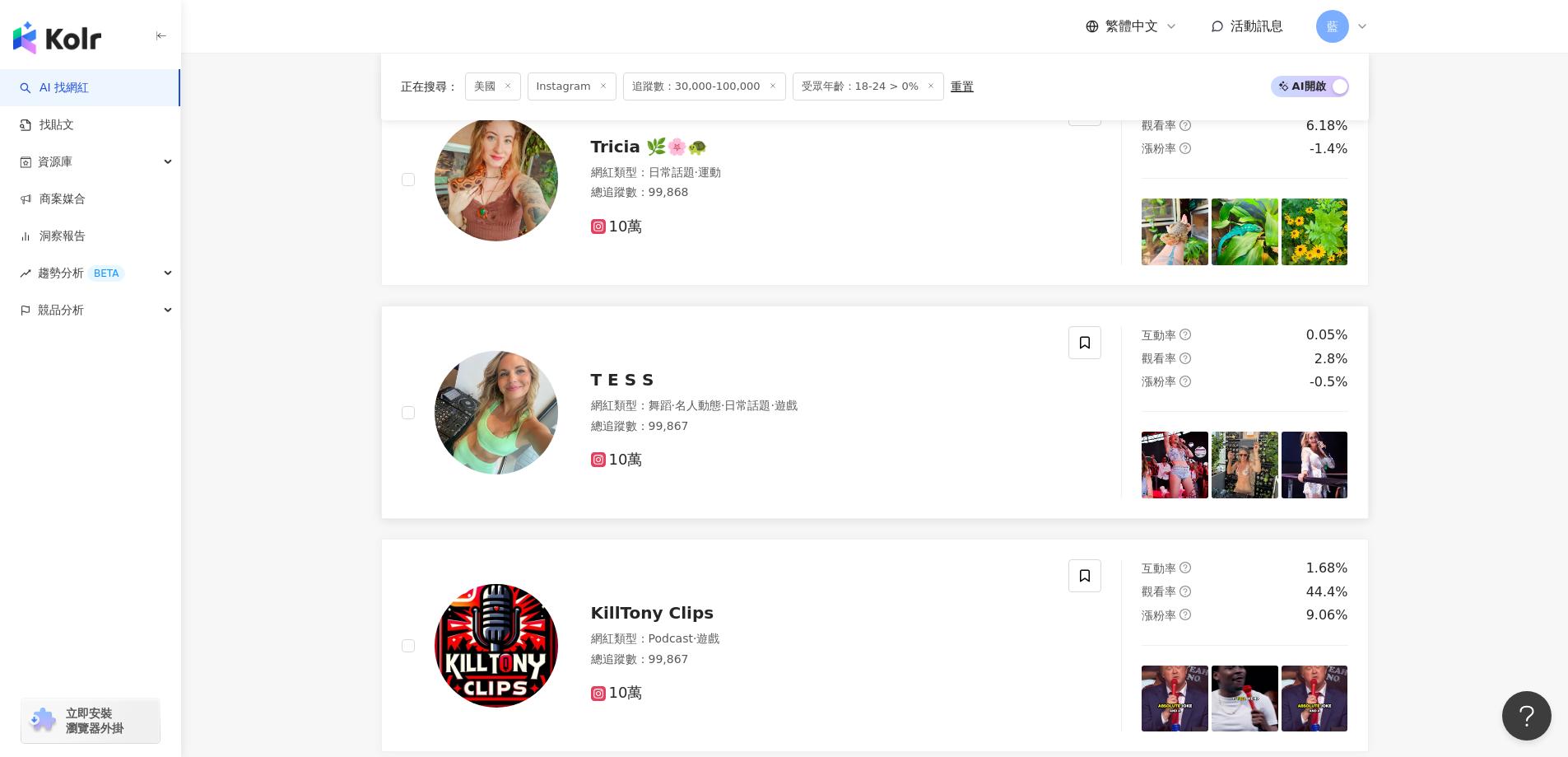
click at [613, 388] on span "T E S S" at bounding box center [623, 379] width 63 height 20
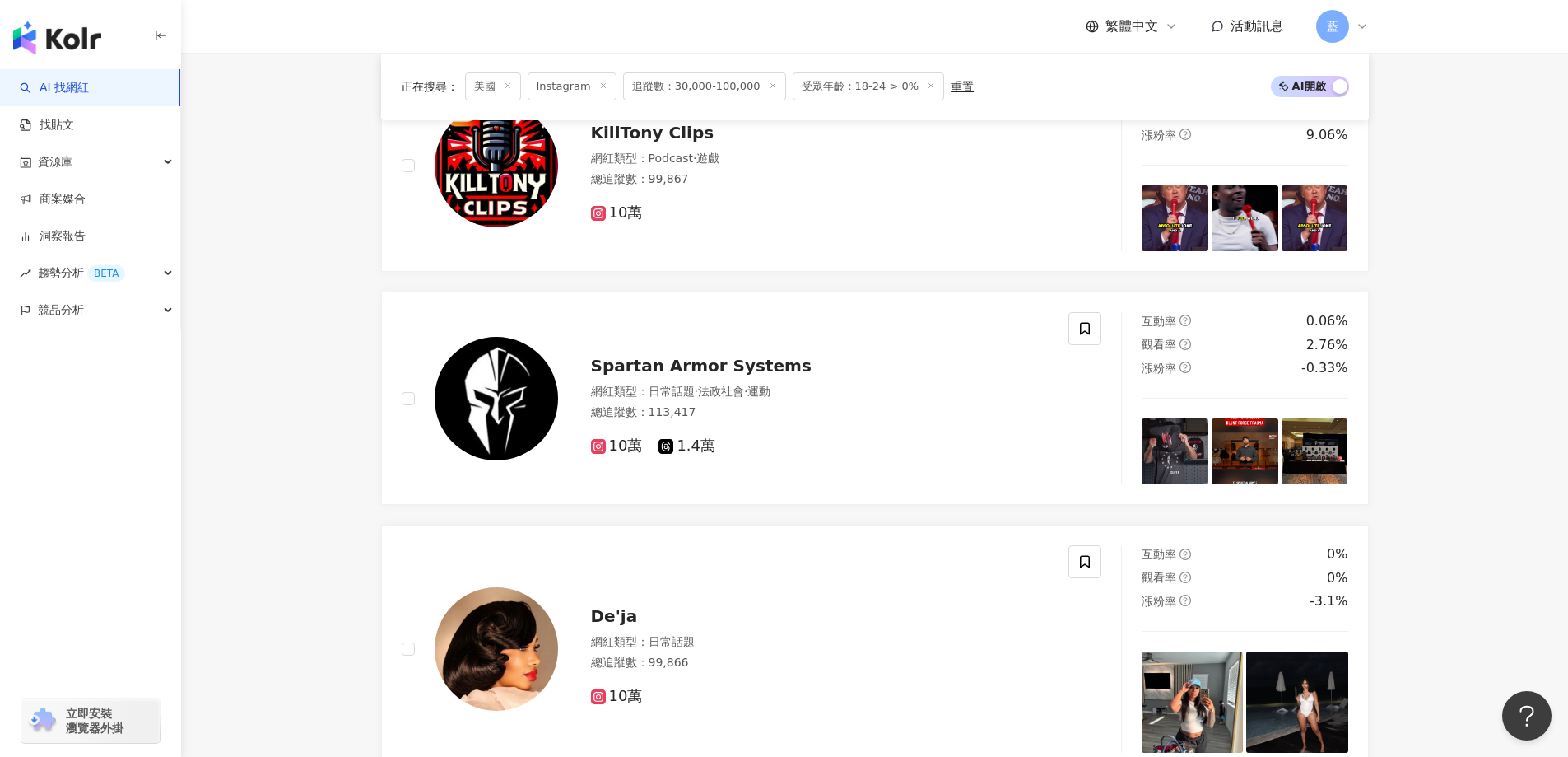
scroll to position [2236, 0]
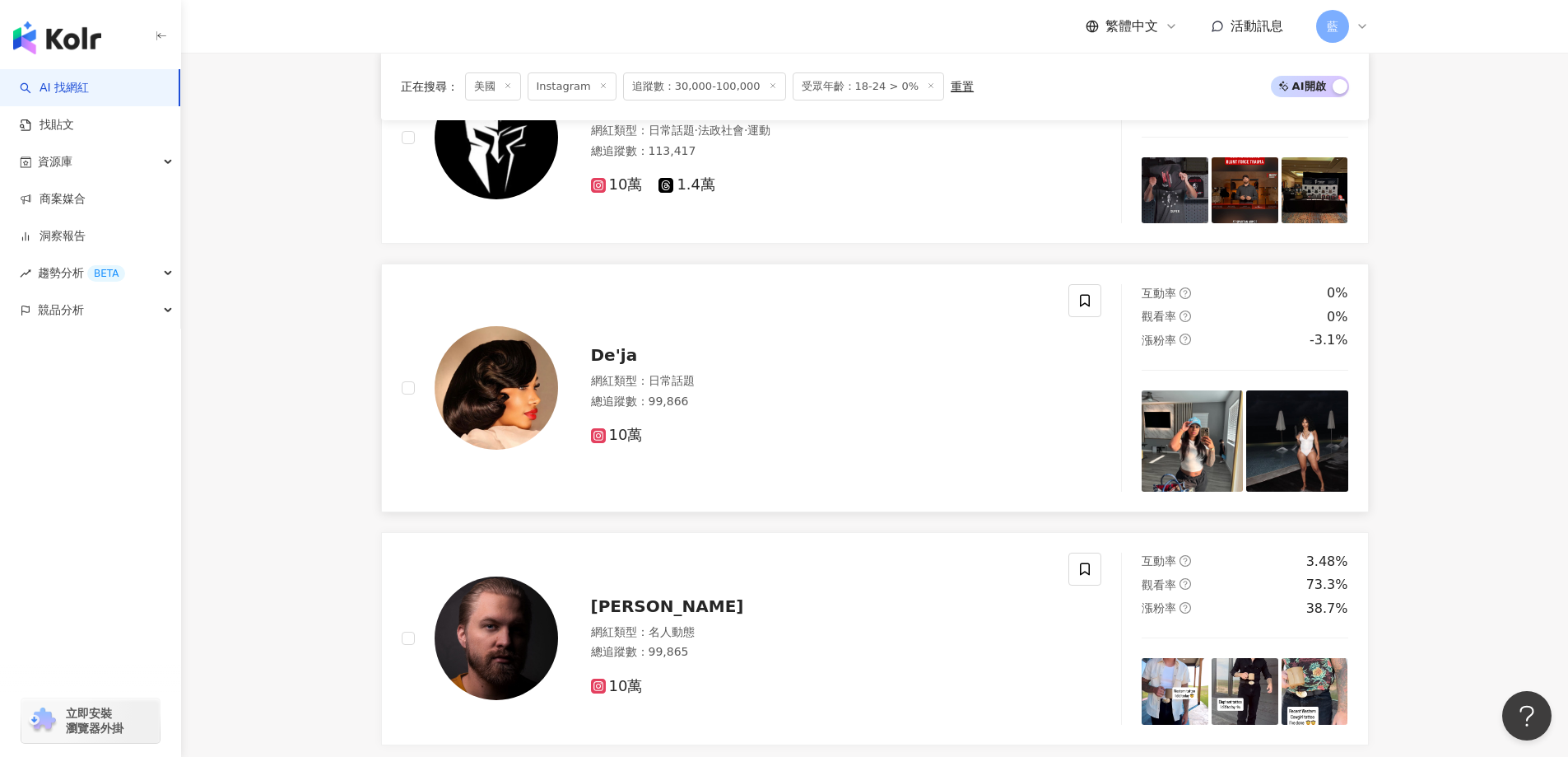
click at [617, 360] on span "De'ja" at bounding box center [614, 354] width 47 height 20
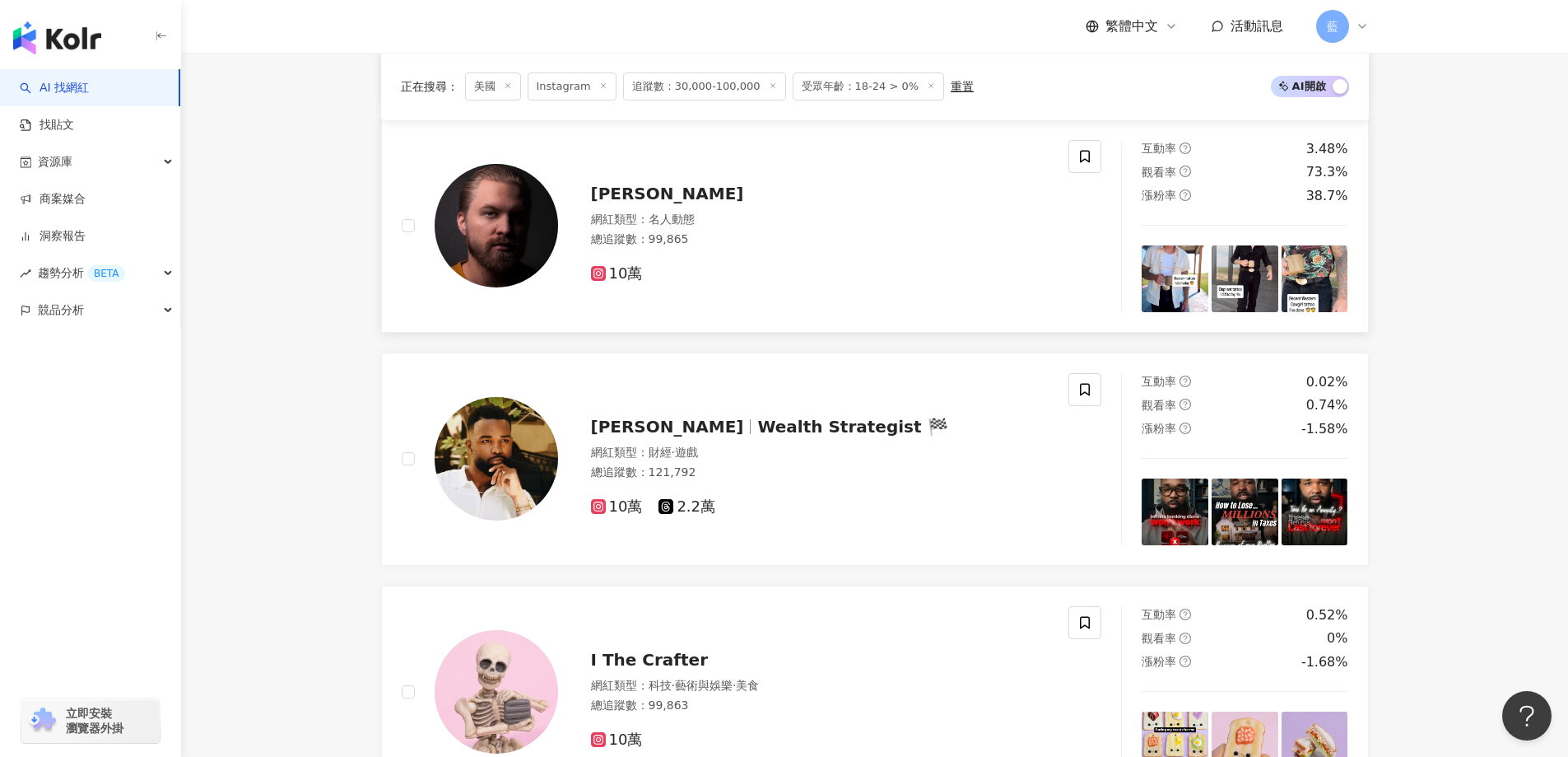
scroll to position [2648, 0]
click at [690, 203] on span "Michael Beecher" at bounding box center [667, 194] width 153 height 20
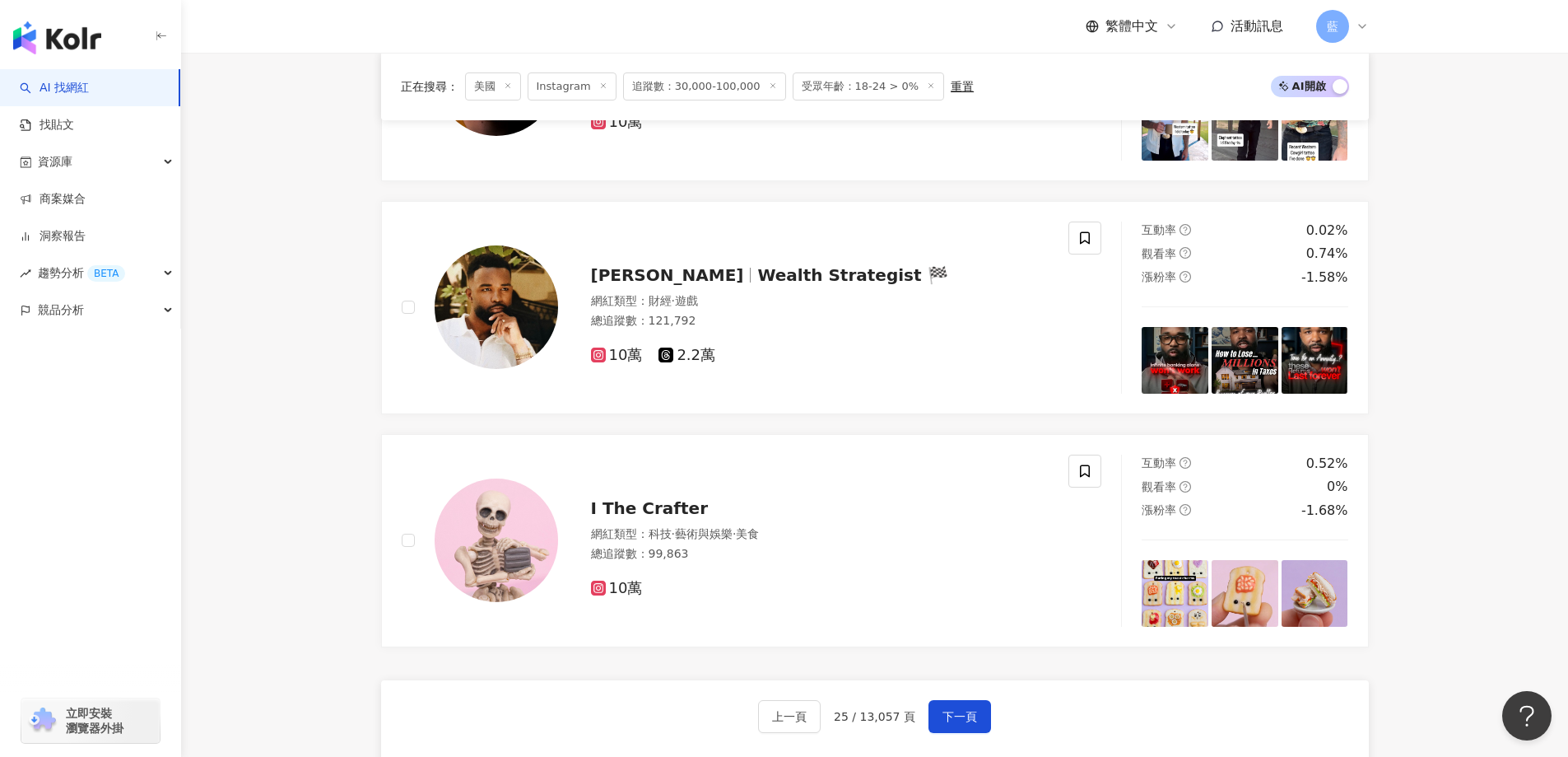
scroll to position [2813, 0]
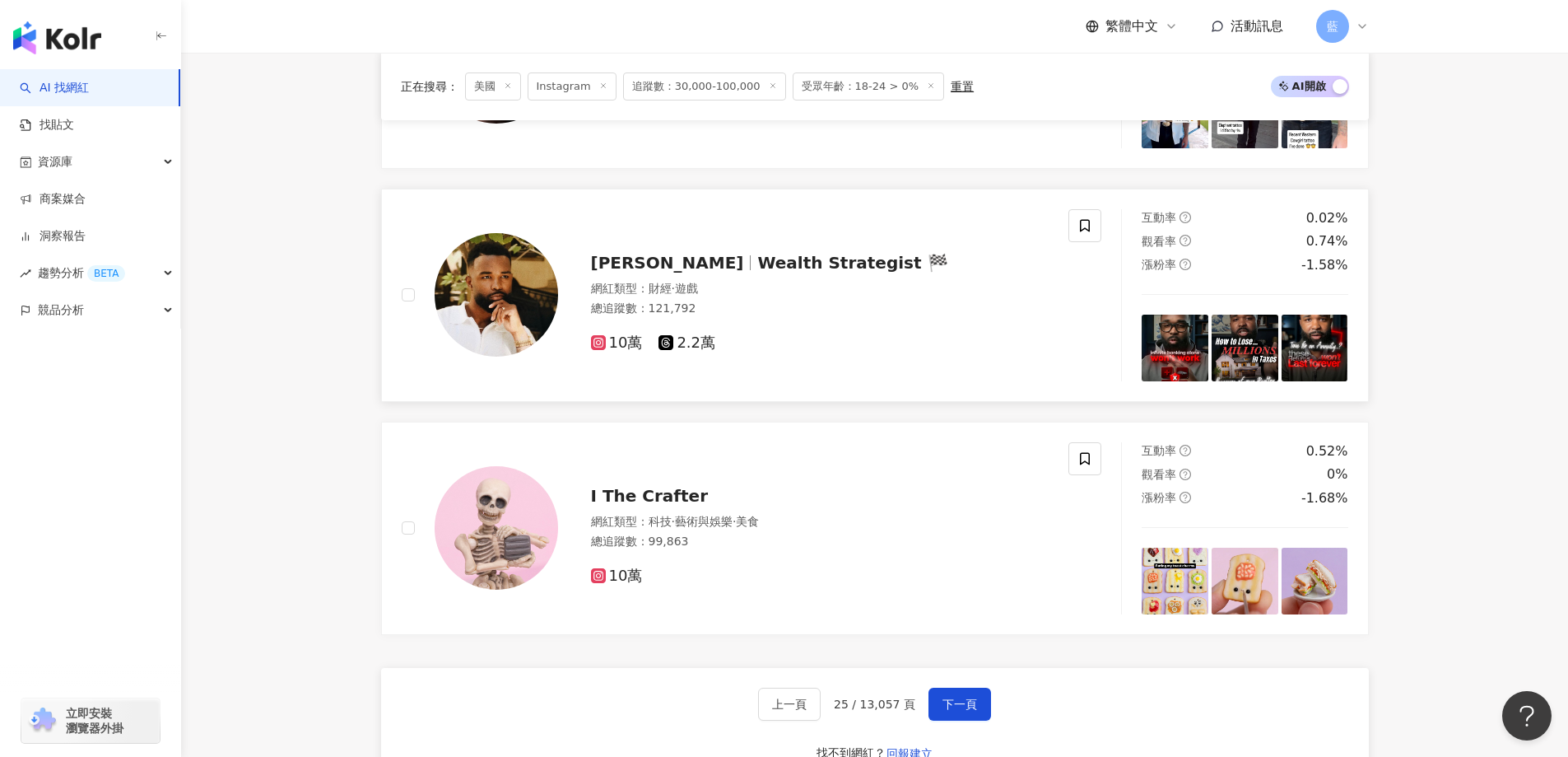
click at [757, 273] on span "Wealth Strategist 🏁" at bounding box center [853, 263] width 190 height 20
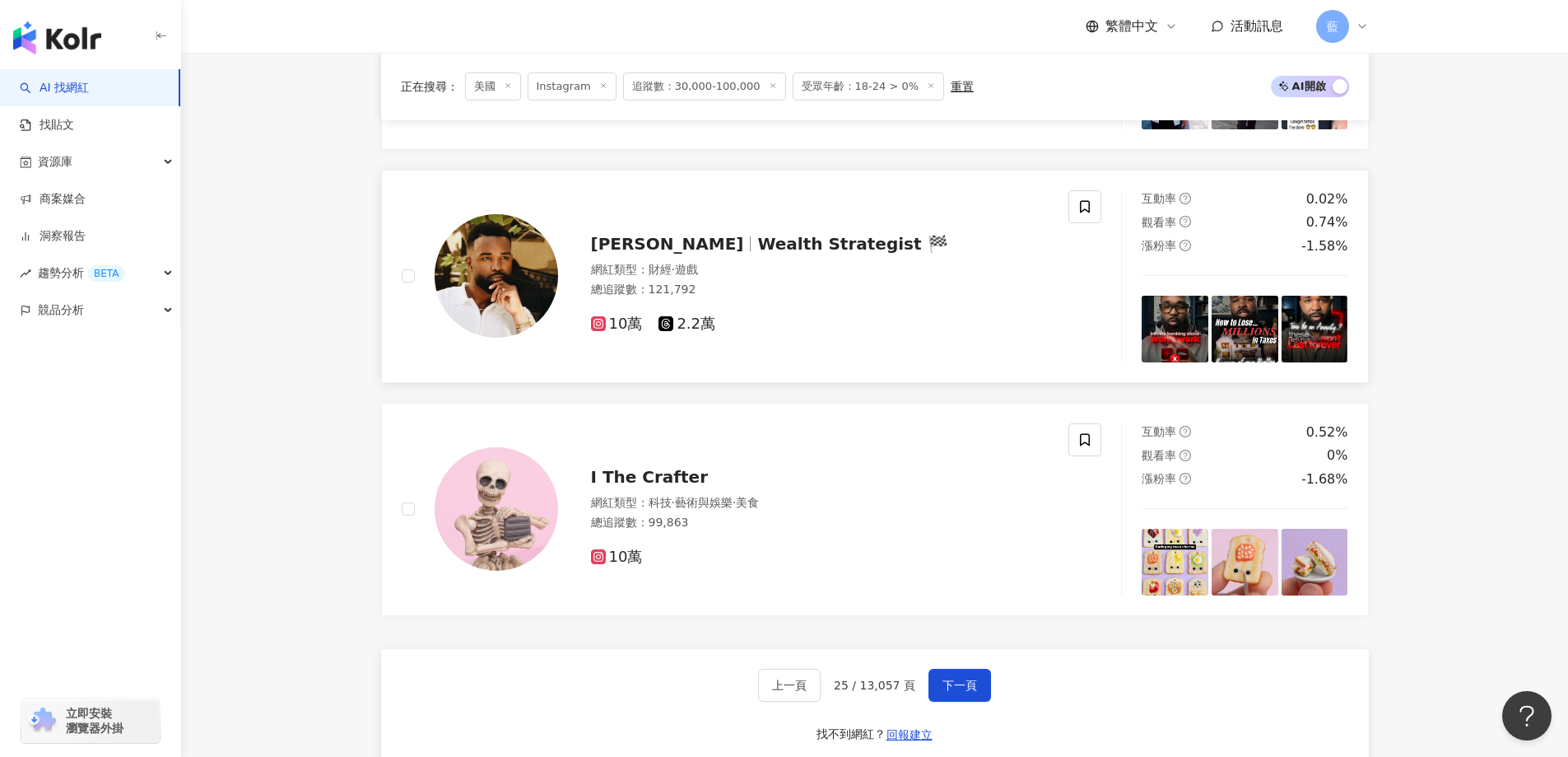
scroll to position [3141, 0]
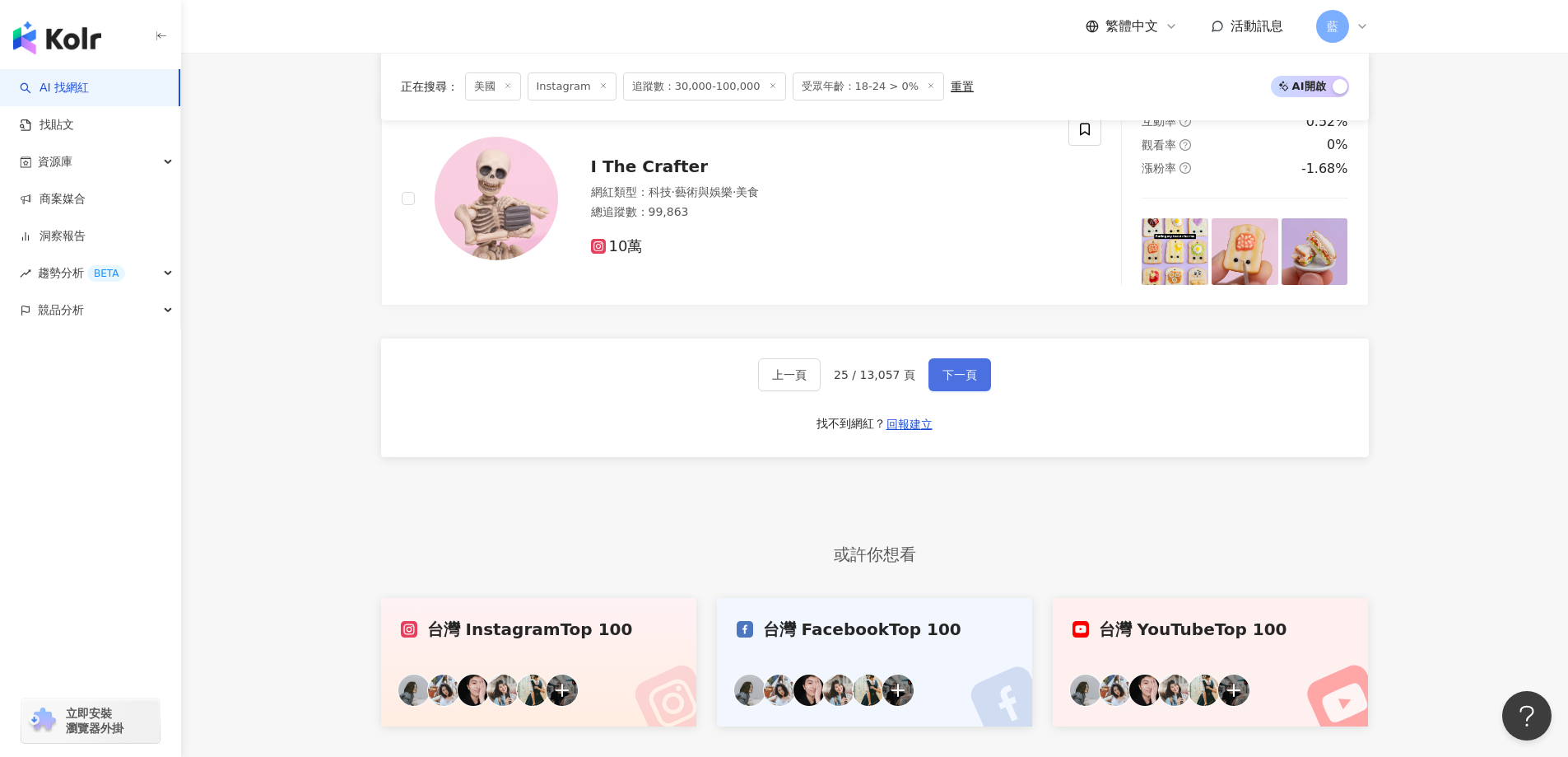
click at [960, 381] on span "下一頁" at bounding box center [960, 374] width 34 height 13
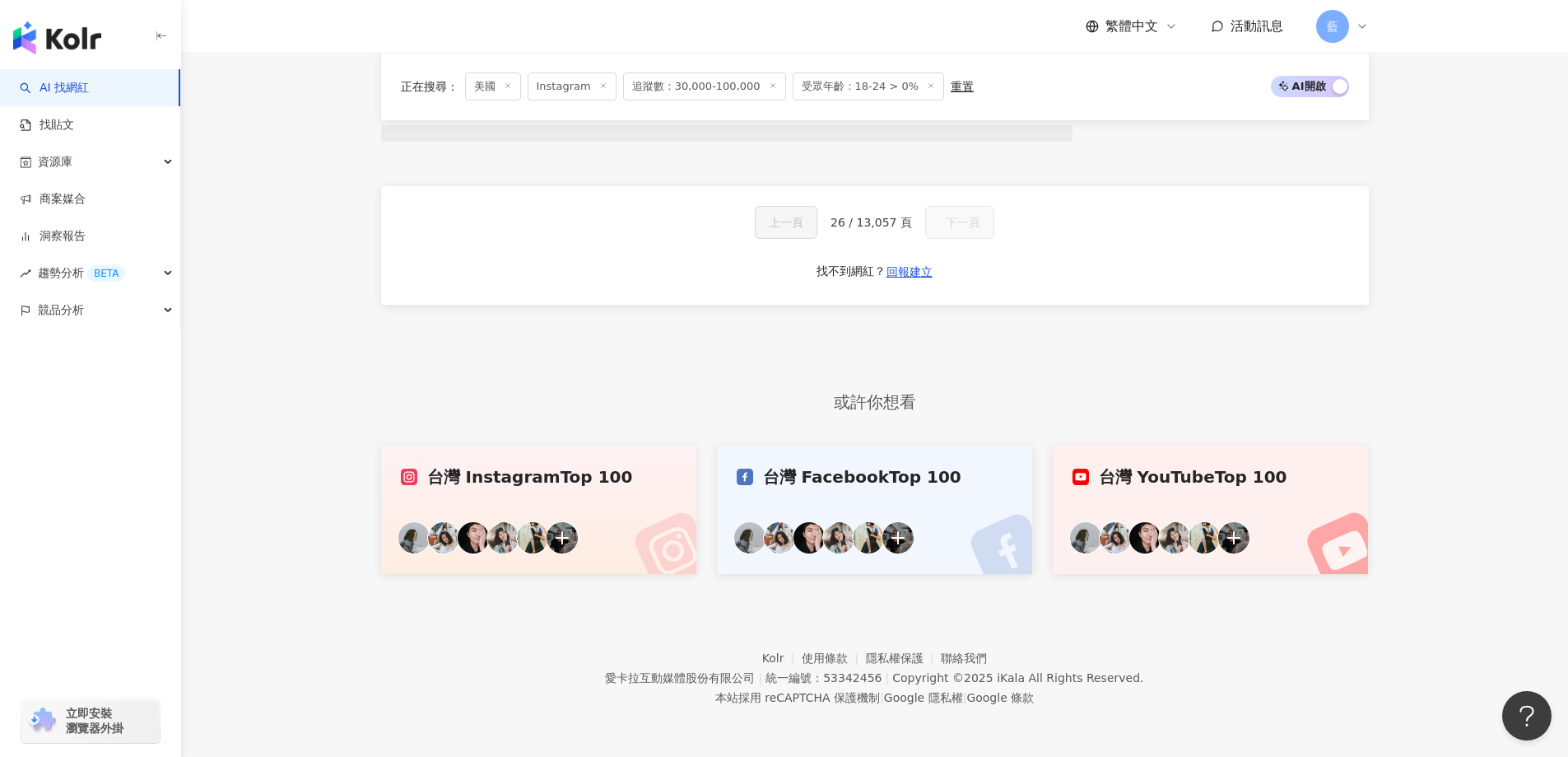
scroll to position [1308, 0]
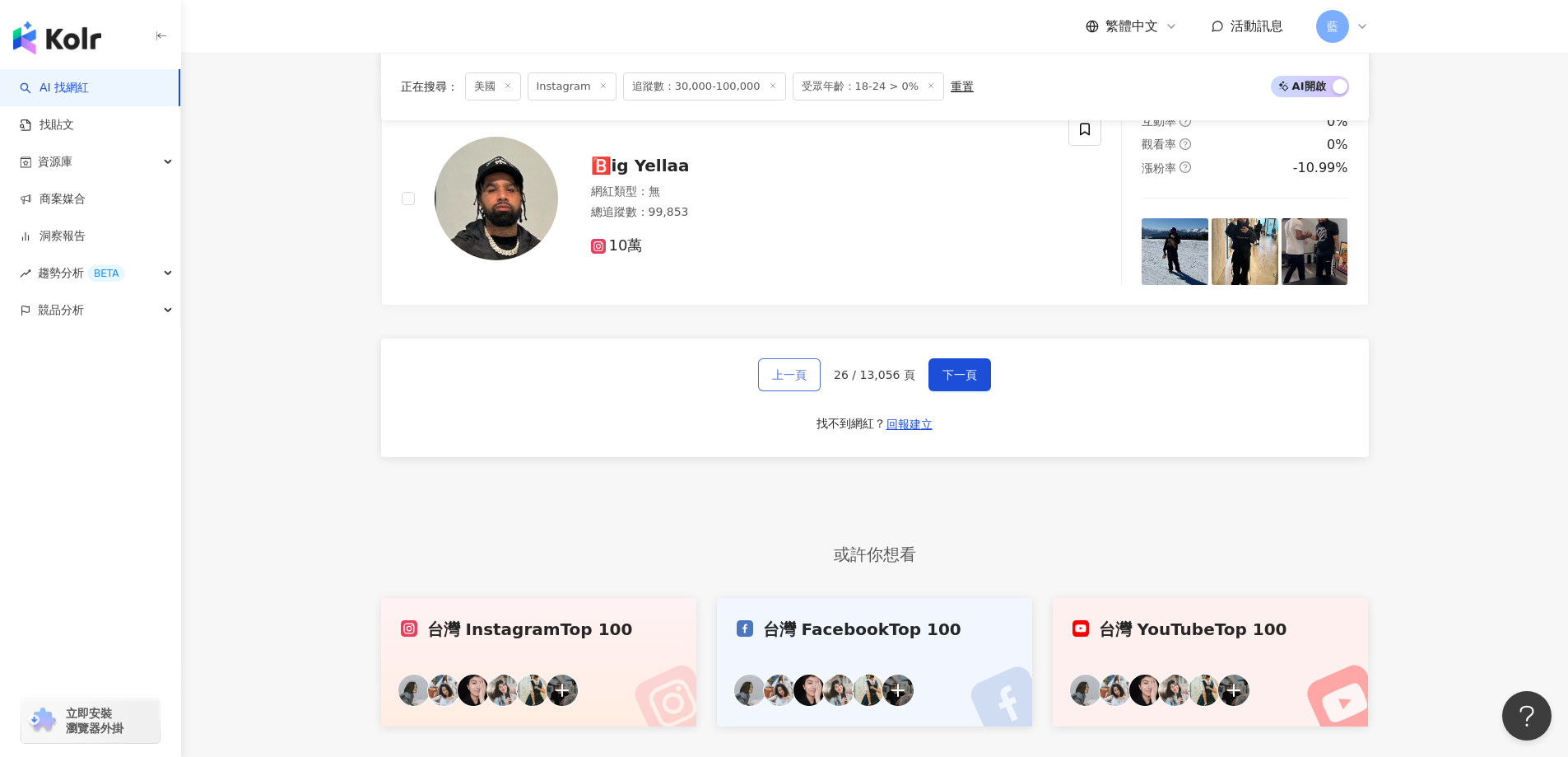
click at [791, 381] on span "上一頁" at bounding box center [789, 374] width 34 height 13
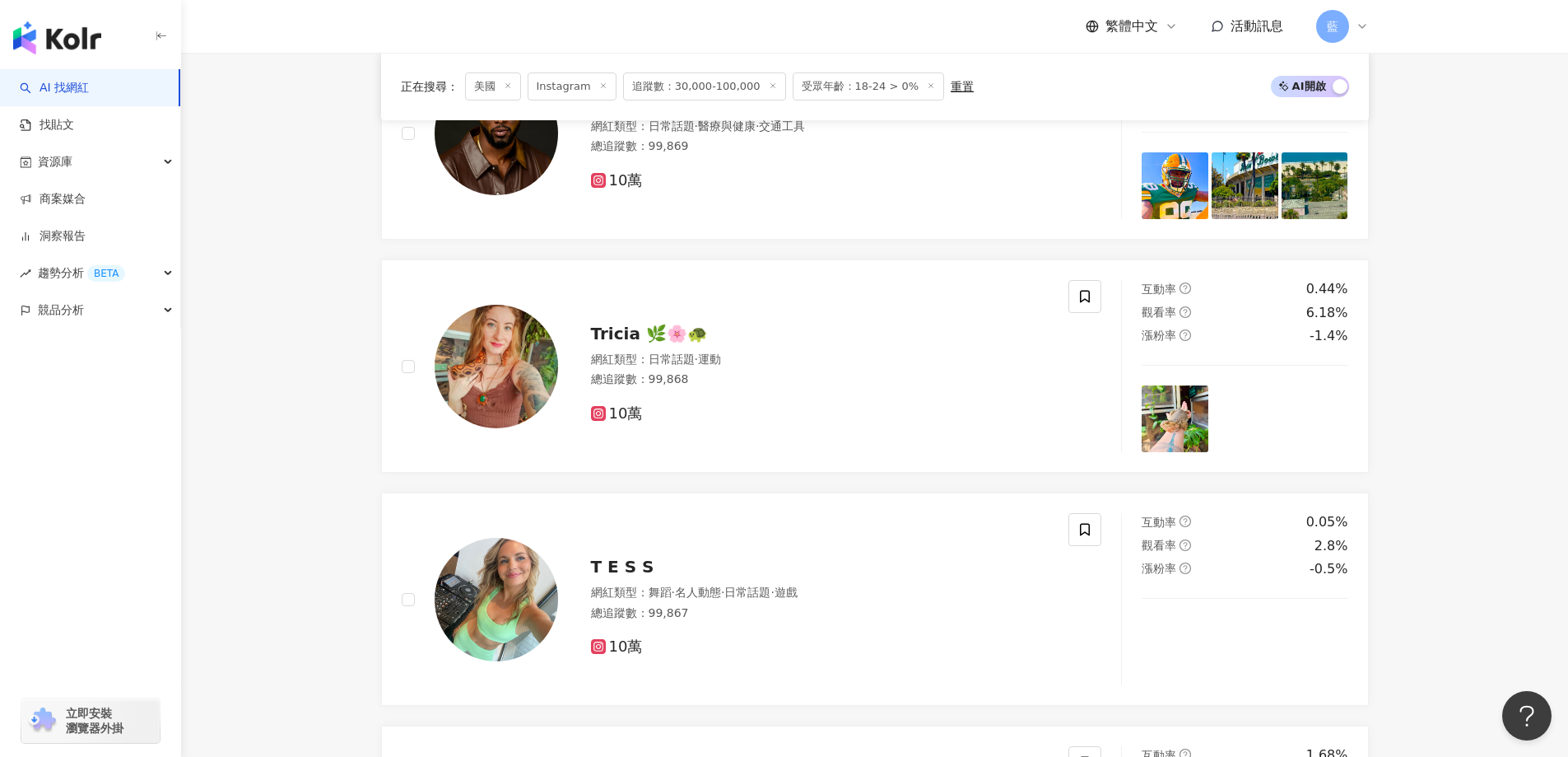
scroll to position [3141, 0]
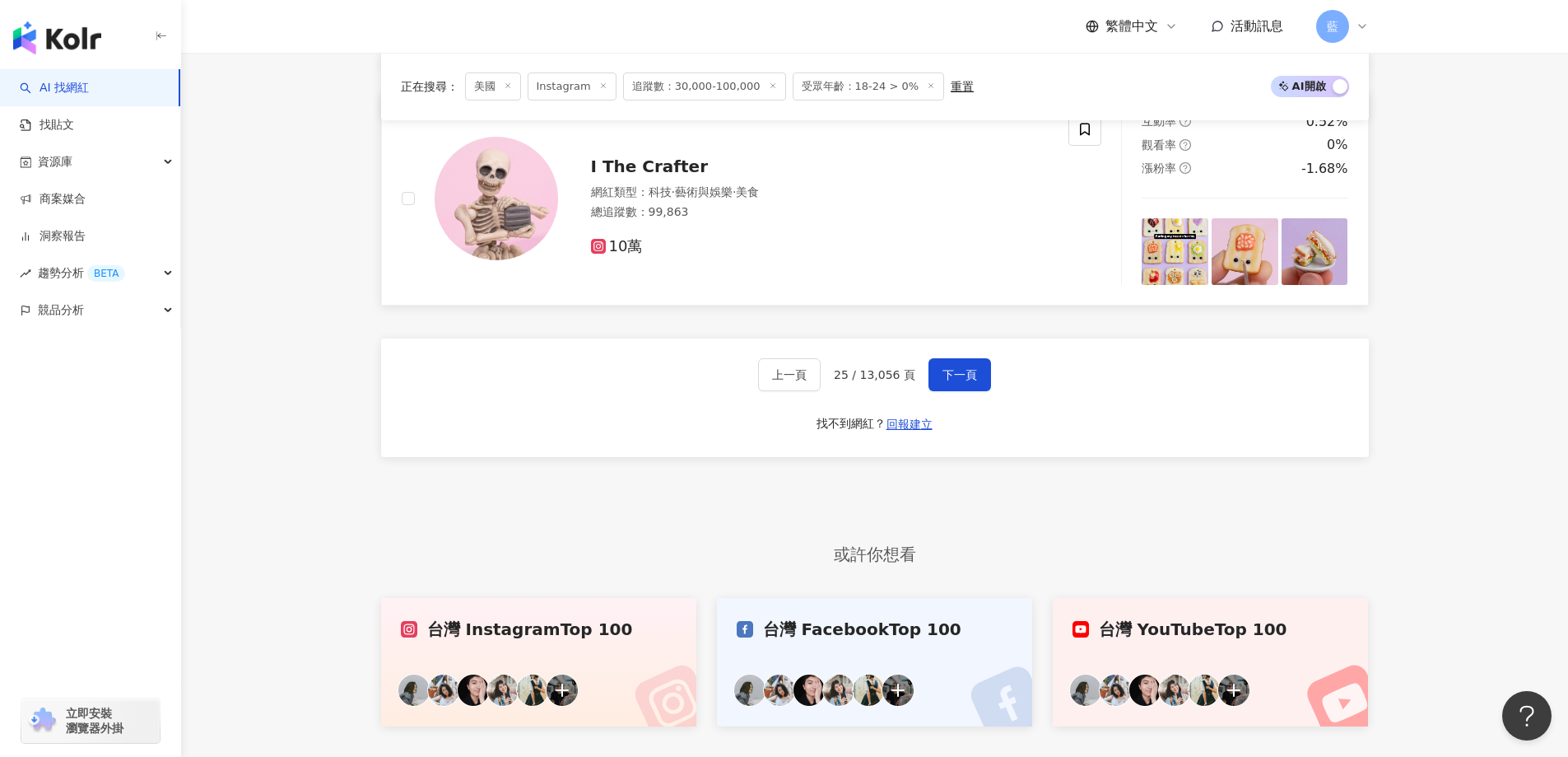
click at [632, 176] on span "I The Crafter" at bounding box center [649, 166] width 118 height 20
click at [944, 370] on button "下一頁" at bounding box center [959, 374] width 63 height 33
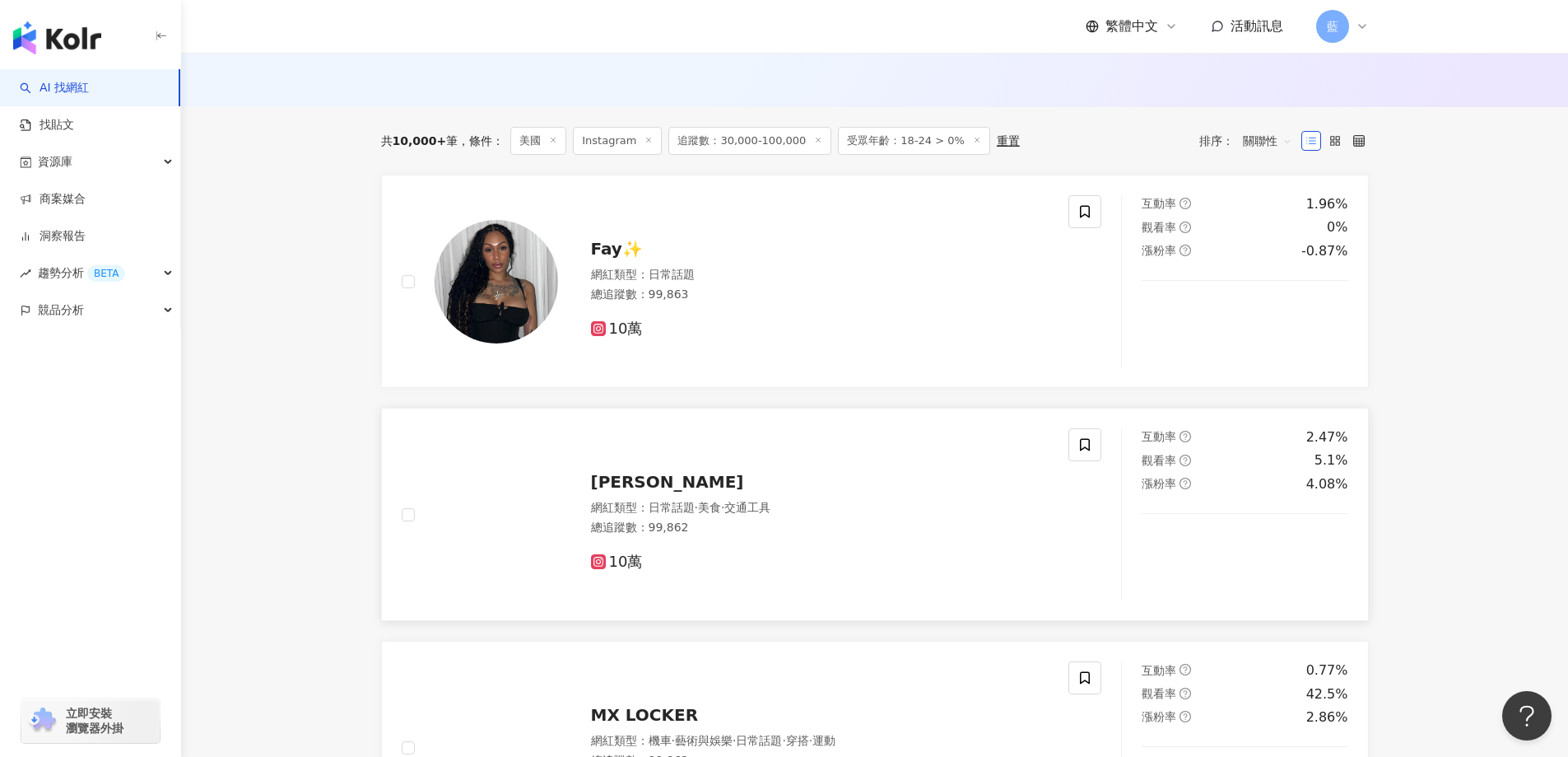
scroll to position [342, 0]
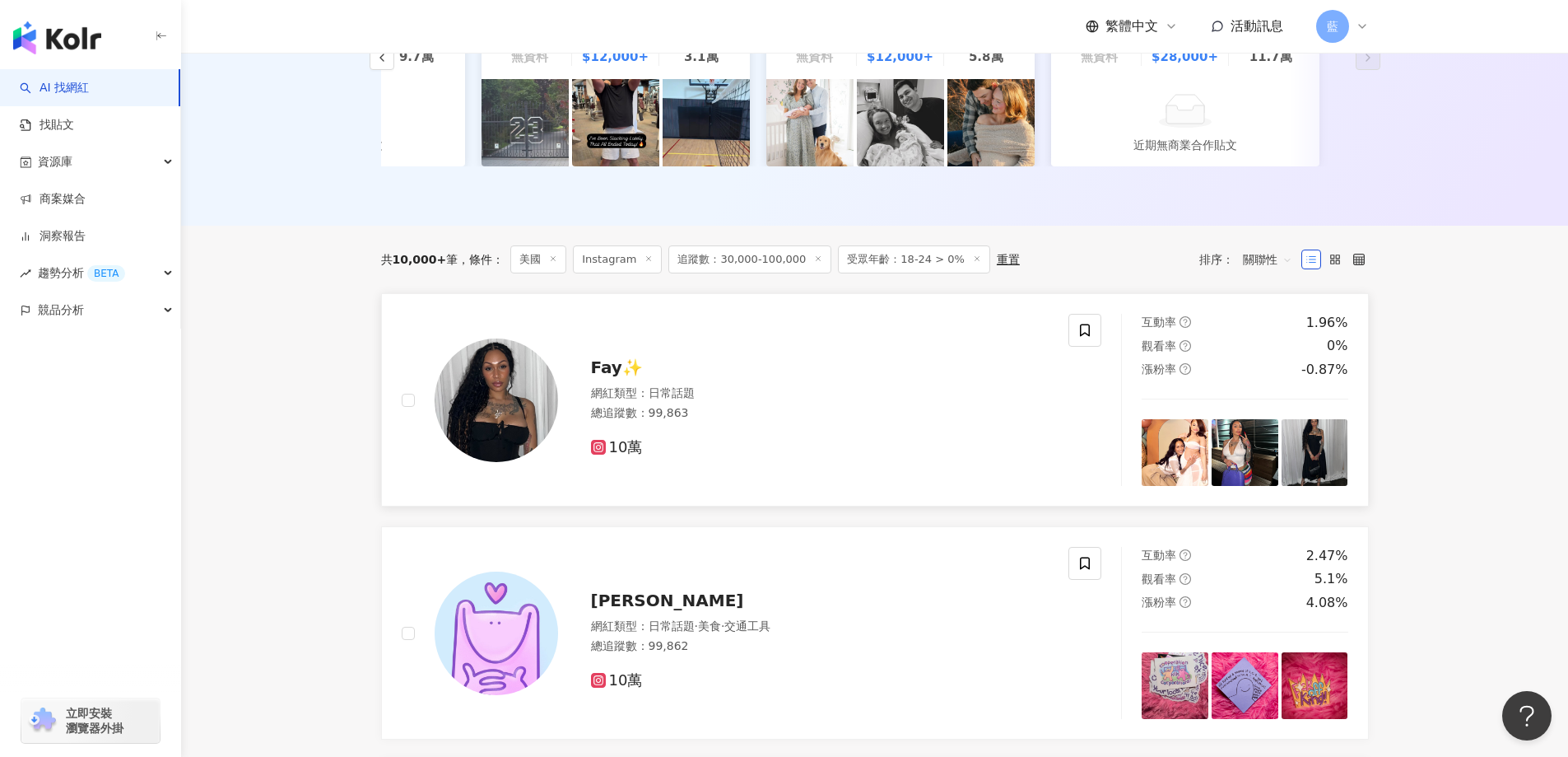
click at [624, 372] on span "Fay✨" at bounding box center [617, 366] width 51 height 20
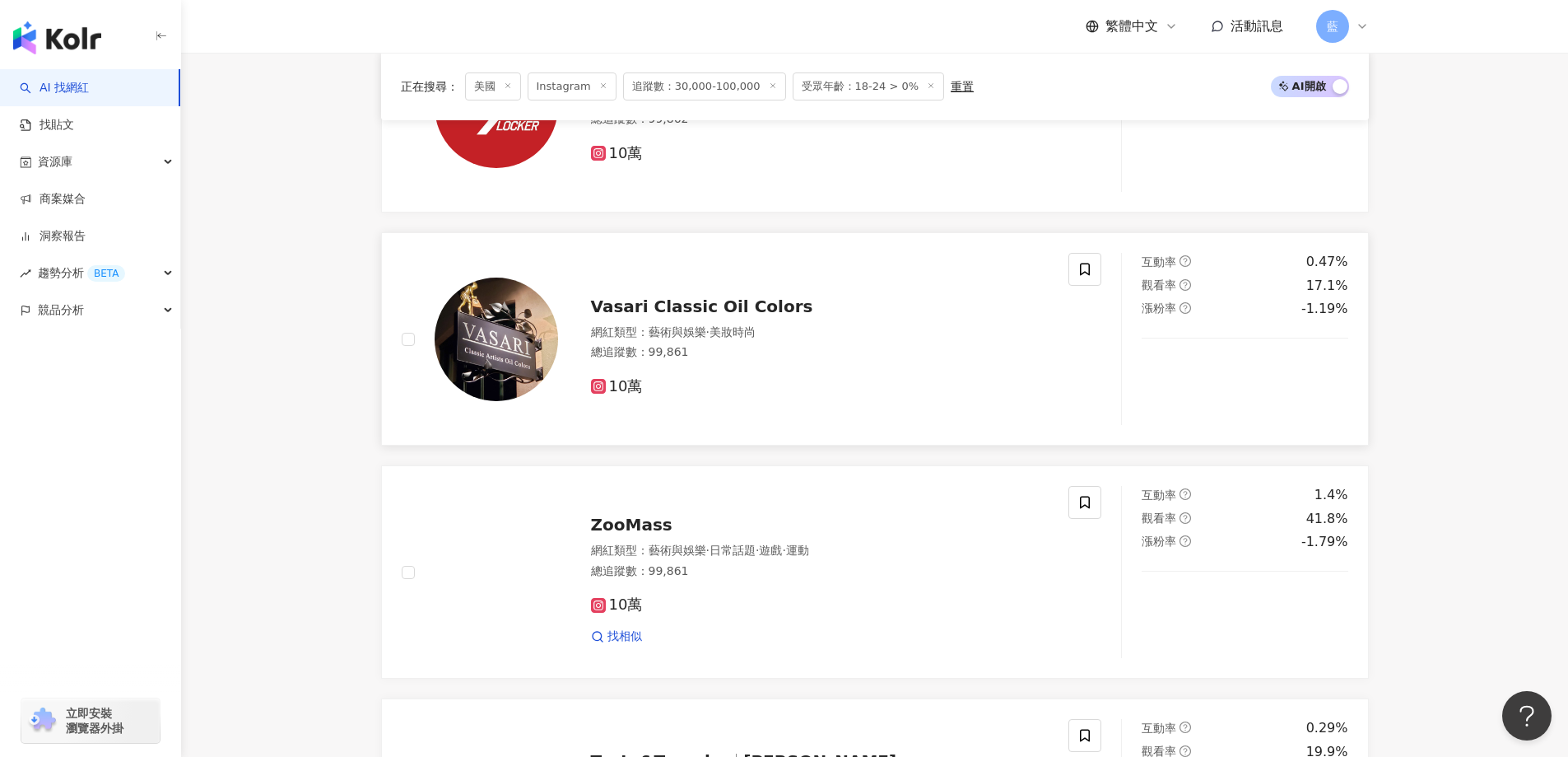
scroll to position [1494, 0]
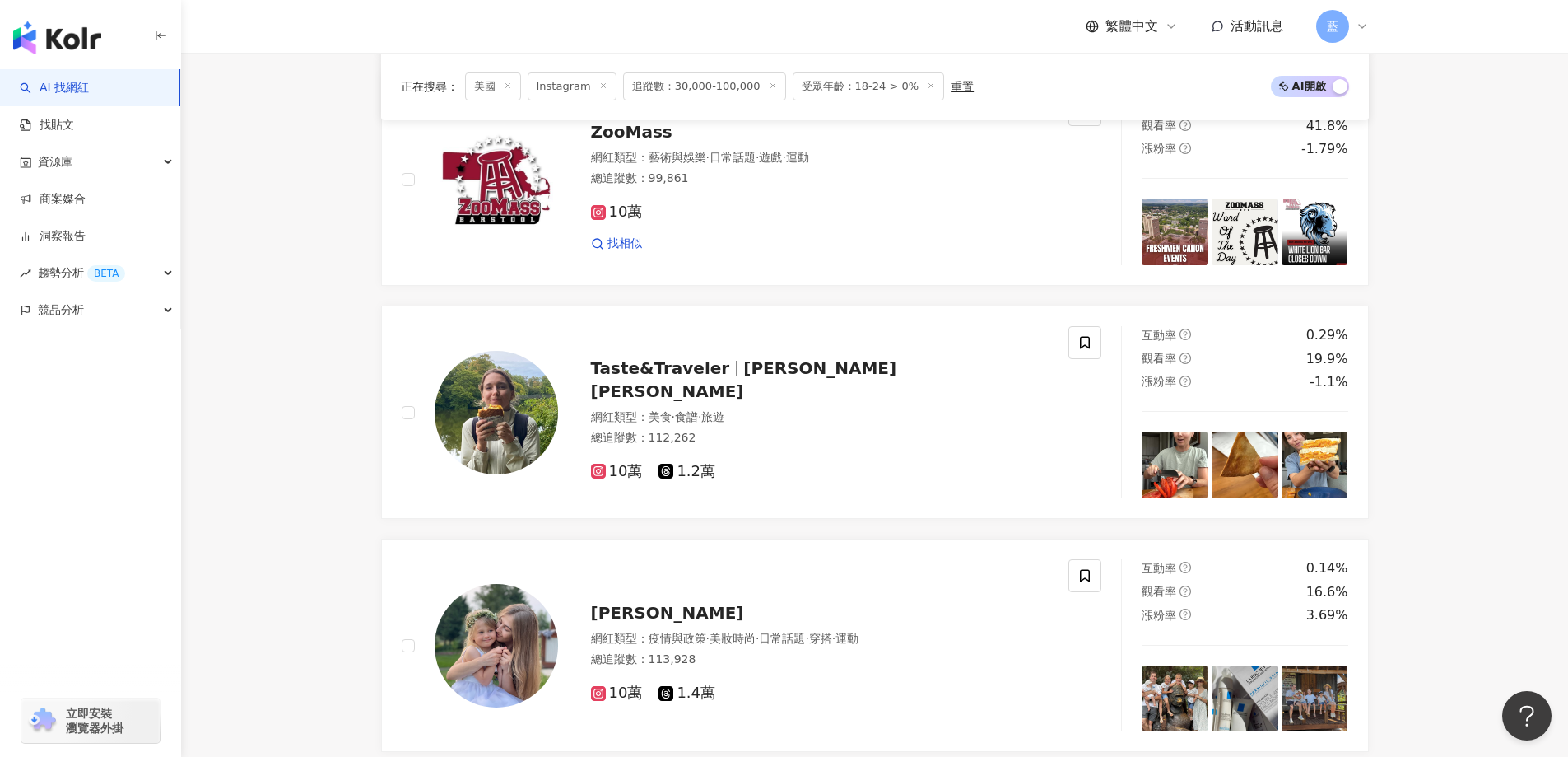
click at [697, 378] on span "Taste&Traveler" at bounding box center [660, 367] width 139 height 20
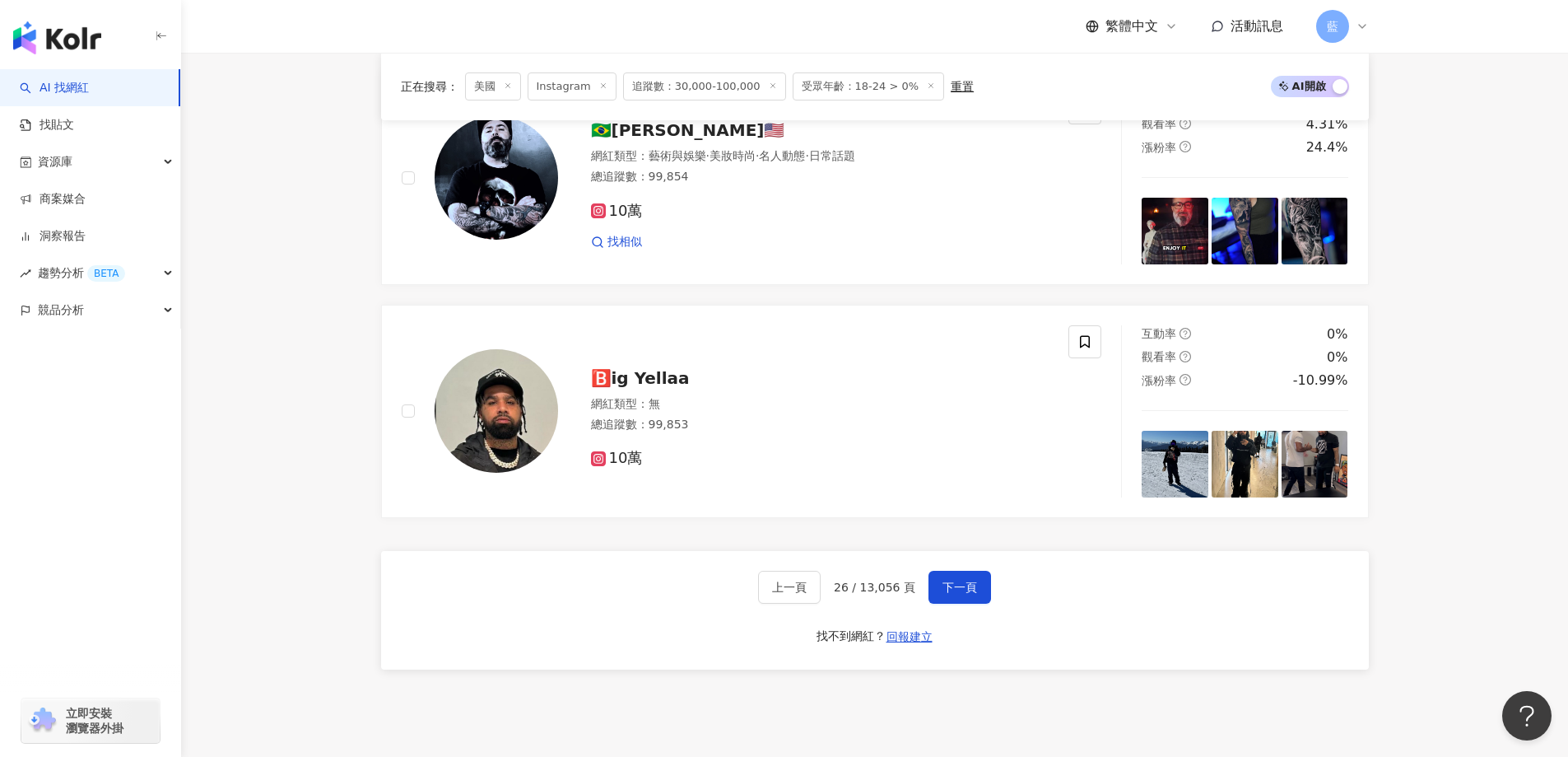
scroll to position [2813, 0]
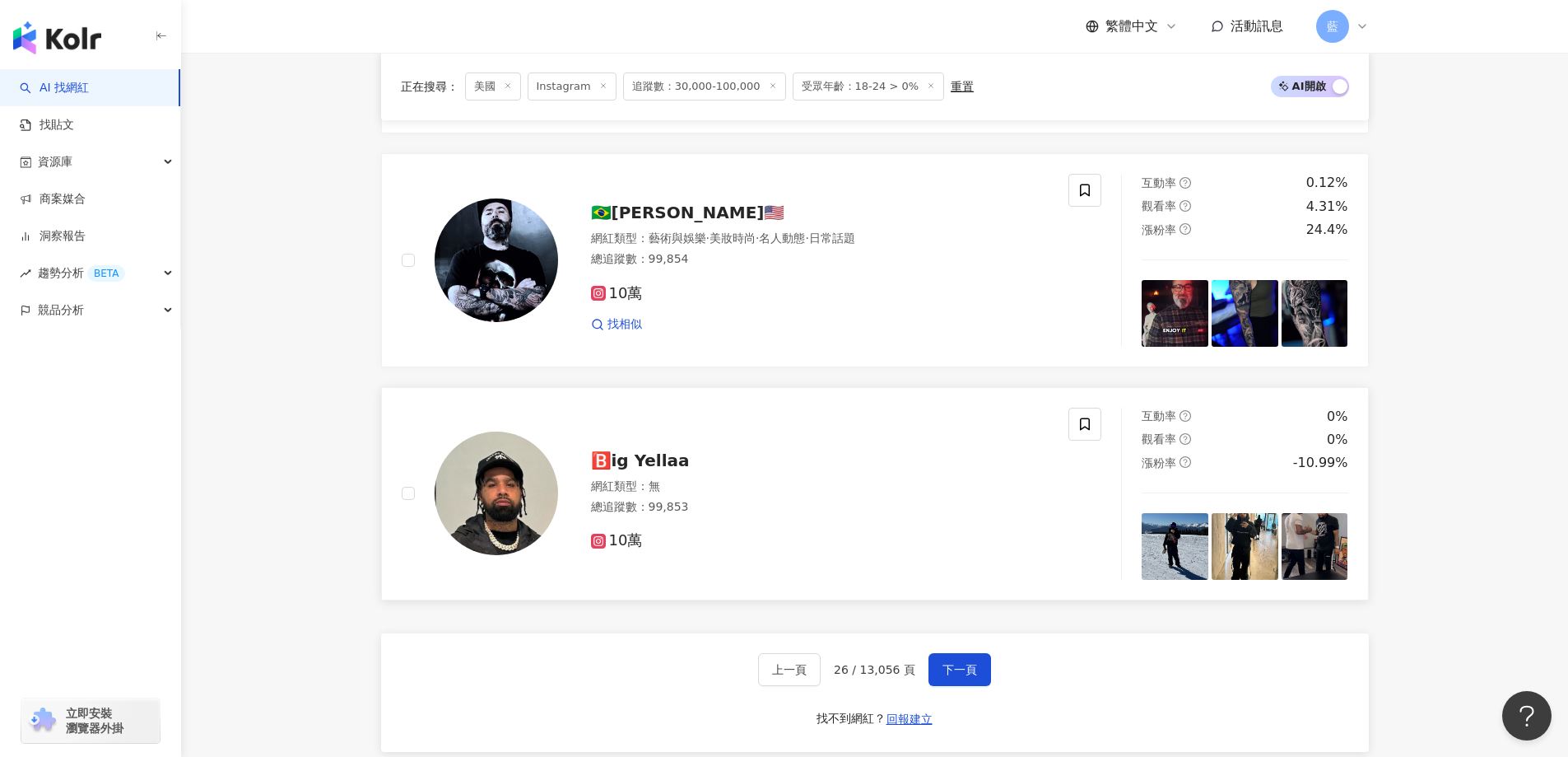
click at [666, 470] on span "🅱️ig Yellaa" at bounding box center [640, 460] width 99 height 20
click at [946, 676] on span "下一頁" at bounding box center [960, 669] width 34 height 13
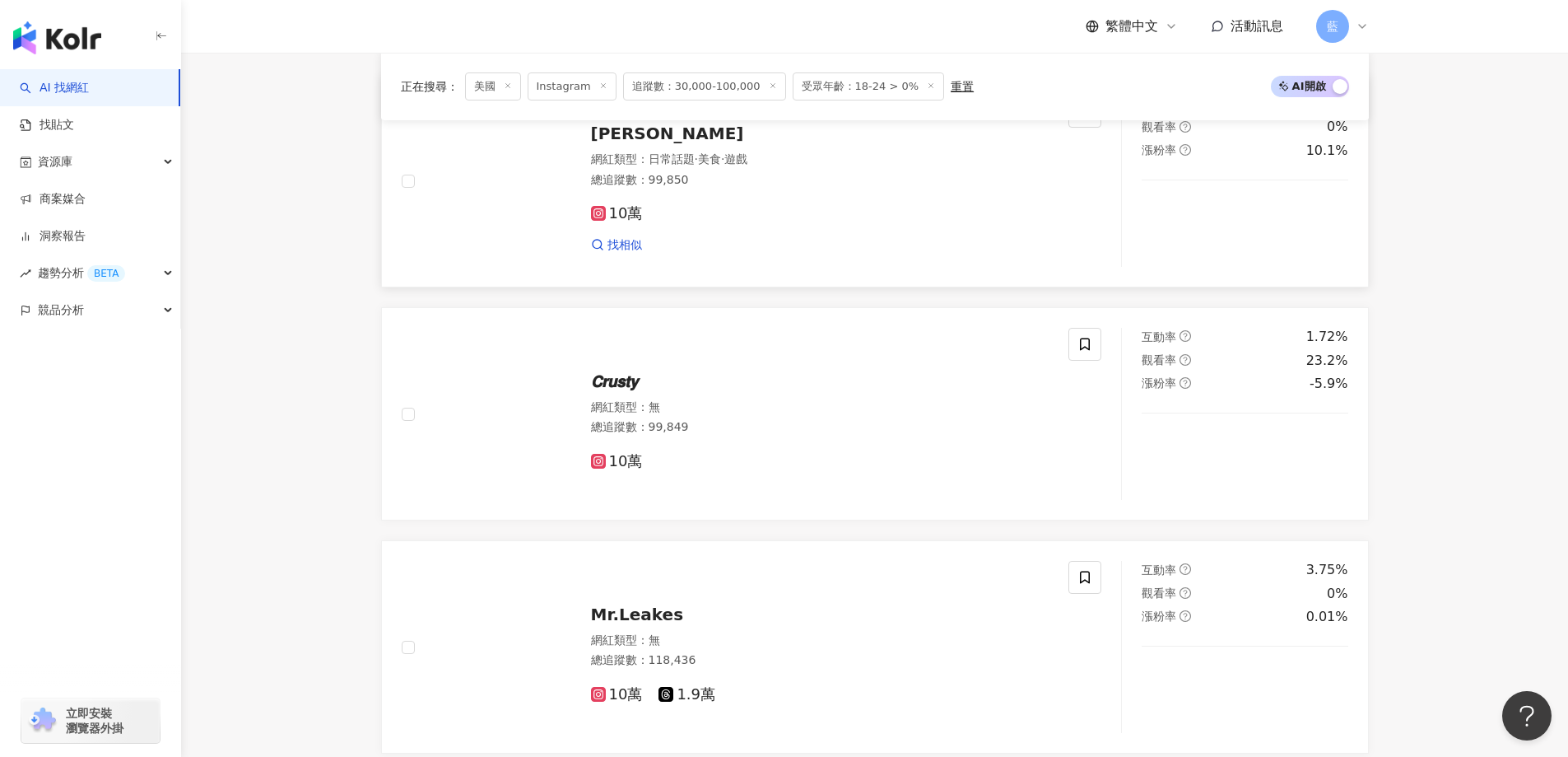
scroll to position [481, 0]
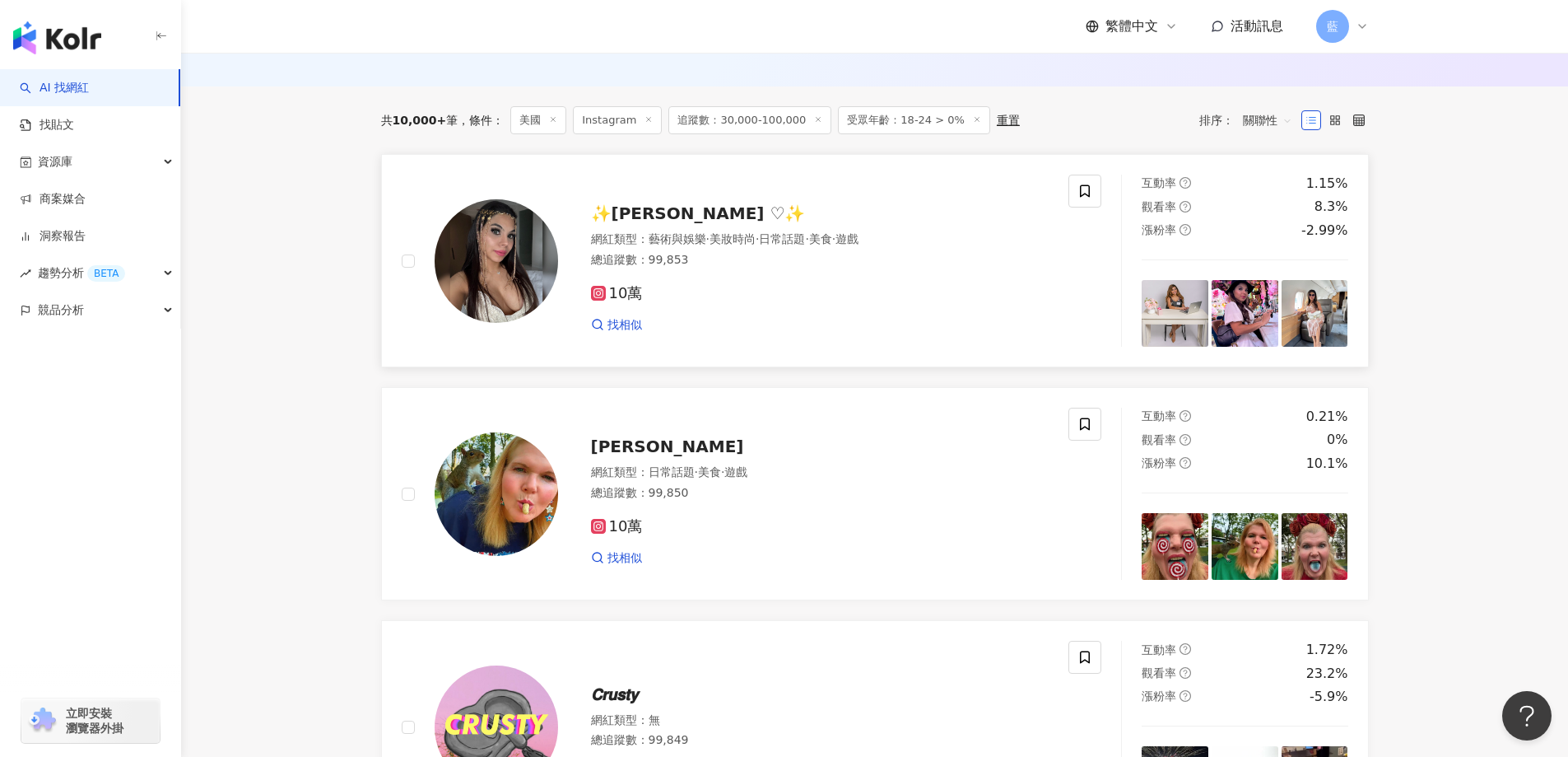
click at [695, 239] on div "✨Adriana Guadamuz ♡✨ 網紅類型 ： 藝術與娛樂 · 美妝時尚 · 日常話題 · 美食 · 遊戲 總追蹤數 ： 99,853 10萬 找相似" at bounding box center [804, 261] width 492 height 144
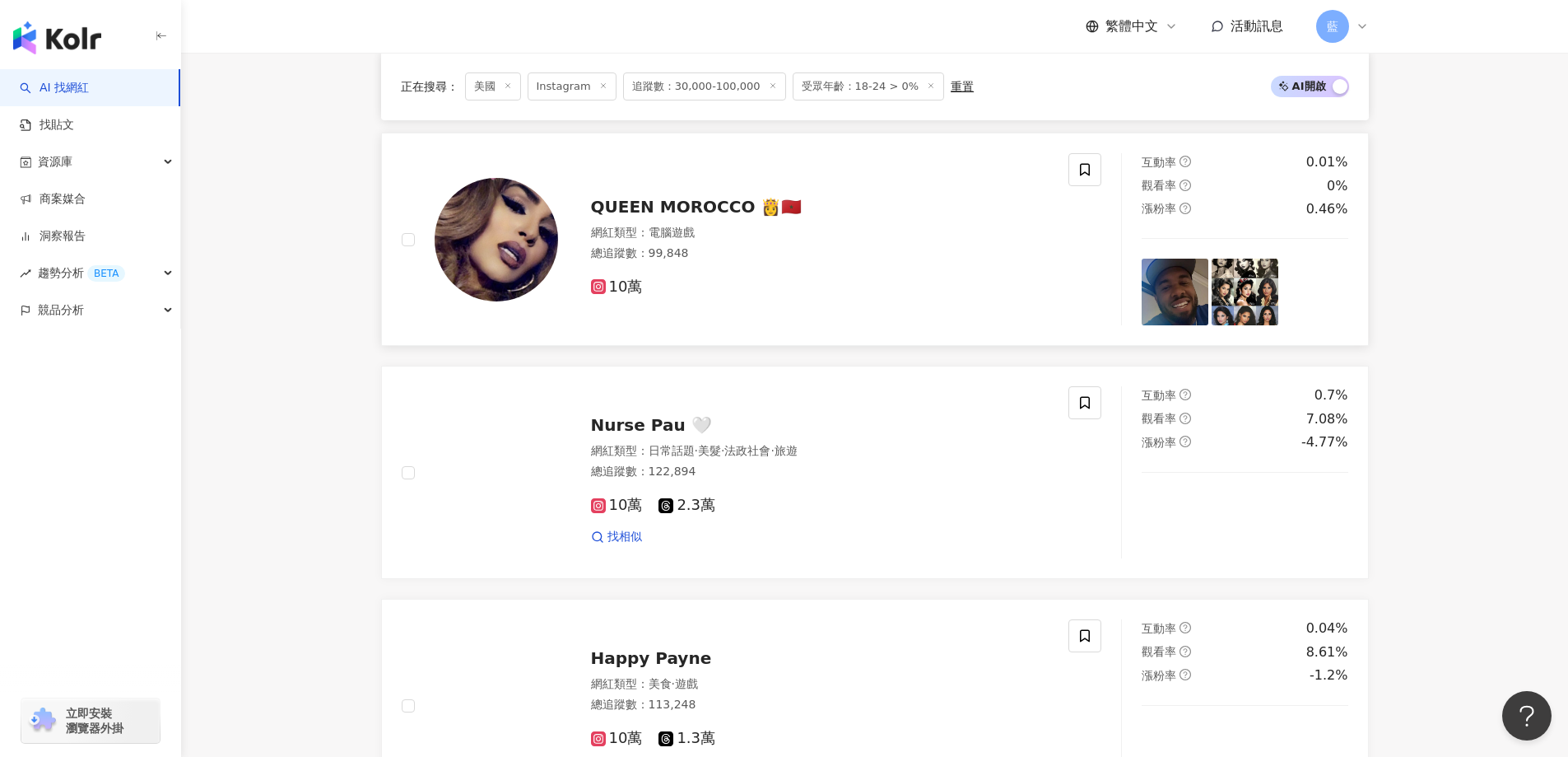
scroll to position [1880, 0]
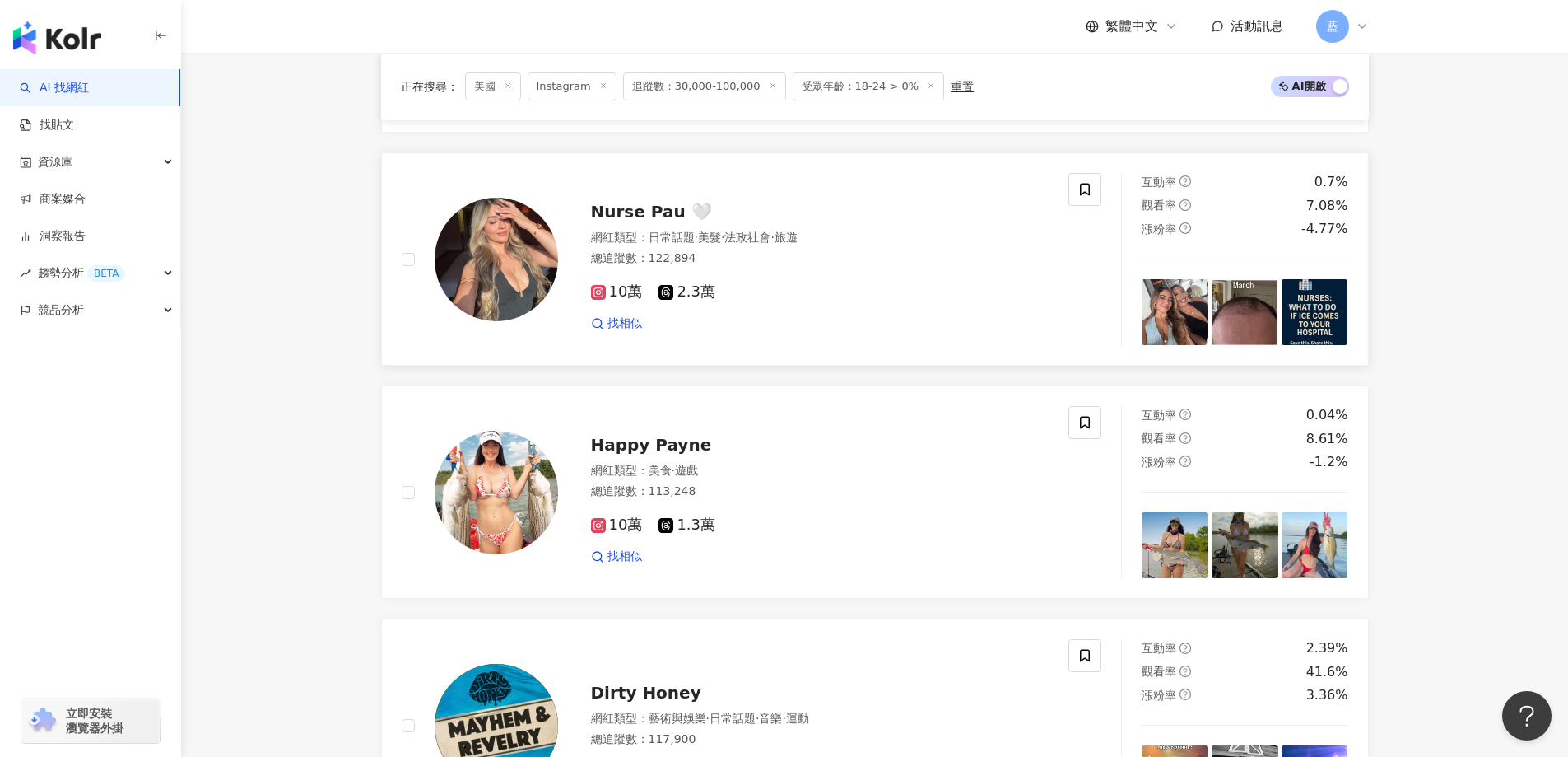
click at [659, 221] on span "Nurse Pau 🤍" at bounding box center [651, 211] width 121 height 20
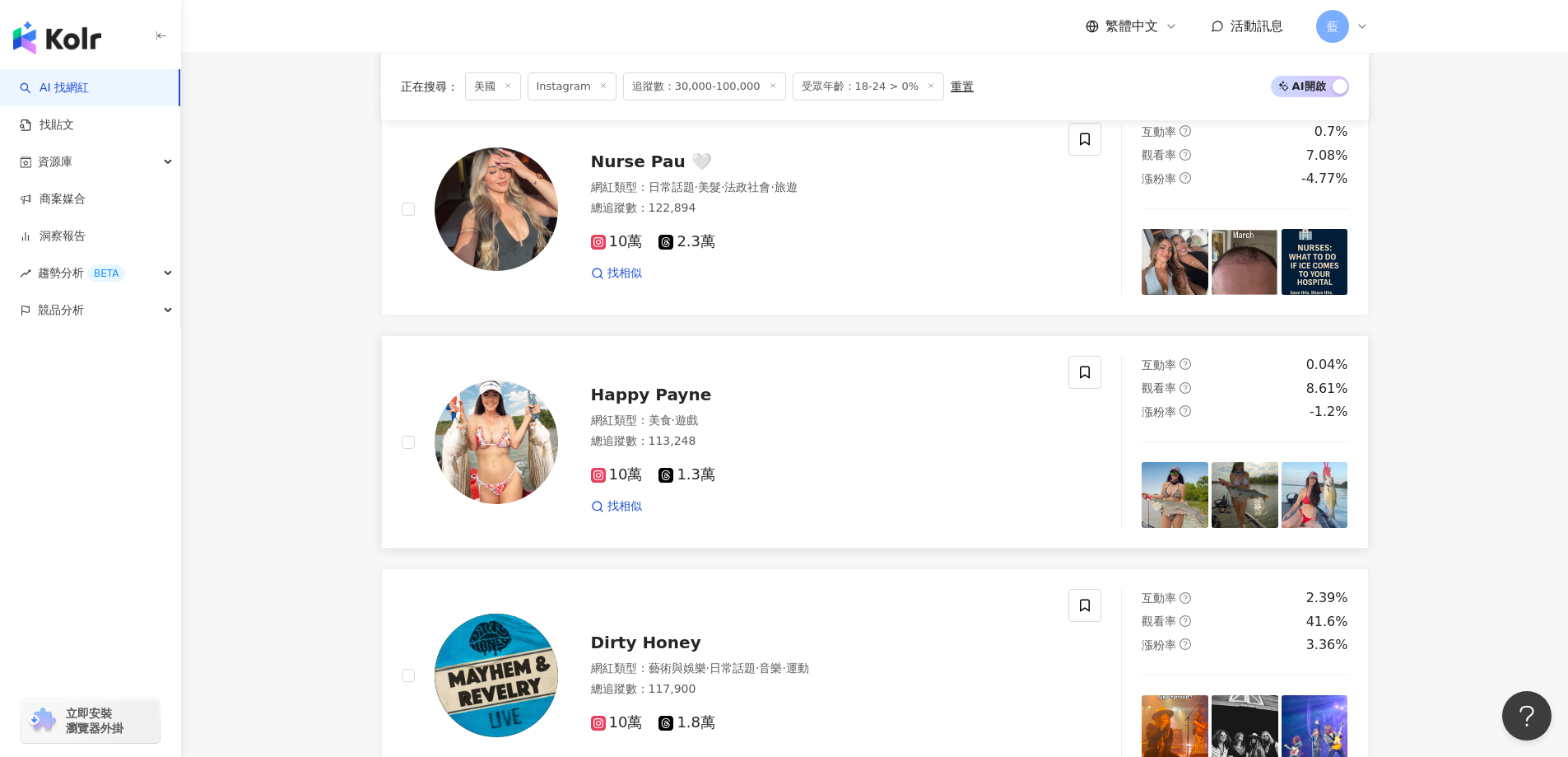
scroll to position [2128, 0]
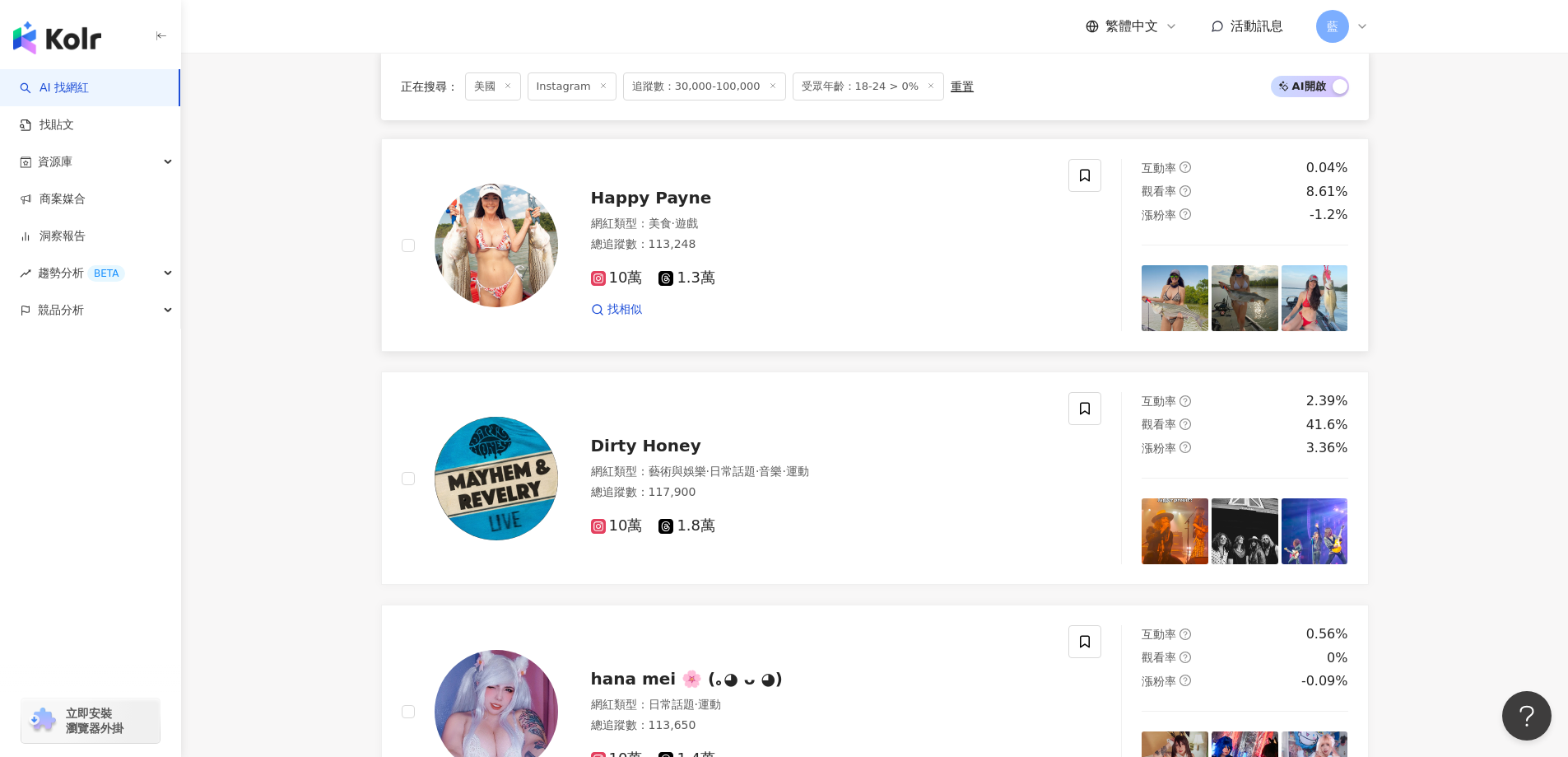
click at [663, 208] on span "Happy Payne" at bounding box center [651, 197] width 121 height 20
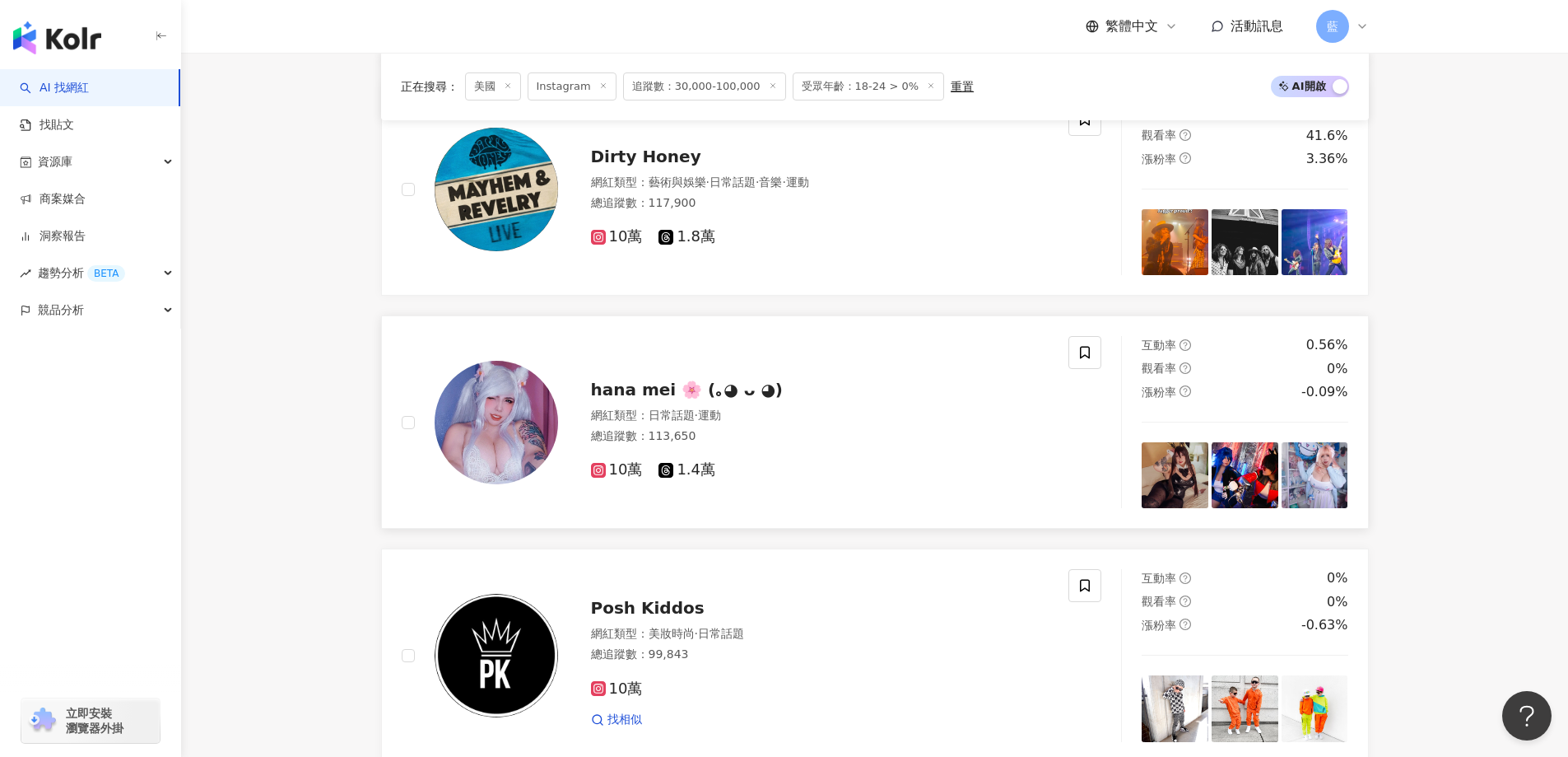
scroll to position [2457, 0]
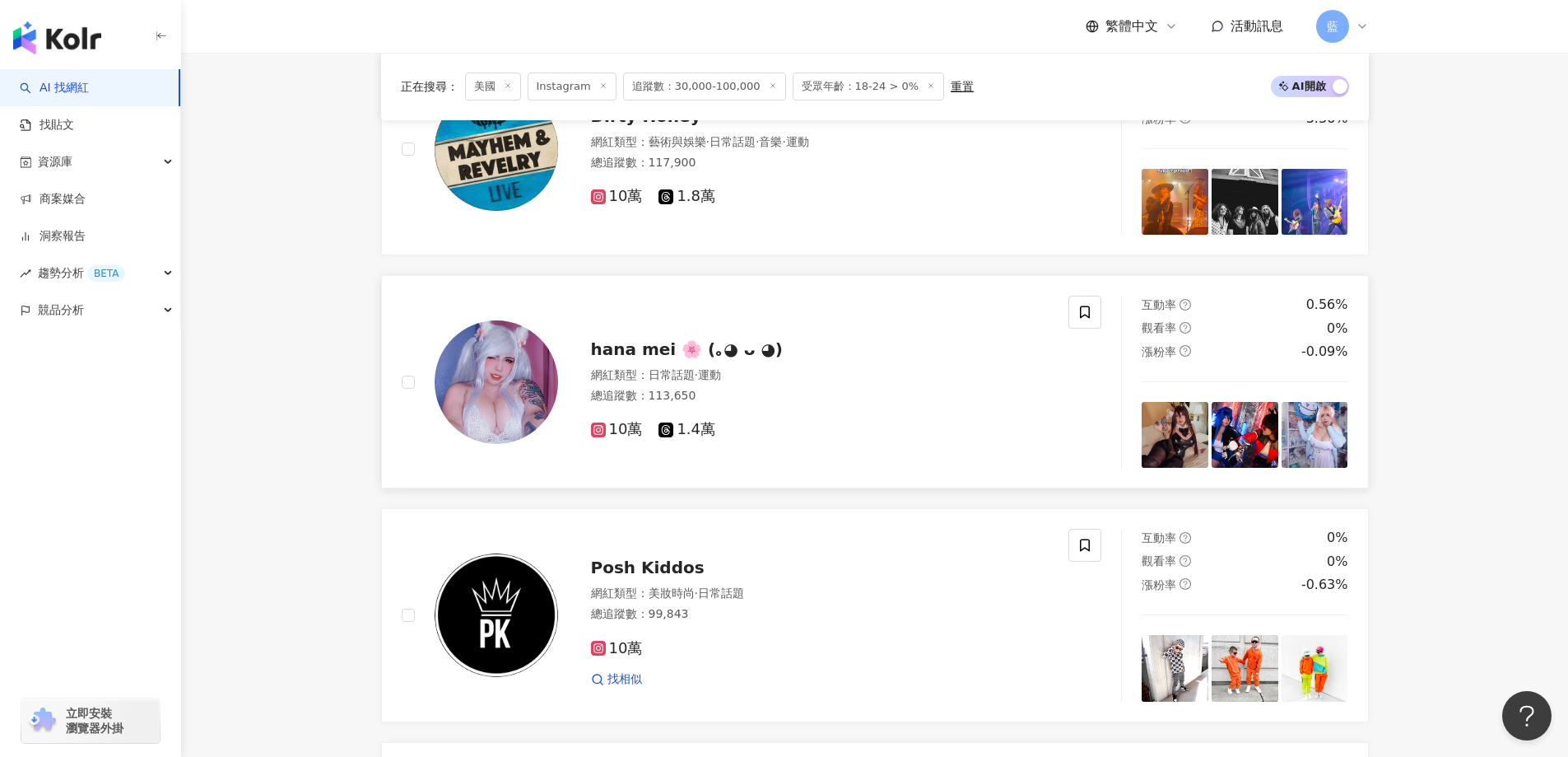
click at [662, 359] on span "hana mei 🌸 (｡◕ ᴗ ◕)" at bounding box center [687, 348] width 192 height 20
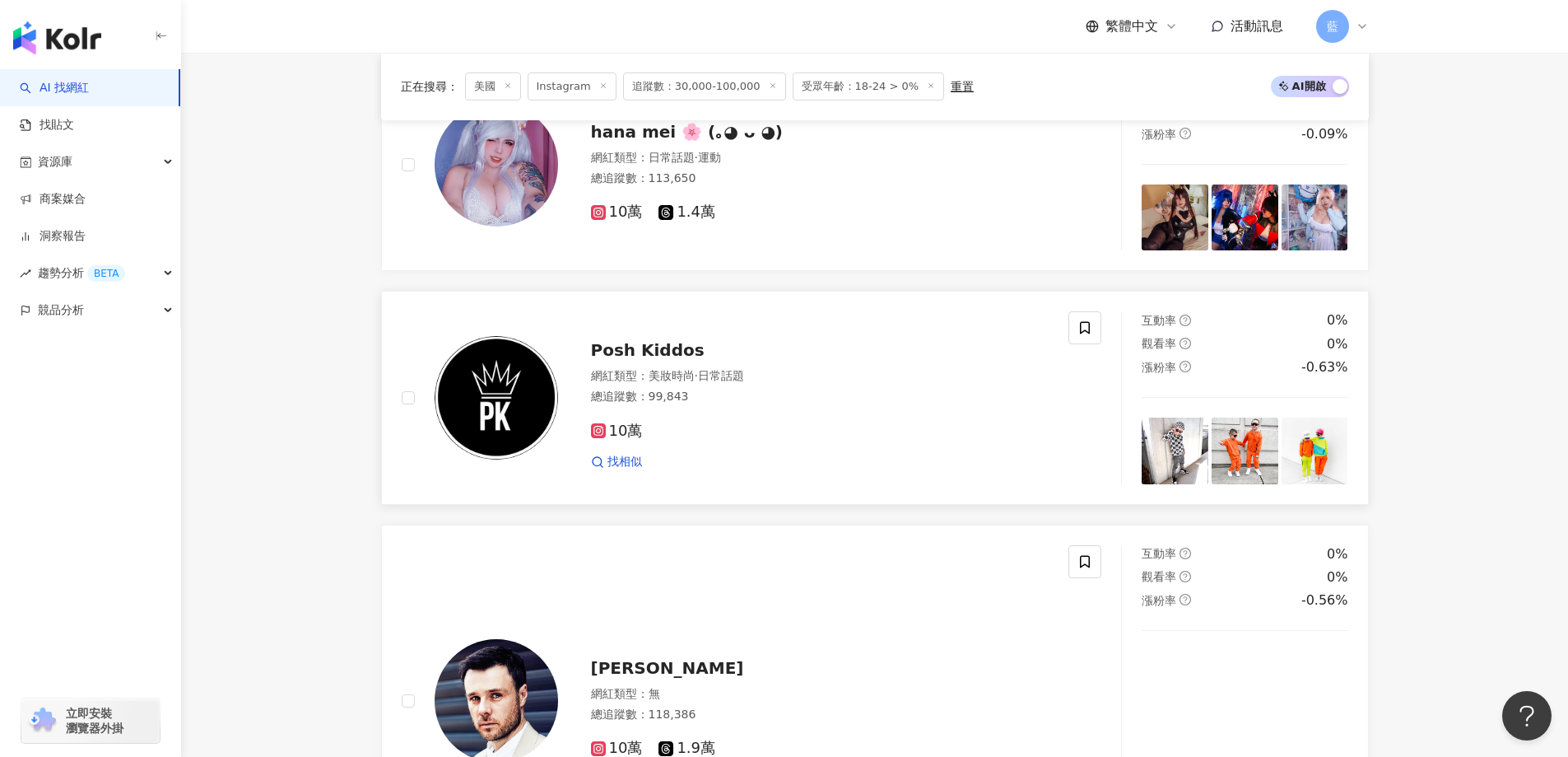
scroll to position [2869, 0]
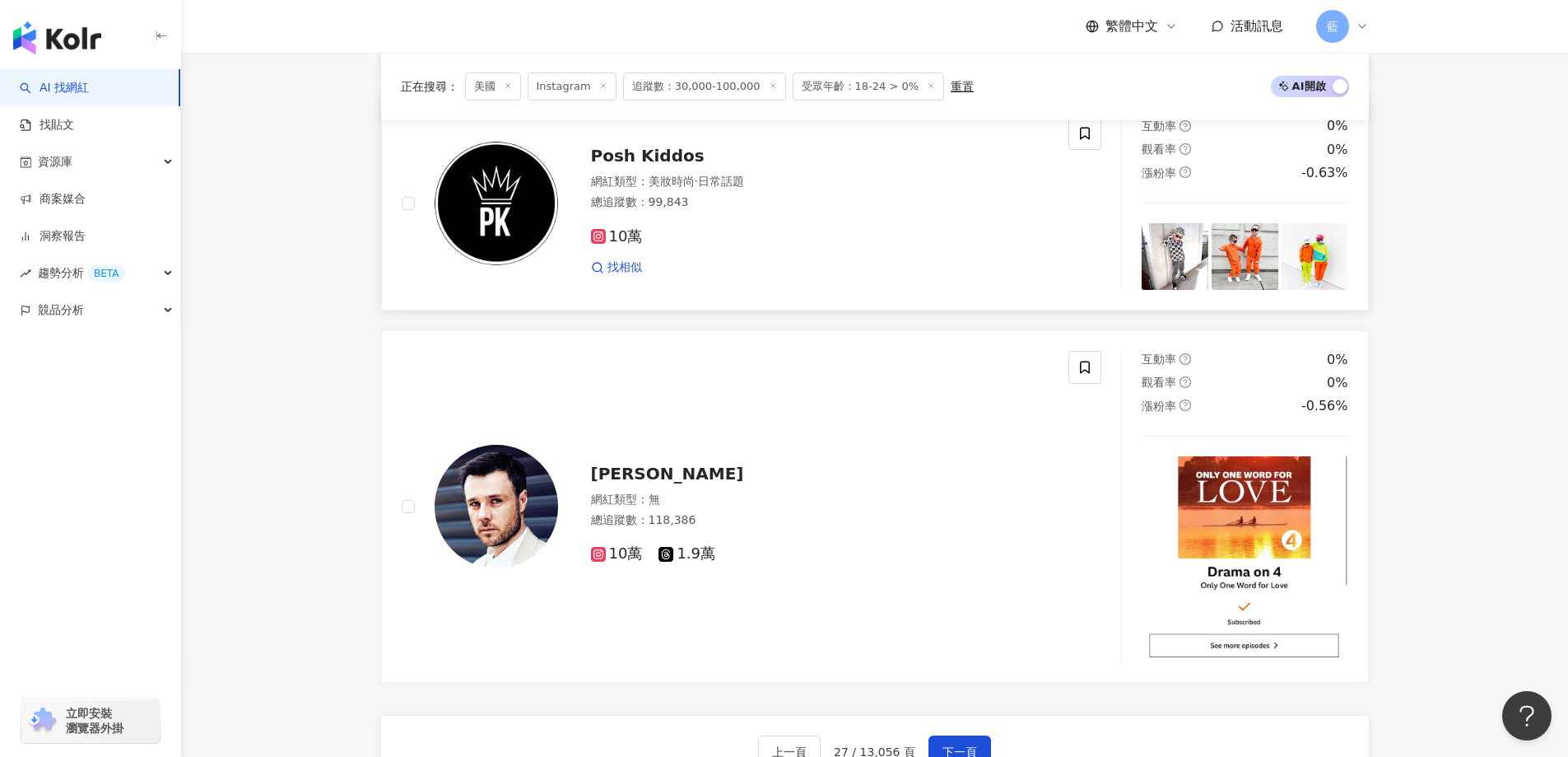
click at [601, 155] on span "Posh Kiddos" at bounding box center [648, 155] width 113 height 20
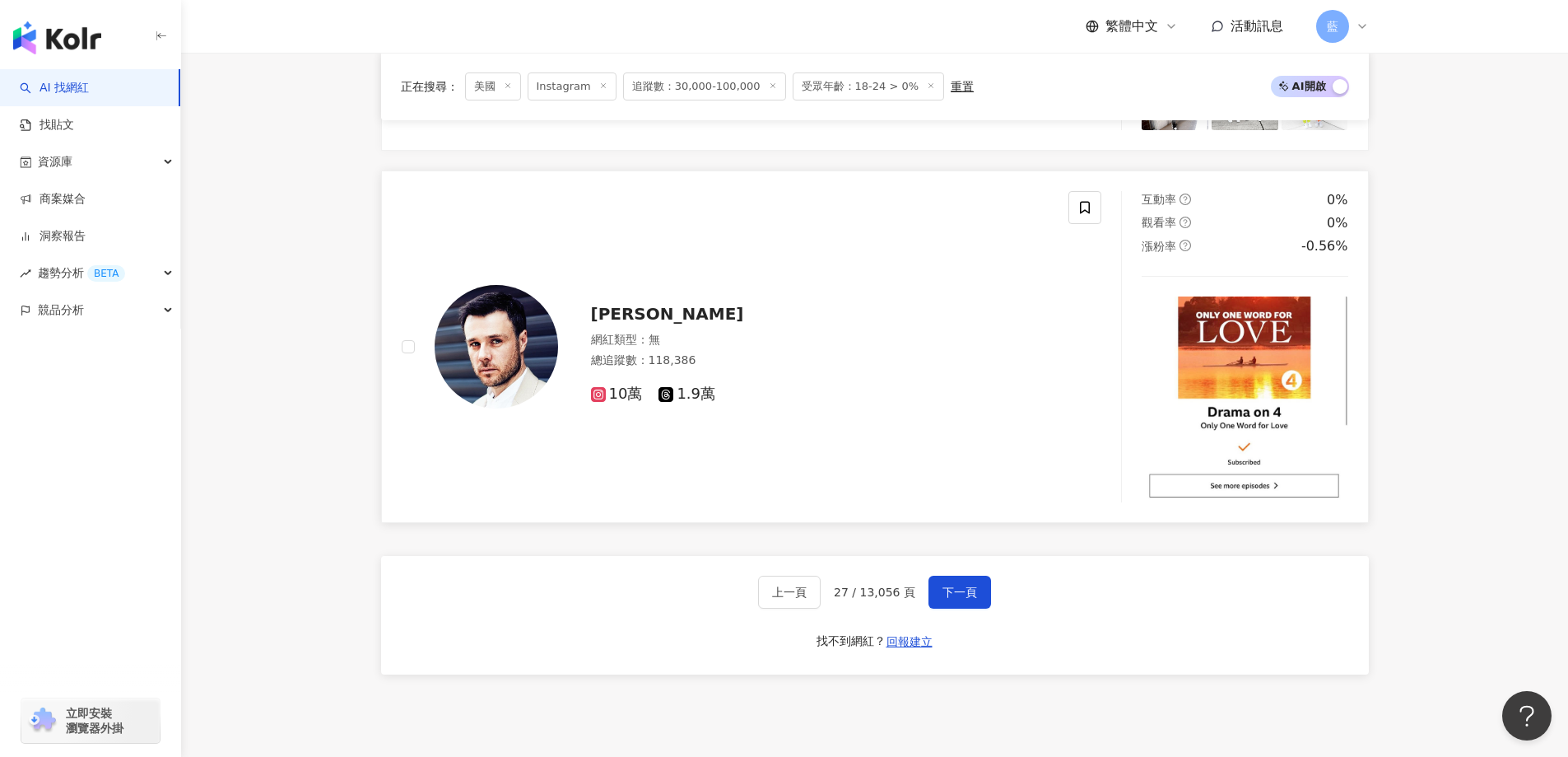
scroll to position [3198, 0]
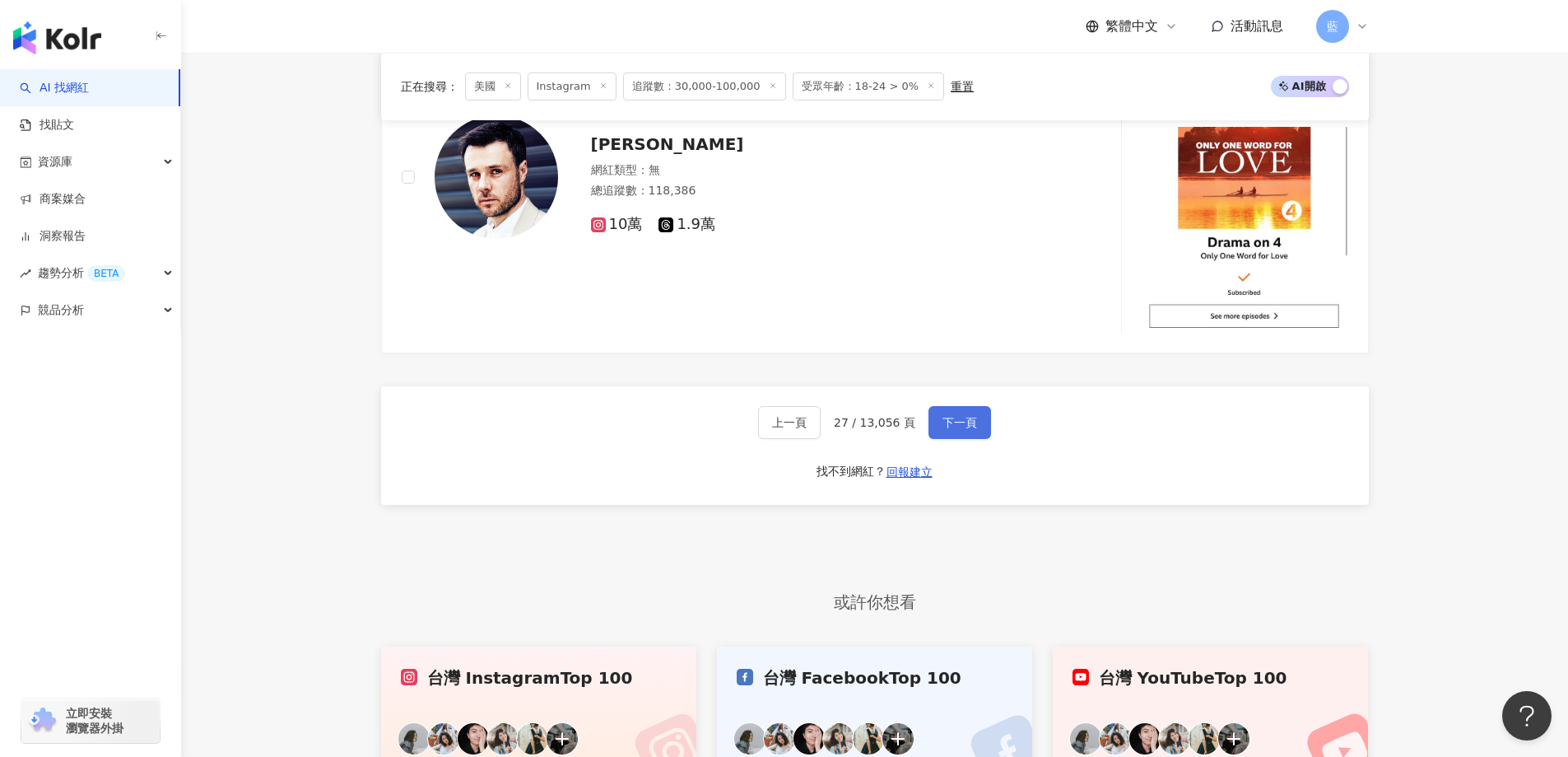
click at [943, 427] on span "下一頁" at bounding box center [960, 422] width 34 height 13
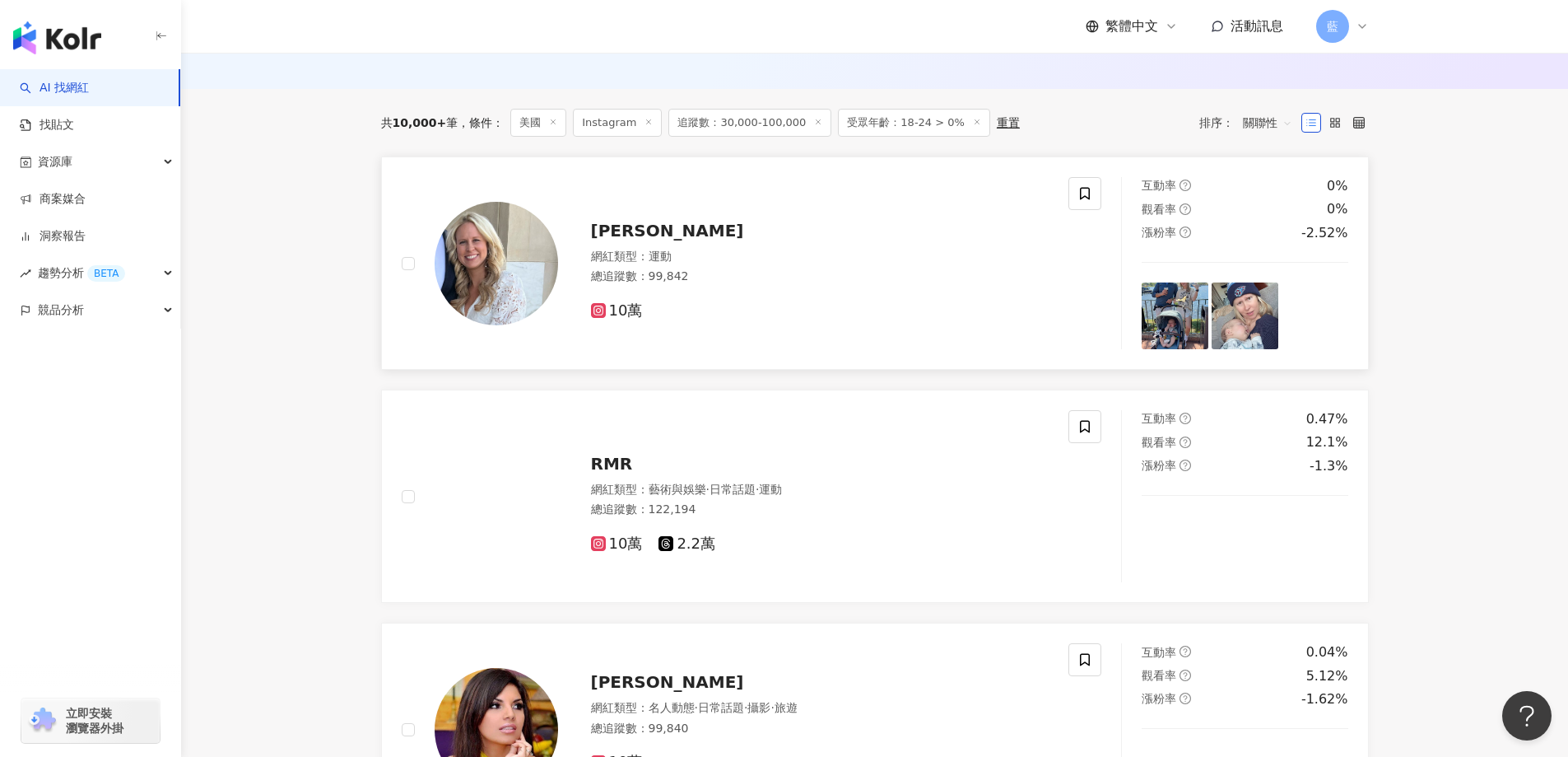
scroll to position [233, 0]
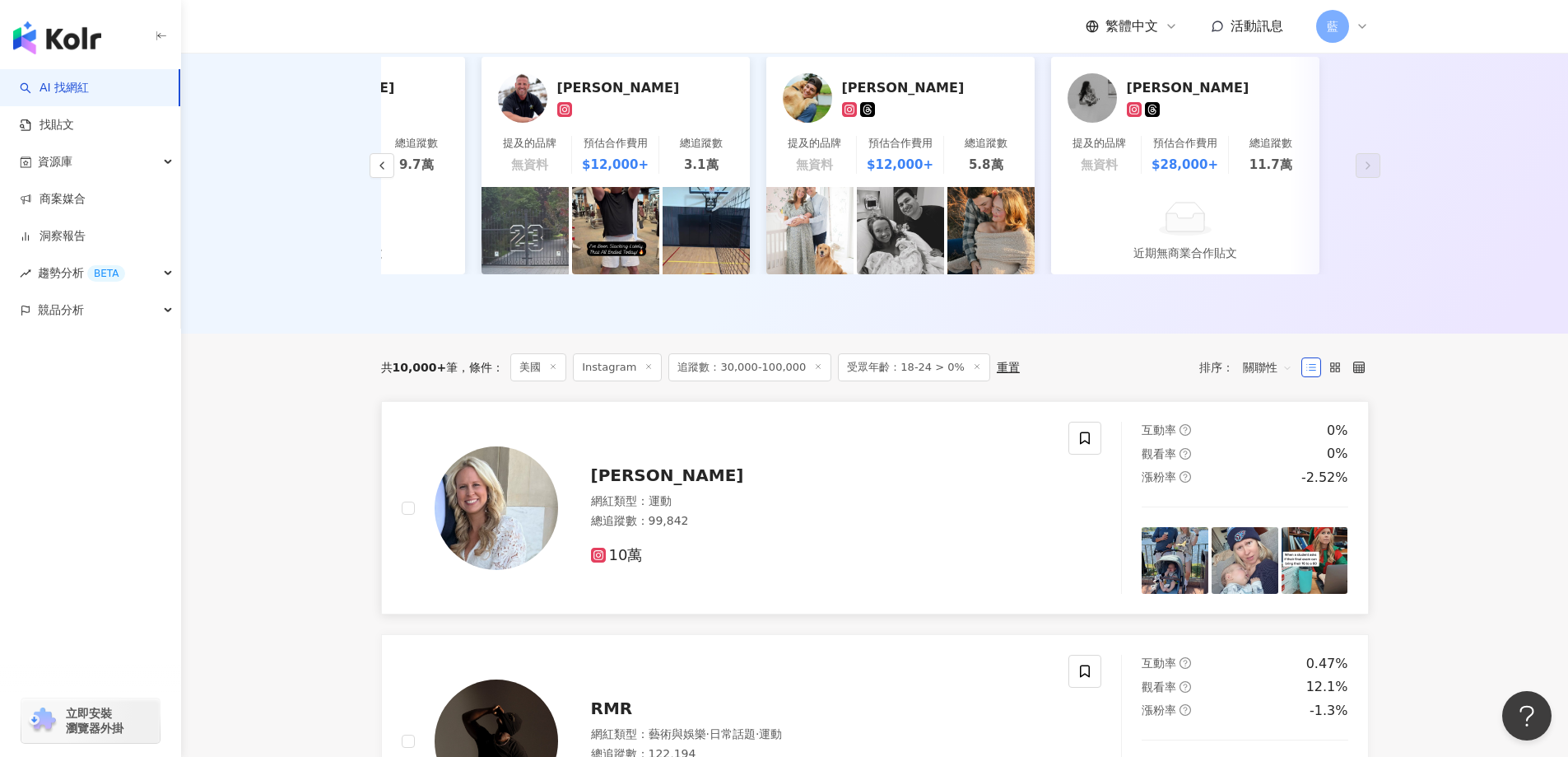
click at [657, 484] on span "Kim Natour" at bounding box center [667, 475] width 153 height 20
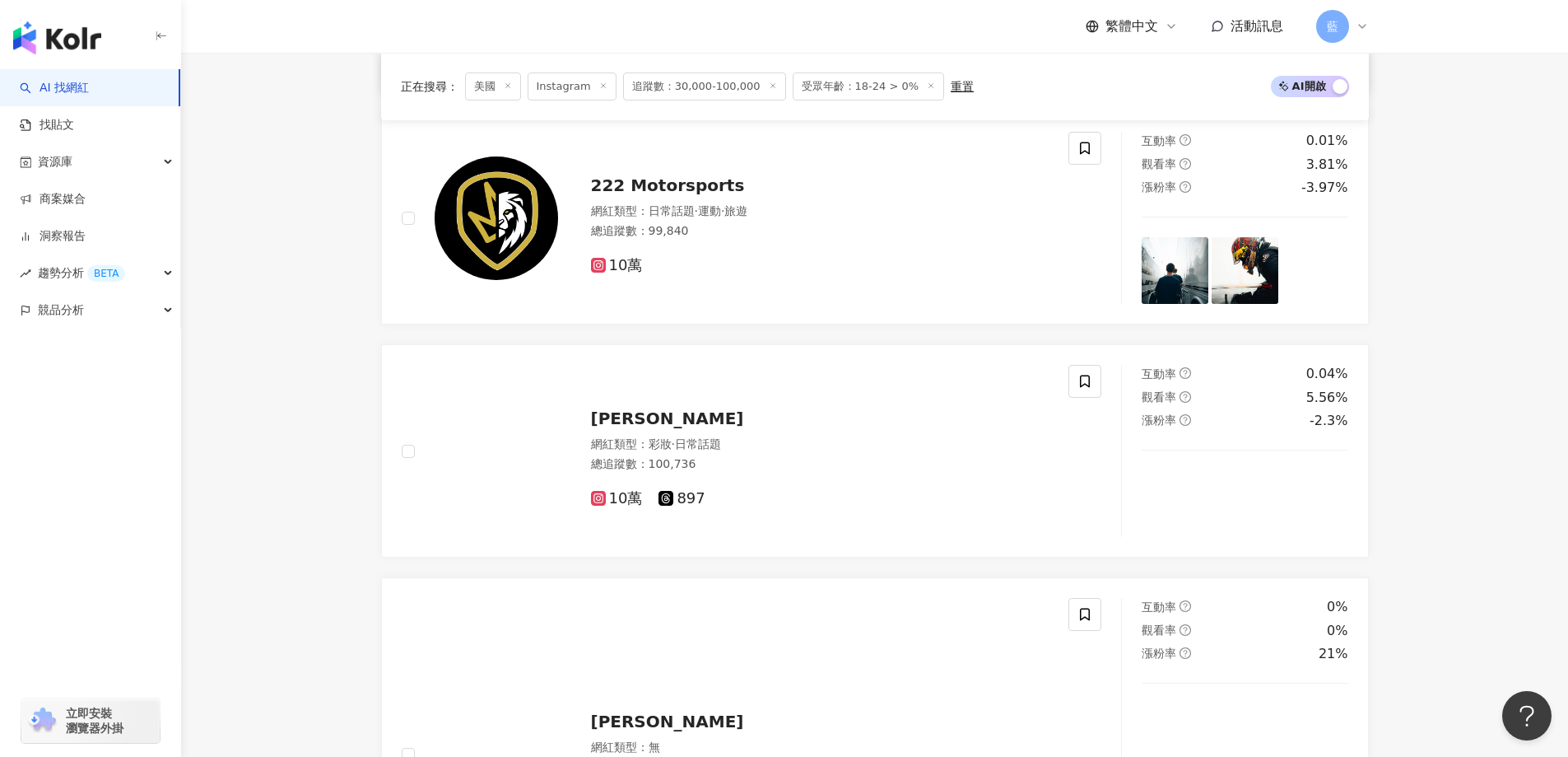
scroll to position [893, 0]
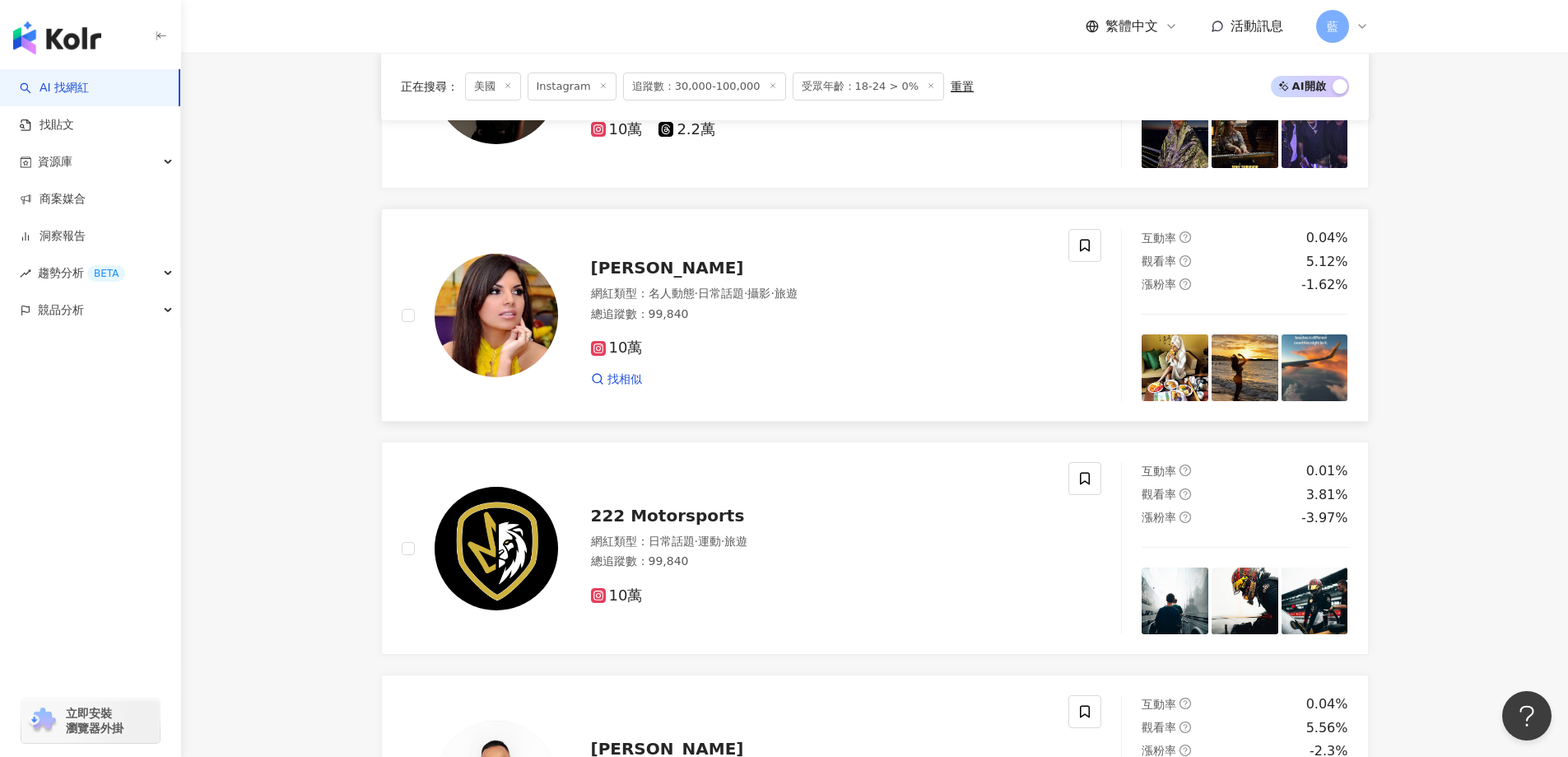
click at [670, 272] on span "Claudia Alejandro" at bounding box center [667, 267] width 153 height 20
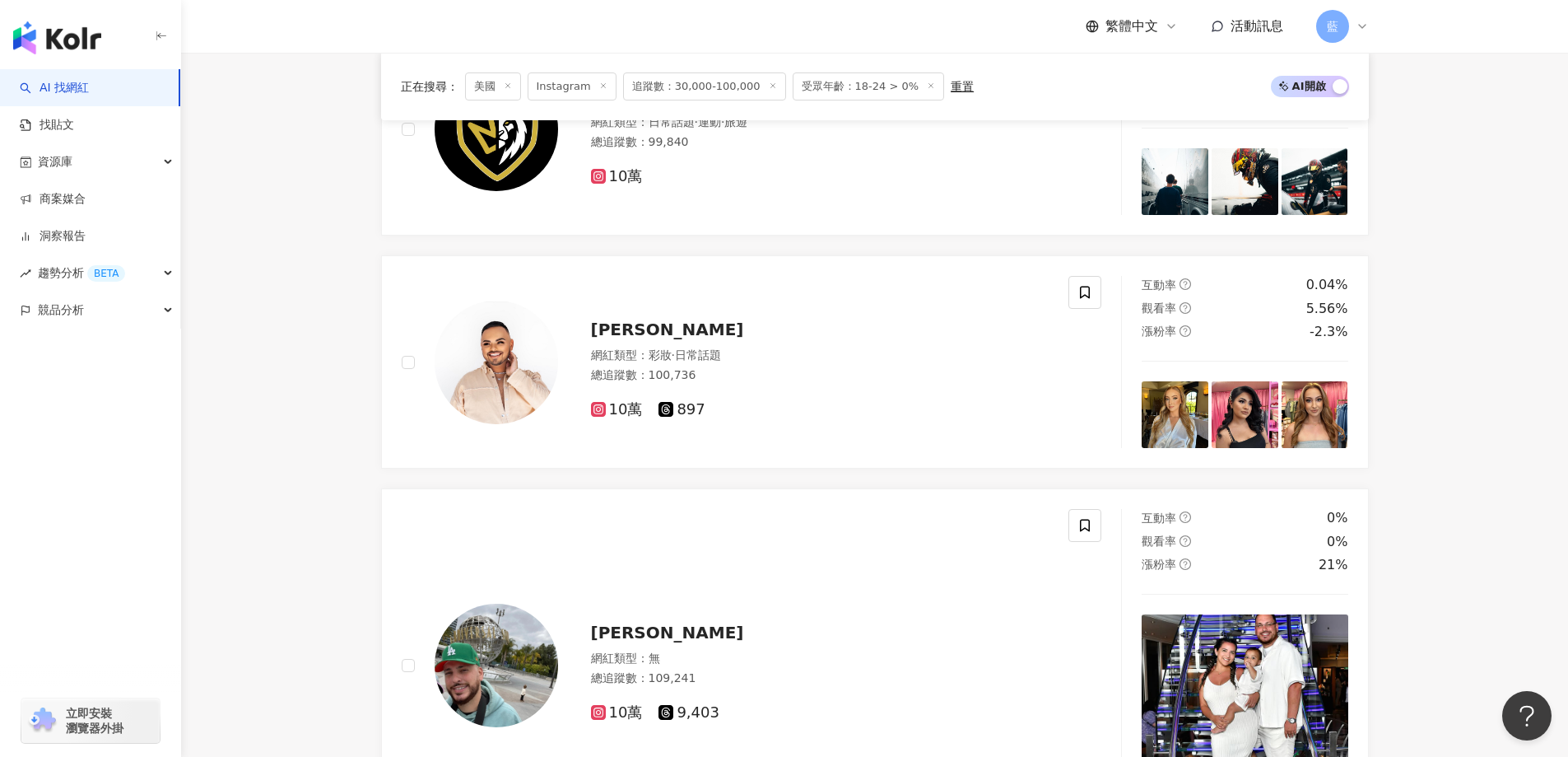
scroll to position [1552, 0]
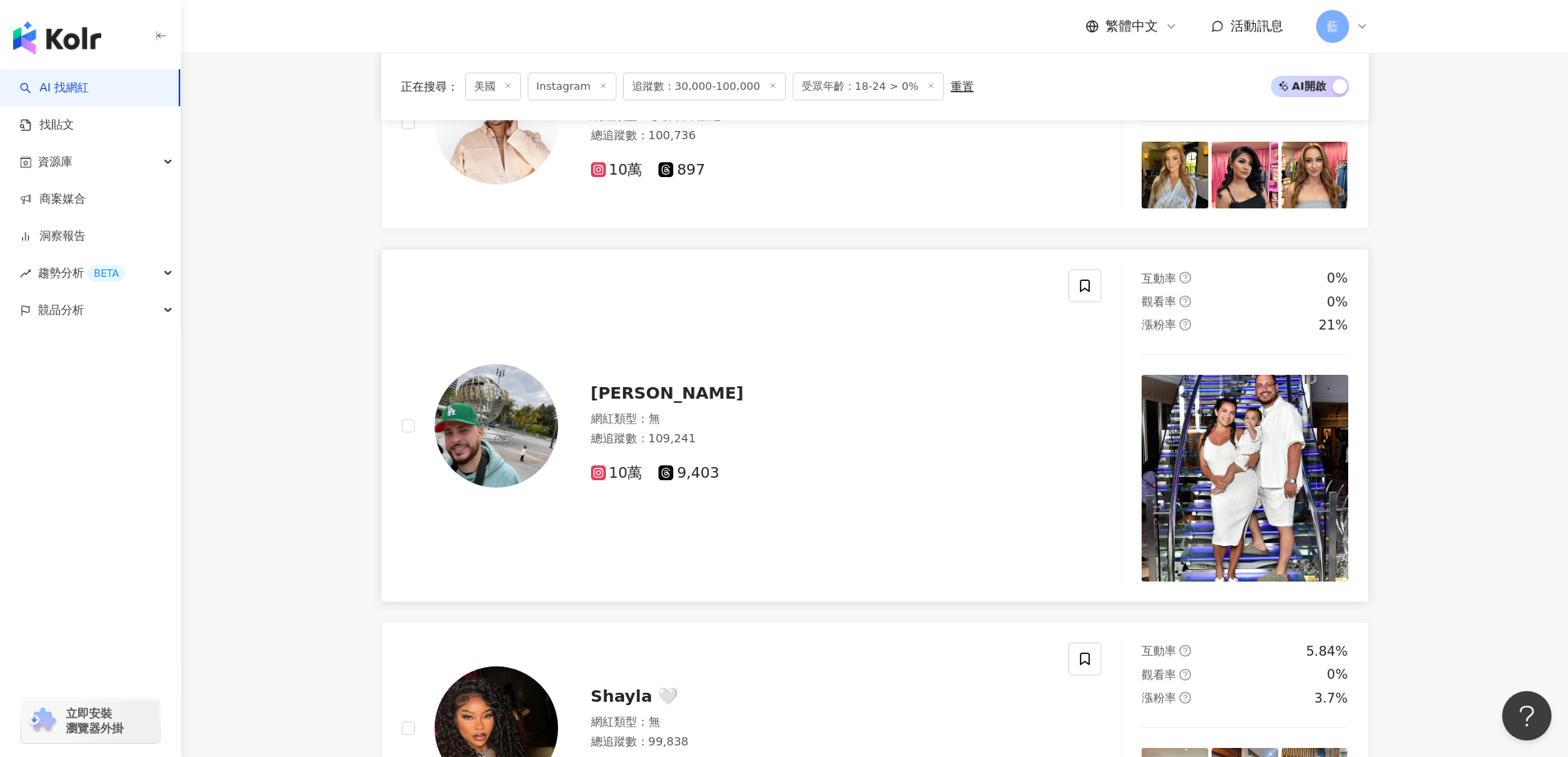
click at [662, 402] on span "Oscar Pineiro" at bounding box center [667, 392] width 153 height 20
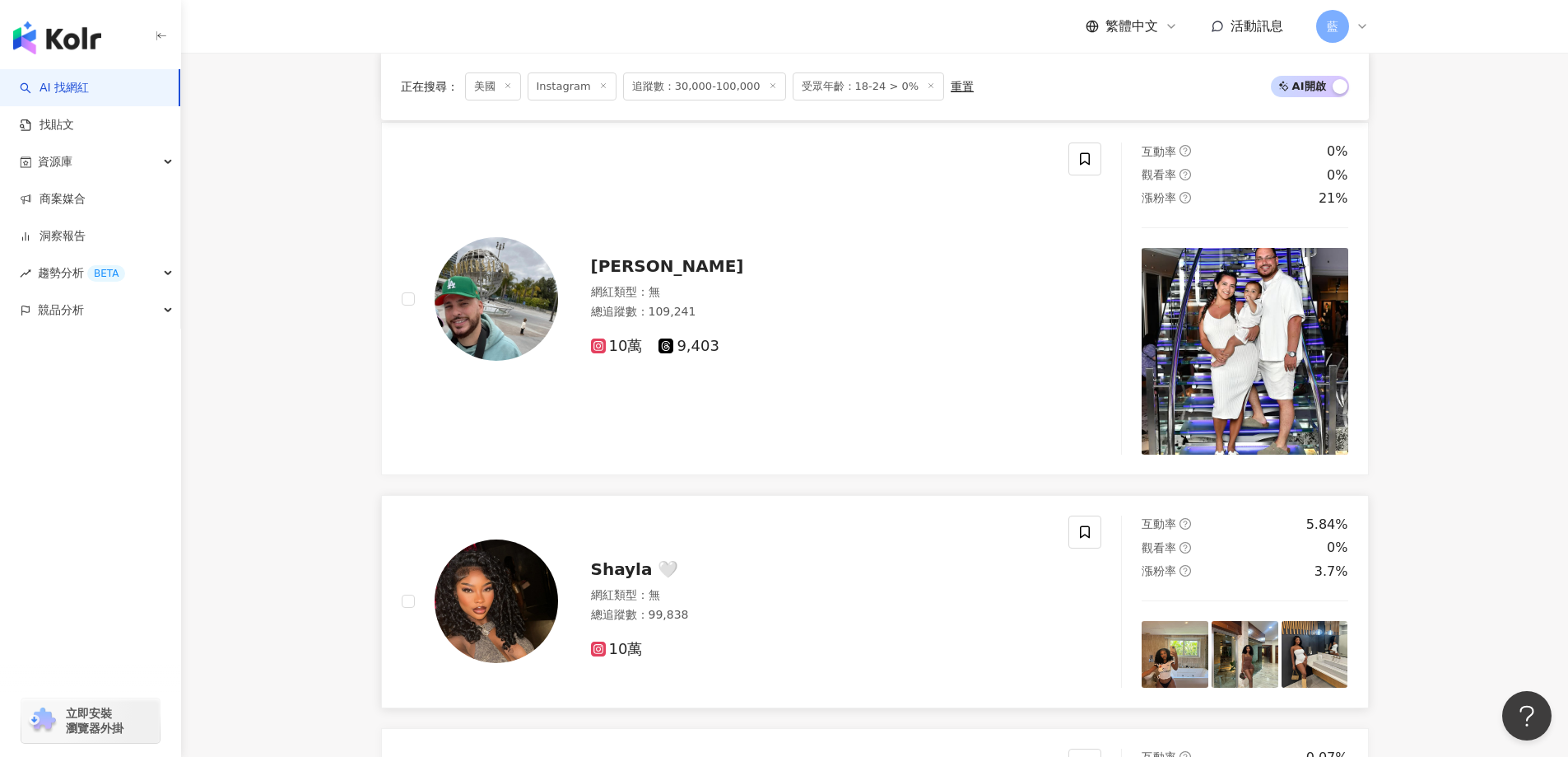
scroll to position [1963, 0]
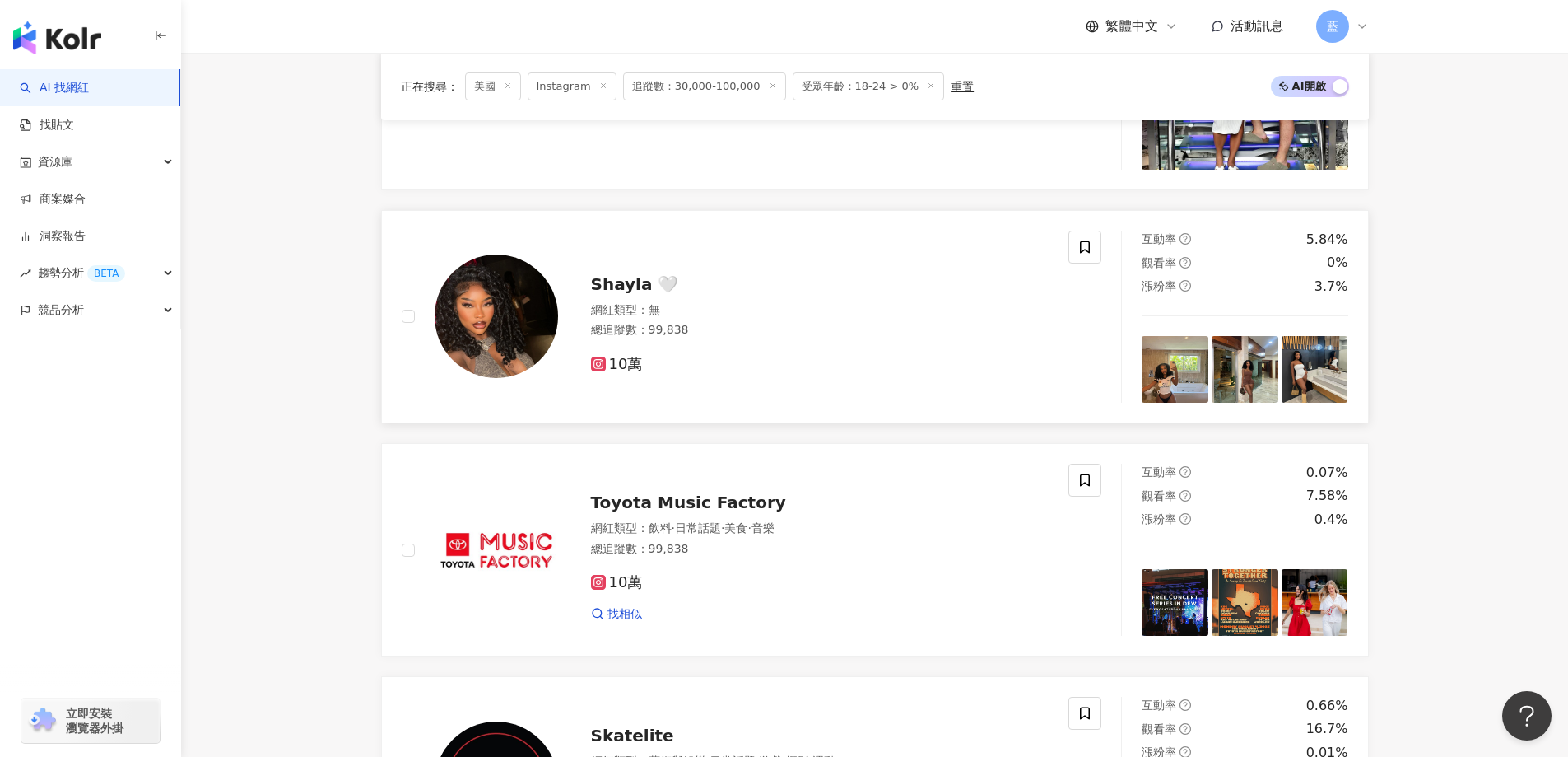
click at [661, 309] on div "Shayla 🤍 網紅類型 ： 無 總追蹤數 ： 99,838 10萬" at bounding box center [804, 317] width 492 height 115
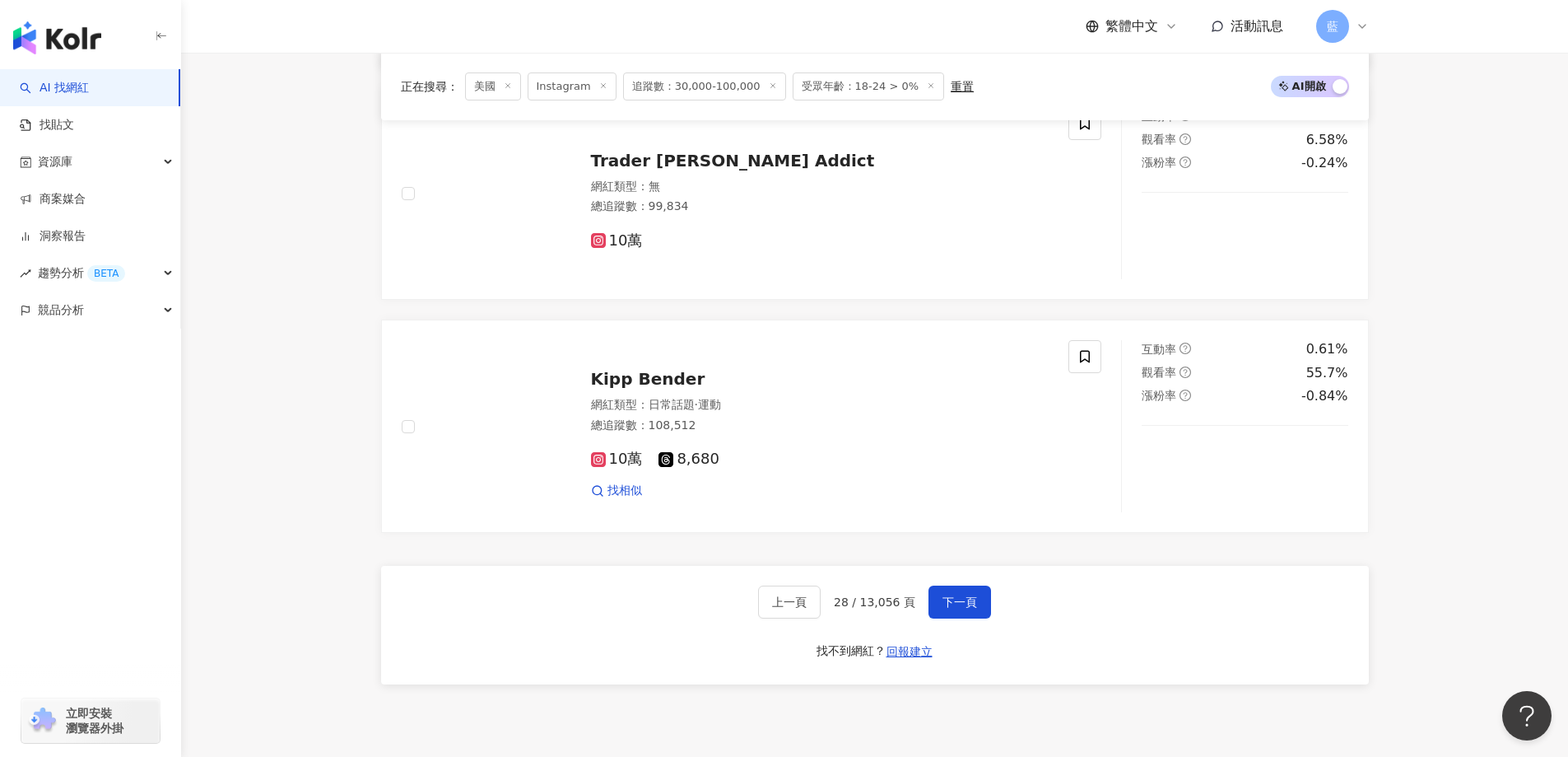
scroll to position [3198, 0]
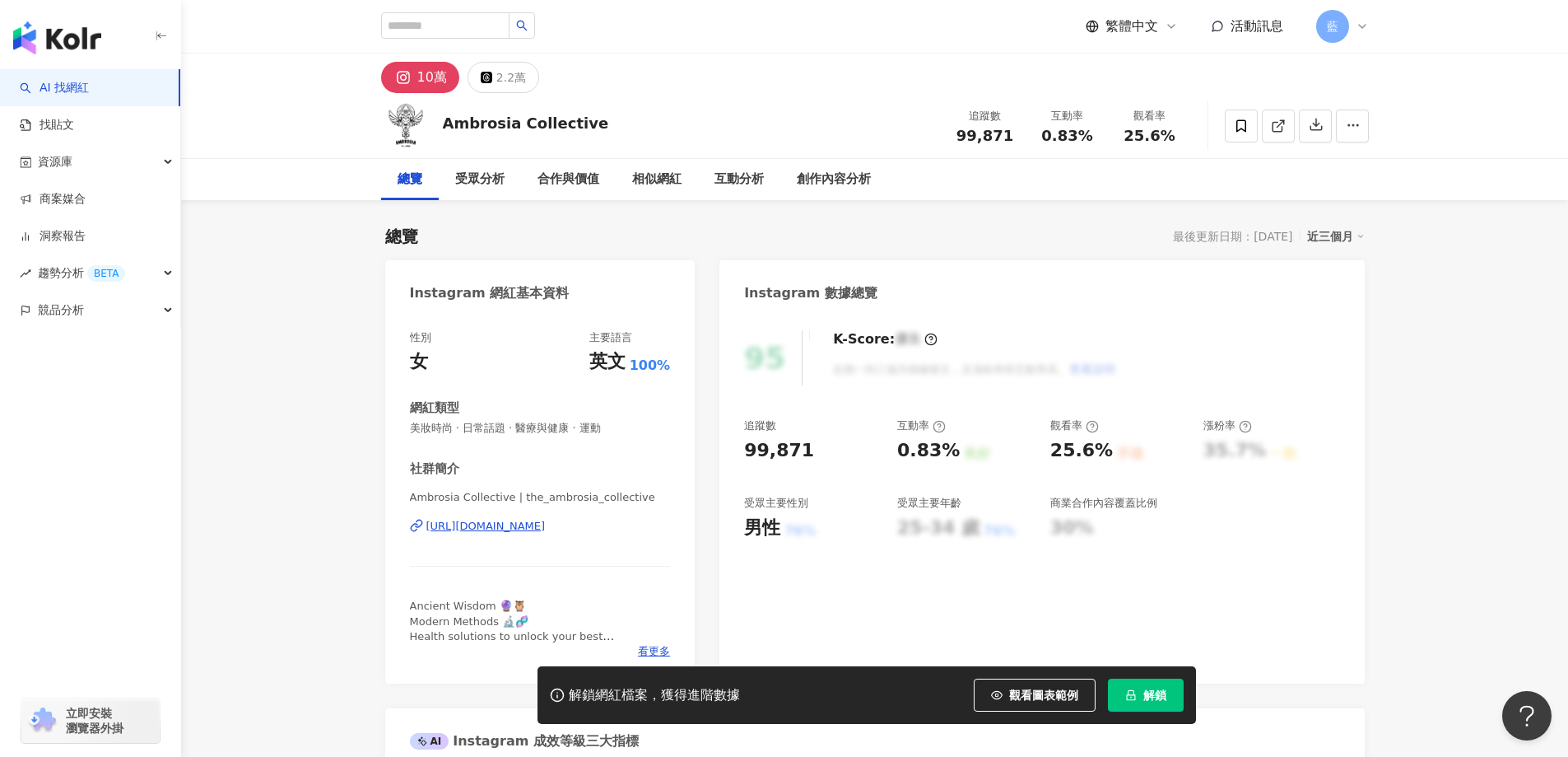
click at [546, 530] on div "[URL][DOMAIN_NAME]" at bounding box center [485, 525] width 119 height 15
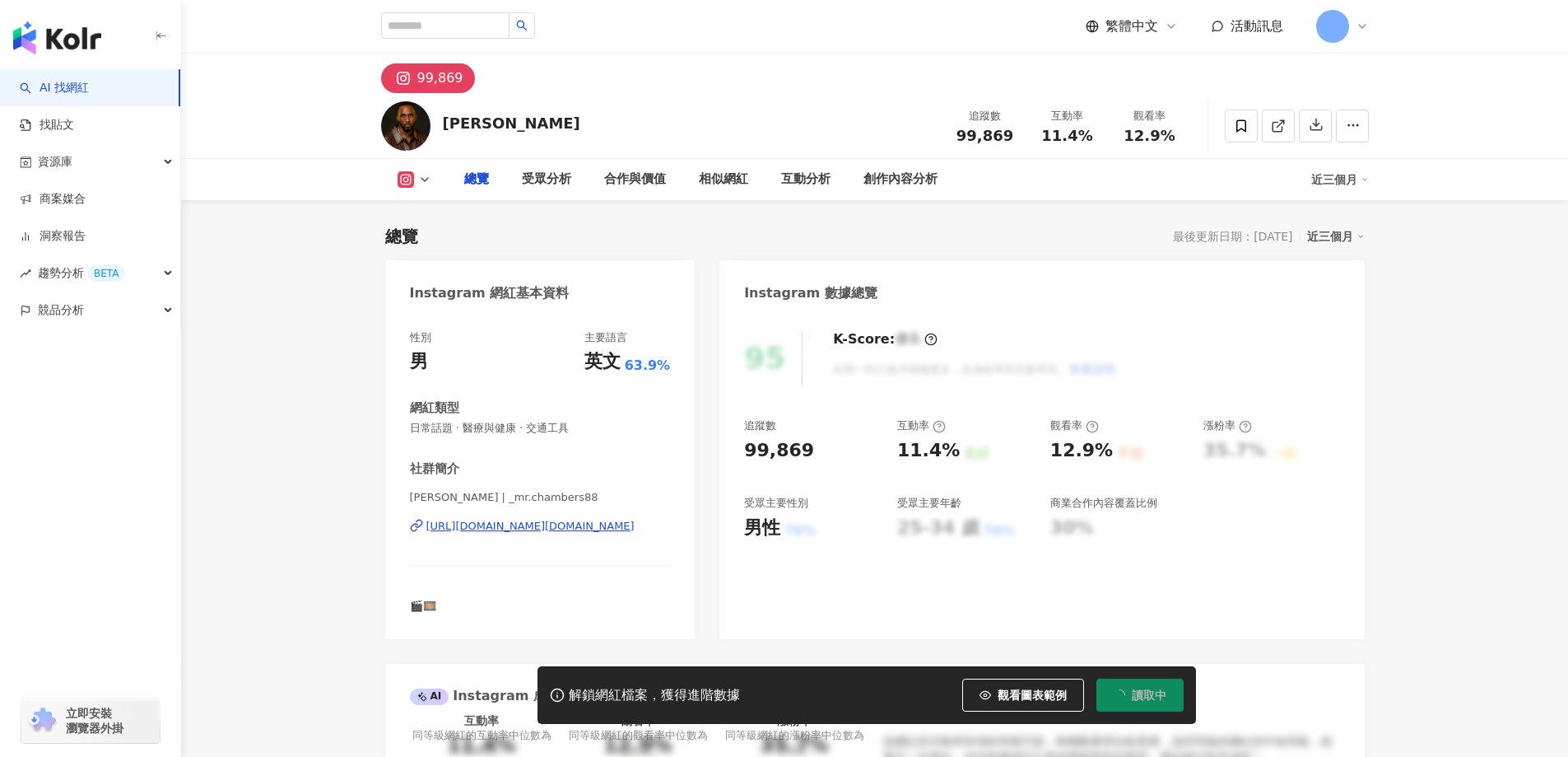
click at [545, 542] on div "[PERSON_NAME] | _mr.chambers88 [URL][DOMAIN_NAME][DOMAIN_NAME]" at bounding box center [540, 538] width 261 height 96
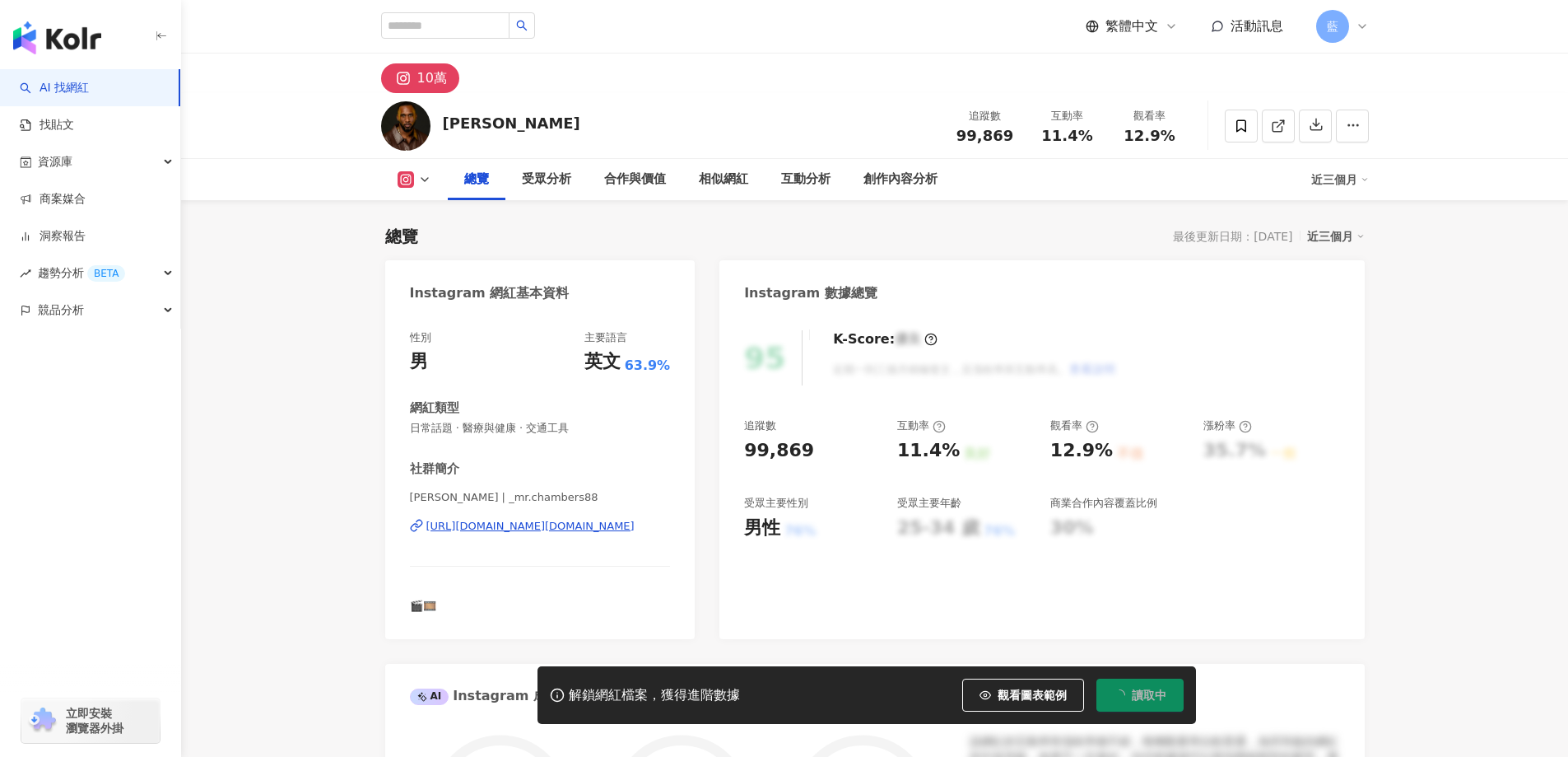
click at [553, 525] on div "[URL][DOMAIN_NAME][DOMAIN_NAME]" at bounding box center [530, 525] width 208 height 15
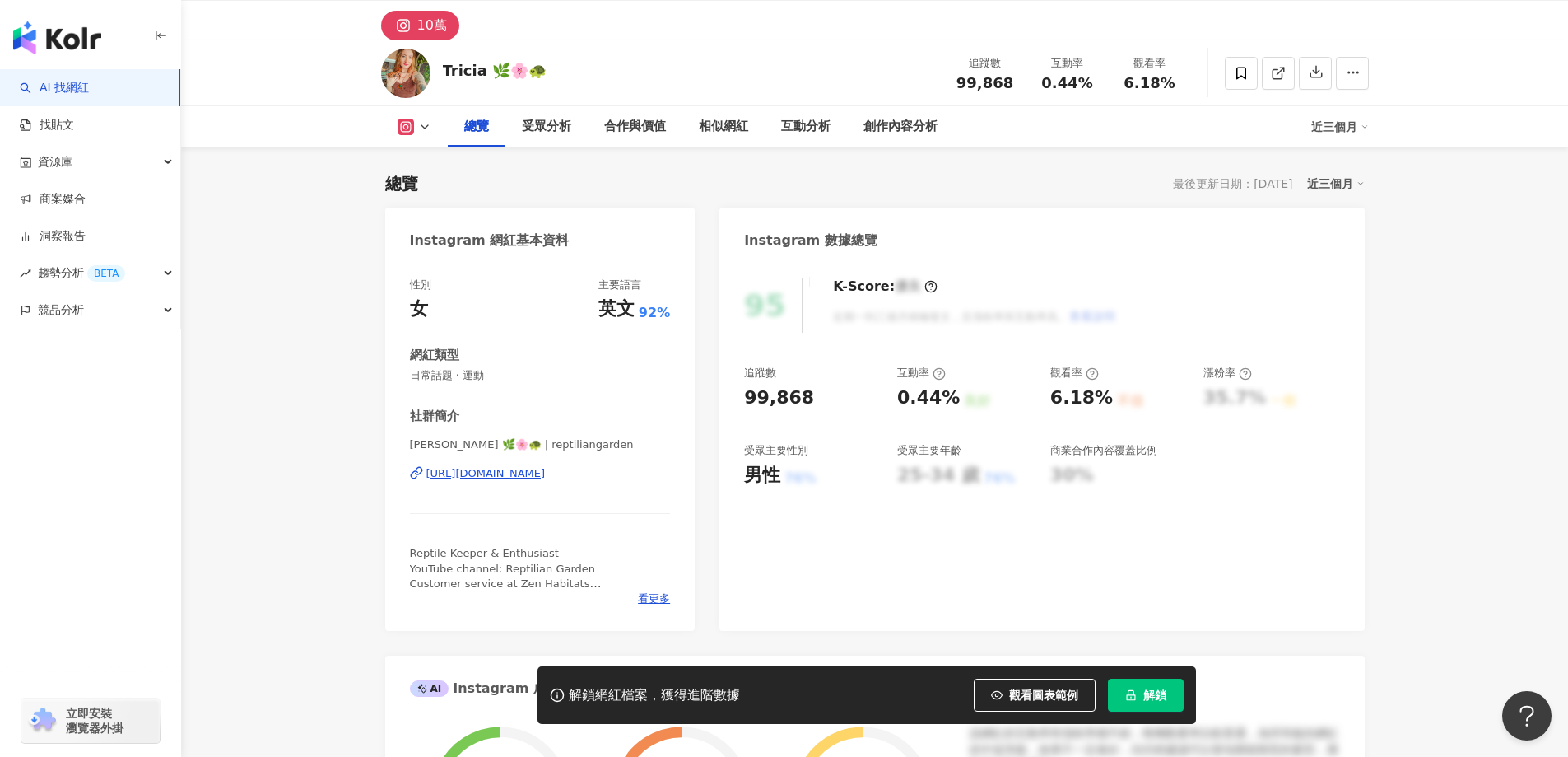
scroll to position [330, 0]
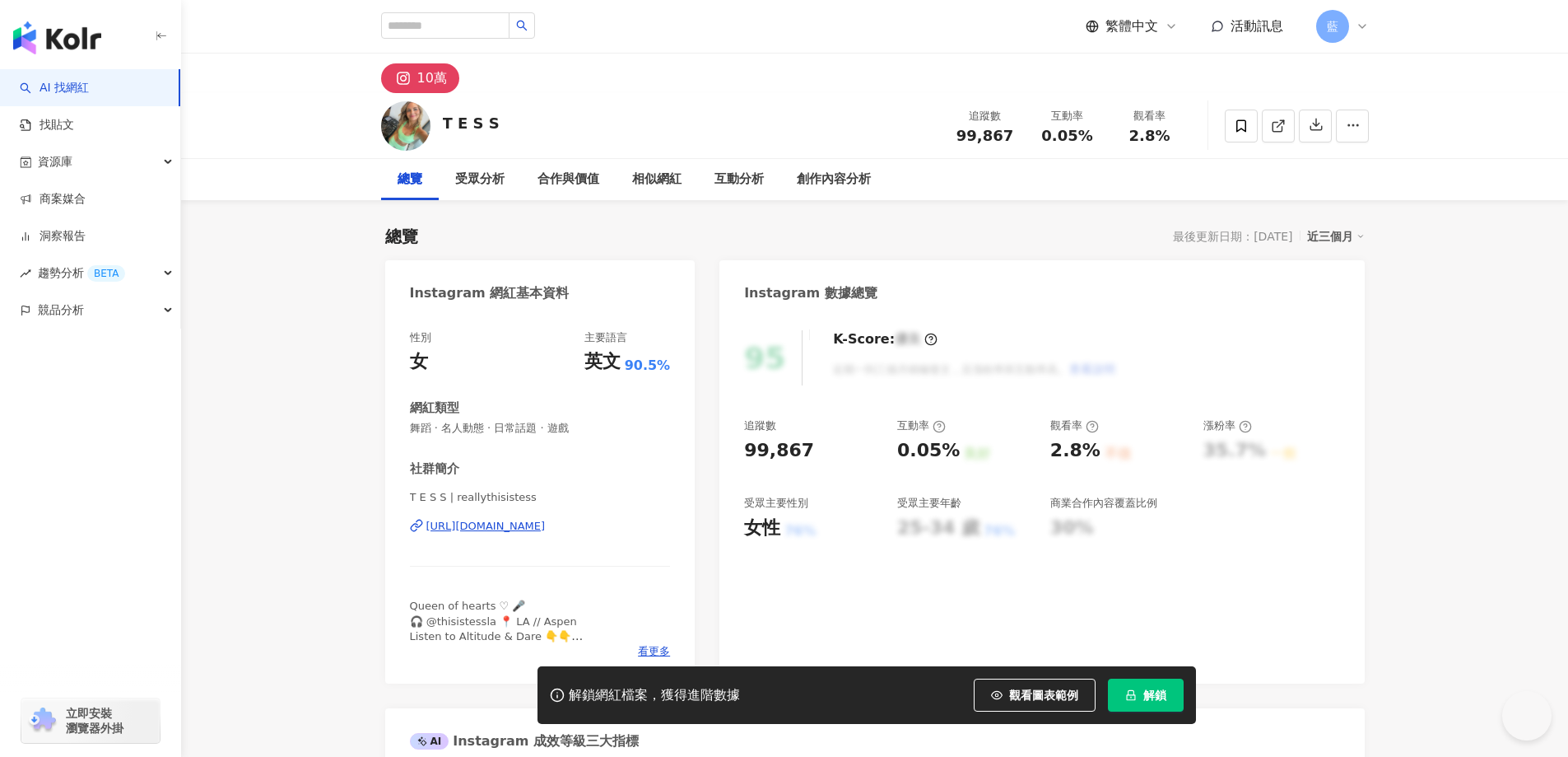
click at [489, 536] on div "T E S S | reallythisistess https://www.instagram.com/reallythisistess/" at bounding box center [540, 538] width 261 height 96
click at [492, 530] on div "https://www.instagram.com/reallythisistess/" at bounding box center [485, 525] width 119 height 15
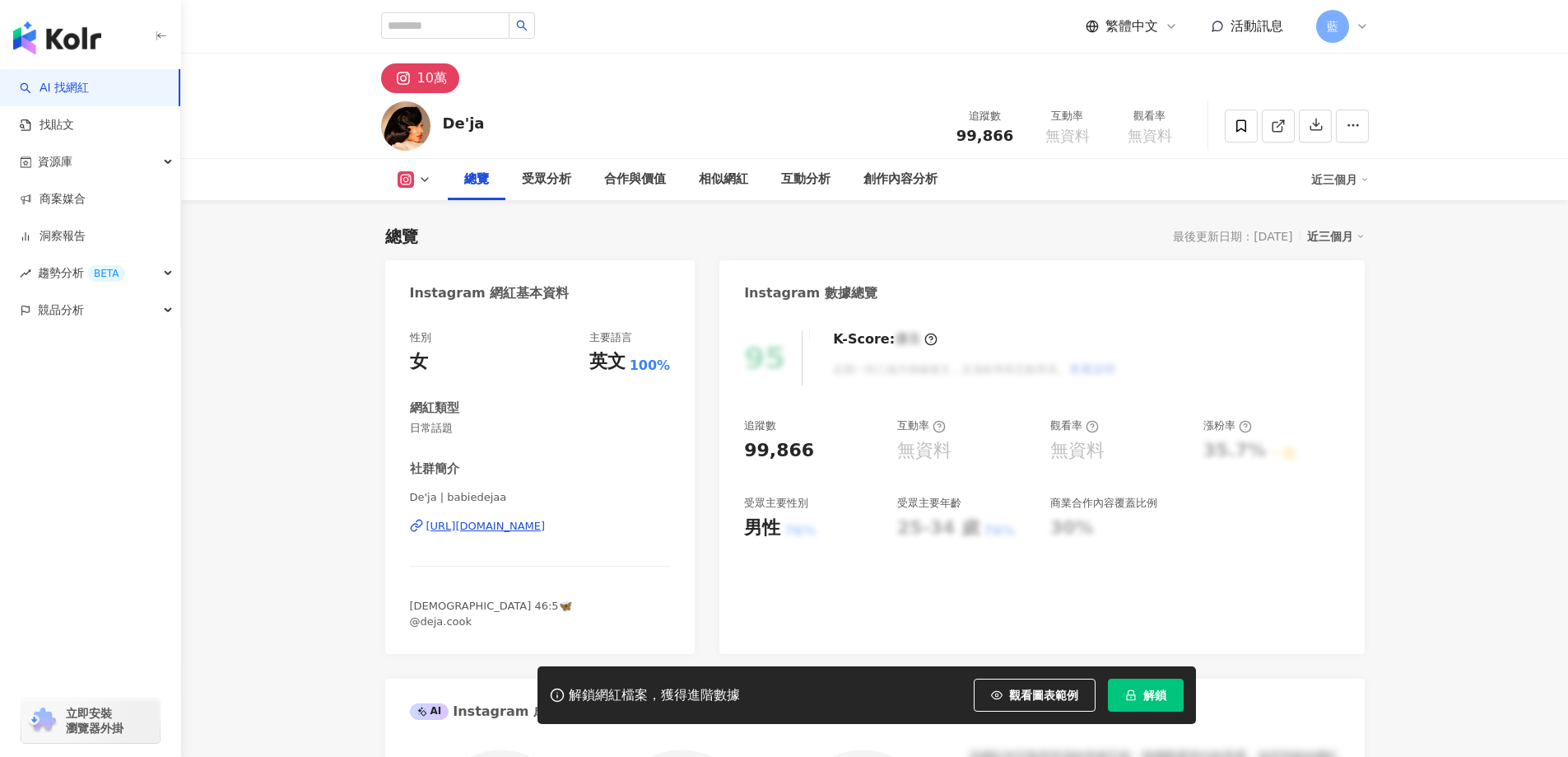
click at [534, 533] on div "[URL][DOMAIN_NAME]" at bounding box center [485, 525] width 119 height 15
click at [538, 524] on div "https://www.instagram.com/babiedejaa/" at bounding box center [485, 525] width 119 height 15
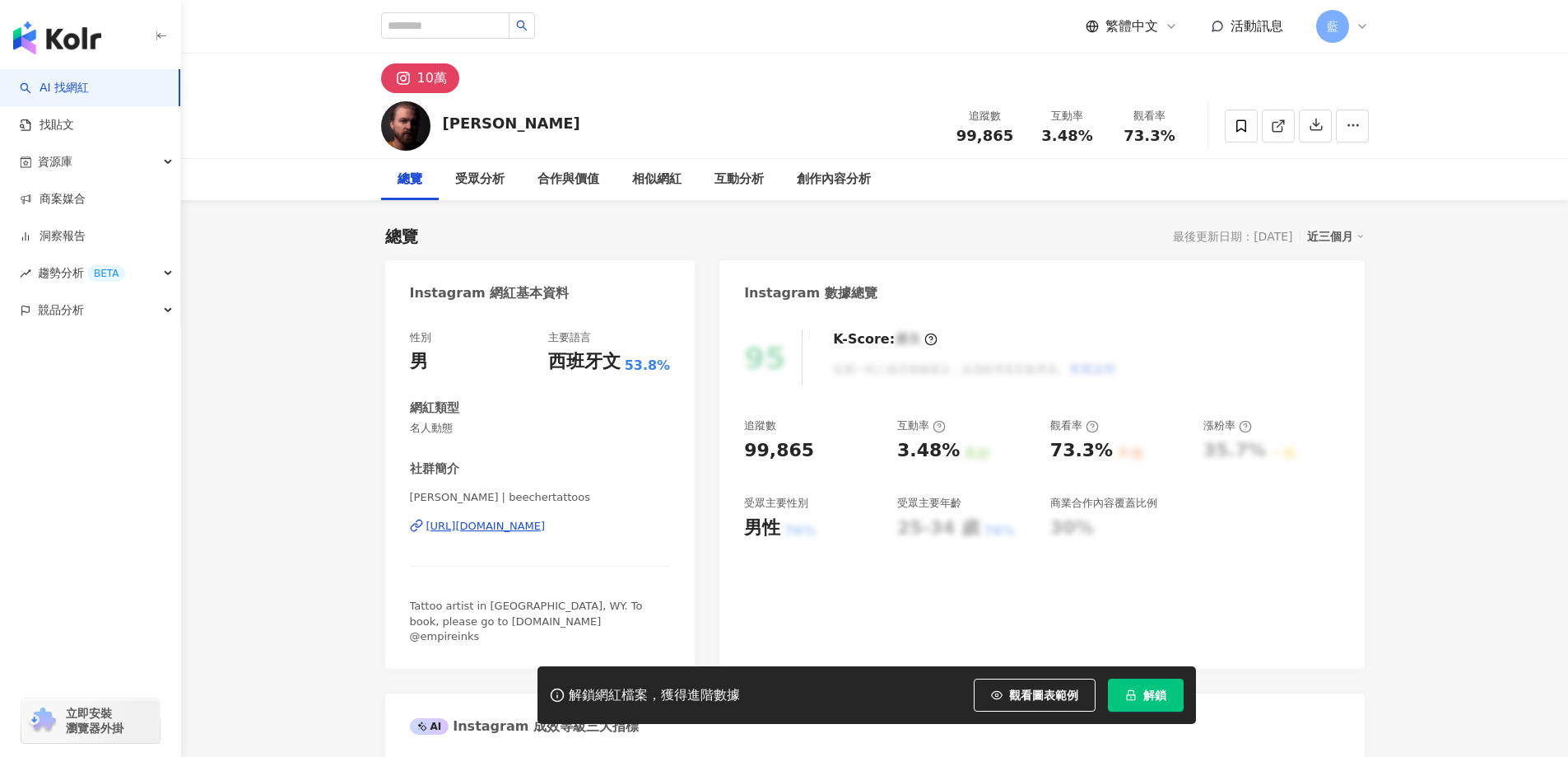
click at [546, 527] on div "[URL][DOMAIN_NAME]" at bounding box center [485, 525] width 119 height 15
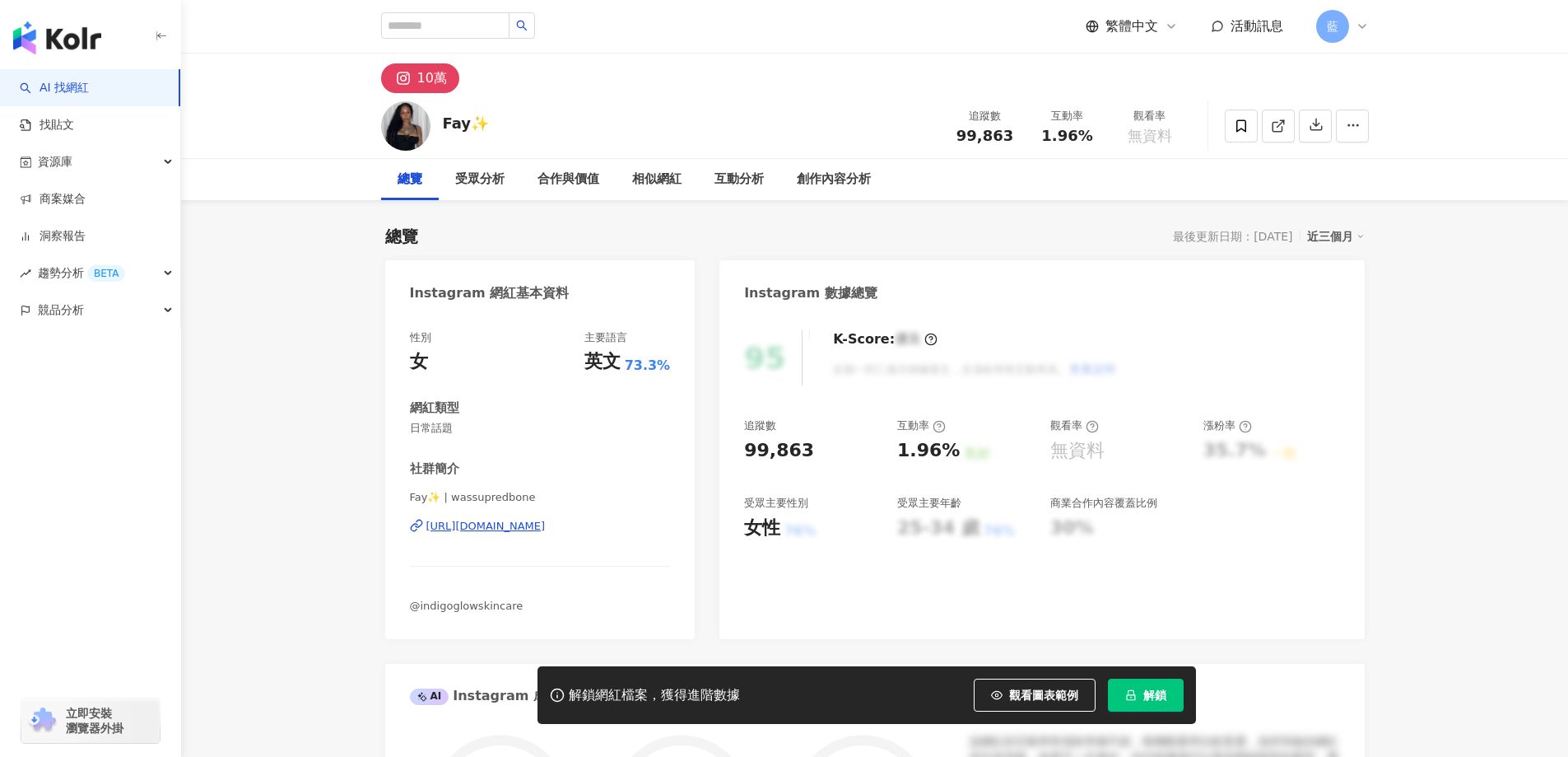
click at [505, 520] on div "[URL][DOMAIN_NAME]" at bounding box center [485, 525] width 119 height 15
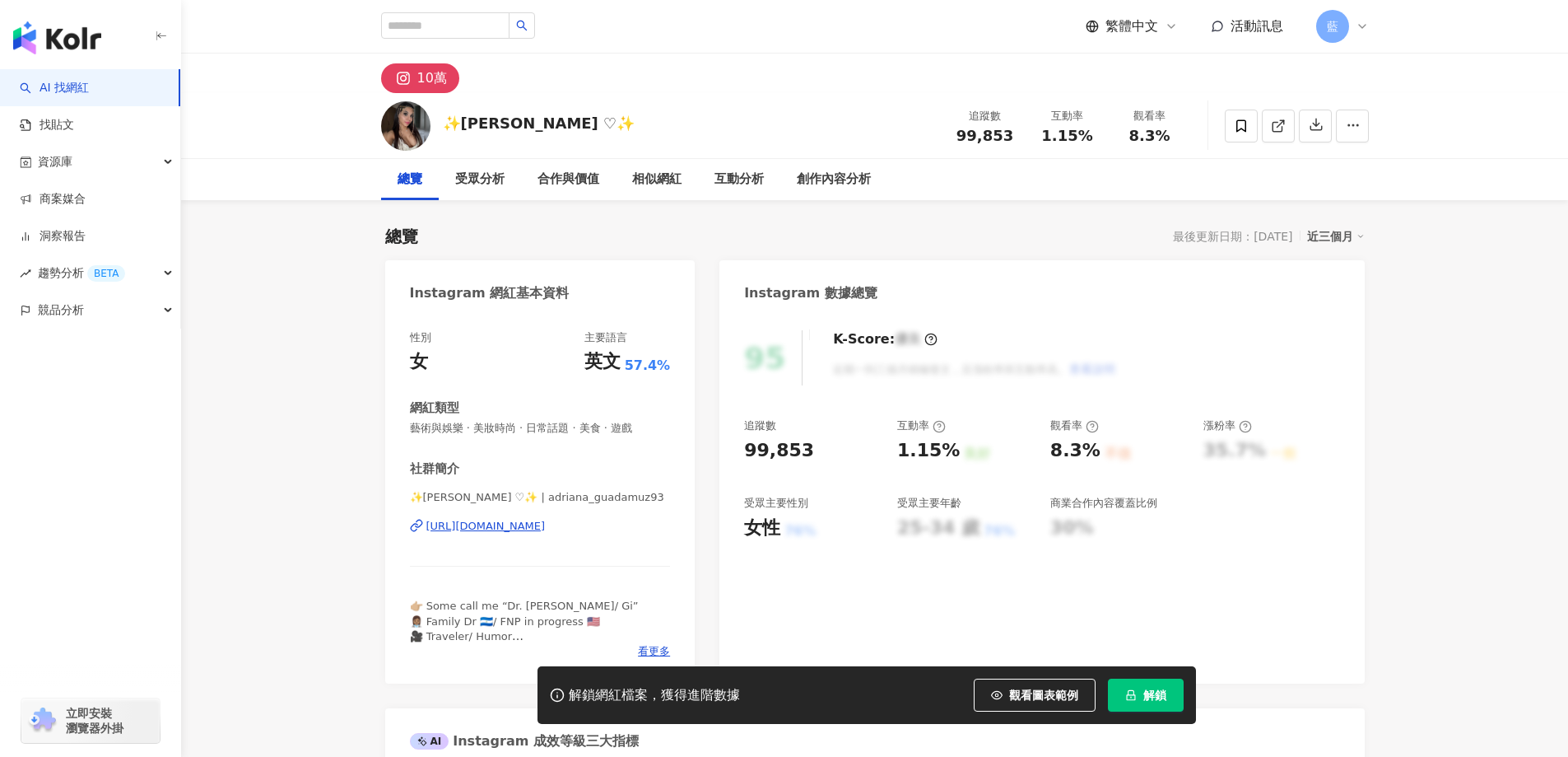
click at [612, 540] on div "✨Adriana Guadamuz ♡✨ | adriana_guadamuz93 https://www.instagram.com/adriana_gua…" at bounding box center [540, 538] width 261 height 96
click at [546, 525] on div "https://www.instagram.com/adriana_guadamuz93/" at bounding box center [485, 525] width 119 height 15
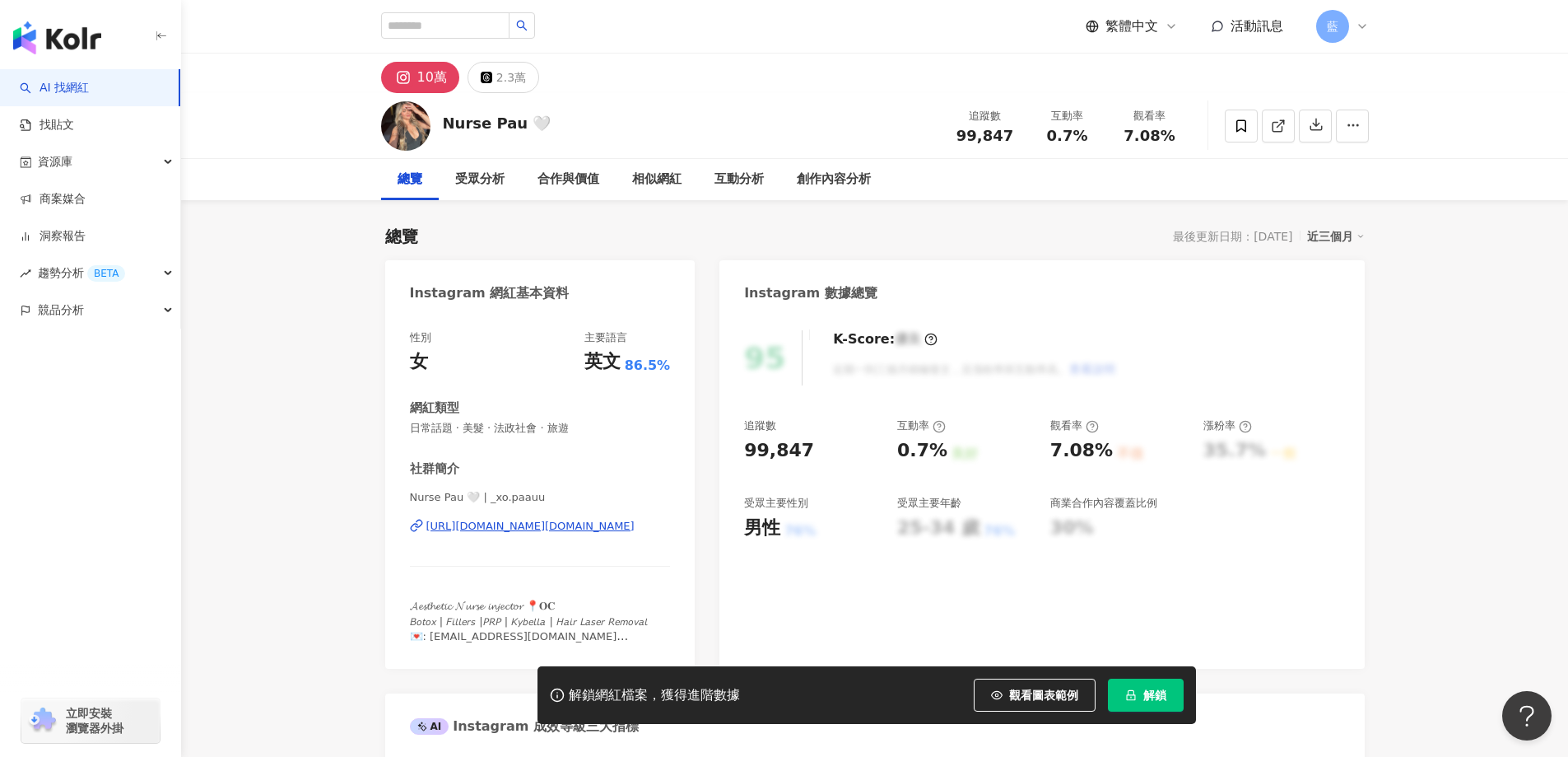
click at [540, 526] on div "https://www.instagram.com/_xo.paauu/" at bounding box center [530, 525] width 208 height 15
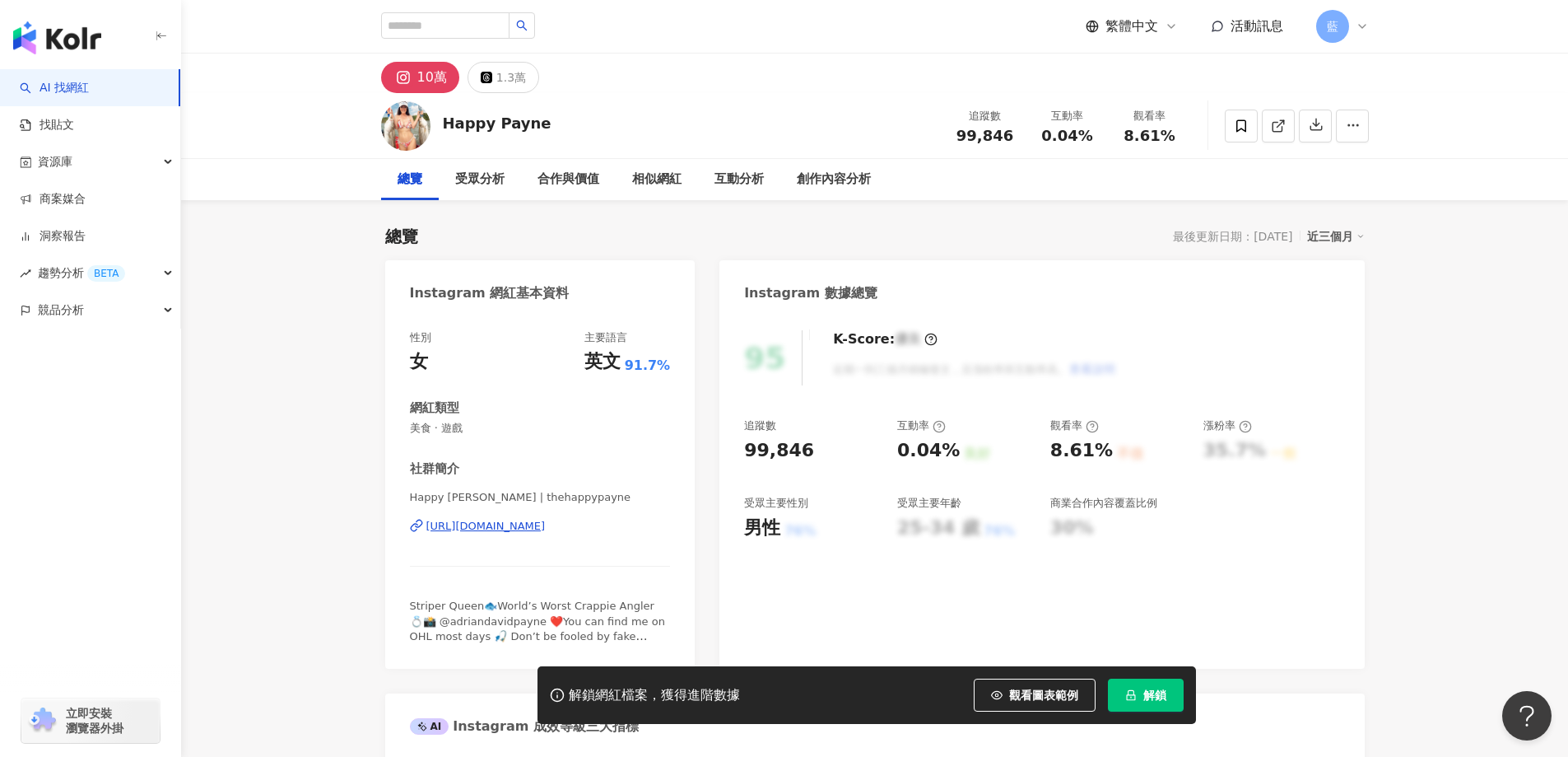
click at [546, 523] on div "https://www.instagram.com/thehappypayne/" at bounding box center [485, 525] width 119 height 15
